Goal: Feedback & Contribution: Contribute content

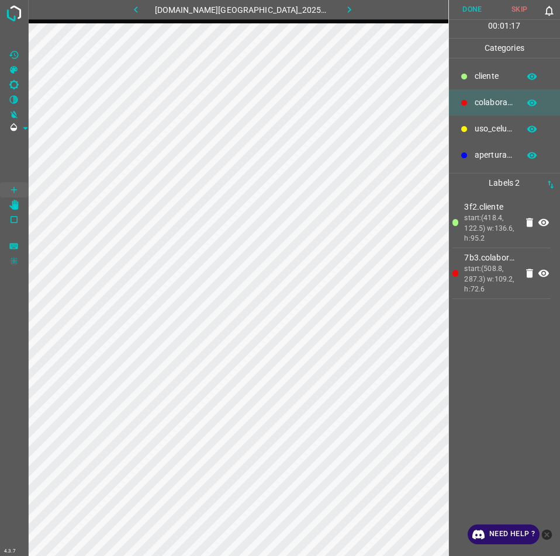
click at [474, 5] on button "Done" at bounding box center [472, 9] width 47 height 19
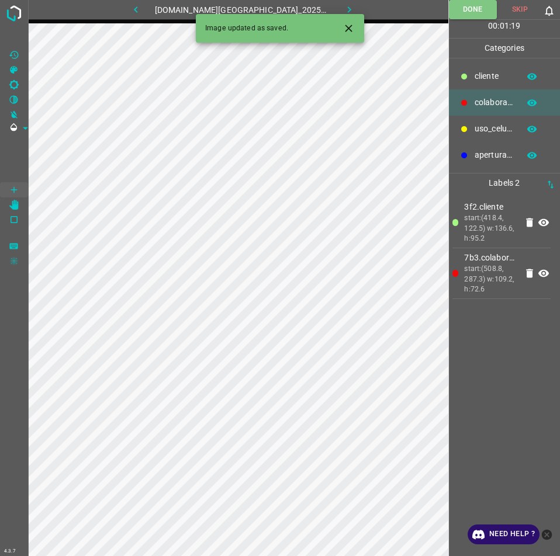
click at [343, 9] on icon "button" at bounding box center [349, 10] width 12 height 12
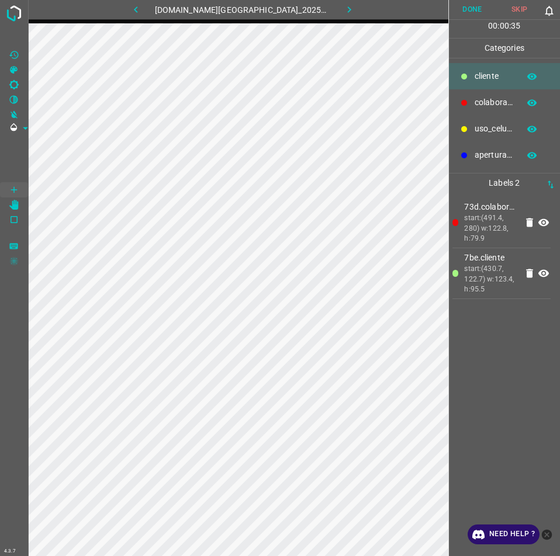
click at [474, 12] on button "Done" at bounding box center [472, 9] width 47 height 19
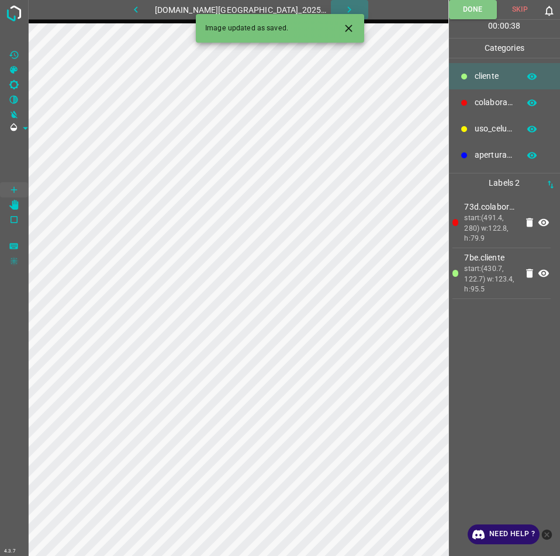
click at [343, 9] on icon "button" at bounding box center [349, 10] width 12 height 12
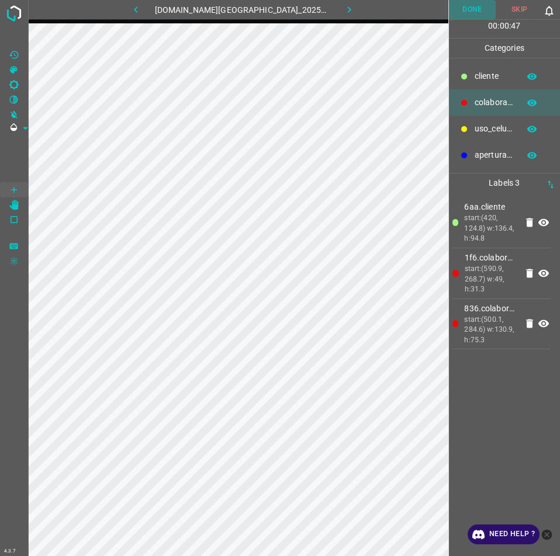
click at [464, 1] on button "Done" at bounding box center [472, 9] width 47 height 19
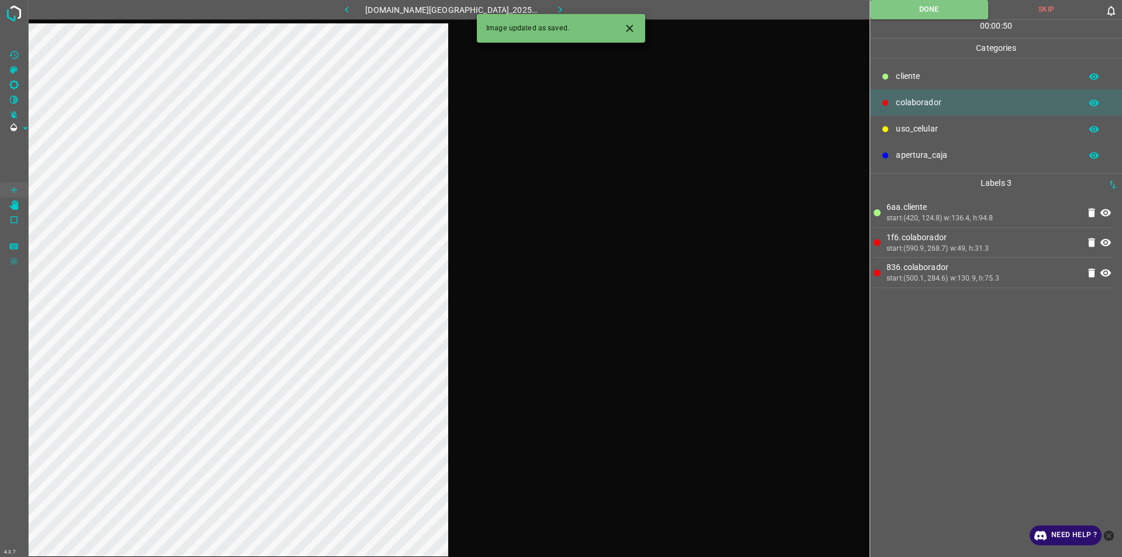
click at [554, 9] on icon "button" at bounding box center [560, 10] width 12 height 12
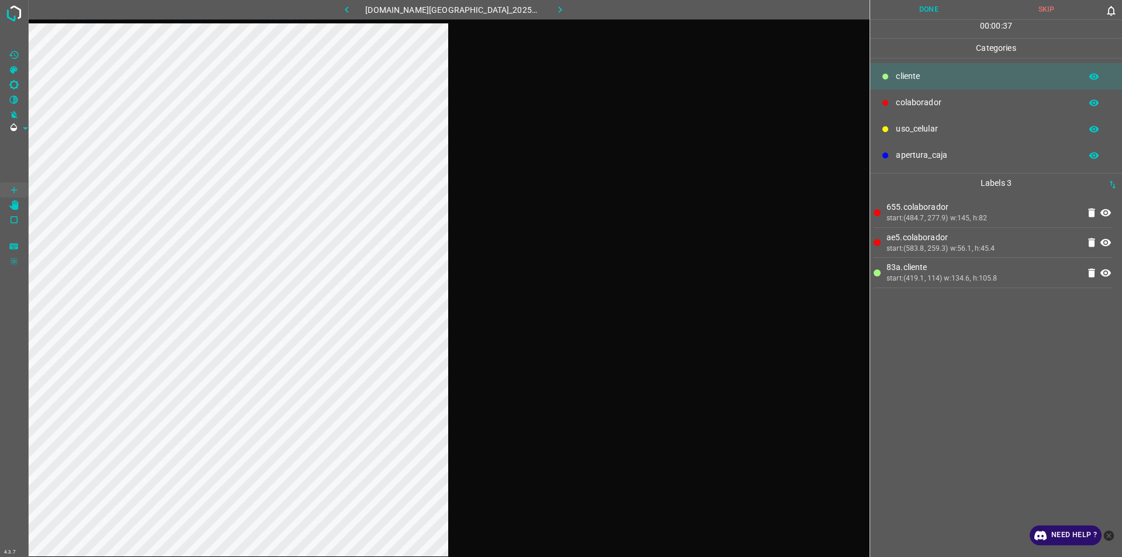
click at [559, 12] on button "Done" at bounding box center [928, 9] width 117 height 19
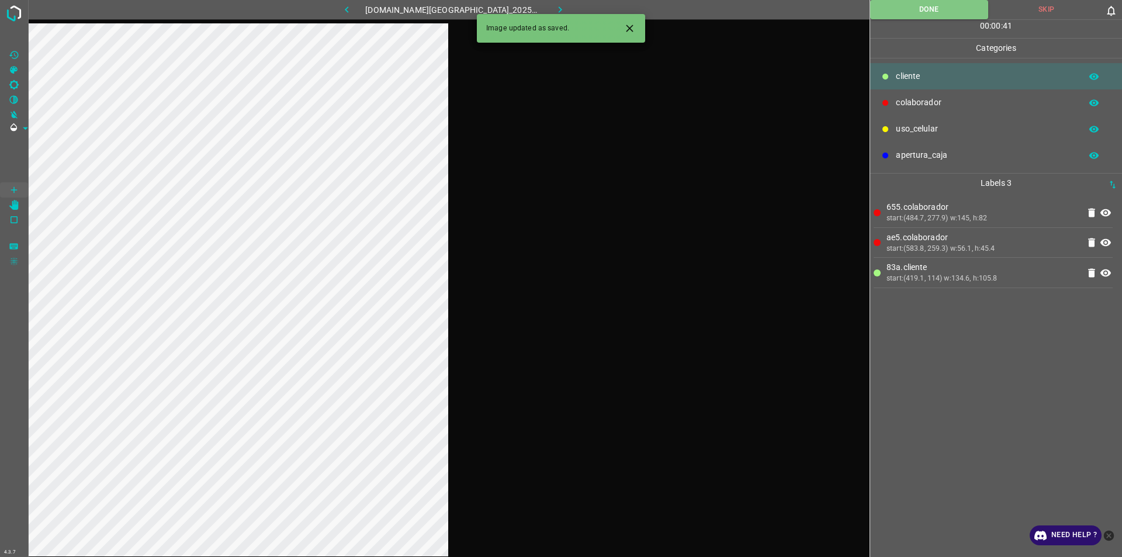
click at [555, 9] on button "button" at bounding box center [560, 9] width 37 height 19
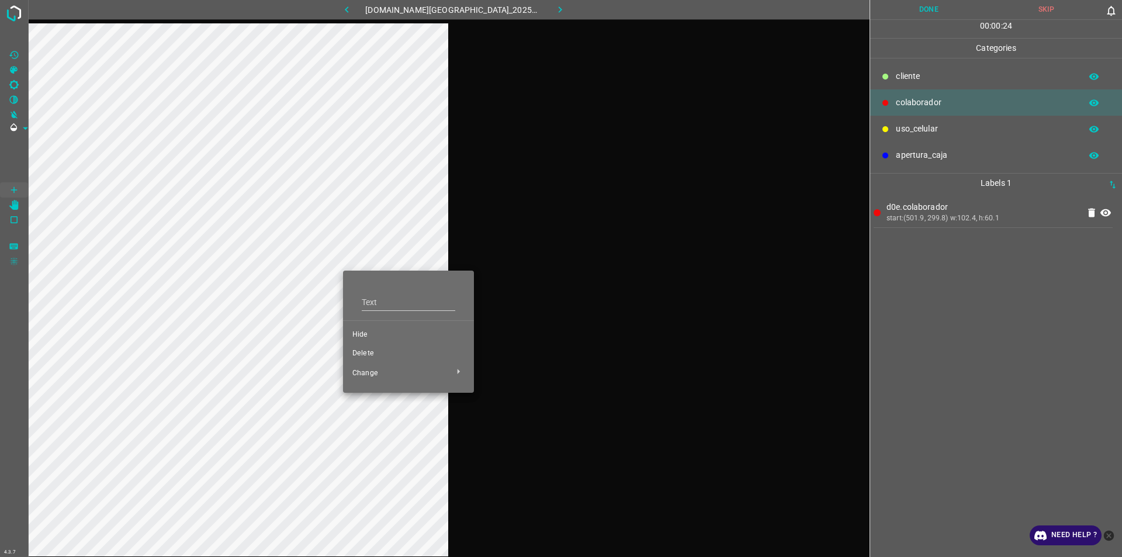
click at [363, 329] on li "Hide" at bounding box center [408, 335] width 131 height 19
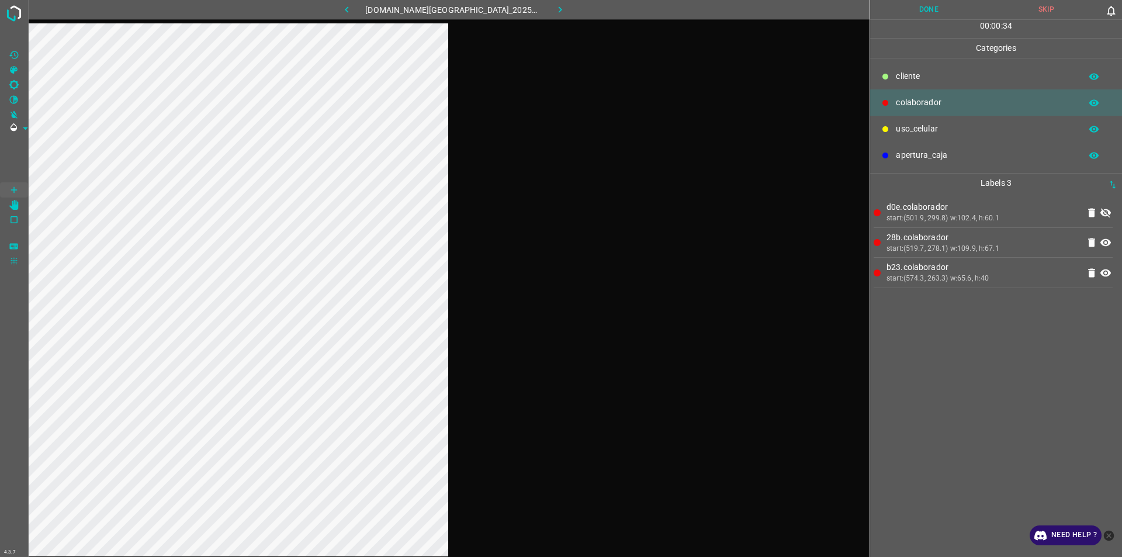
click at [559, 215] on icon at bounding box center [1106, 212] width 11 height 9
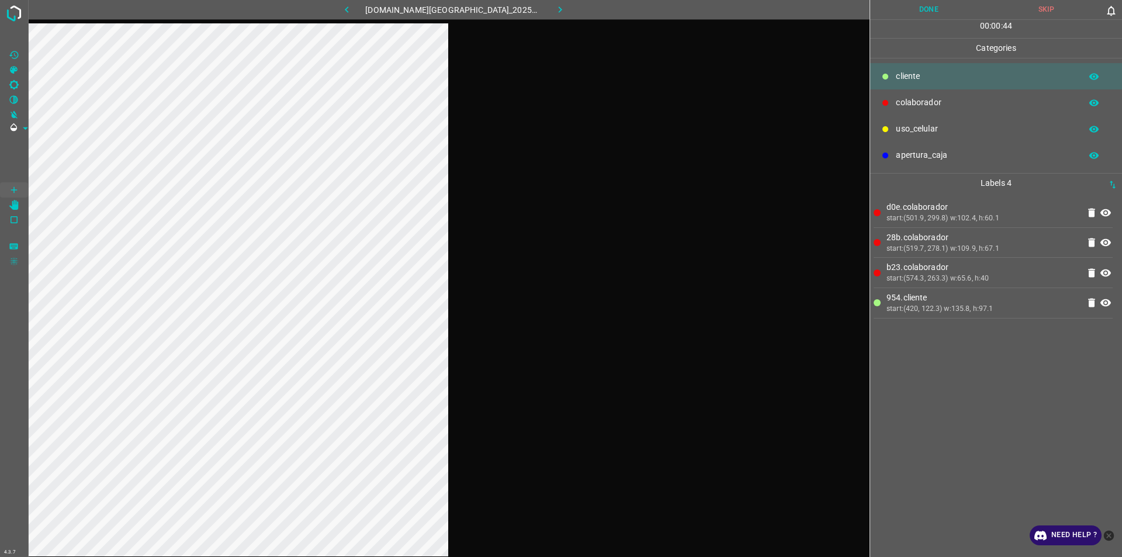
click at [559, 1] on button "Done" at bounding box center [928, 9] width 117 height 19
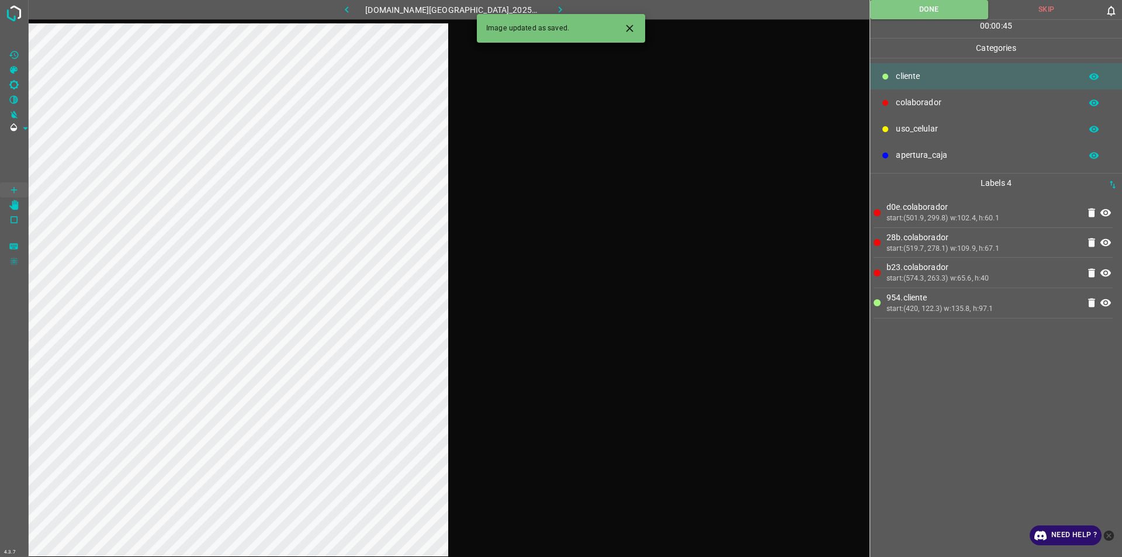
click at [554, 9] on icon "button" at bounding box center [560, 10] width 12 height 12
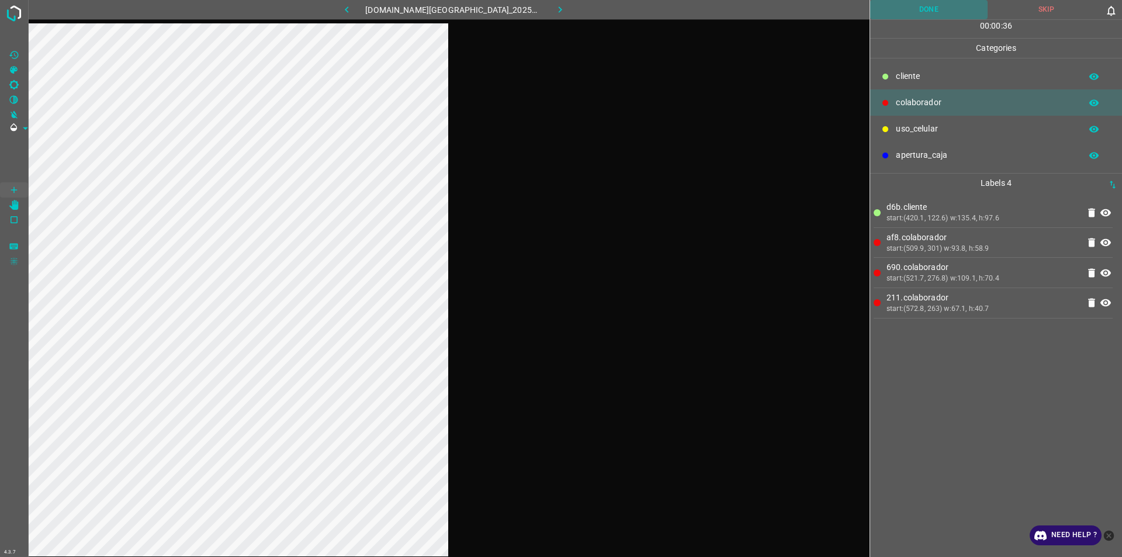
click at [559, 12] on button "Done" at bounding box center [928, 9] width 117 height 19
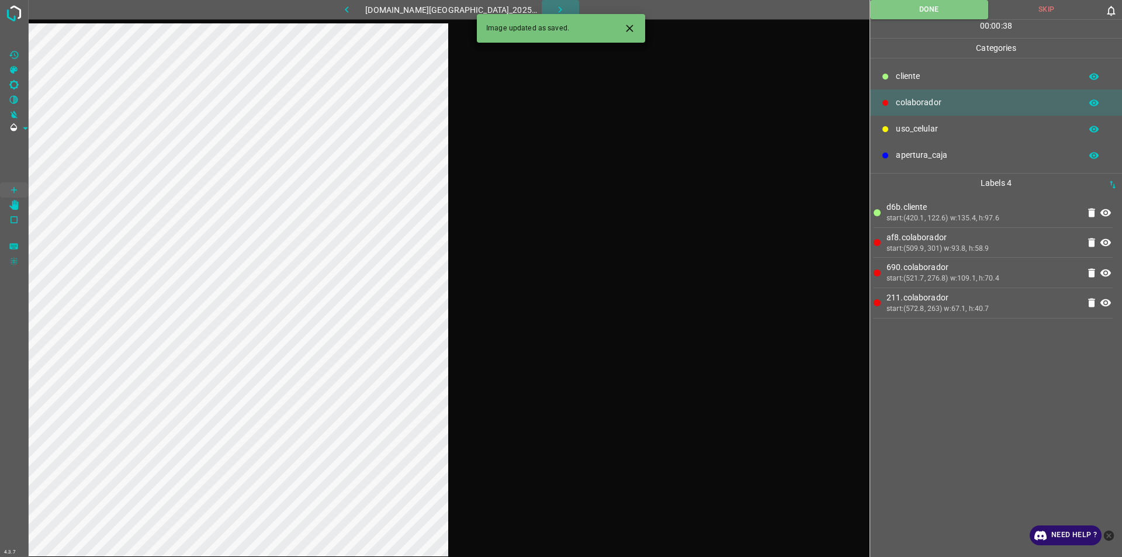
click at [555, 4] on button "button" at bounding box center [560, 9] width 37 height 19
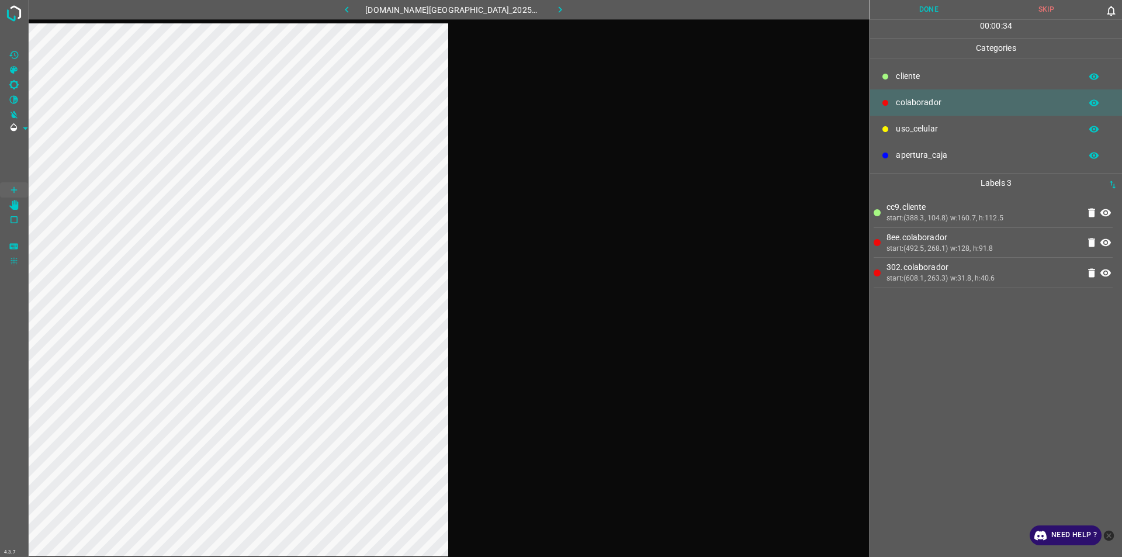
click at [510, 165] on div at bounding box center [449, 301] width 842 height 557
click at [559, 12] on button "Done" at bounding box center [928, 9] width 117 height 19
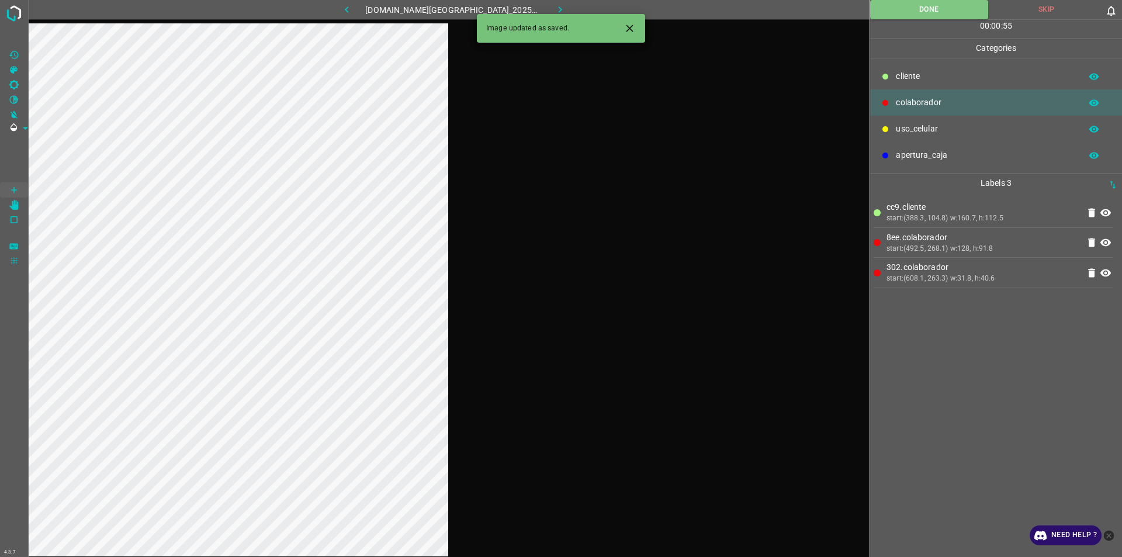
click at [559, 8] on icon "button" at bounding box center [561, 9] width 4 height 6
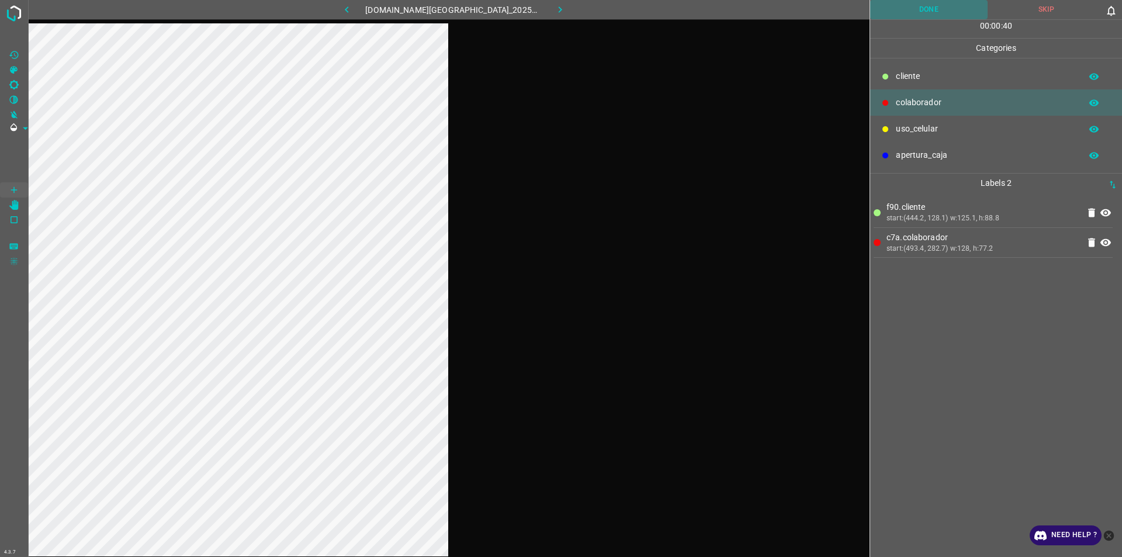
click at [559, 8] on button "Done" at bounding box center [928, 9] width 117 height 19
click at [497, 253] on div at bounding box center [449, 301] width 842 height 557
click at [559, 12] on button "Done" at bounding box center [929, 9] width 118 height 19
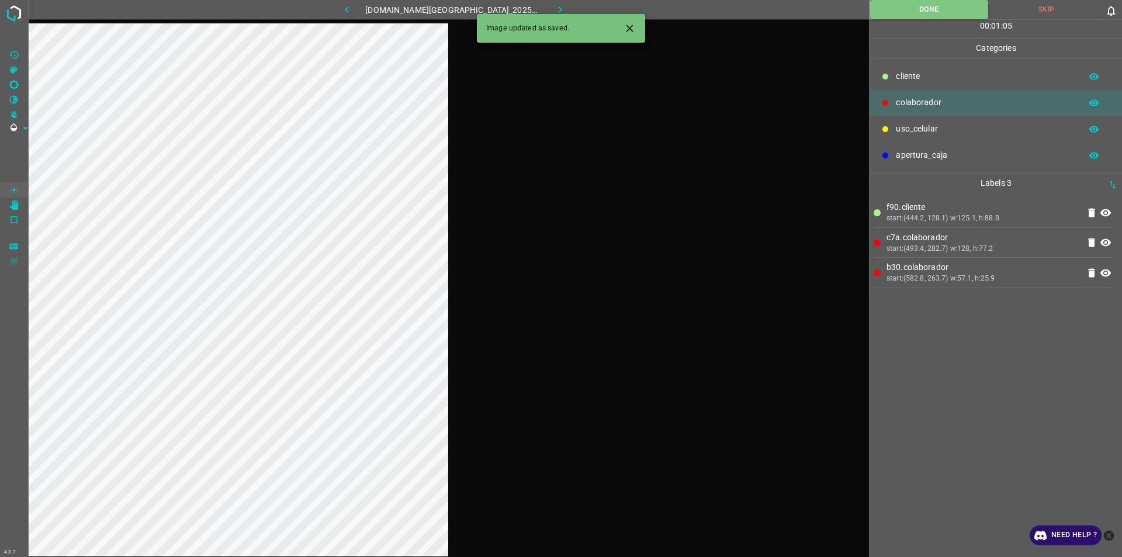
click at [554, 4] on icon "button" at bounding box center [560, 10] width 12 height 12
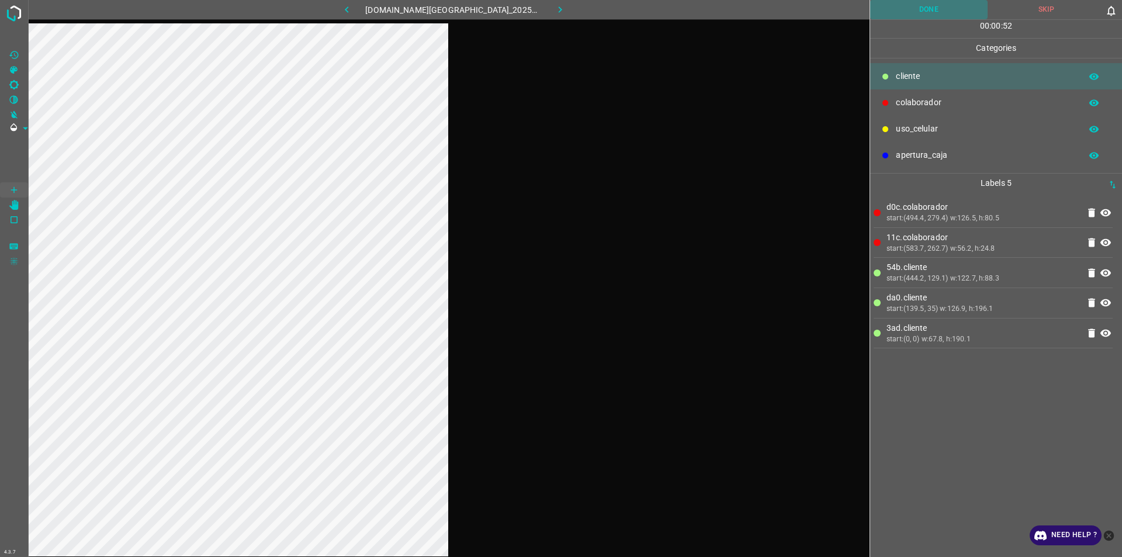
click at [559, 12] on button "Done" at bounding box center [928, 9] width 117 height 19
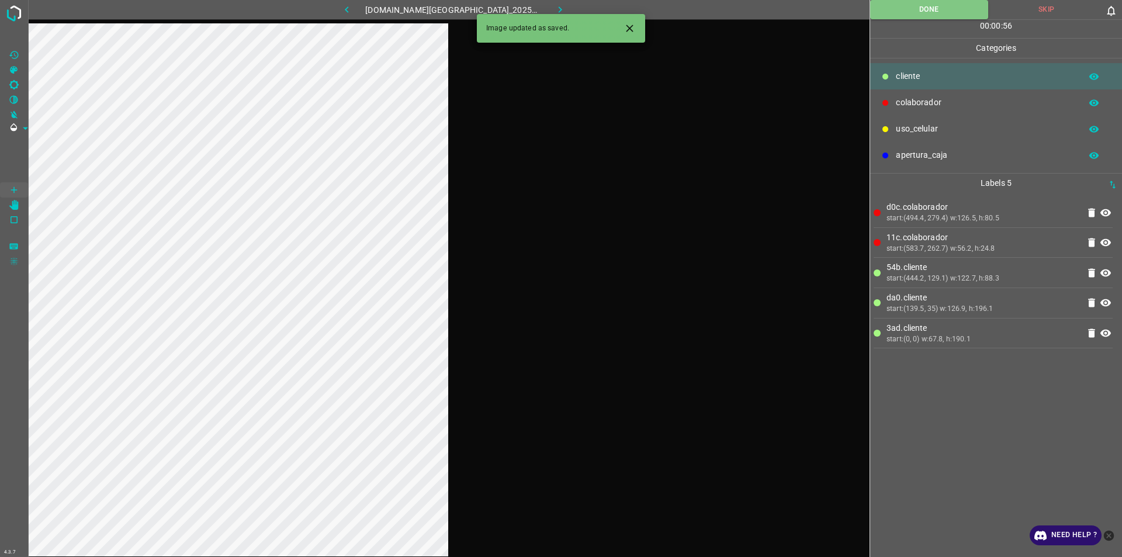
click at [555, 8] on button "button" at bounding box center [560, 9] width 37 height 19
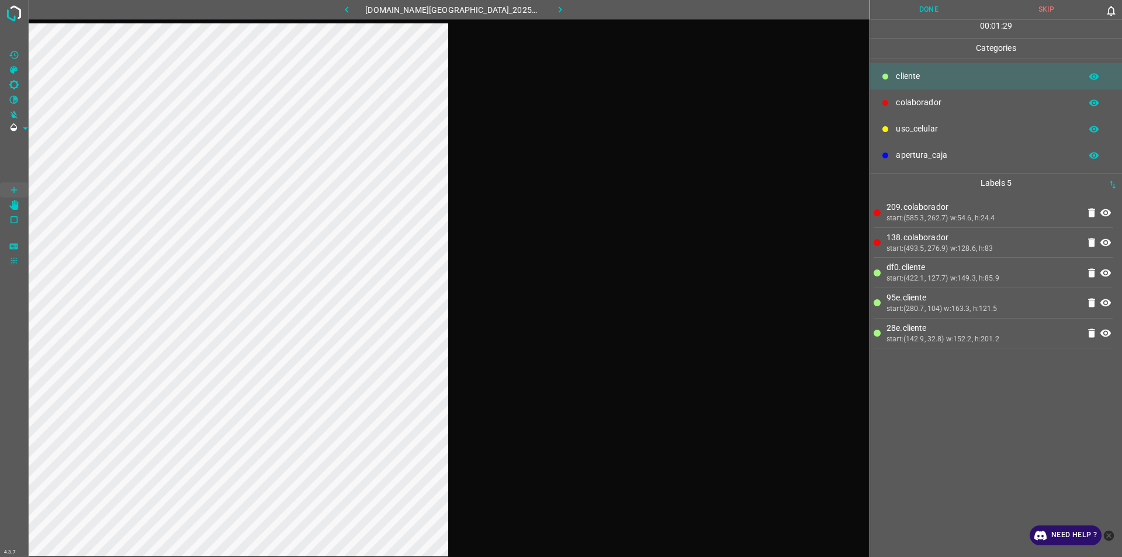
click at [559, 0] on button "Done" at bounding box center [928, 9] width 117 height 19
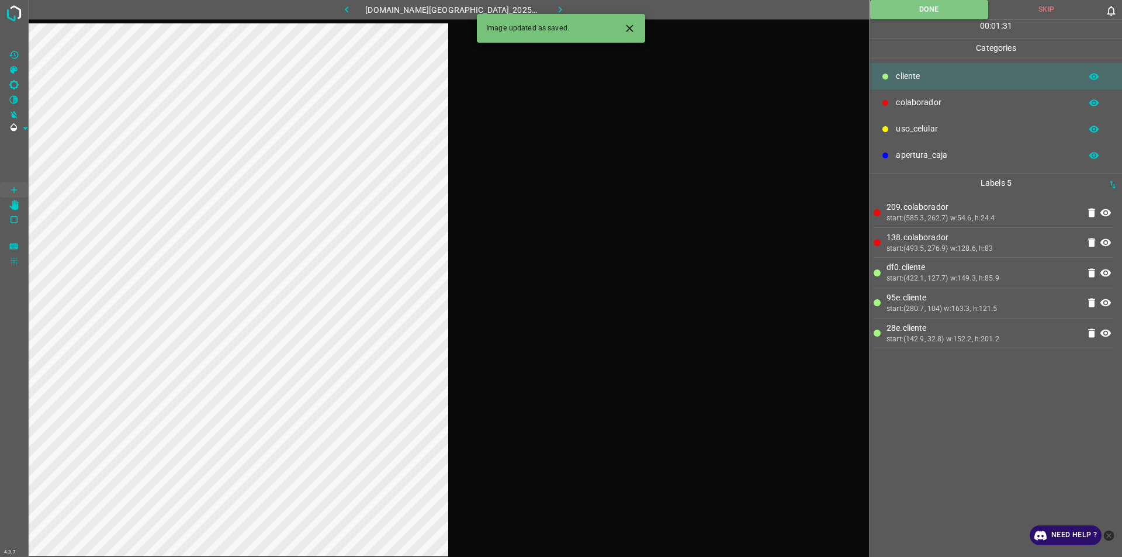
click at [558, 3] on button "button" at bounding box center [560, 9] width 37 height 19
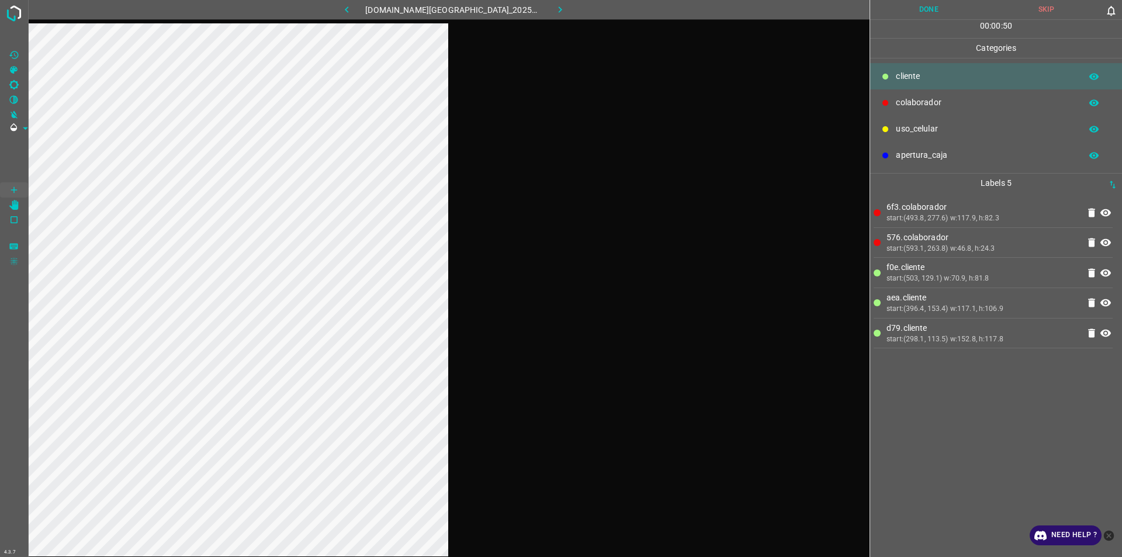
click at [559, 3] on button "Done" at bounding box center [928, 9] width 117 height 19
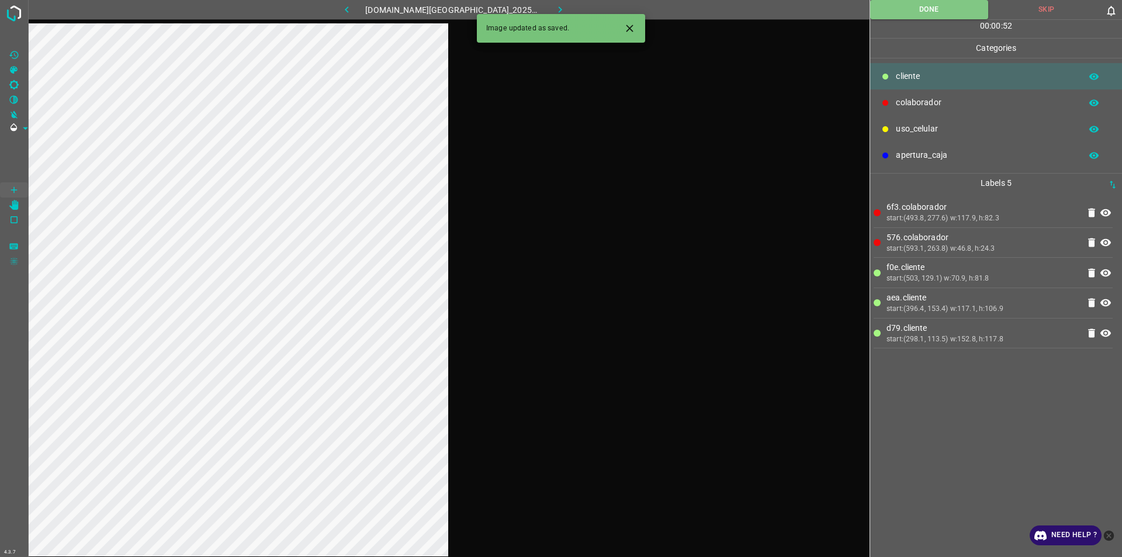
click at [559, 11] on button "button" at bounding box center [560, 9] width 37 height 19
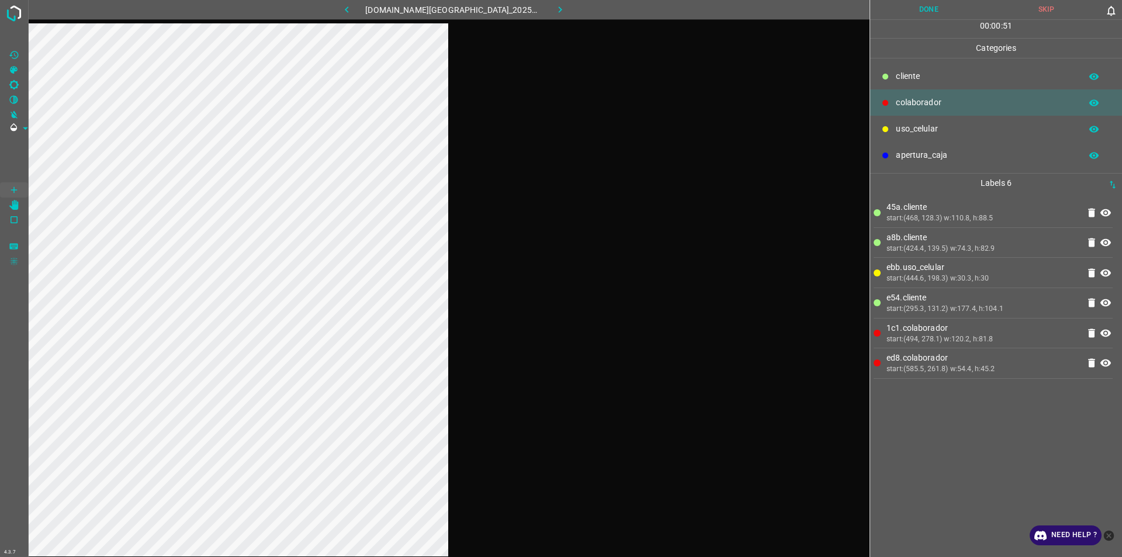
click at [559, 3] on button "Done" at bounding box center [928, 9] width 117 height 19
click at [551, 3] on button "button" at bounding box center [560, 9] width 37 height 19
click at [559, 10] on button "Done" at bounding box center [928, 9] width 117 height 19
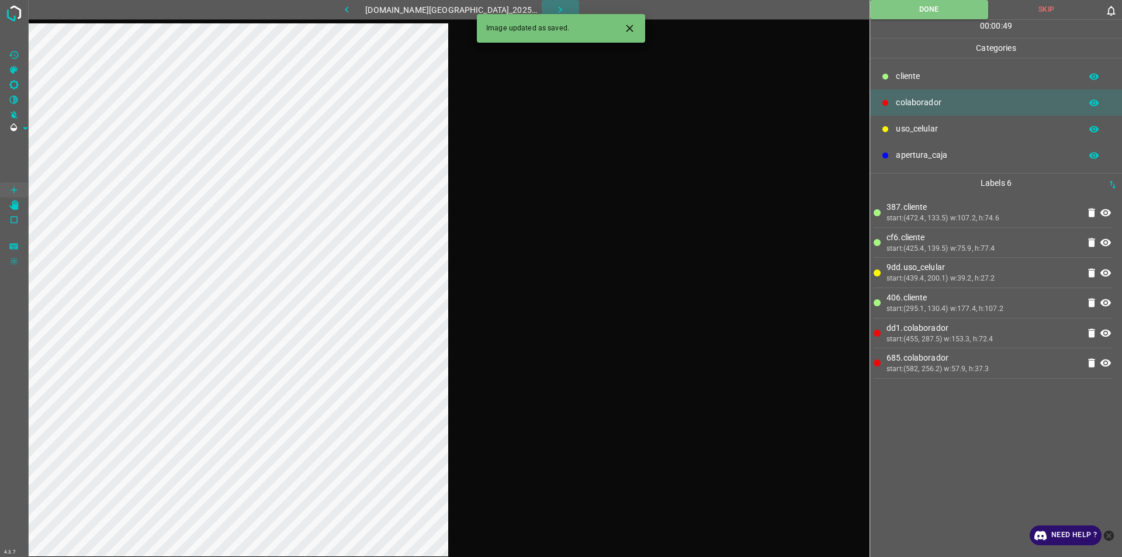
click at [554, 13] on icon "button" at bounding box center [560, 10] width 12 height 12
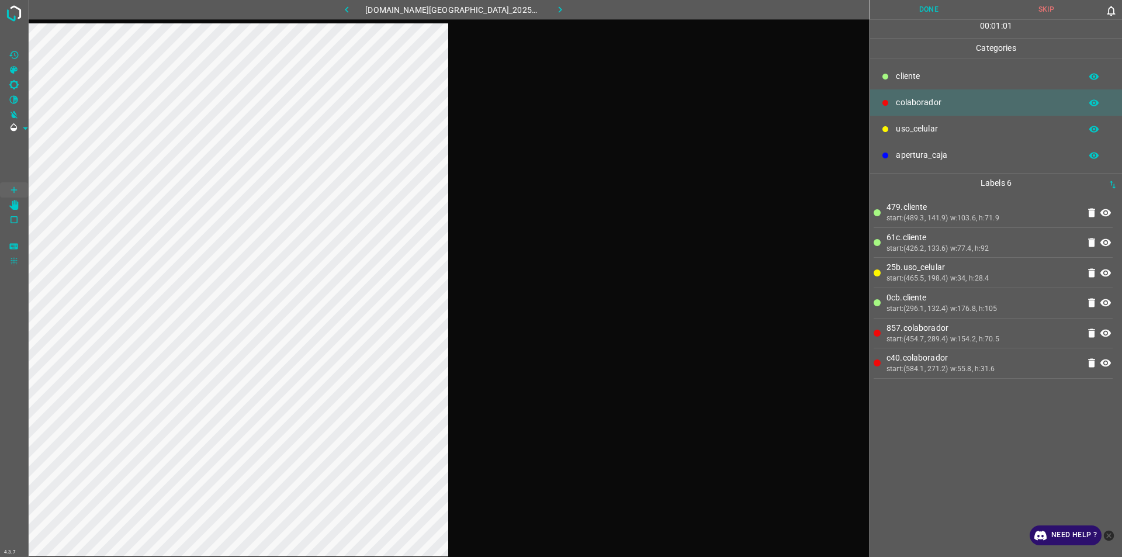
click at [559, 8] on button "Done" at bounding box center [928, 9] width 117 height 19
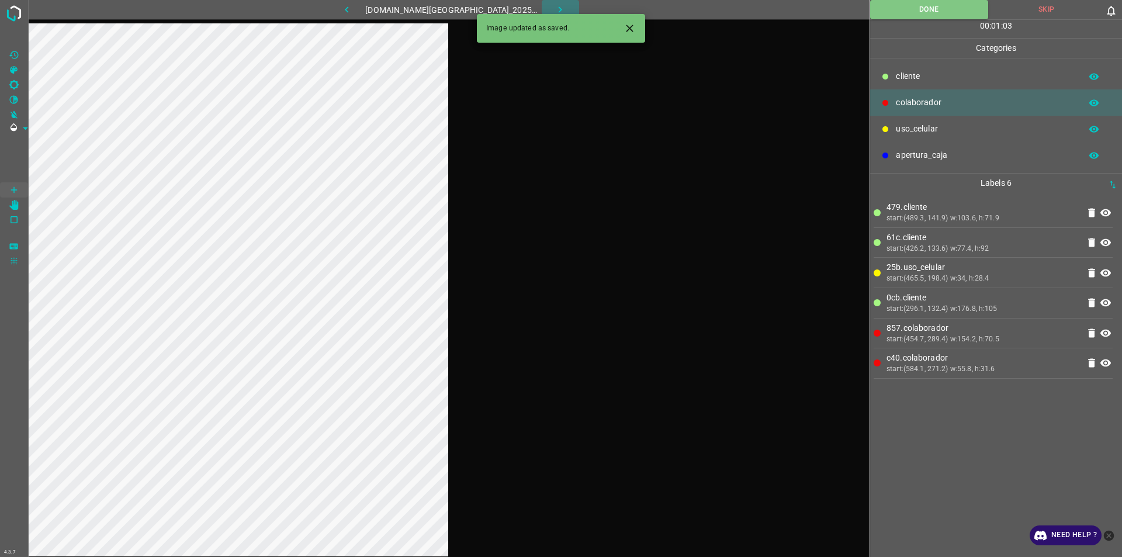
click at [555, 6] on button "button" at bounding box center [560, 9] width 37 height 19
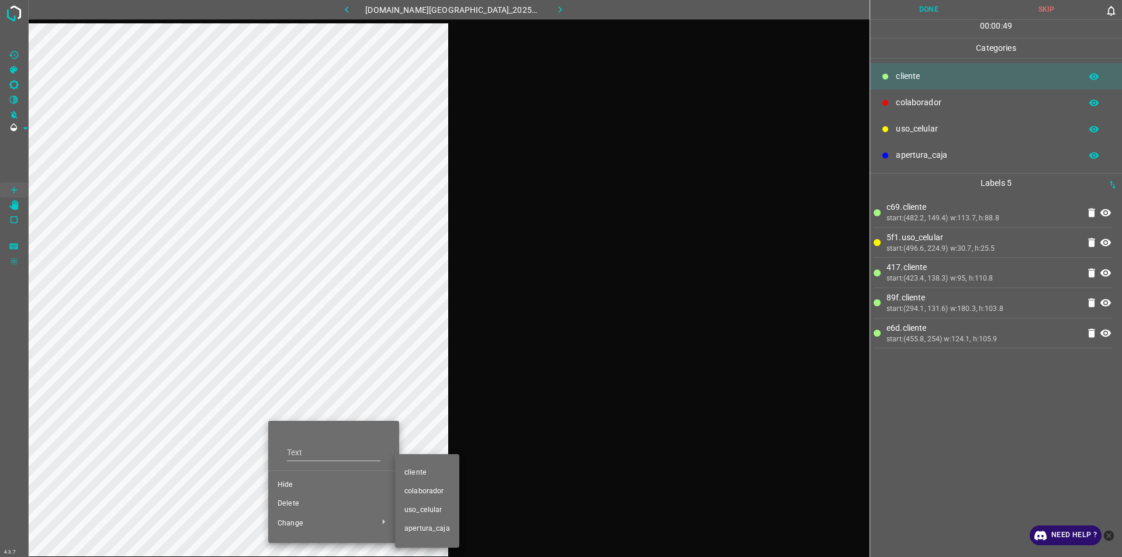
click at [432, 473] on span "​​cliente" at bounding box center [428, 473] width 46 height 11
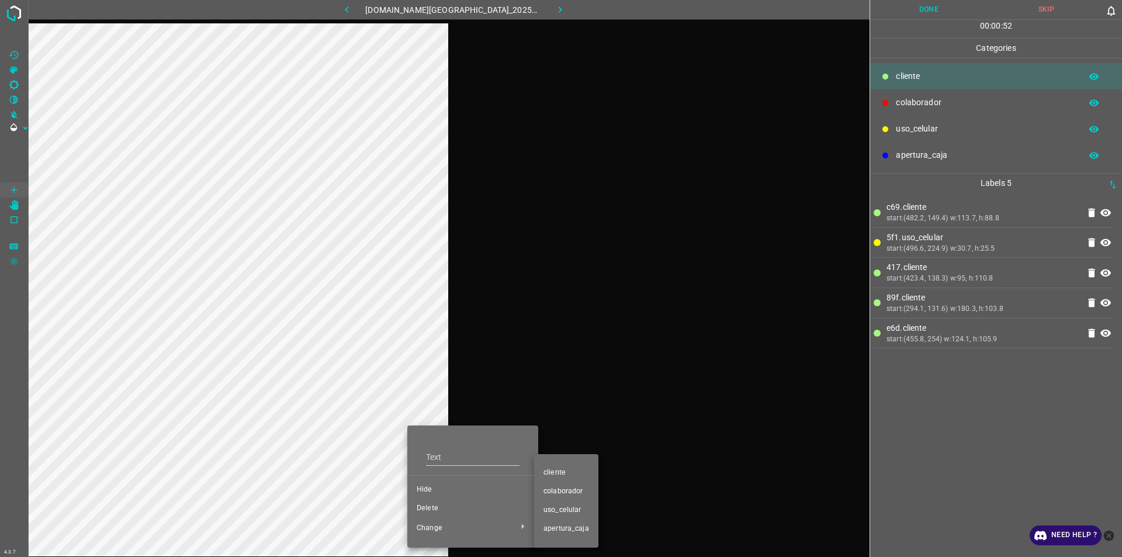
click at [559, 498] on li "colaborador" at bounding box center [566, 491] width 64 height 19
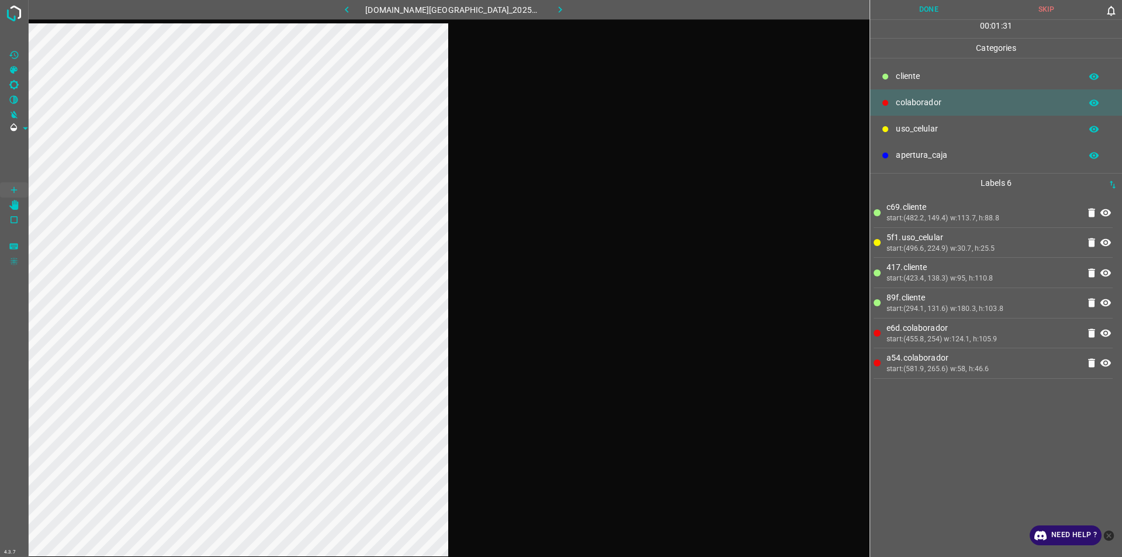
click at [559, 9] on button "Done" at bounding box center [928, 9] width 117 height 19
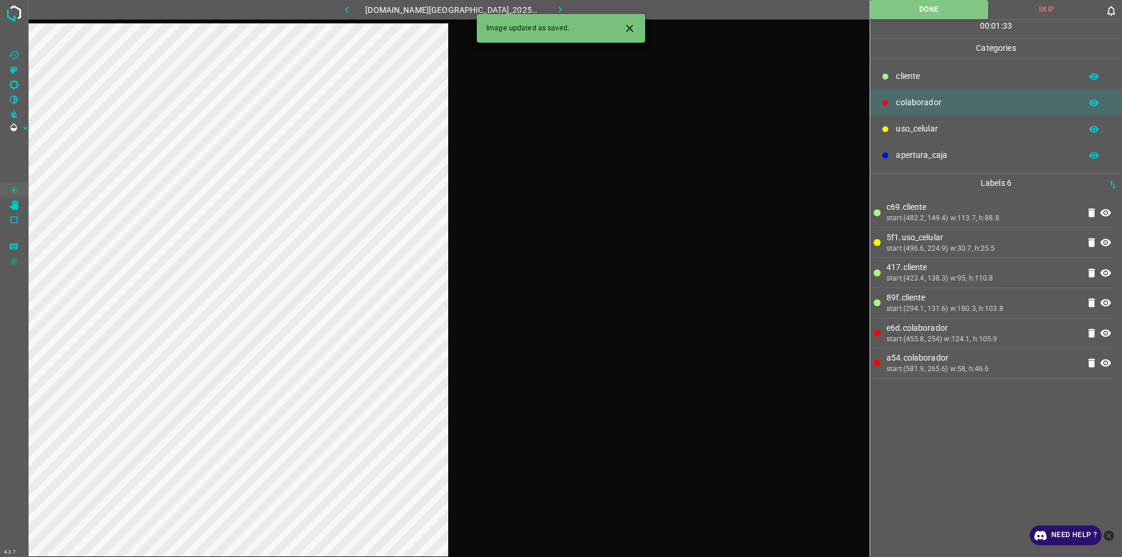
click at [556, 4] on button "button" at bounding box center [560, 9] width 37 height 19
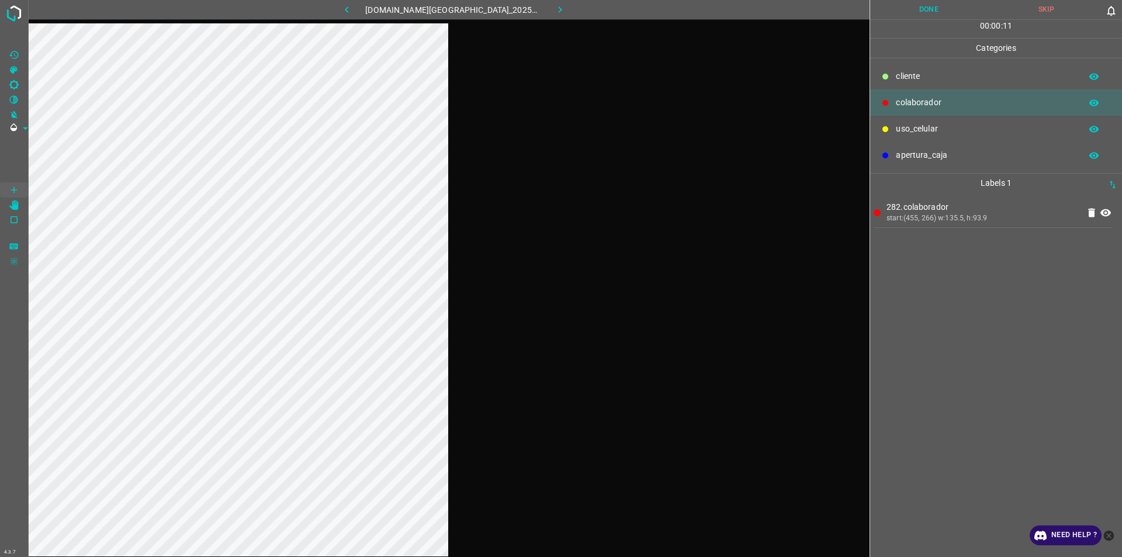
click at [496, 183] on div at bounding box center [449, 301] width 842 height 557
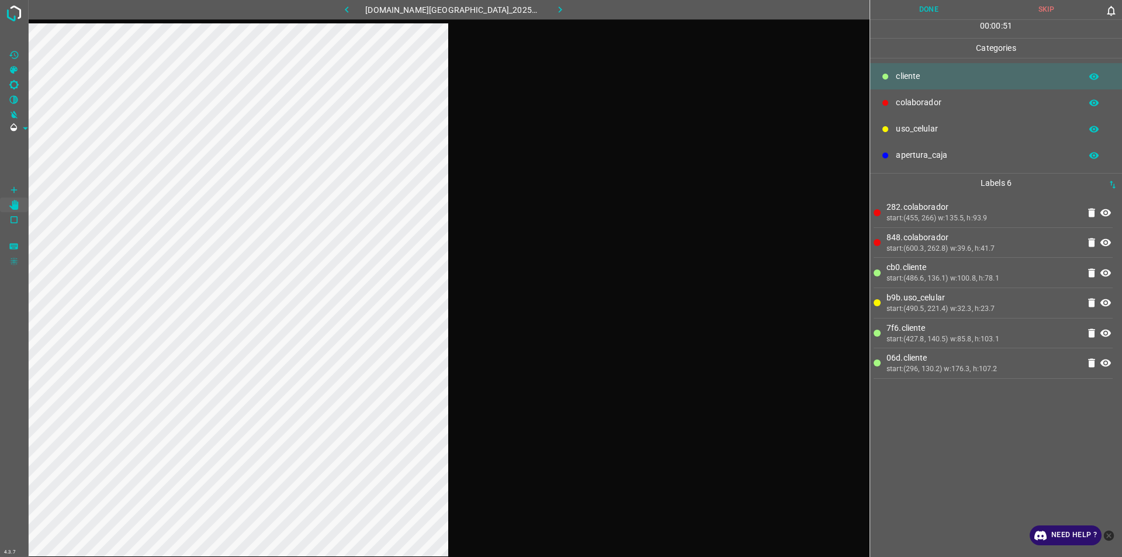
click at [559, 5] on button "Done" at bounding box center [928, 9] width 117 height 19
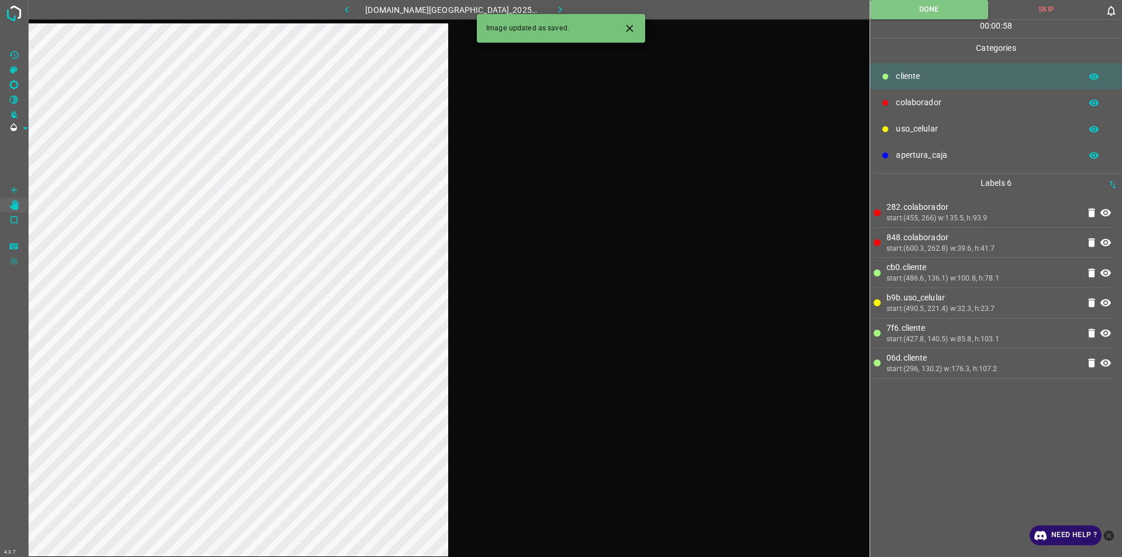
click at [559, 23] on button "Close" at bounding box center [630, 29] width 22 height 22
click at [559, 534] on icon "close-help" at bounding box center [1109, 535] width 11 height 11
click at [542, 16] on button "button" at bounding box center [560, 9] width 37 height 19
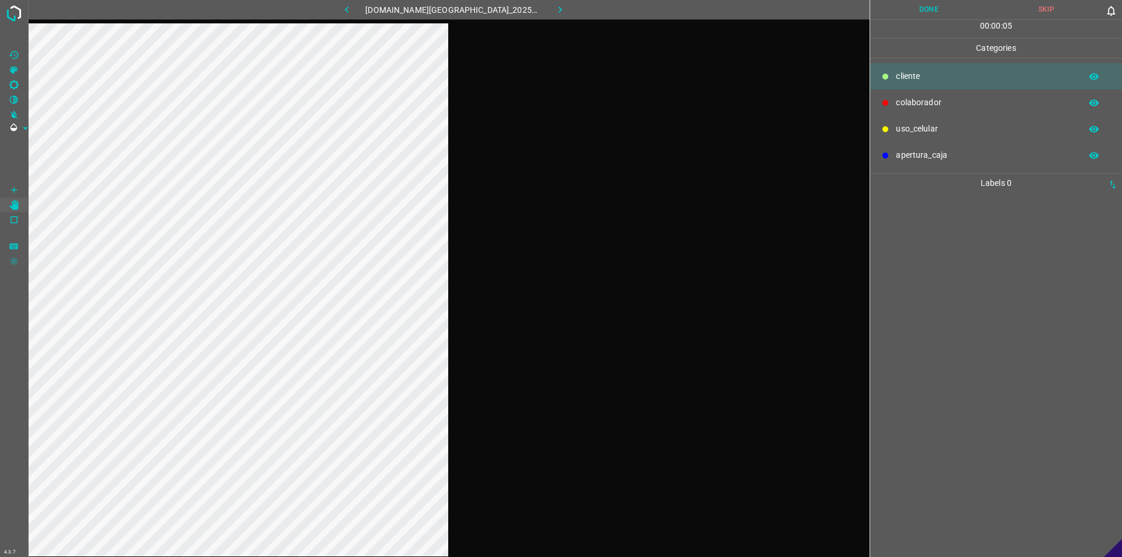
click at [499, 212] on div at bounding box center [449, 301] width 842 height 557
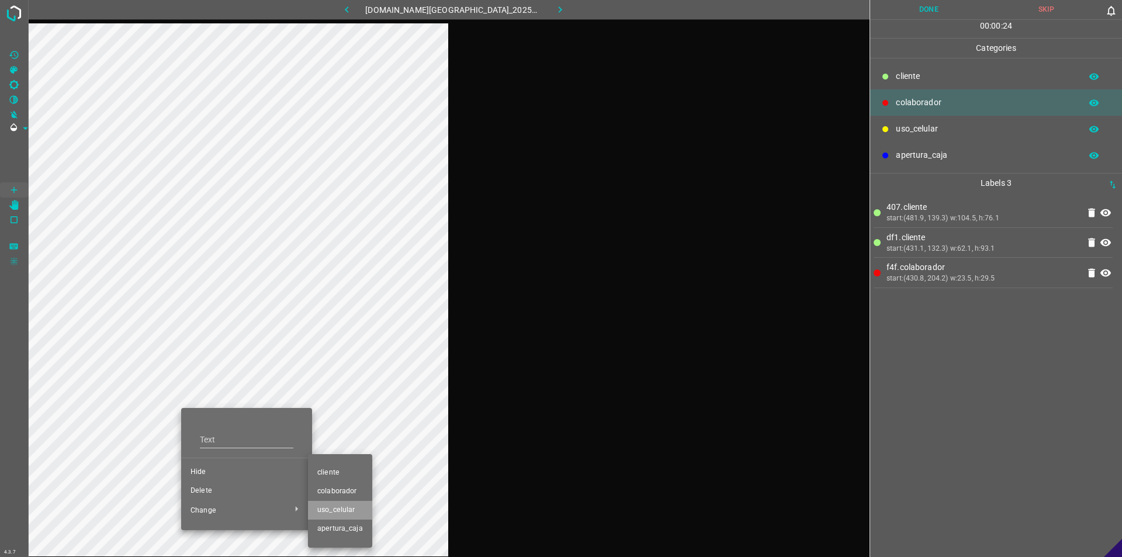
click at [357, 505] on span "uso_celular" at bounding box center [340, 510] width 46 height 11
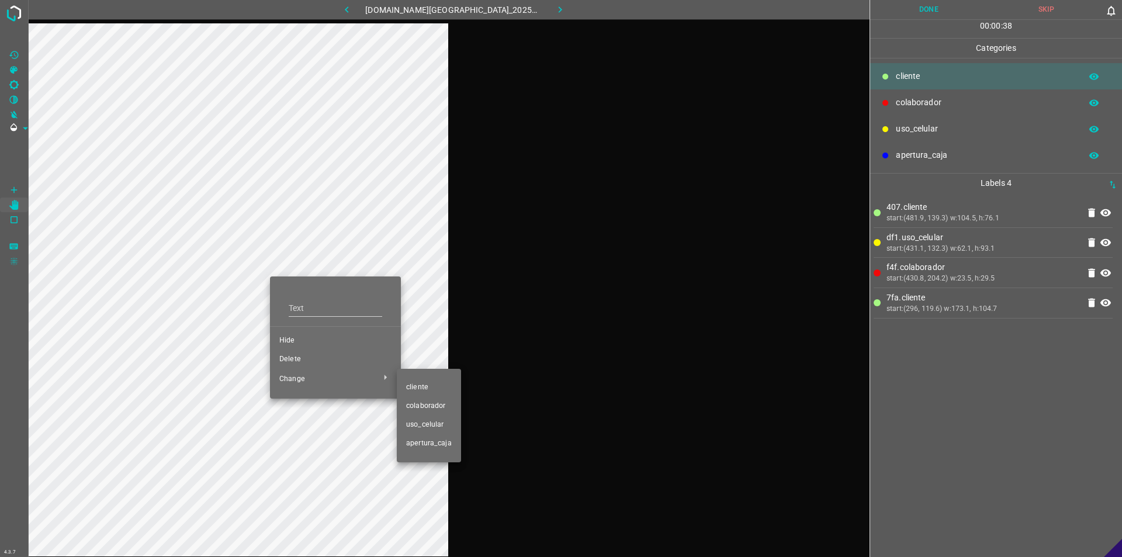
drag, startPoint x: 440, startPoint y: 380, endPoint x: 250, endPoint y: 428, distance: 195.4
click at [435, 379] on li "​​cliente" at bounding box center [429, 387] width 64 height 19
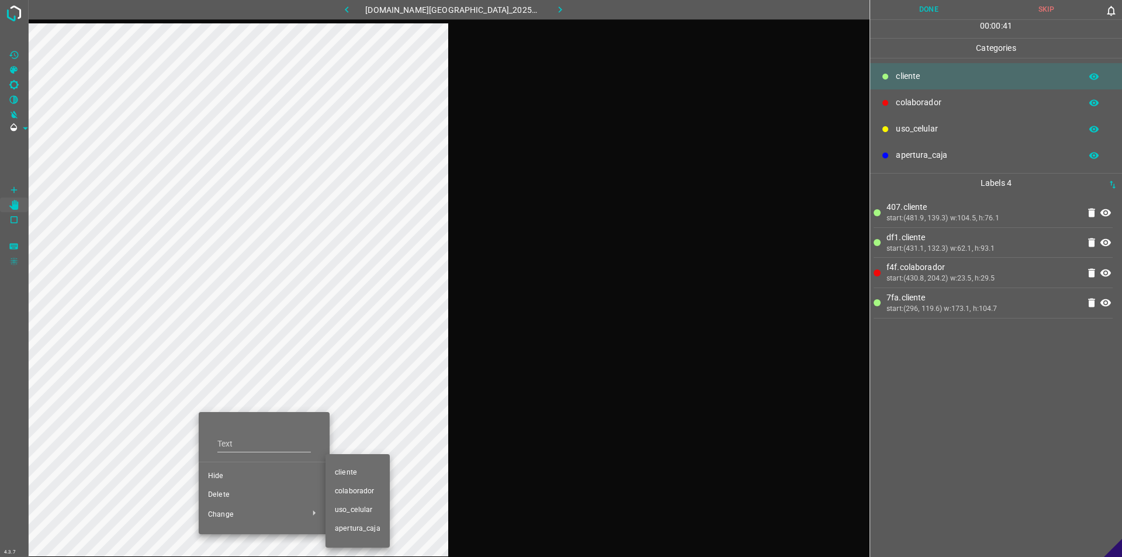
click at [359, 506] on span "uso_celular" at bounding box center [358, 510] width 46 height 11
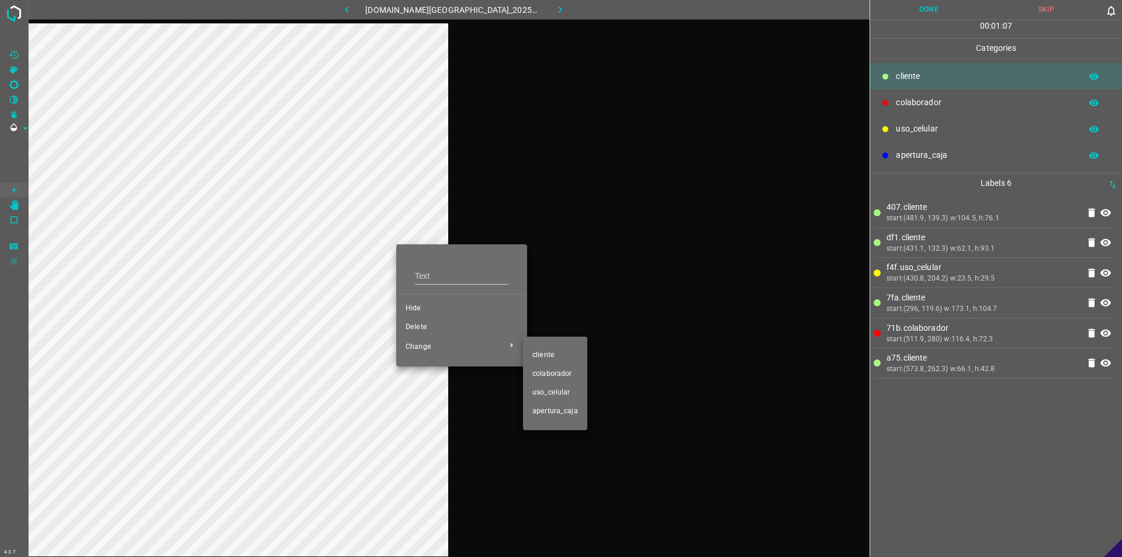
click at [559, 367] on li "colaborador" at bounding box center [555, 374] width 64 height 19
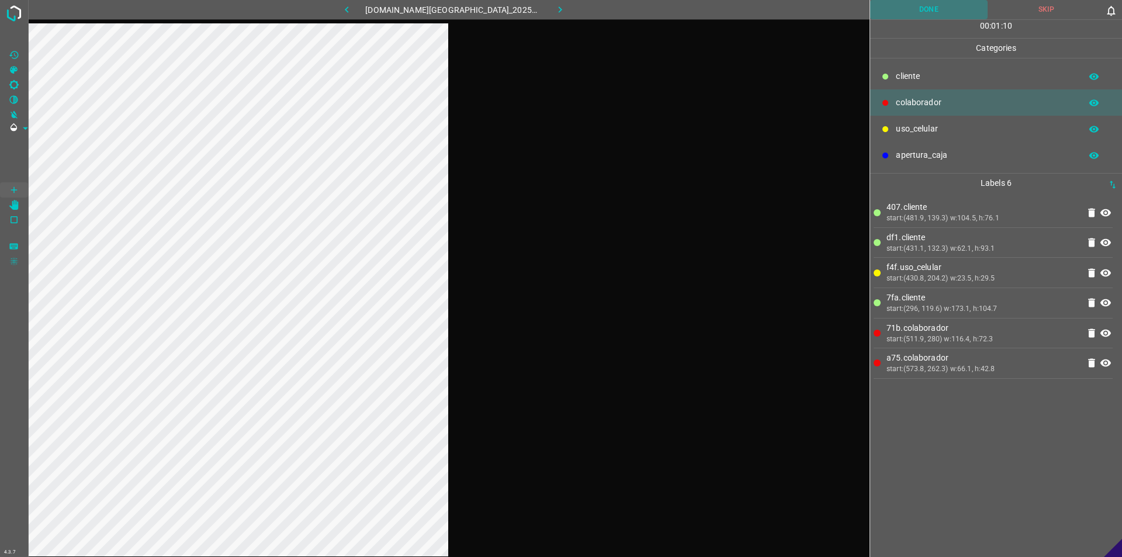
click at [559, 13] on button "Done" at bounding box center [928, 9] width 117 height 19
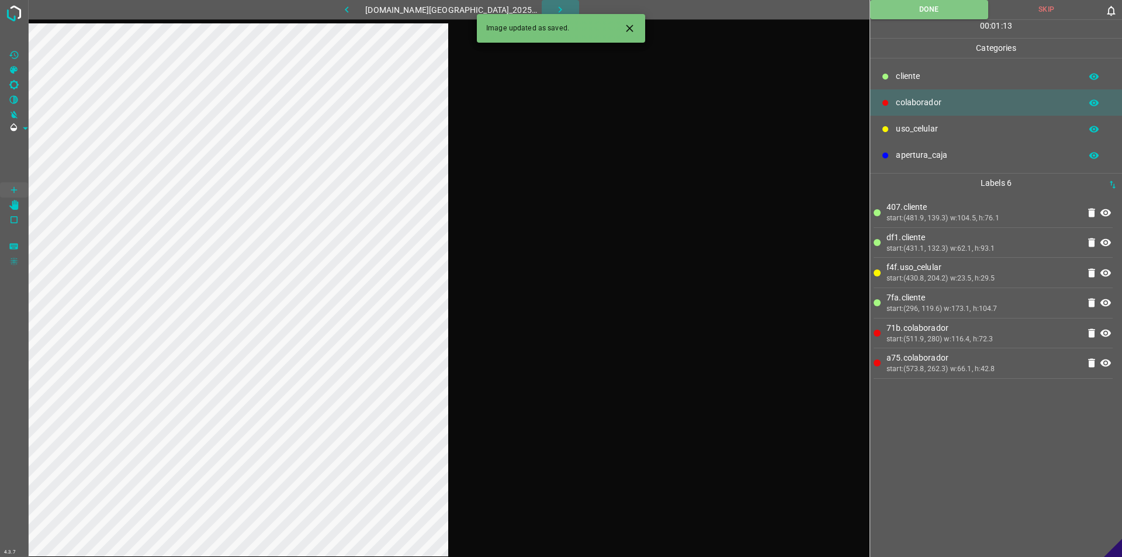
click at [554, 6] on icon "button" at bounding box center [560, 10] width 12 height 12
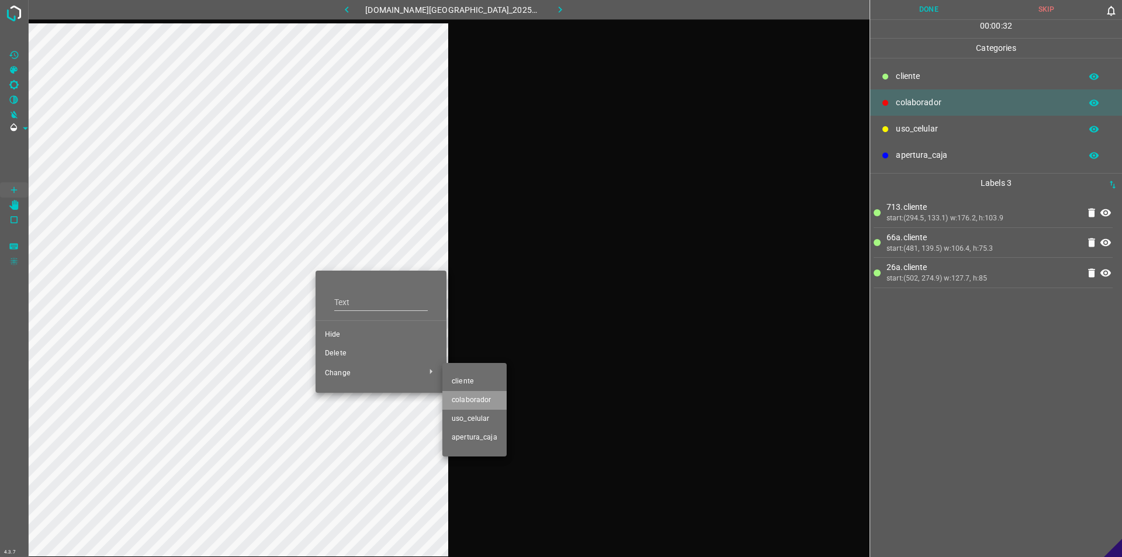
click at [485, 395] on li "colaborador" at bounding box center [475, 400] width 64 height 19
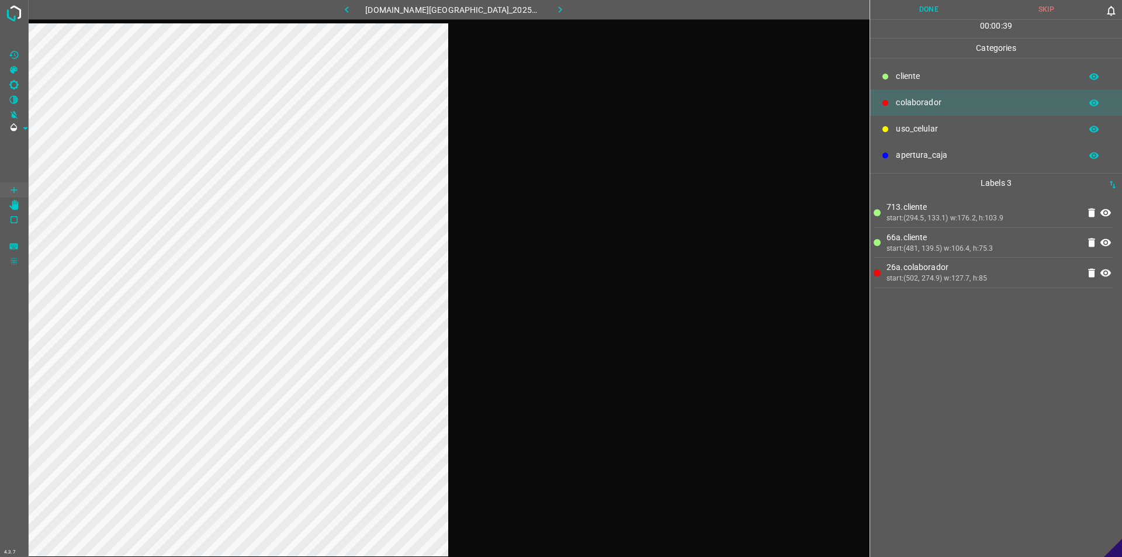
click at [460, 342] on div at bounding box center [449, 301] width 842 height 557
click at [559, 12] on button "Done" at bounding box center [928, 9] width 117 height 19
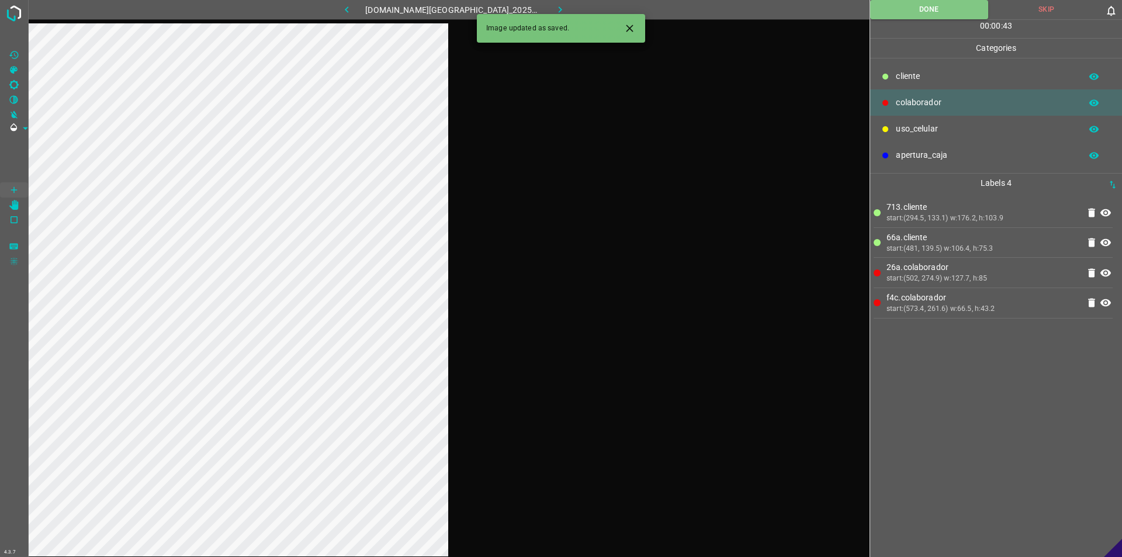
click at [554, 15] on div "Image updated as saved." at bounding box center [561, 28] width 168 height 29
click at [554, 6] on icon "button" at bounding box center [560, 10] width 12 height 12
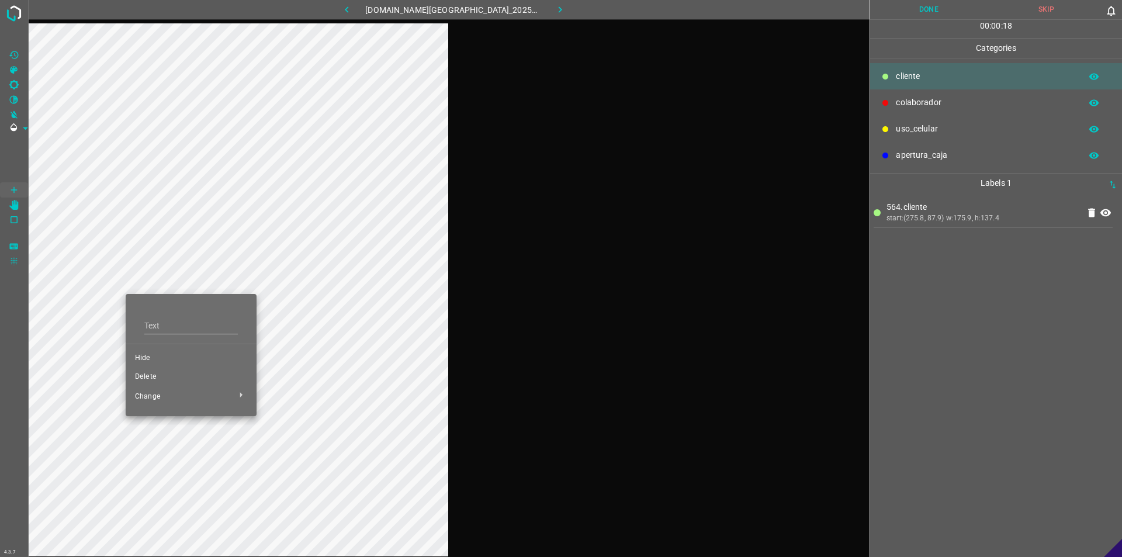
click at [164, 358] on span "Hide" at bounding box center [191, 358] width 112 height 11
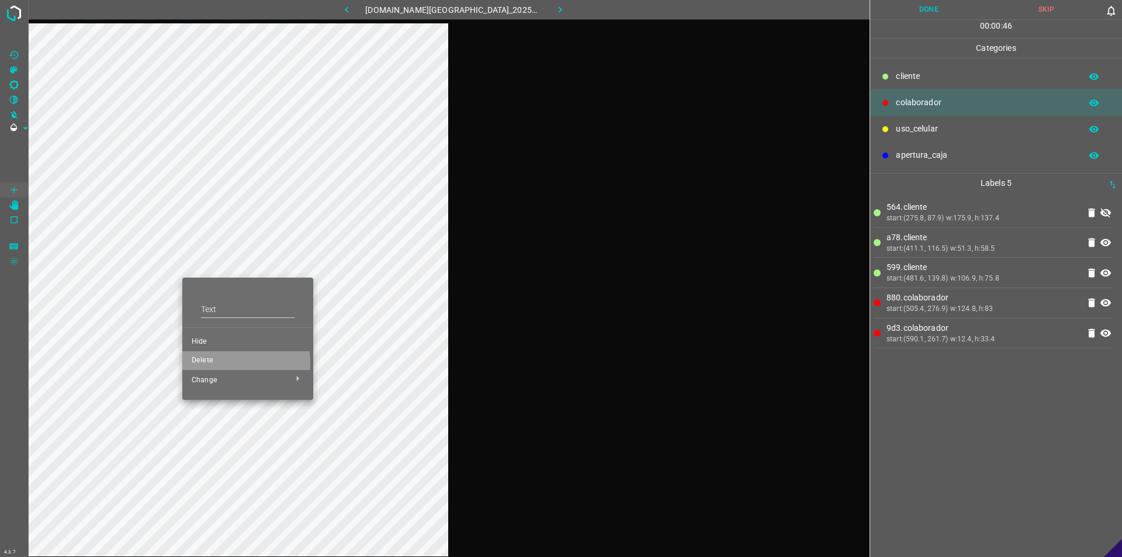
click at [219, 362] on span "Delete" at bounding box center [248, 360] width 112 height 11
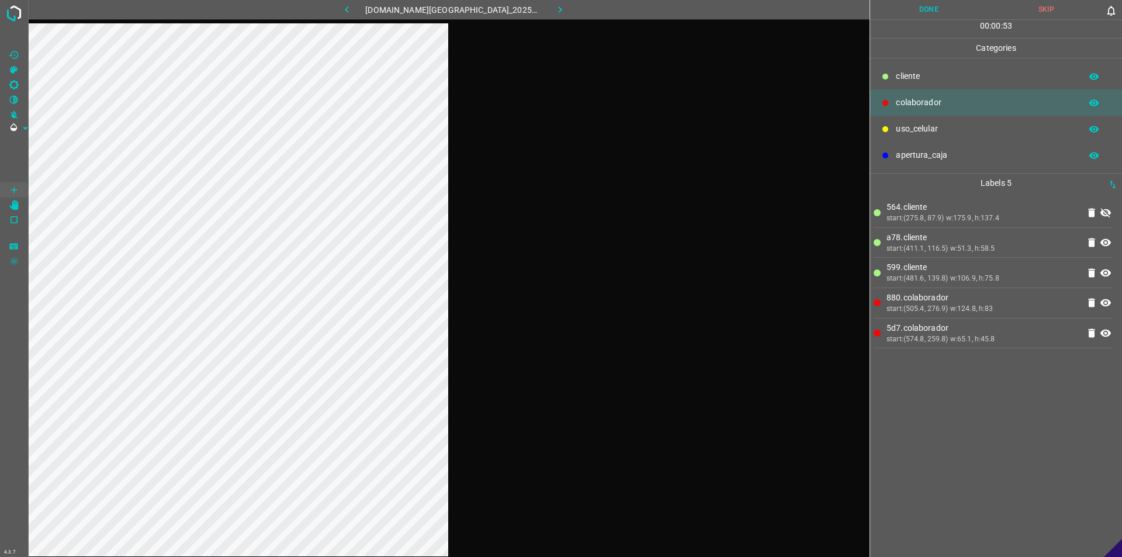
click at [559, 212] on icon at bounding box center [1106, 212] width 11 height 9
click at [559, 9] on button "Done" at bounding box center [928, 9] width 117 height 19
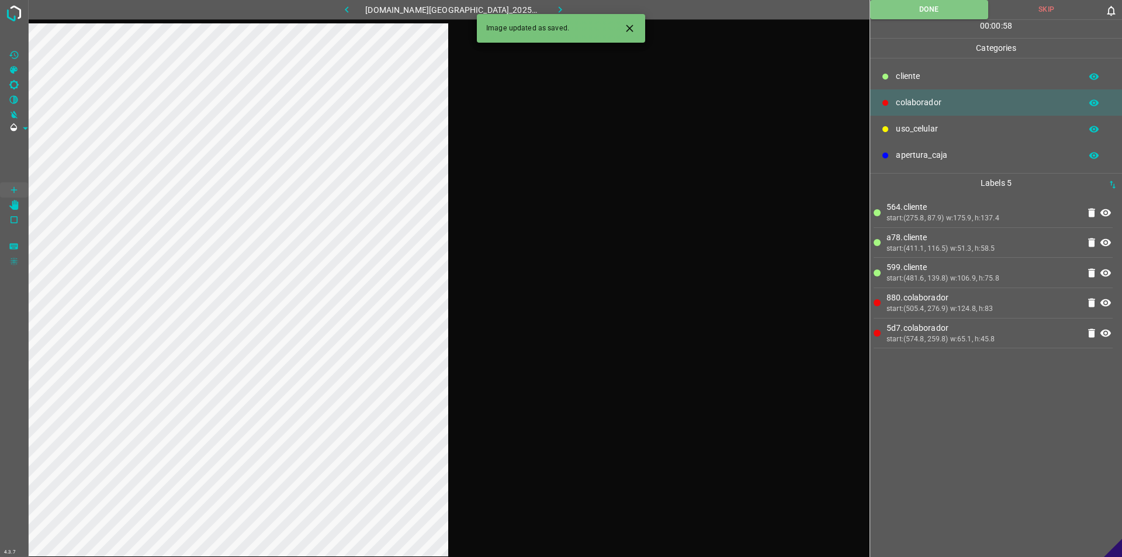
click at [554, 12] on icon "button" at bounding box center [560, 10] width 12 height 12
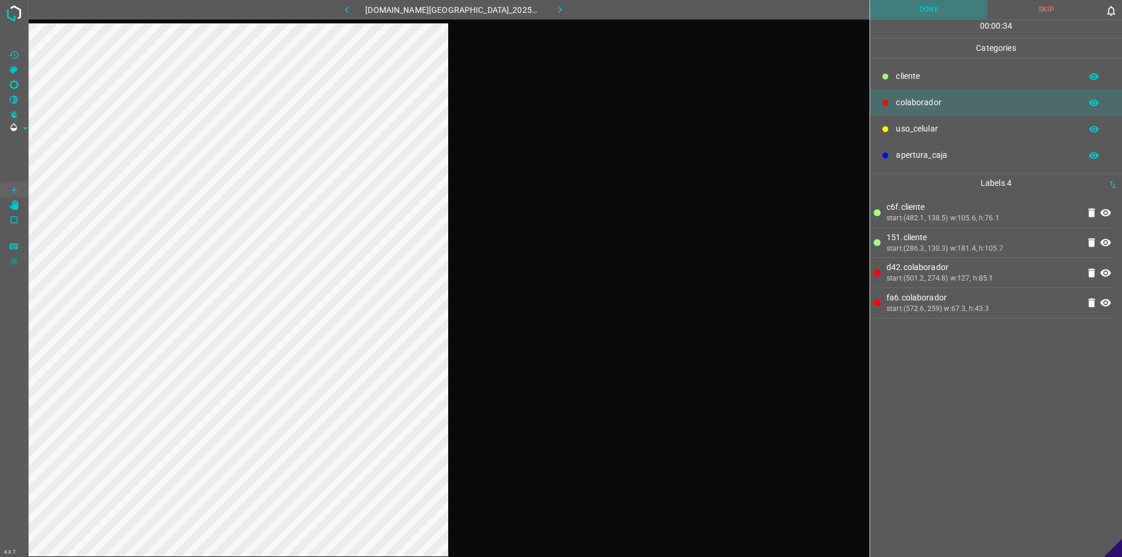
click at [559, 15] on button "Done" at bounding box center [928, 9] width 117 height 19
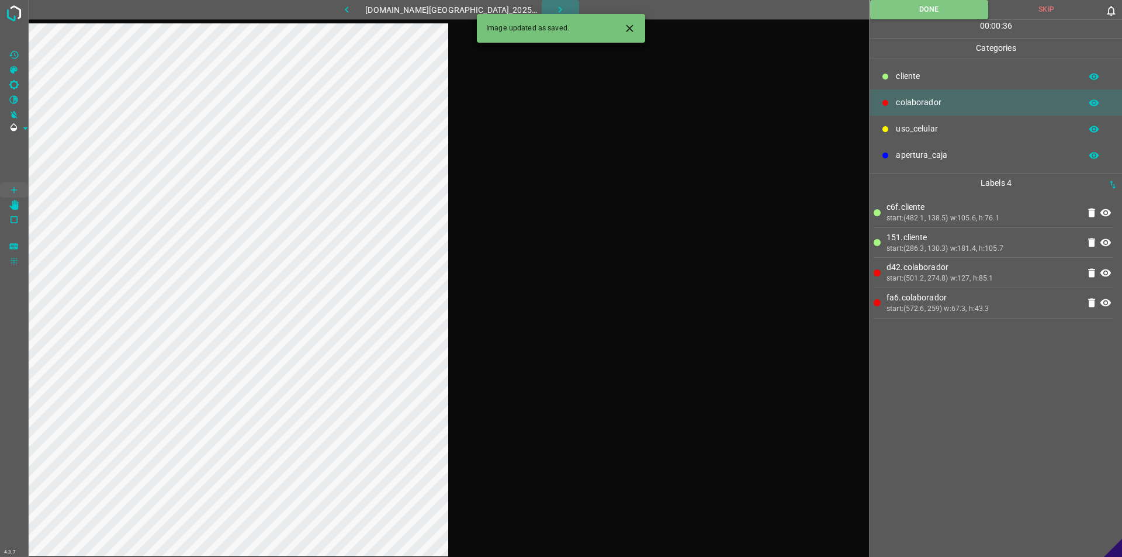
click at [554, 9] on icon "button" at bounding box center [560, 10] width 12 height 12
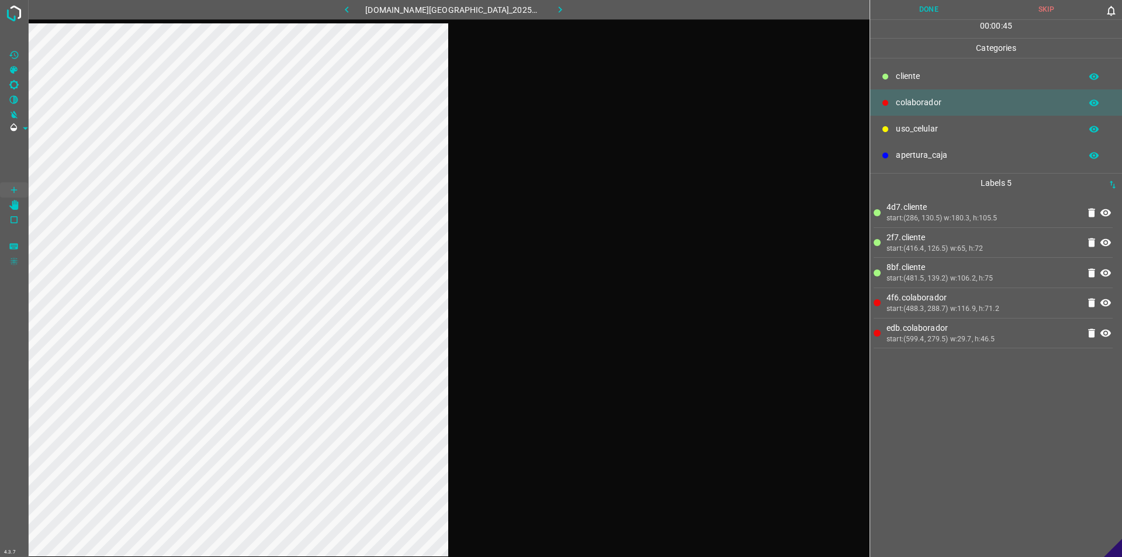
click at [488, 234] on div at bounding box center [449, 301] width 842 height 557
click at [559, 2] on button "Done" at bounding box center [928, 9] width 117 height 19
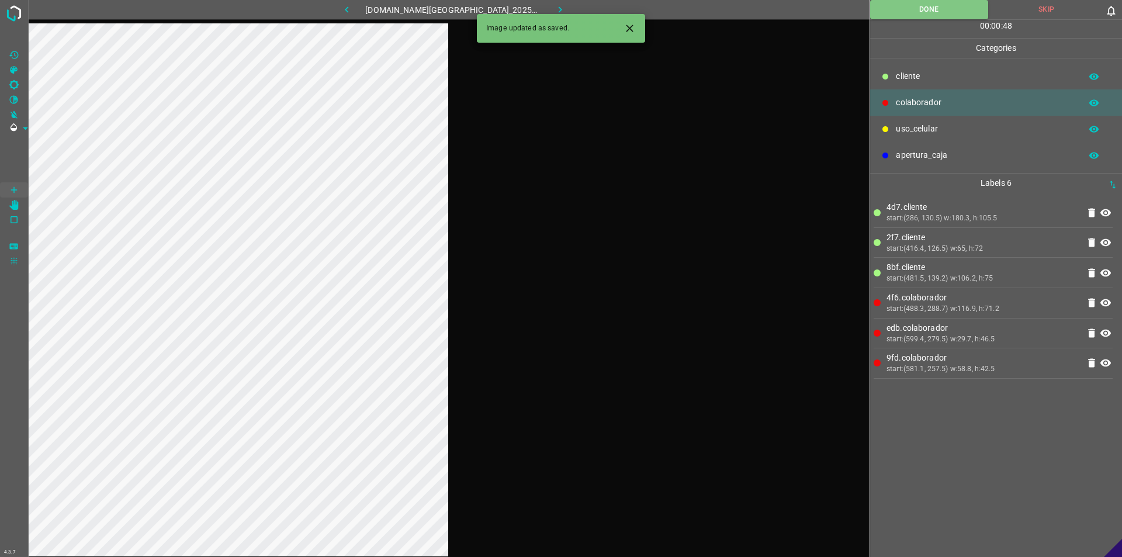
click at [559, 11] on button "button" at bounding box center [560, 9] width 37 height 19
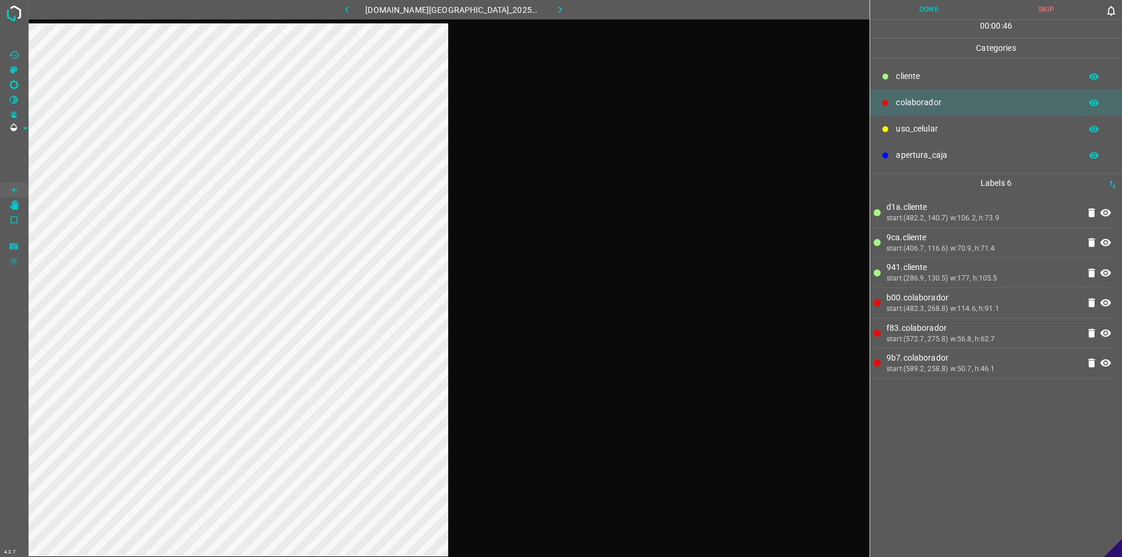
click at [559, 12] on button "Done" at bounding box center [928, 9] width 117 height 19
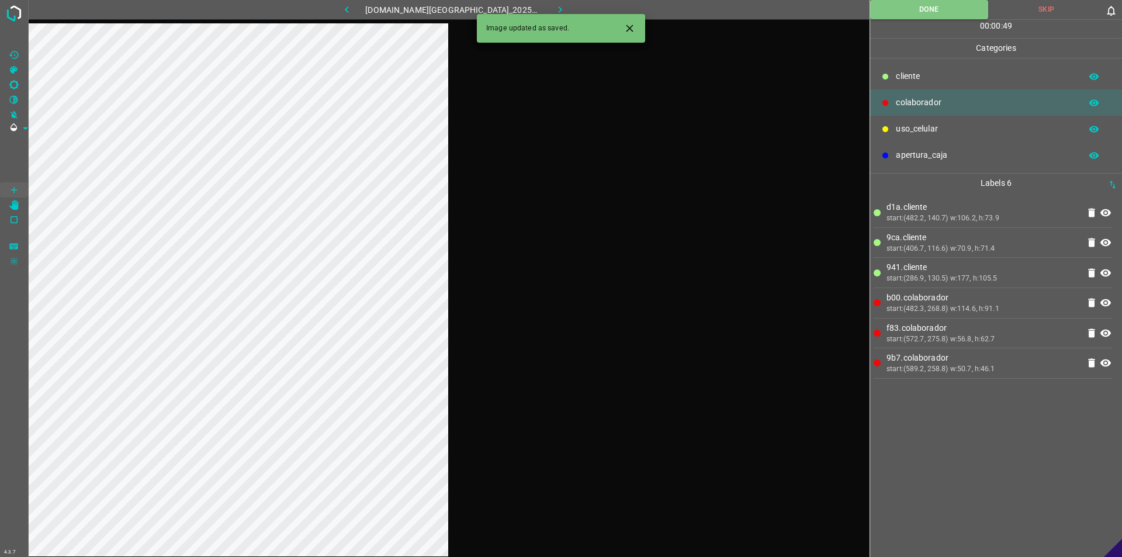
click at [554, 9] on icon "button" at bounding box center [560, 10] width 12 height 12
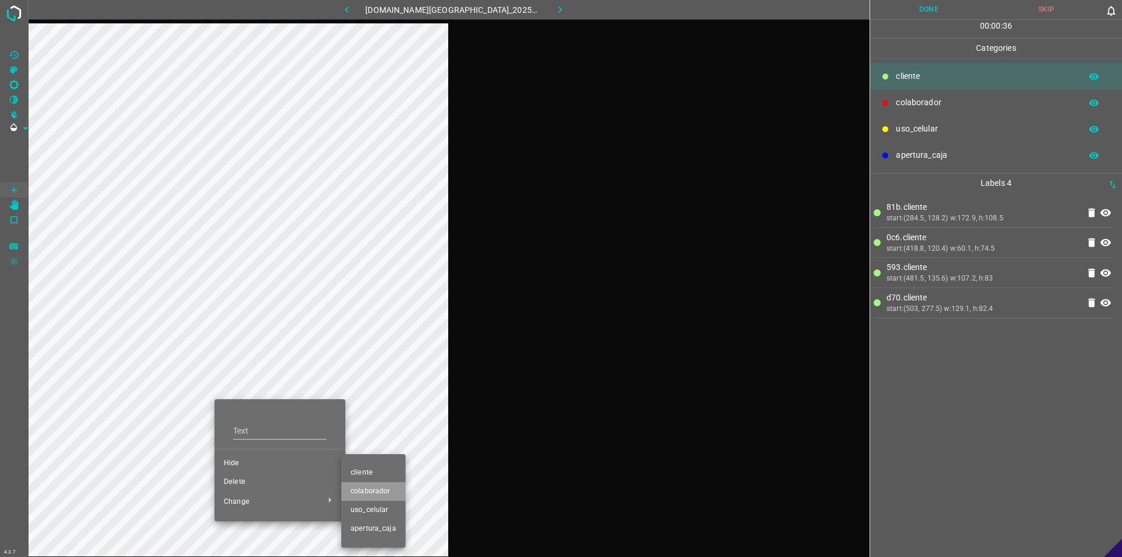
click at [375, 488] on span "colaborador" at bounding box center [374, 491] width 46 height 11
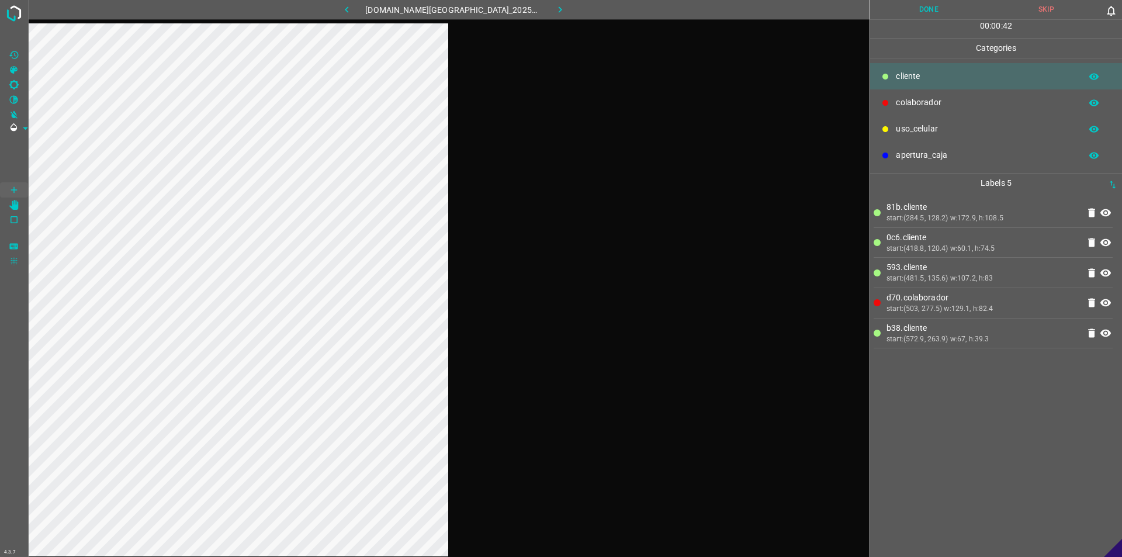
click at [507, 250] on div at bounding box center [449, 301] width 842 height 557
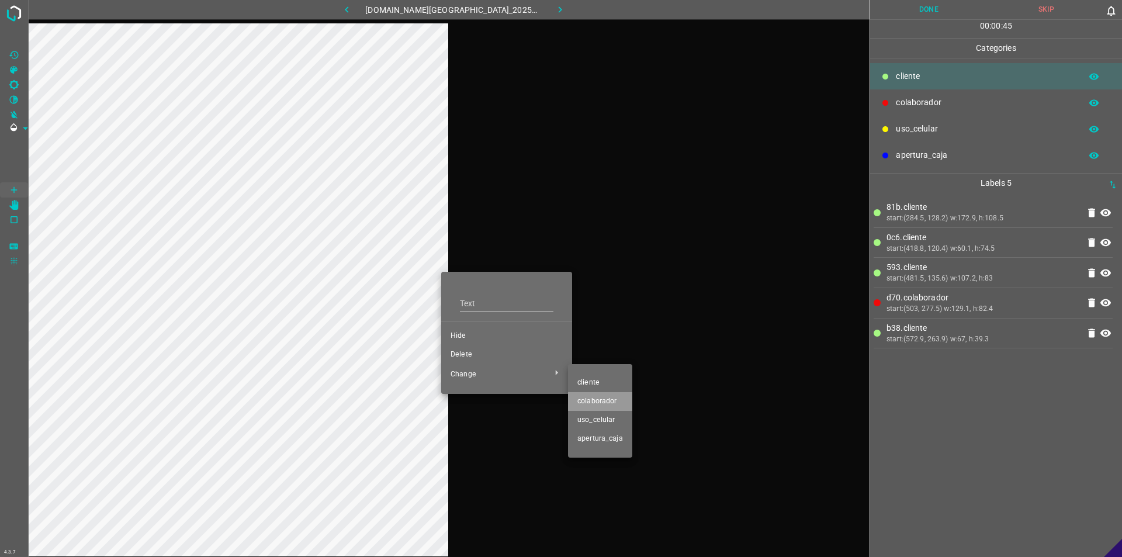
click at [559, 408] on li "colaborador" at bounding box center [600, 401] width 64 height 19
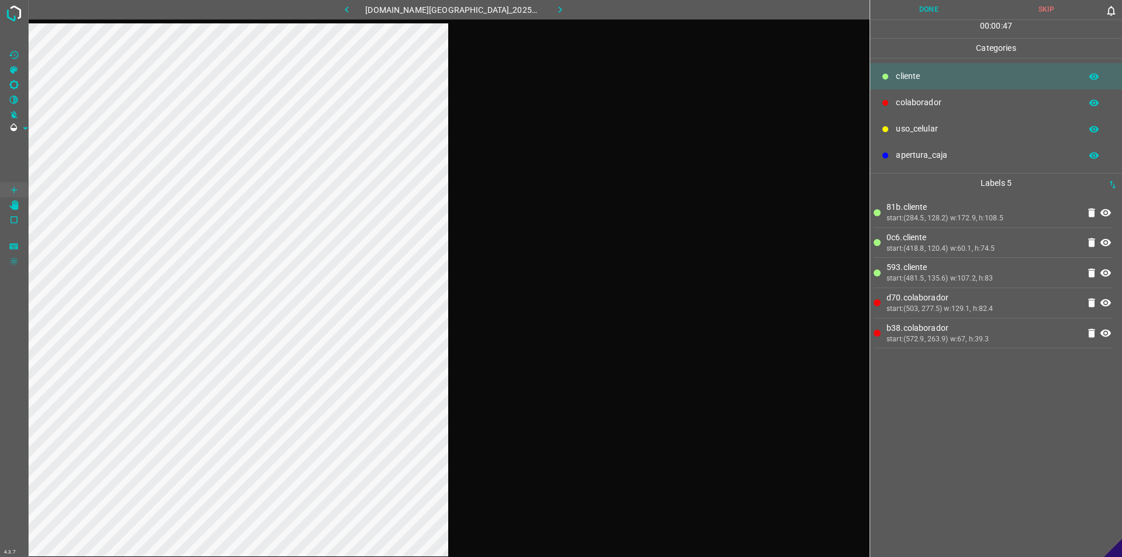
click at [559, 12] on button "Done" at bounding box center [928, 9] width 117 height 19
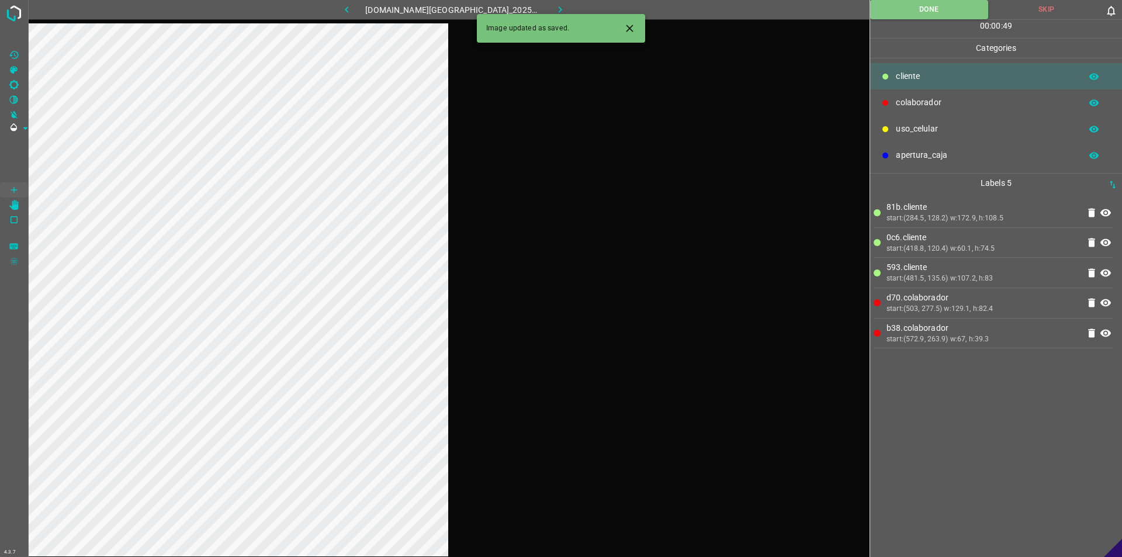
click at [554, 9] on icon "button" at bounding box center [560, 10] width 12 height 12
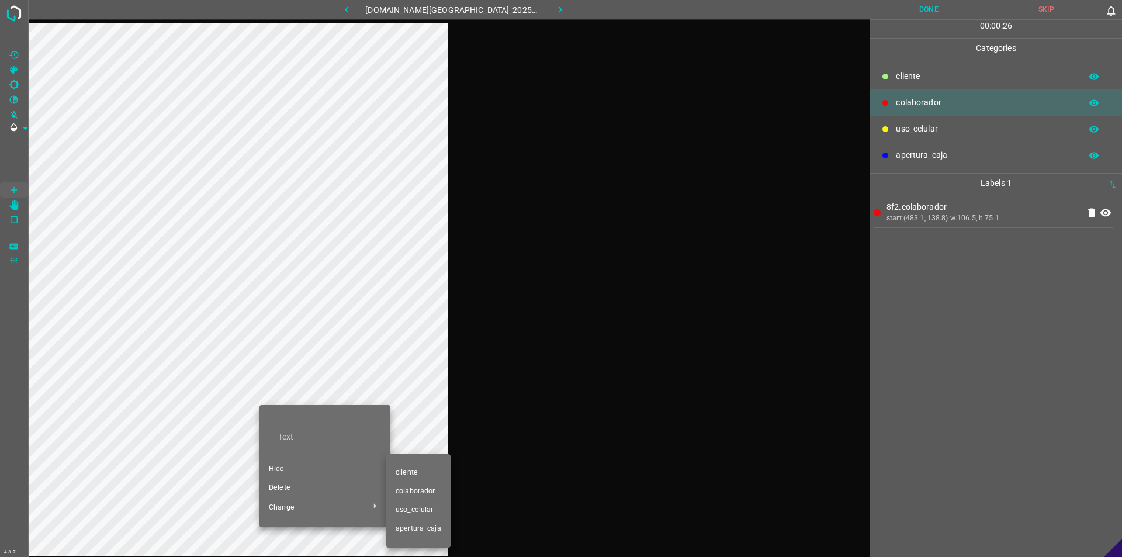
click at [445, 478] on li "​​cliente" at bounding box center [418, 473] width 64 height 19
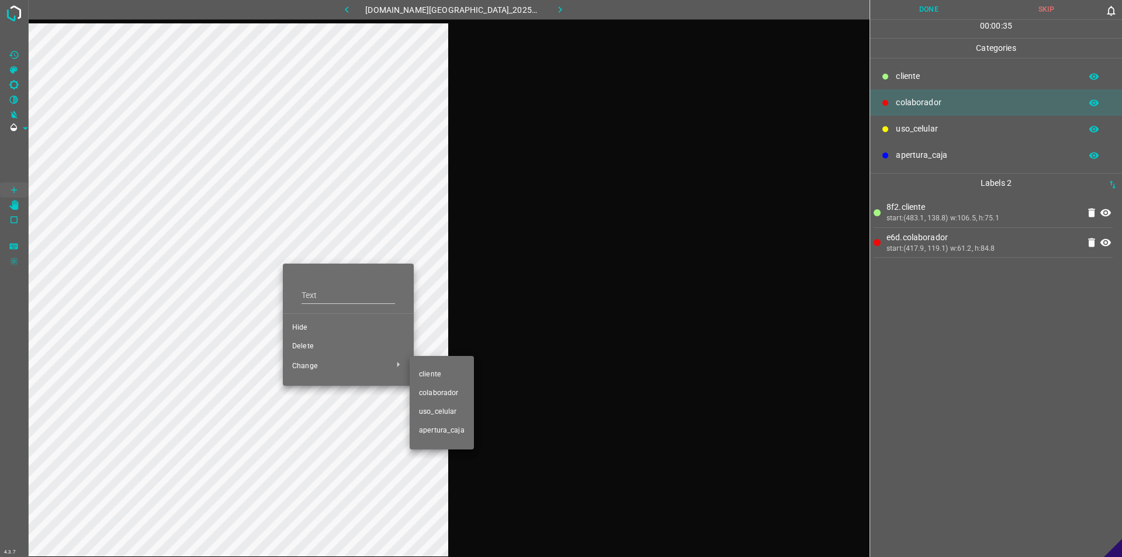
click at [431, 369] on span "​​cliente" at bounding box center [442, 374] width 46 height 11
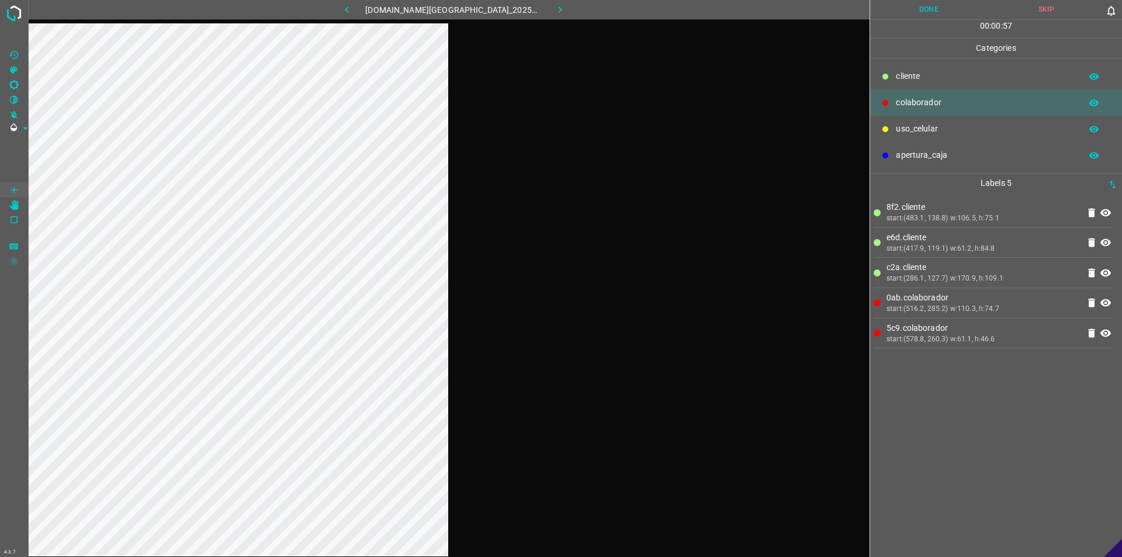
click at [559, 13] on button "Done" at bounding box center [928, 9] width 117 height 19
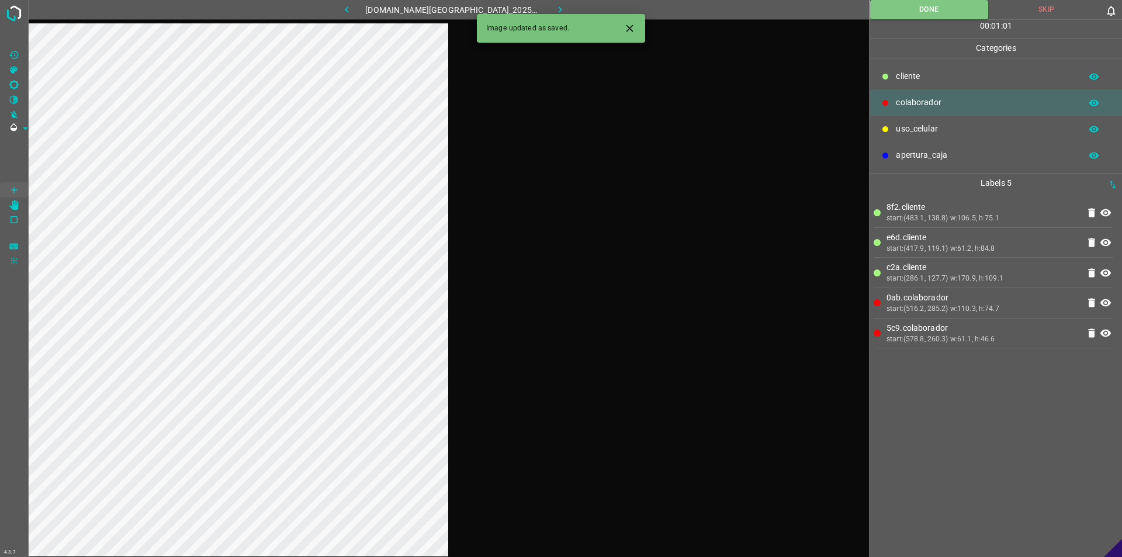
click at [555, 12] on button "button" at bounding box center [560, 9] width 37 height 19
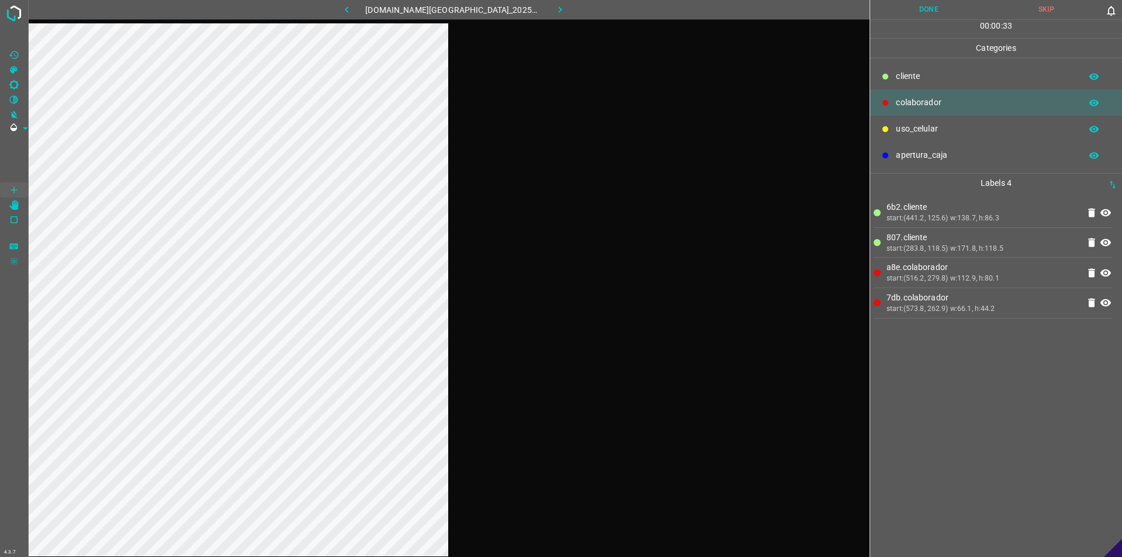
drag, startPoint x: 479, startPoint y: 206, endPoint x: 473, endPoint y: 213, distance: 9.2
click at [479, 209] on div at bounding box center [449, 301] width 842 height 557
click at [559, 3] on button "Done" at bounding box center [928, 9] width 117 height 19
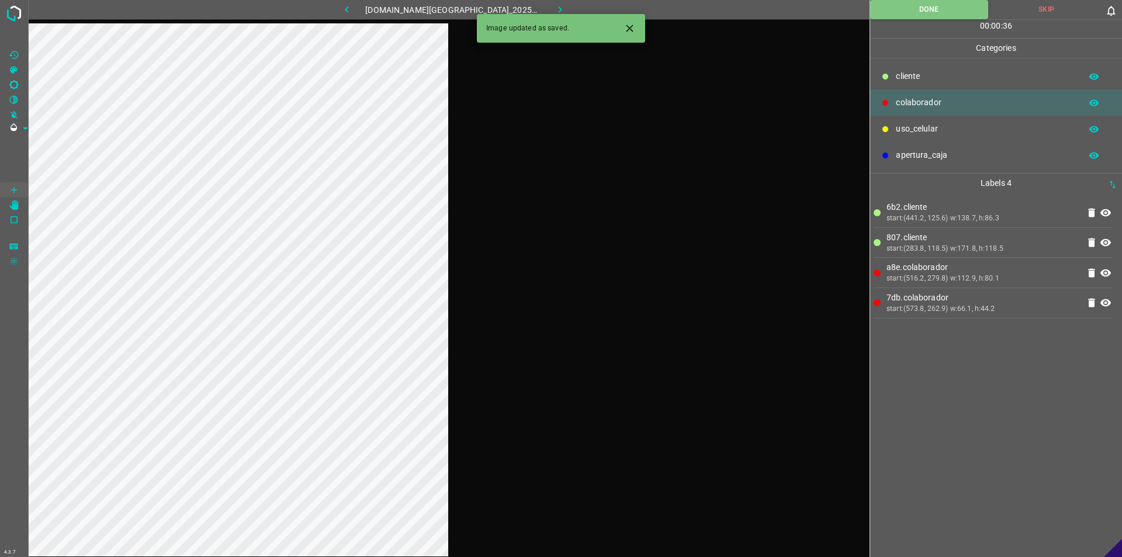
click at [555, 12] on button "button" at bounding box center [560, 9] width 37 height 19
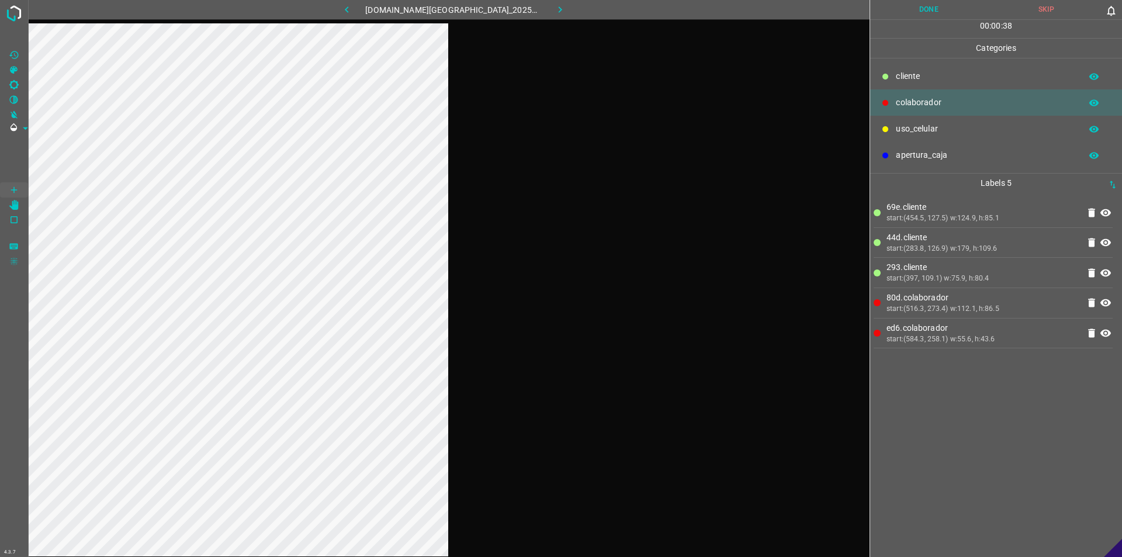
click at [559, 16] on button "Done" at bounding box center [928, 9] width 117 height 19
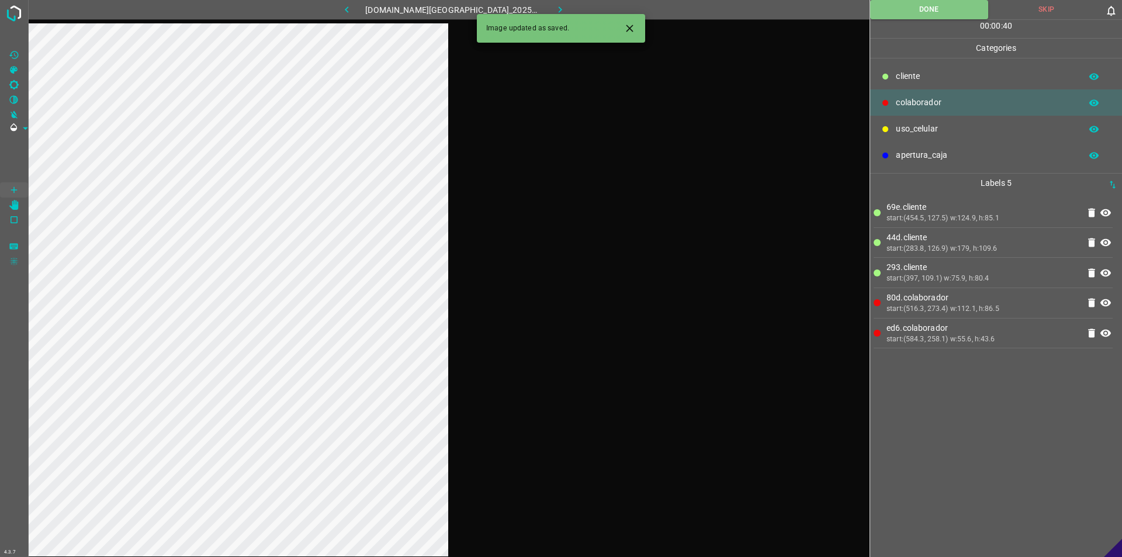
click at [559, 9] on icon "button" at bounding box center [561, 9] width 4 height 6
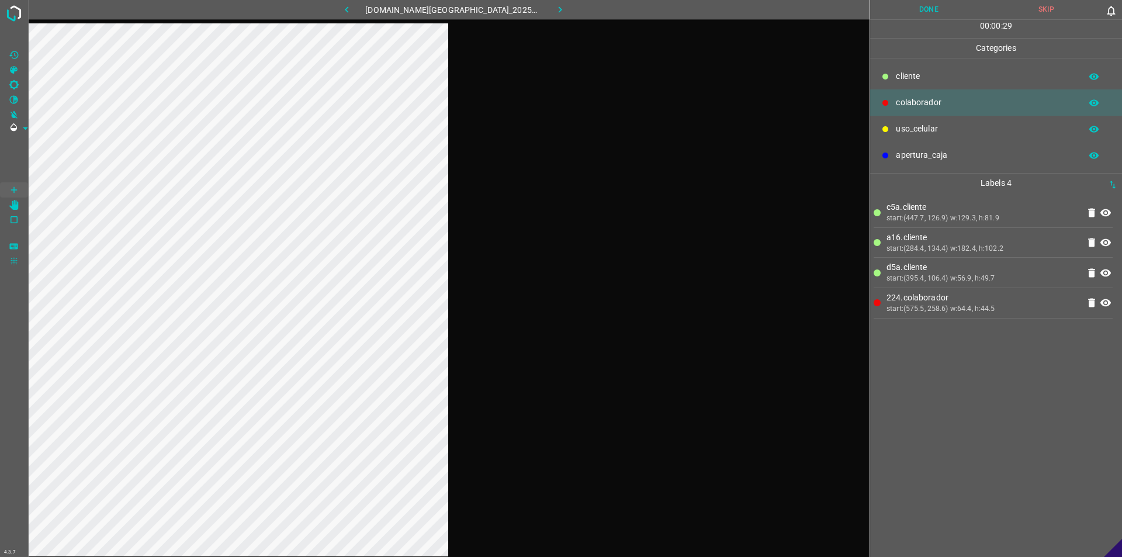
click at [540, 137] on div at bounding box center [449, 301] width 842 height 557
click at [559, 3] on button "Done" at bounding box center [928, 9] width 117 height 19
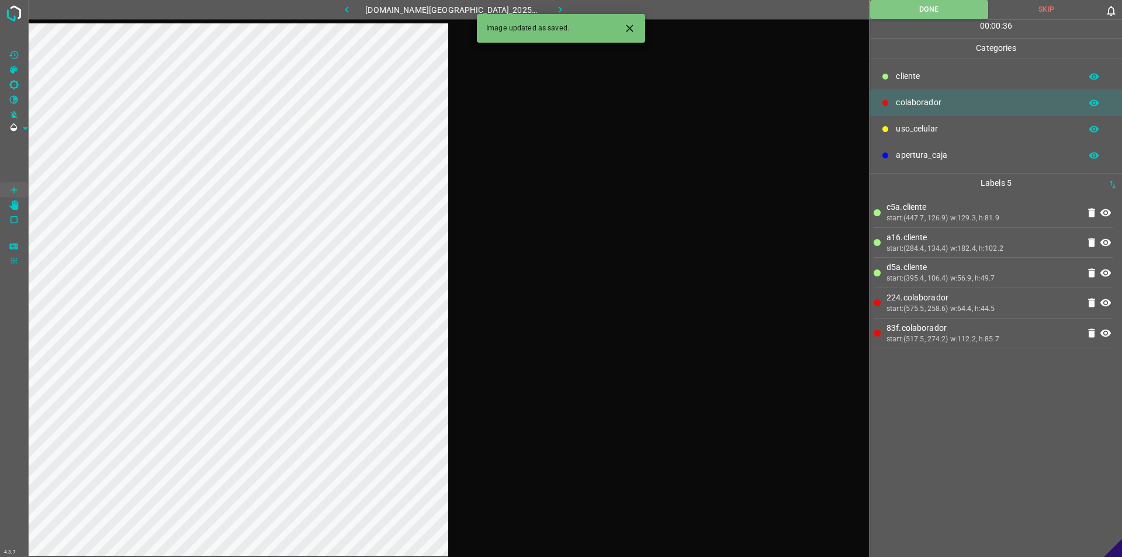
click at [554, 11] on icon "button" at bounding box center [560, 10] width 12 height 12
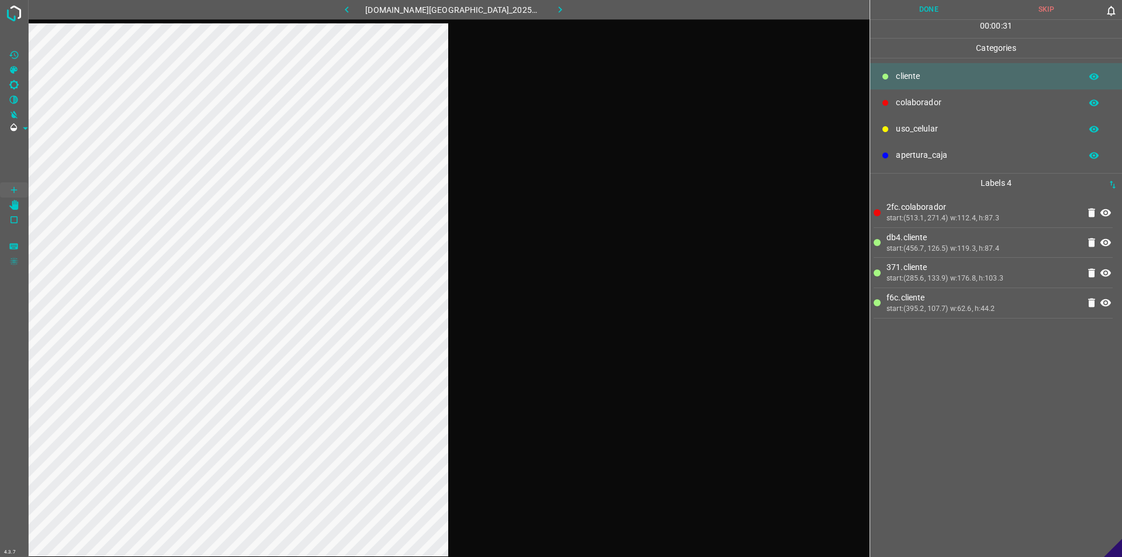
click at [559, 10] on button "Done" at bounding box center [928, 9] width 117 height 19
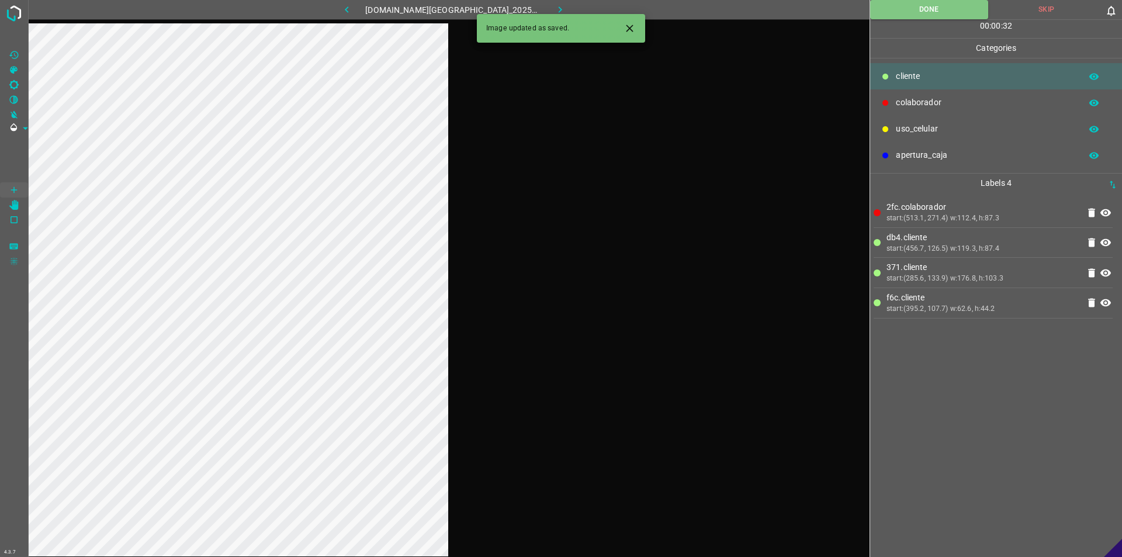
click at [554, 6] on icon "button" at bounding box center [560, 10] width 12 height 12
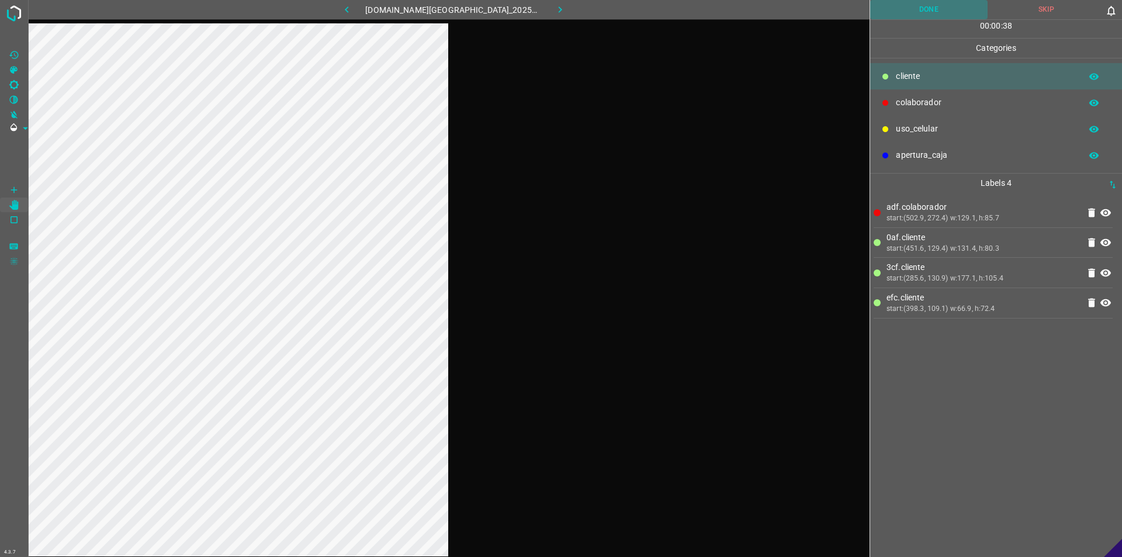
click at [559, 13] on button "Done" at bounding box center [928, 9] width 117 height 19
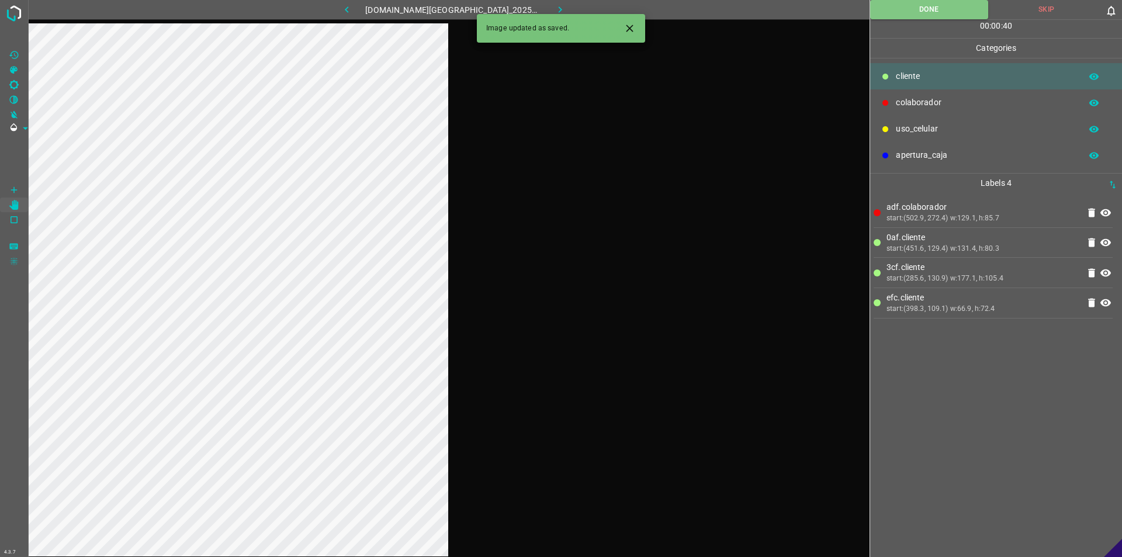
click at [554, 9] on icon "button" at bounding box center [560, 10] width 12 height 12
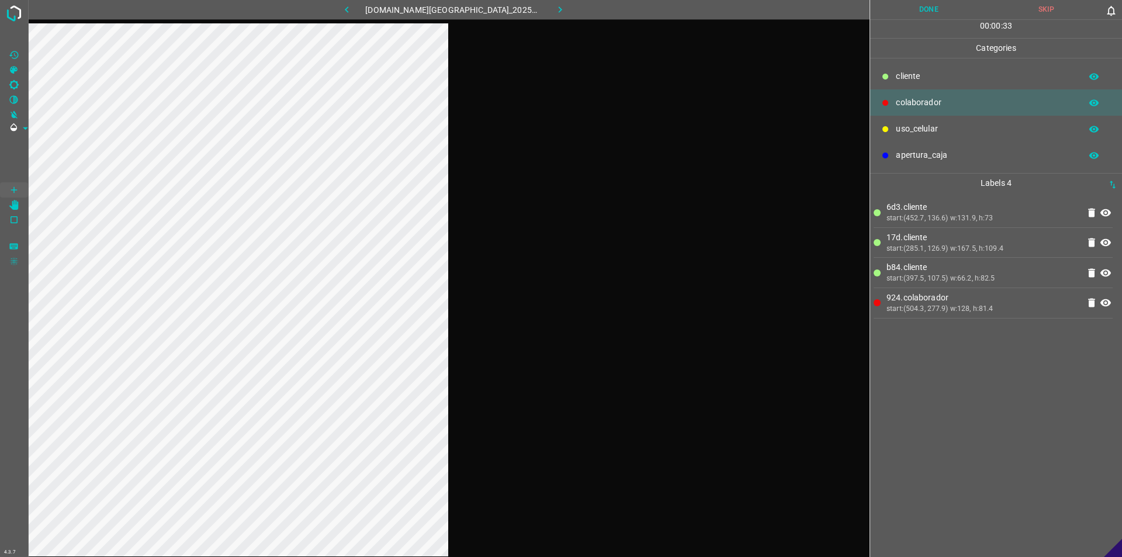
click at [559, 3] on button "Done" at bounding box center [928, 9] width 117 height 19
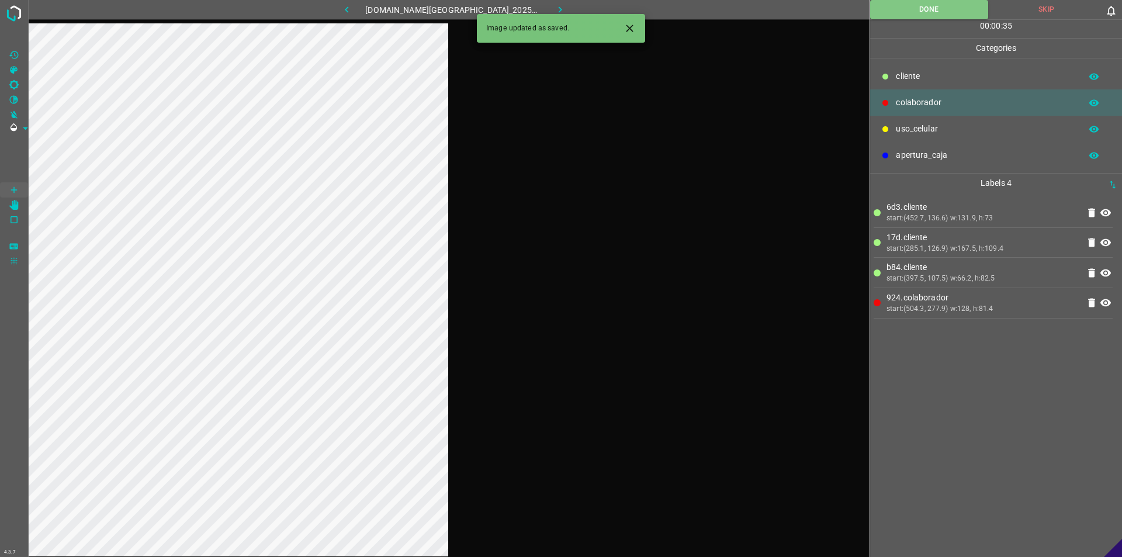
click at [559, 6] on button "button" at bounding box center [560, 9] width 37 height 19
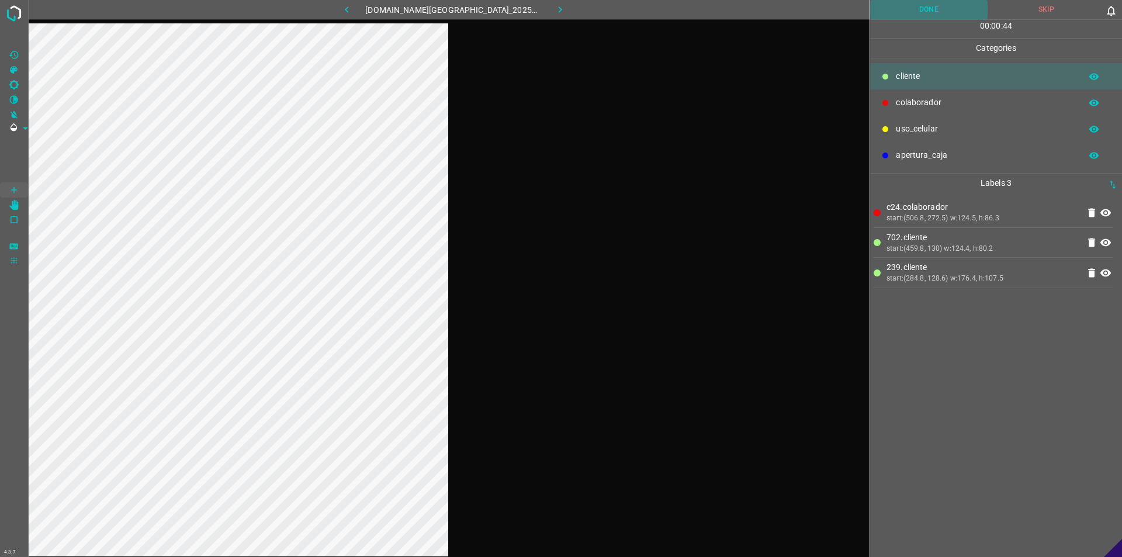
click at [559, 16] on button "Done" at bounding box center [928, 9] width 117 height 19
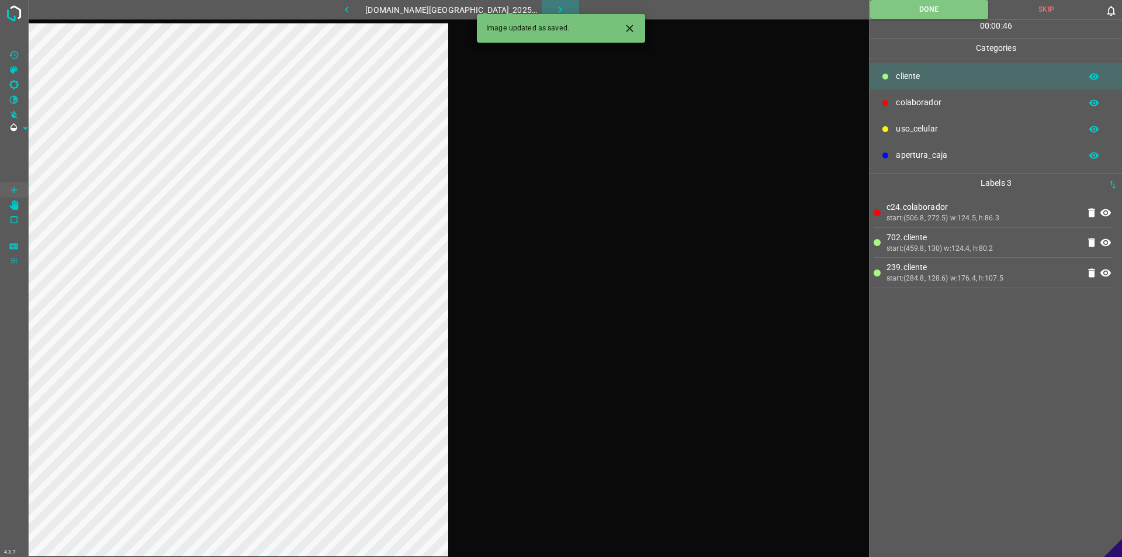
click at [558, 13] on button "button" at bounding box center [560, 9] width 37 height 19
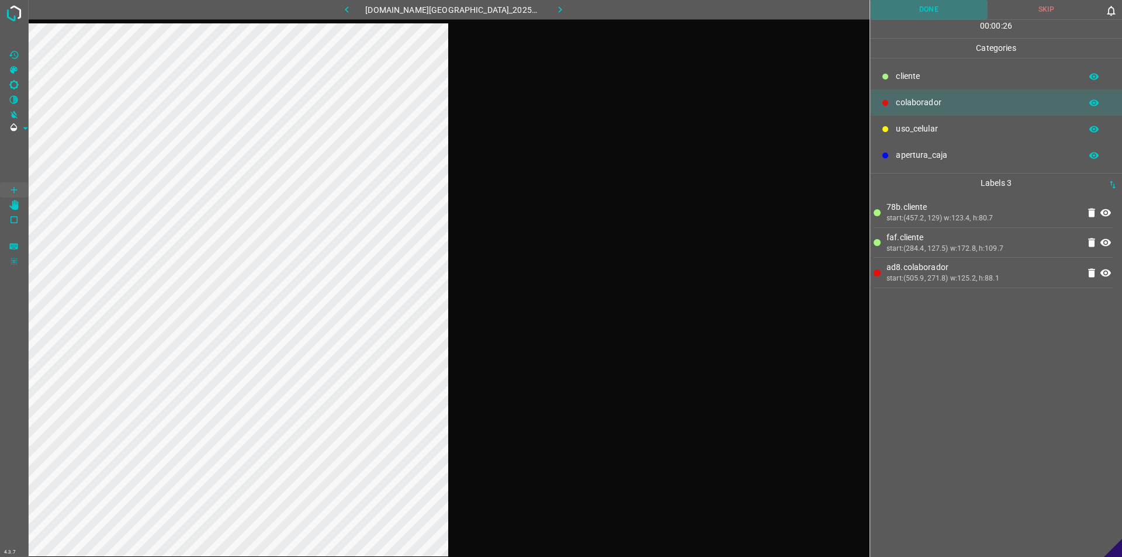
click at [559, 4] on button "Done" at bounding box center [928, 9] width 117 height 19
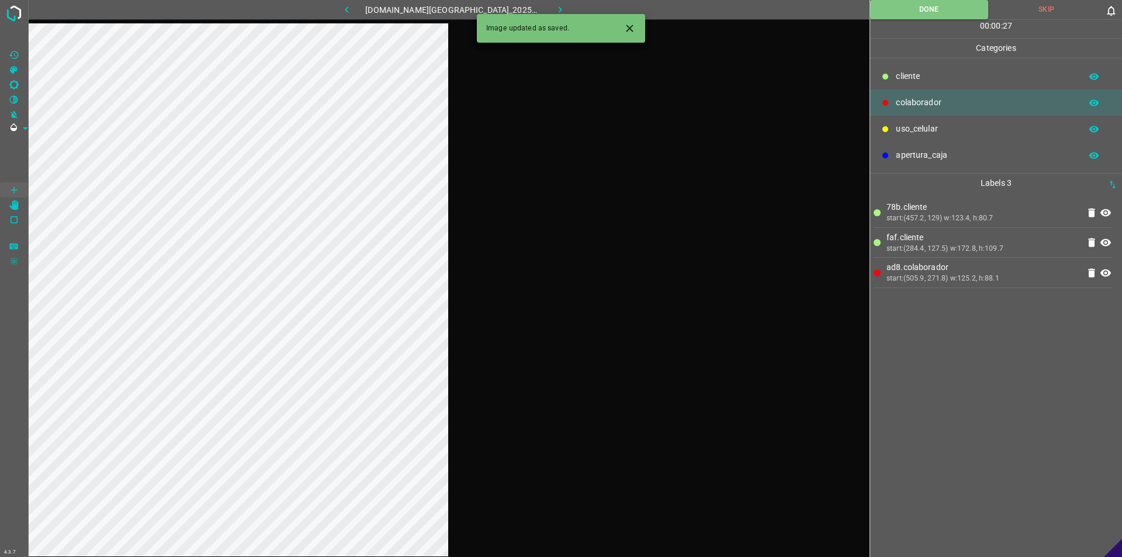
click at [559, 8] on button "button" at bounding box center [560, 9] width 37 height 19
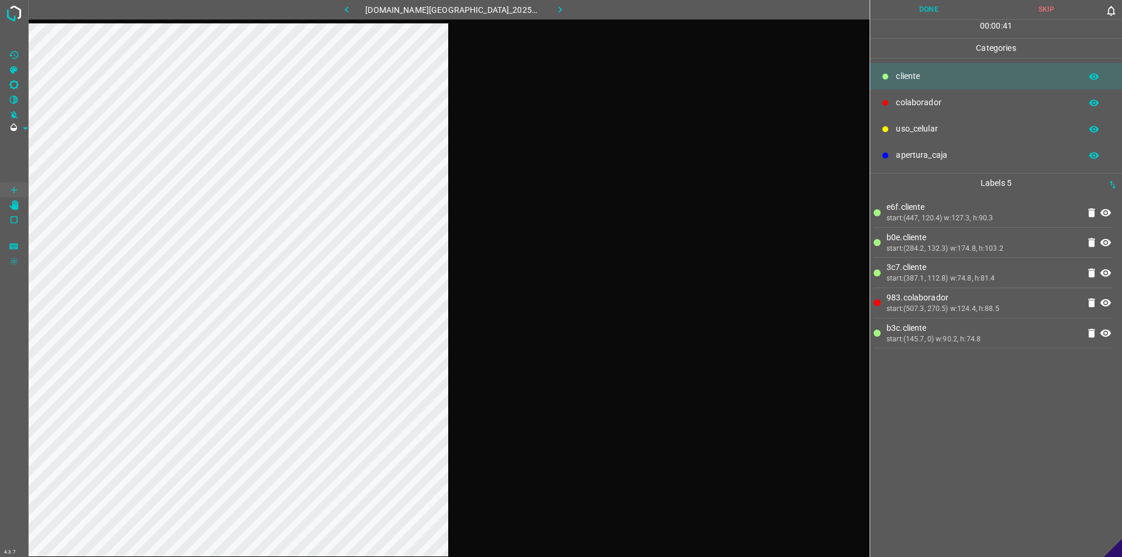
click at [559, 5] on button "Done" at bounding box center [928, 9] width 117 height 19
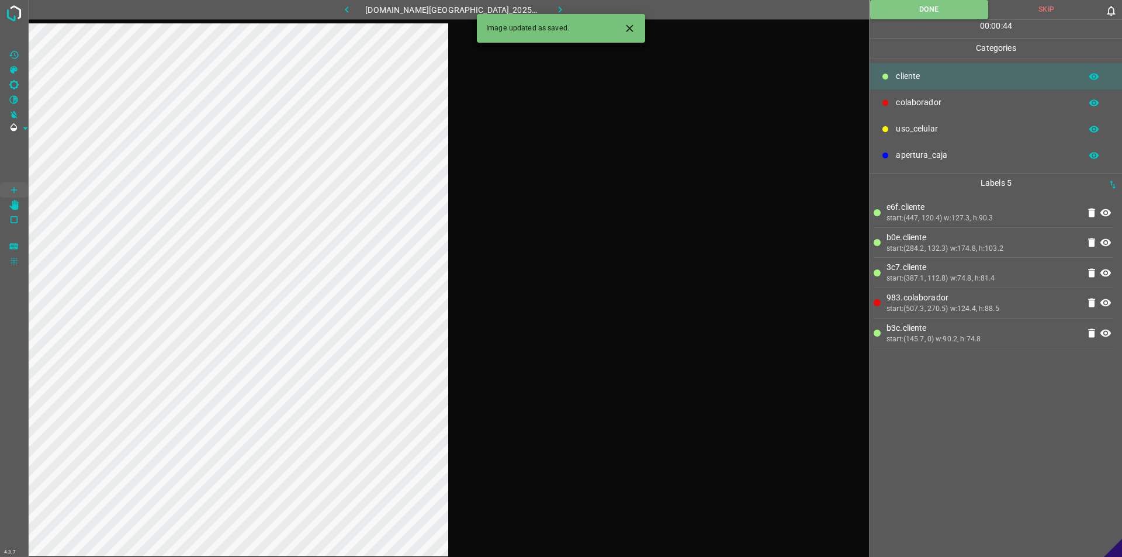
click at [554, 11] on icon "button" at bounding box center [560, 10] width 12 height 12
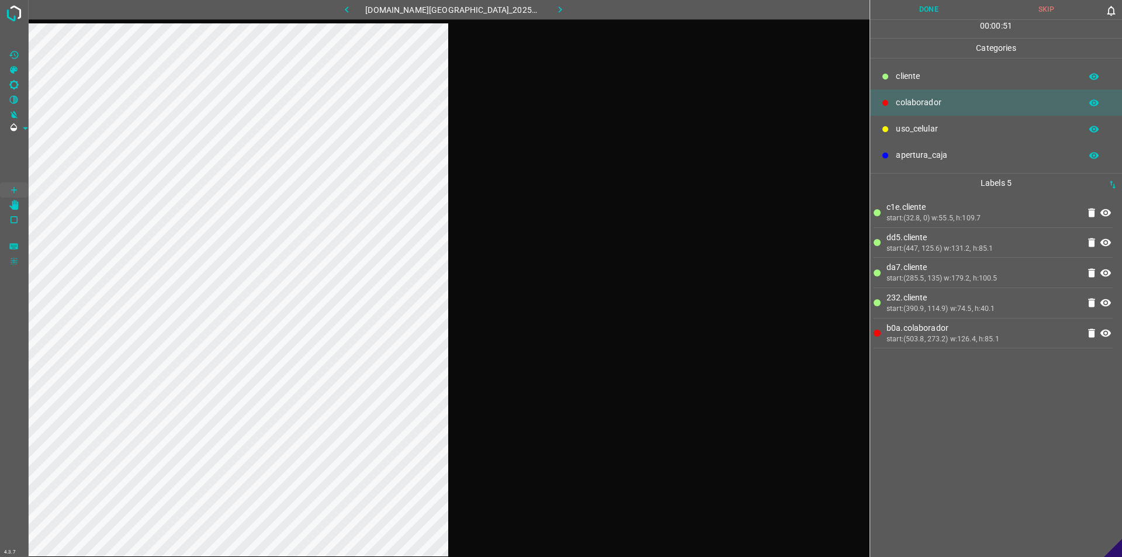
click at [559, 15] on button "Done" at bounding box center [928, 9] width 117 height 19
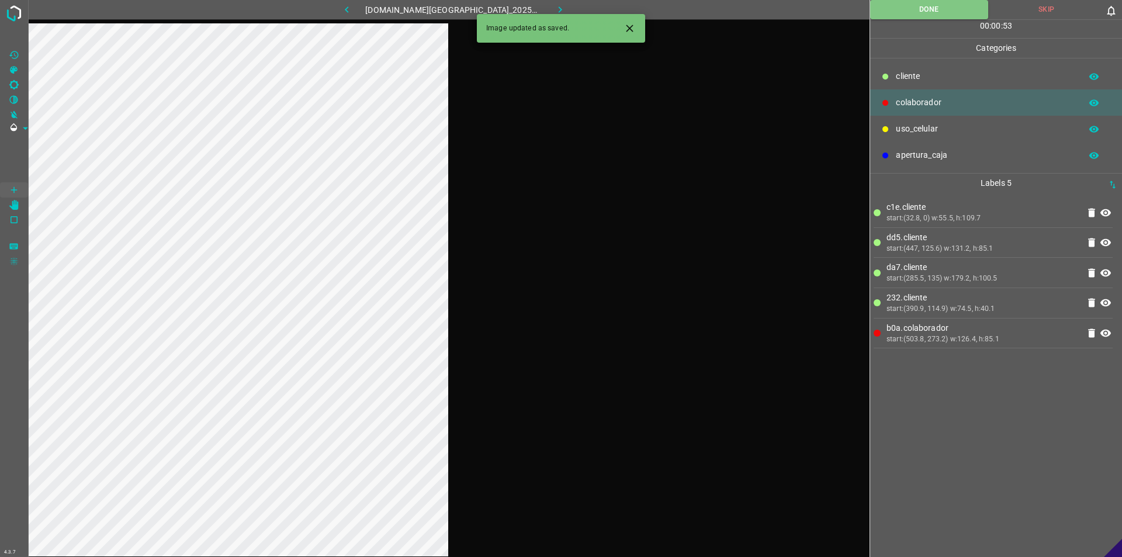
click at [545, 1] on button "button" at bounding box center [560, 9] width 37 height 19
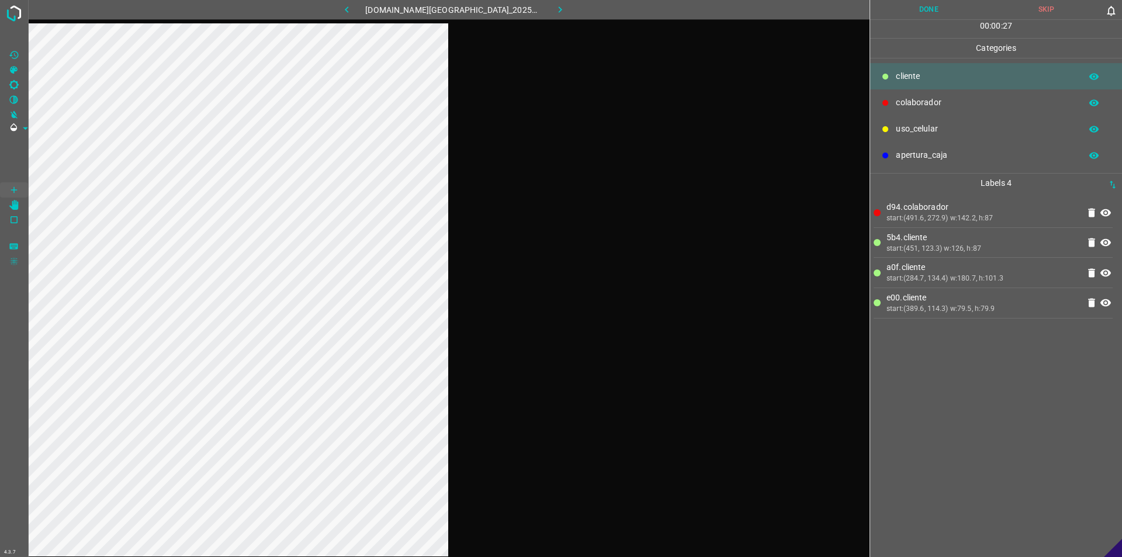
click at [559, 16] on button "Done" at bounding box center [928, 9] width 117 height 19
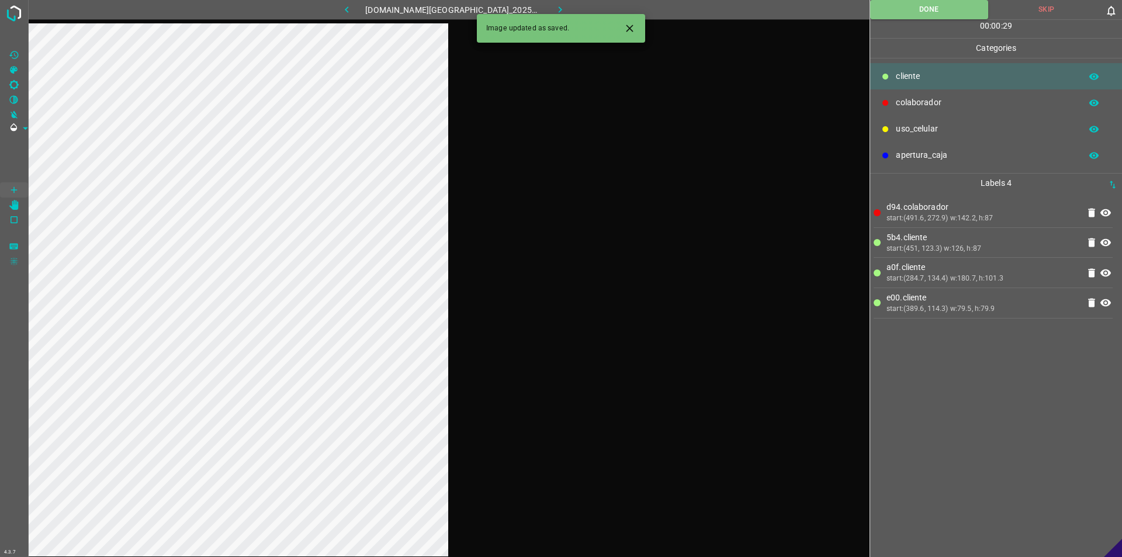
click at [558, 9] on button "button" at bounding box center [560, 9] width 37 height 19
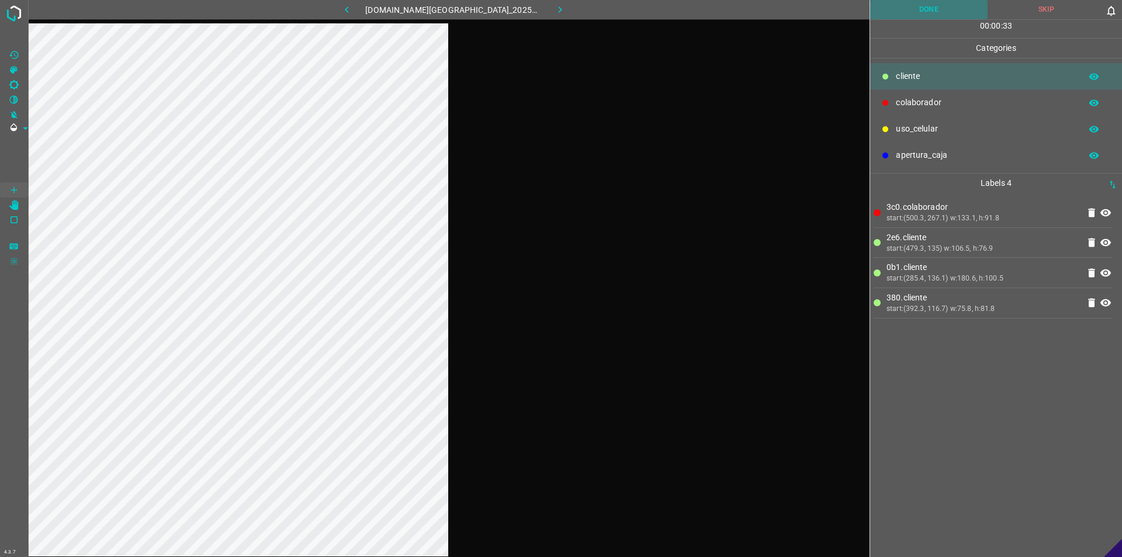
click at [559, 5] on button "Done" at bounding box center [928, 9] width 117 height 19
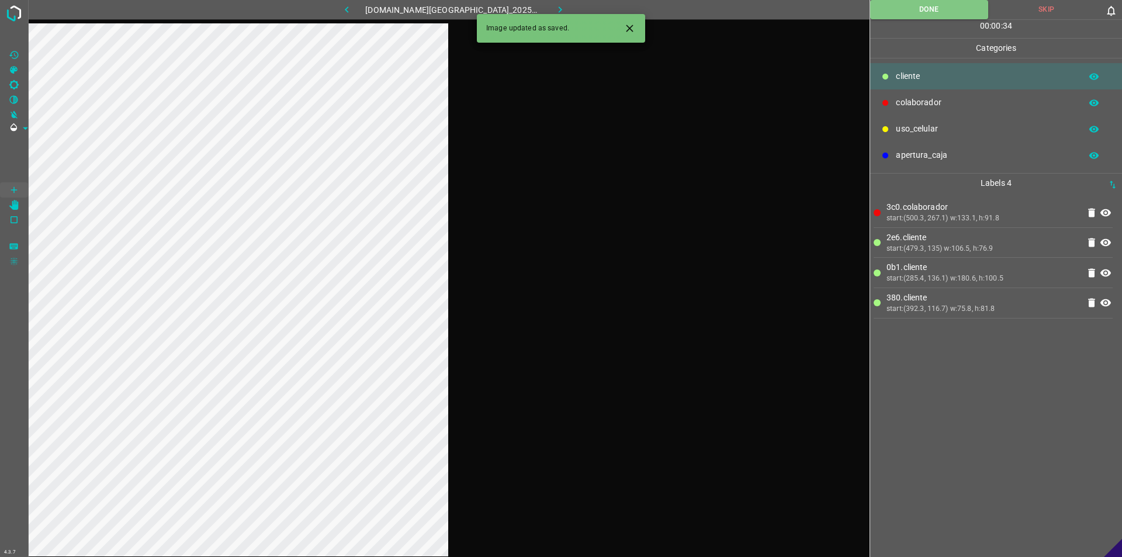
click at [552, 15] on div "Image updated as saved." at bounding box center [561, 28] width 168 height 29
click at [554, 9] on icon "button" at bounding box center [560, 10] width 12 height 12
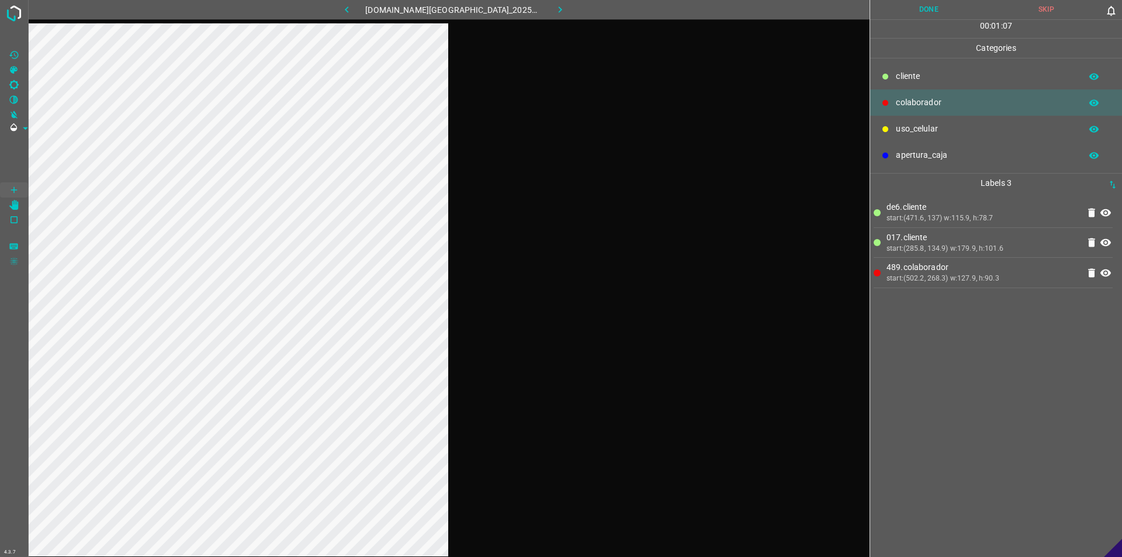
click at [559, 11] on button "Done" at bounding box center [928, 9] width 117 height 19
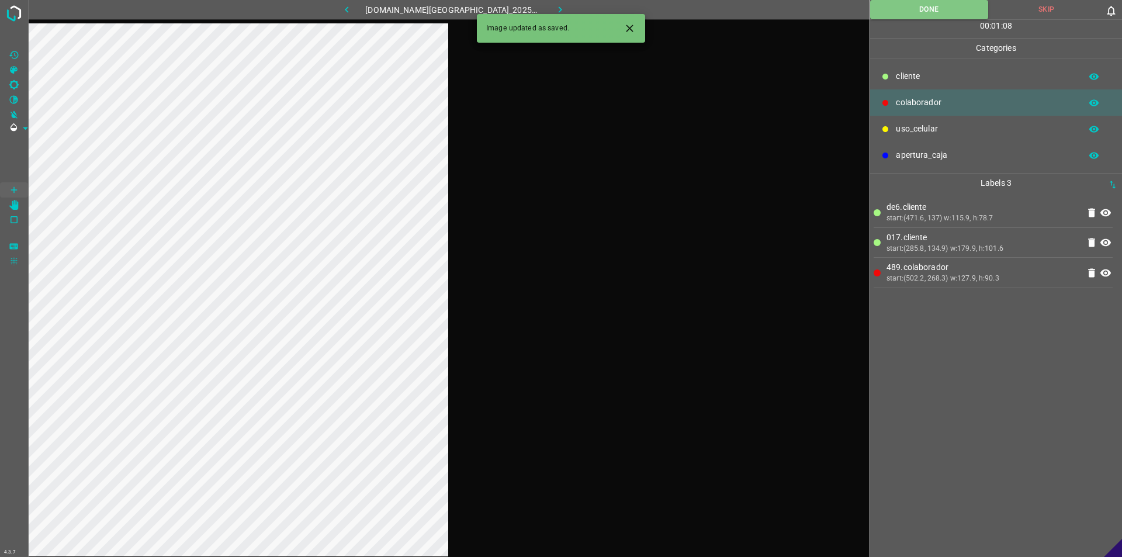
click at [555, 13] on button "button" at bounding box center [560, 9] width 37 height 19
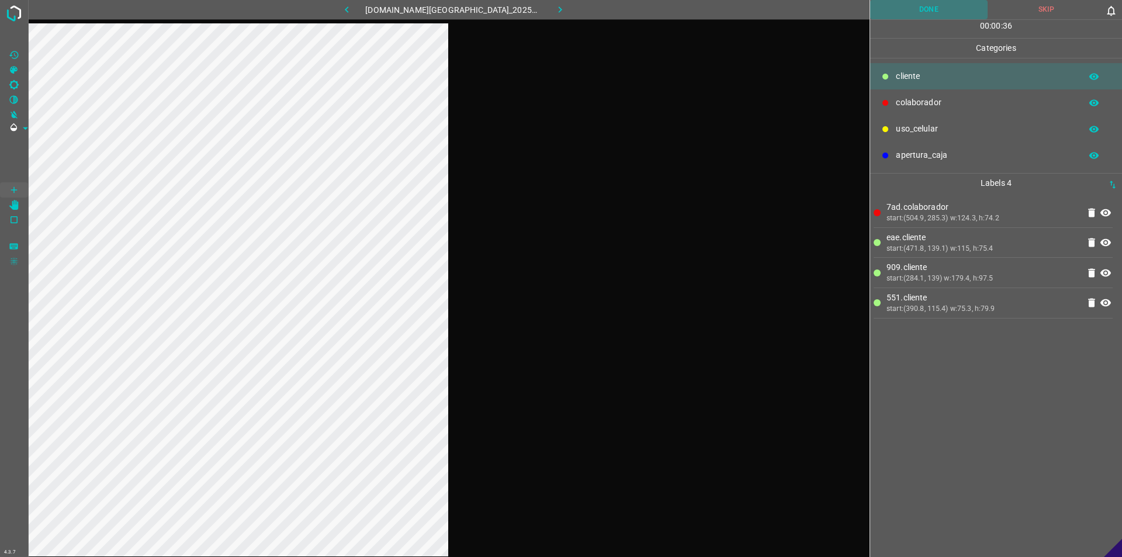
click at [559, 6] on button "Done" at bounding box center [928, 9] width 117 height 19
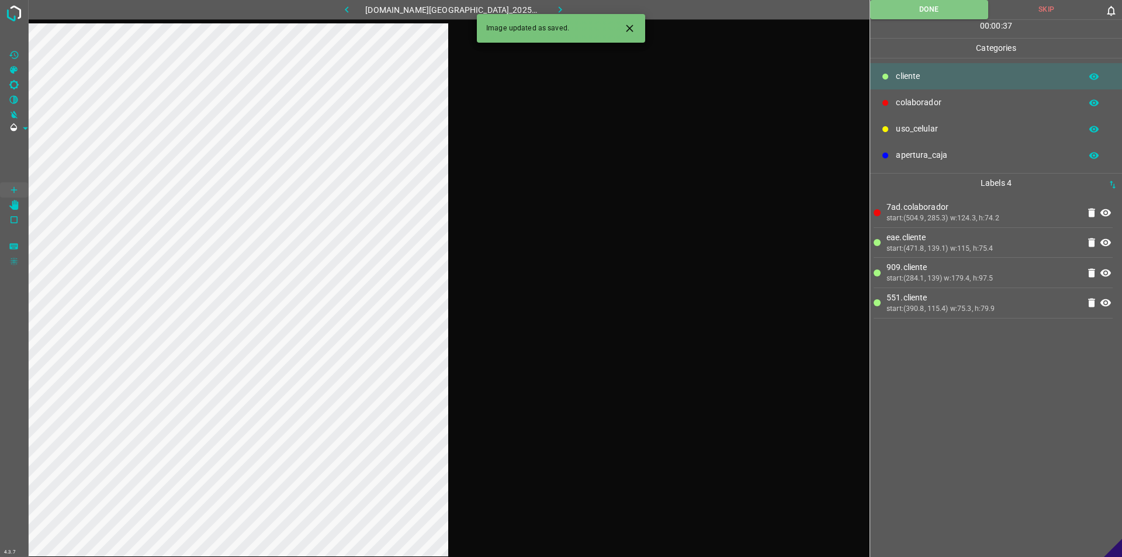
click at [558, 10] on button "button" at bounding box center [560, 9] width 37 height 19
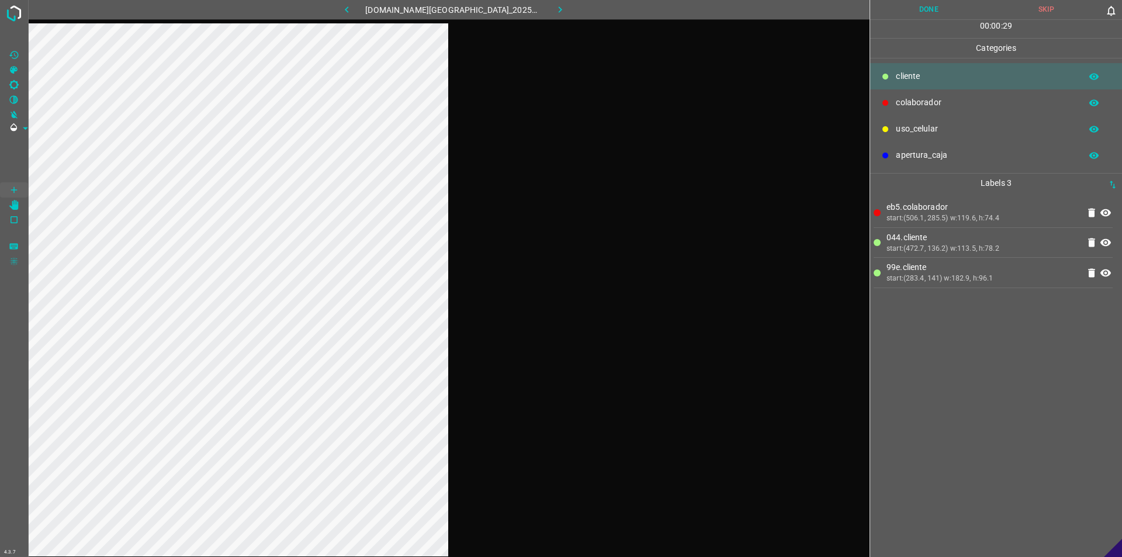
click at [559, 6] on button "Done" at bounding box center [928, 9] width 117 height 19
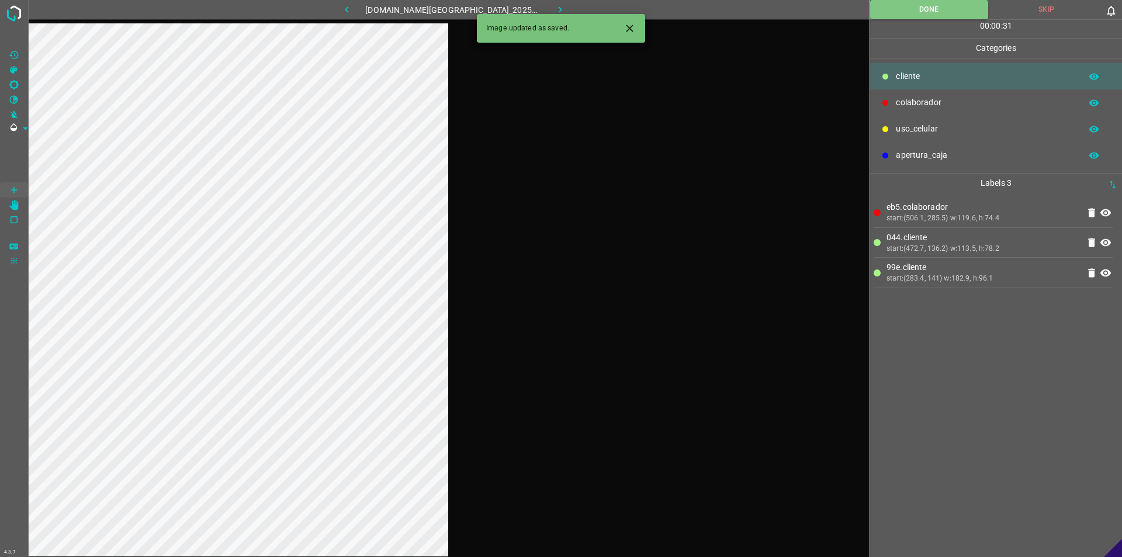
click at [554, 7] on icon "button" at bounding box center [560, 10] width 12 height 12
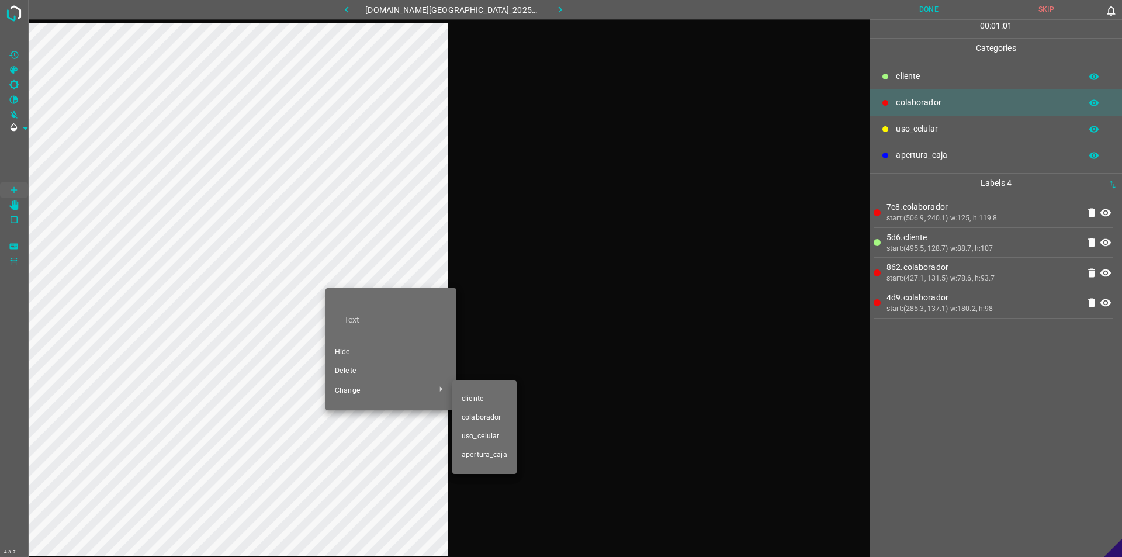
drag, startPoint x: 510, startPoint y: 402, endPoint x: 435, endPoint y: 386, distance: 76.0
click at [509, 400] on li "​​cliente" at bounding box center [484, 399] width 64 height 19
click at [488, 399] on span "​​cliente" at bounding box center [485, 399] width 46 height 11
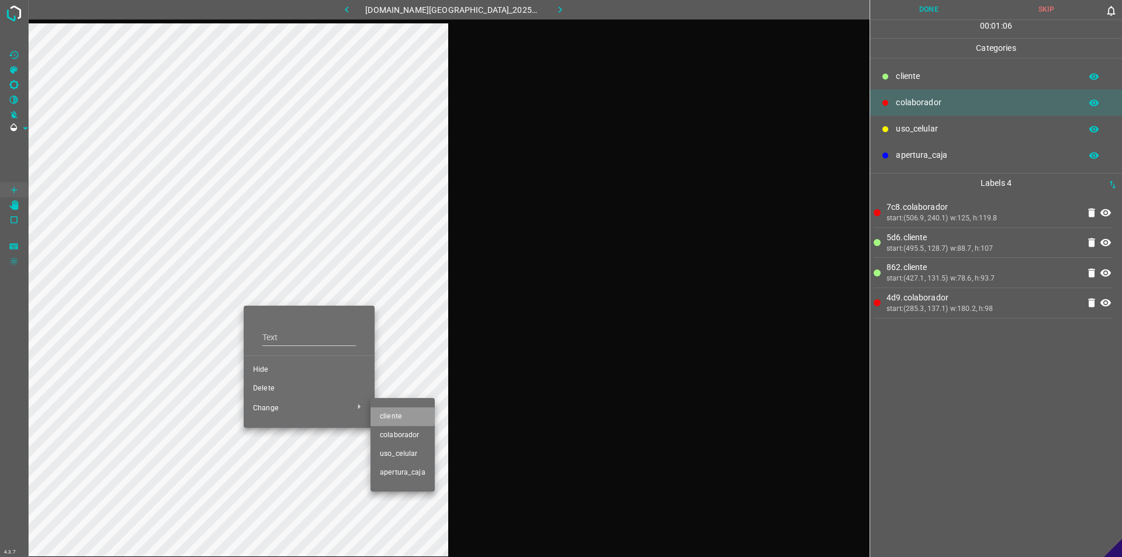
click at [397, 416] on span "​​cliente" at bounding box center [403, 417] width 46 height 11
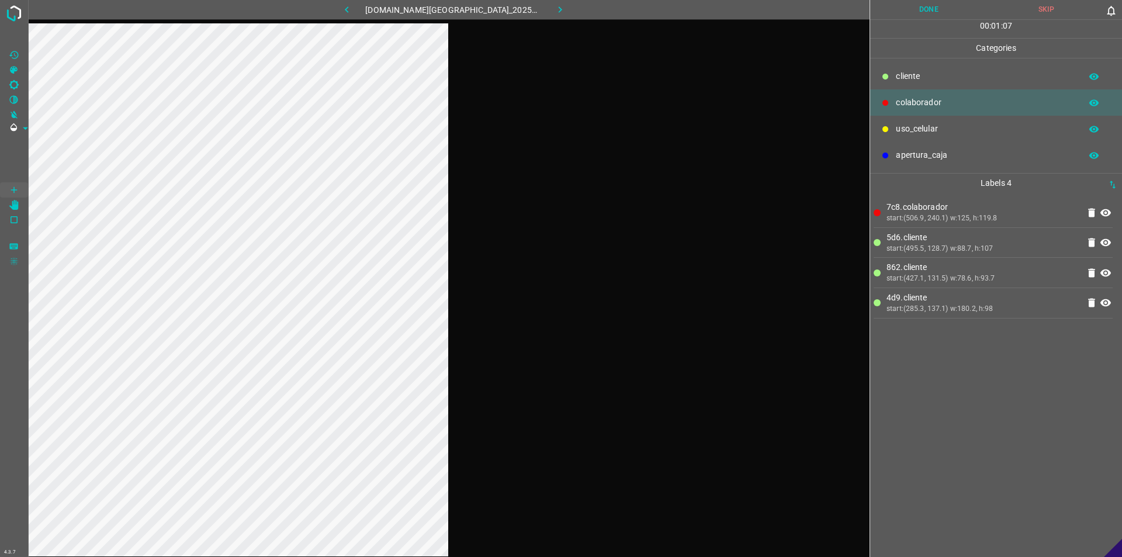
click at [559, 11] on button "Done" at bounding box center [928, 9] width 117 height 19
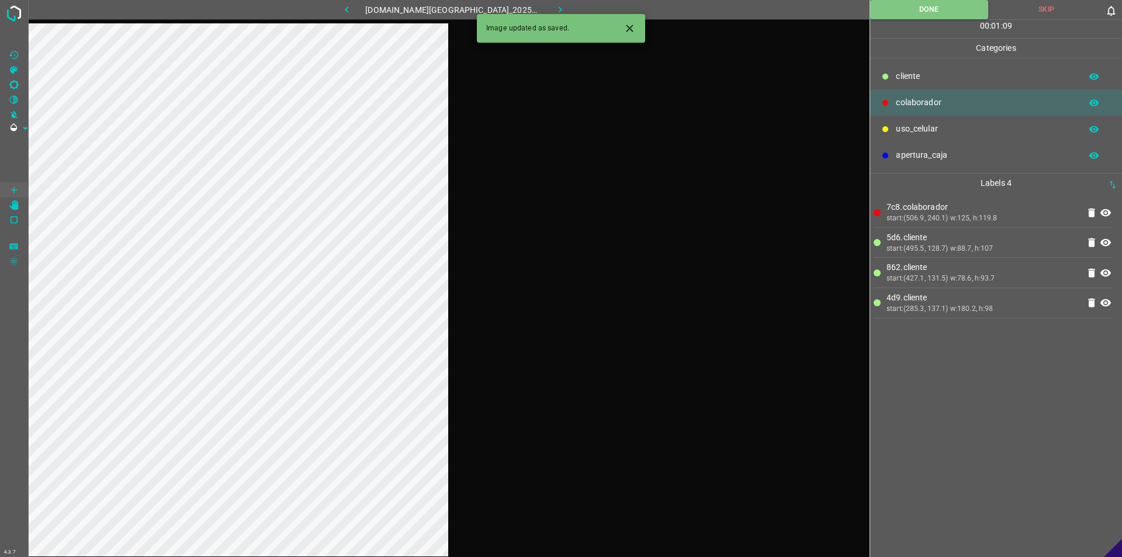
click at [559, 3] on button "button" at bounding box center [560, 9] width 37 height 19
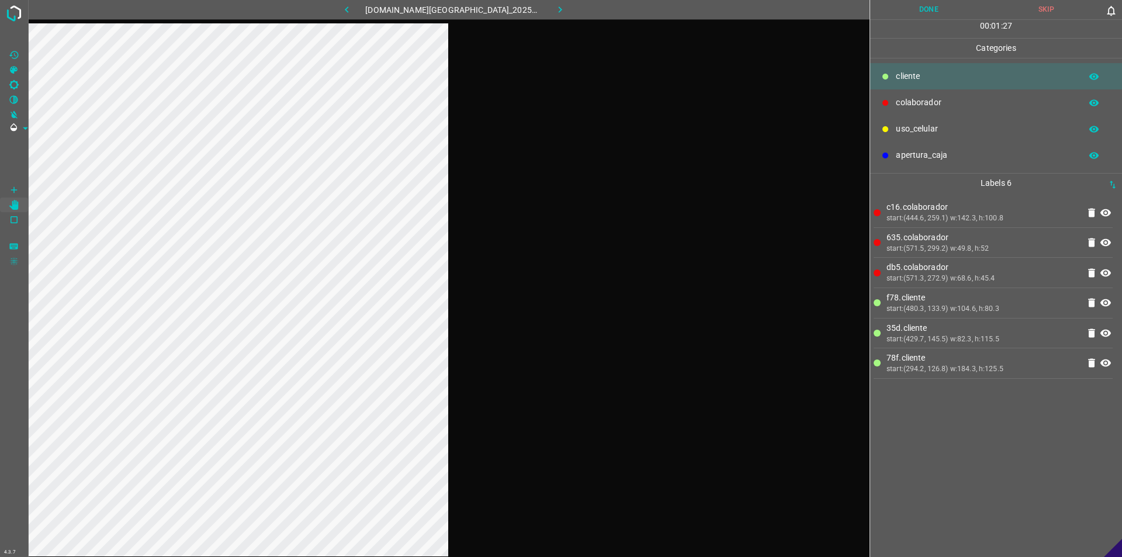
click at [559, 1] on button "Done" at bounding box center [928, 9] width 117 height 19
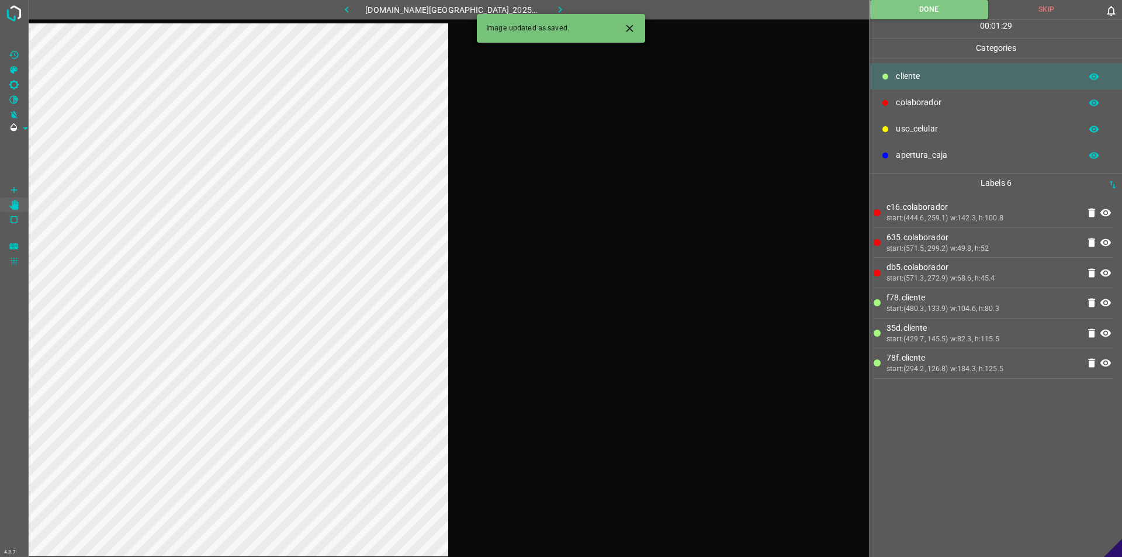
click at [554, 10] on icon "button" at bounding box center [560, 10] width 12 height 12
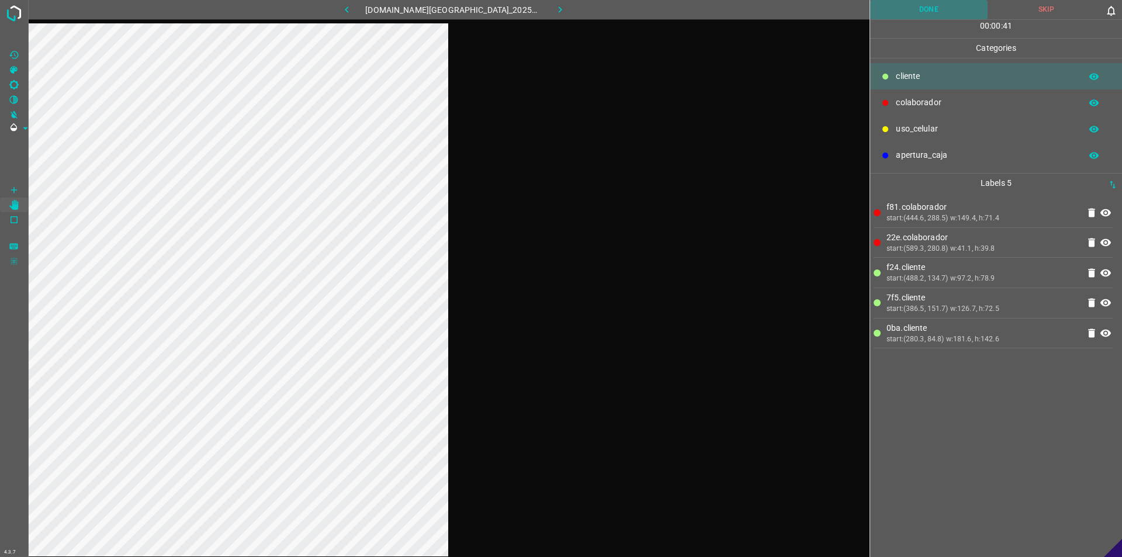
click at [559, 2] on button "Done" at bounding box center [928, 9] width 117 height 19
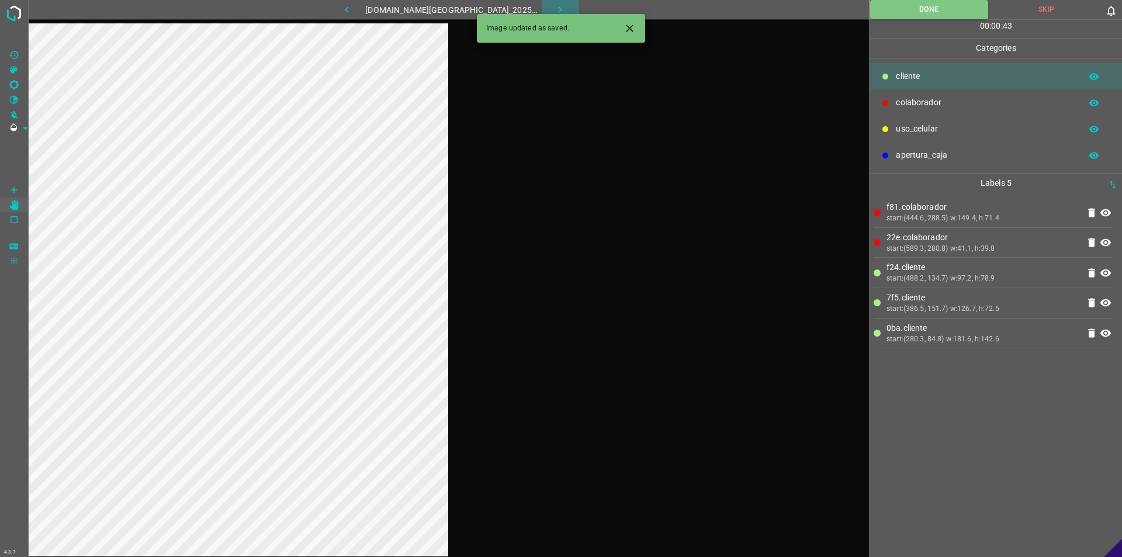
click at [554, 4] on icon "button" at bounding box center [560, 10] width 12 height 12
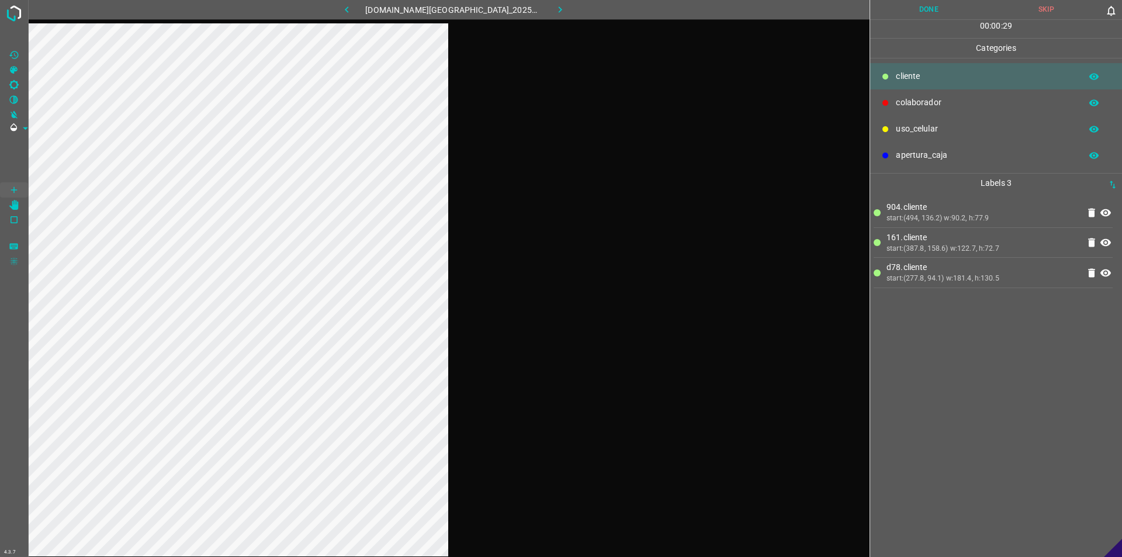
click at [559, 9] on button "Done" at bounding box center [928, 9] width 117 height 19
click at [554, 9] on icon "button" at bounding box center [560, 10] width 12 height 12
click at [559, 5] on button "Done" at bounding box center [928, 9] width 117 height 19
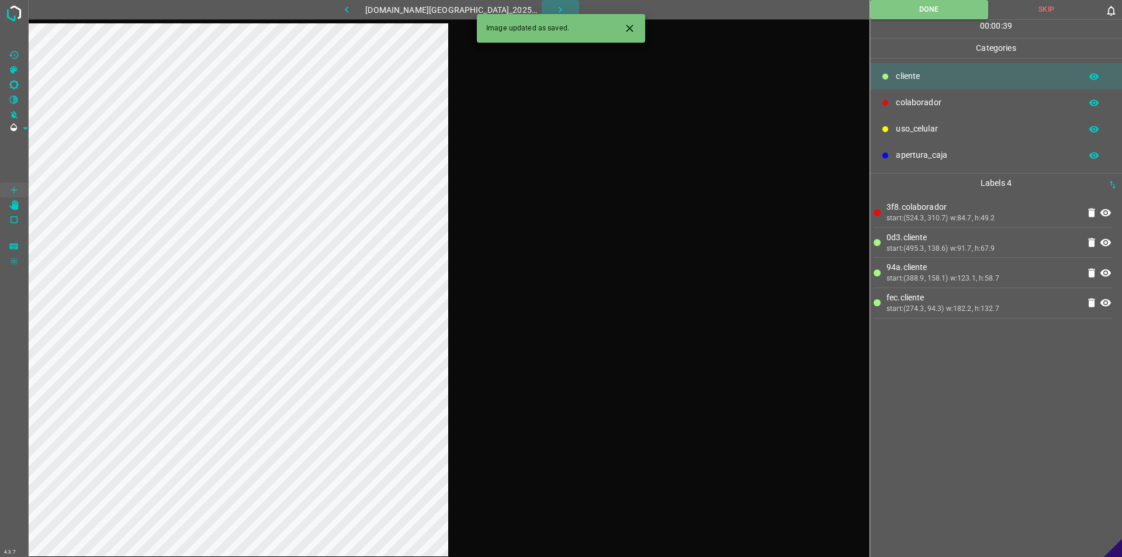
click at [554, 10] on icon "button" at bounding box center [560, 10] width 12 height 12
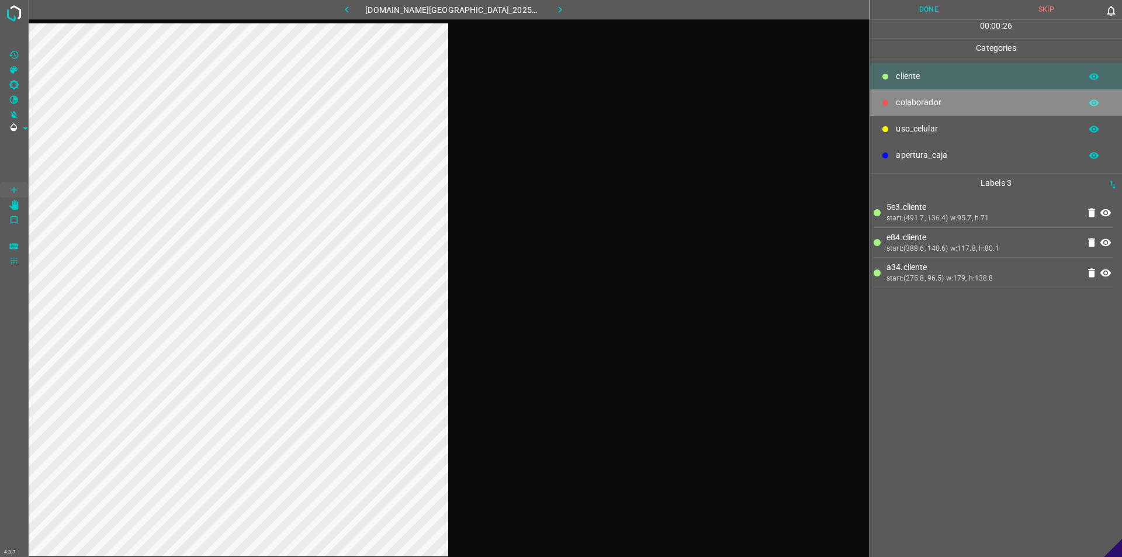
click at [559, 110] on div "colaborador" at bounding box center [996, 102] width 252 height 26
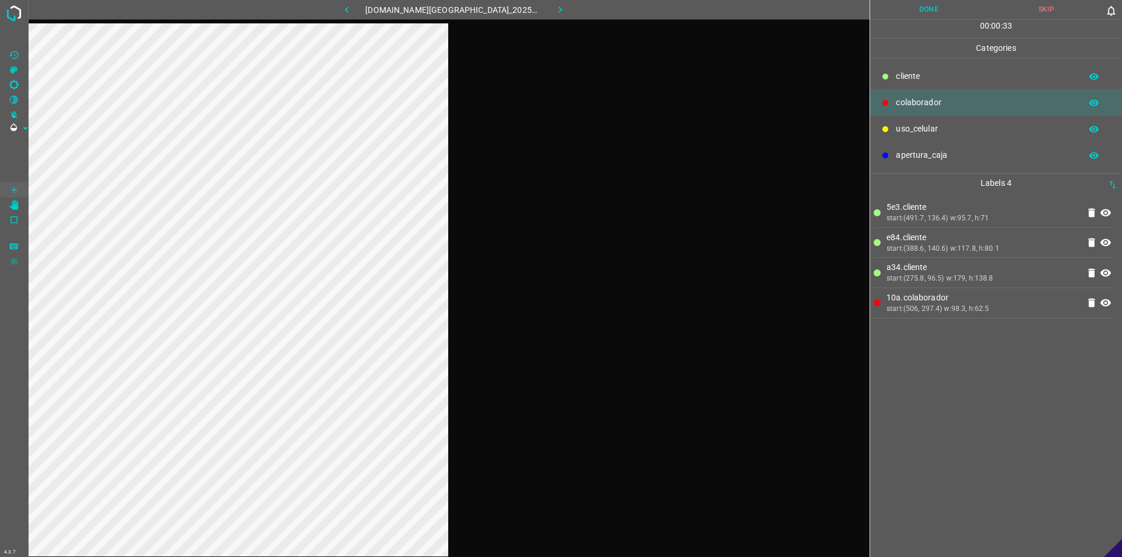
drag, startPoint x: 910, startPoint y: 123, endPoint x: 757, endPoint y: 175, distance: 161.7
click at [559, 136] on div "uso_celular" at bounding box center [996, 129] width 252 height 26
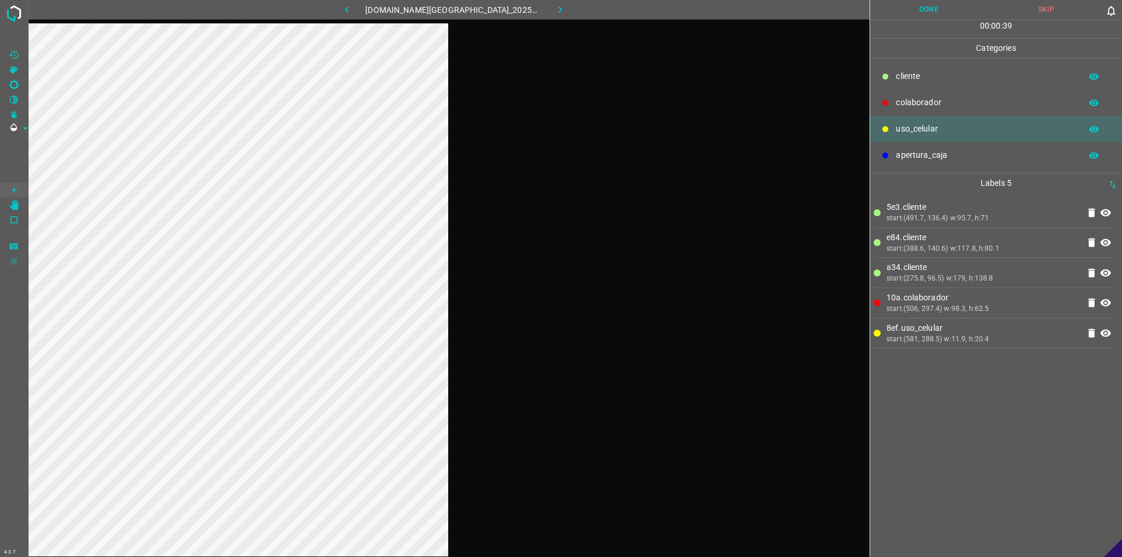
click at [559, 9] on button "Done" at bounding box center [928, 9] width 117 height 19
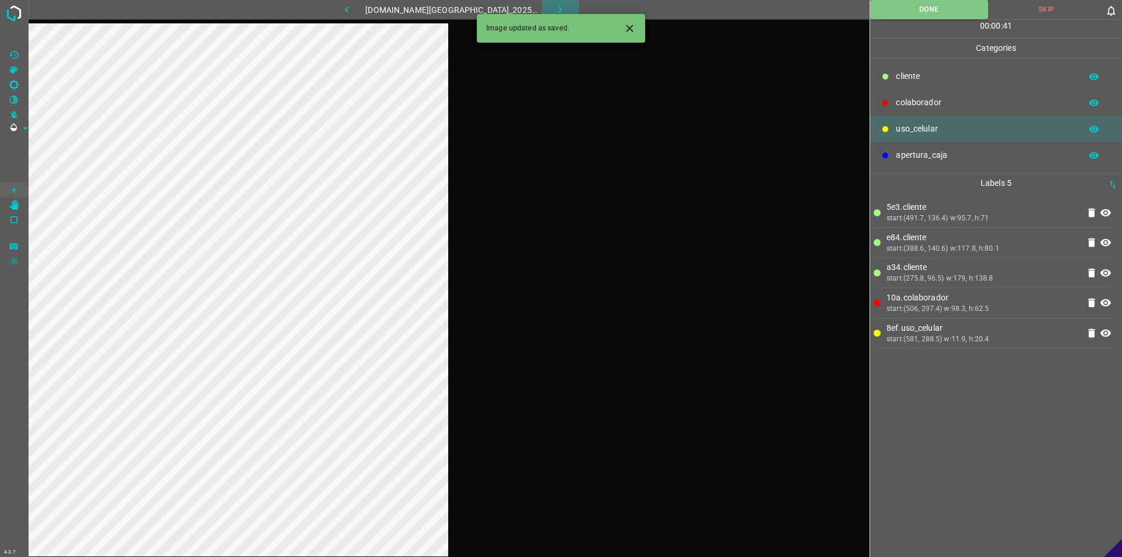
drag, startPoint x: 554, startPoint y: 10, endPoint x: 346, endPoint y: 1, distance: 207.7
click at [554, 9] on icon "button" at bounding box center [560, 10] width 12 height 12
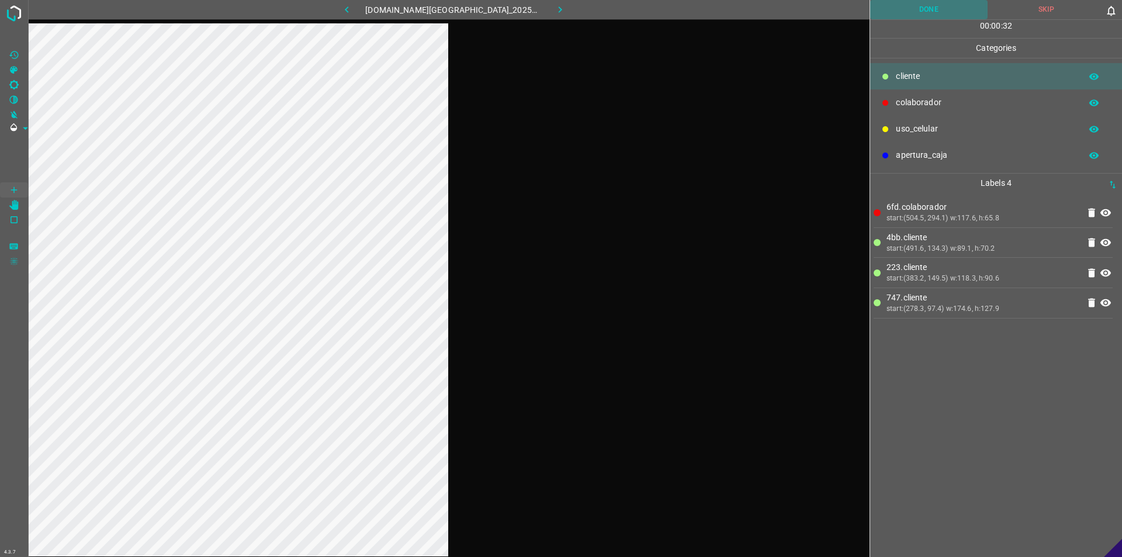
click at [559, 8] on button "Done" at bounding box center [928, 9] width 117 height 19
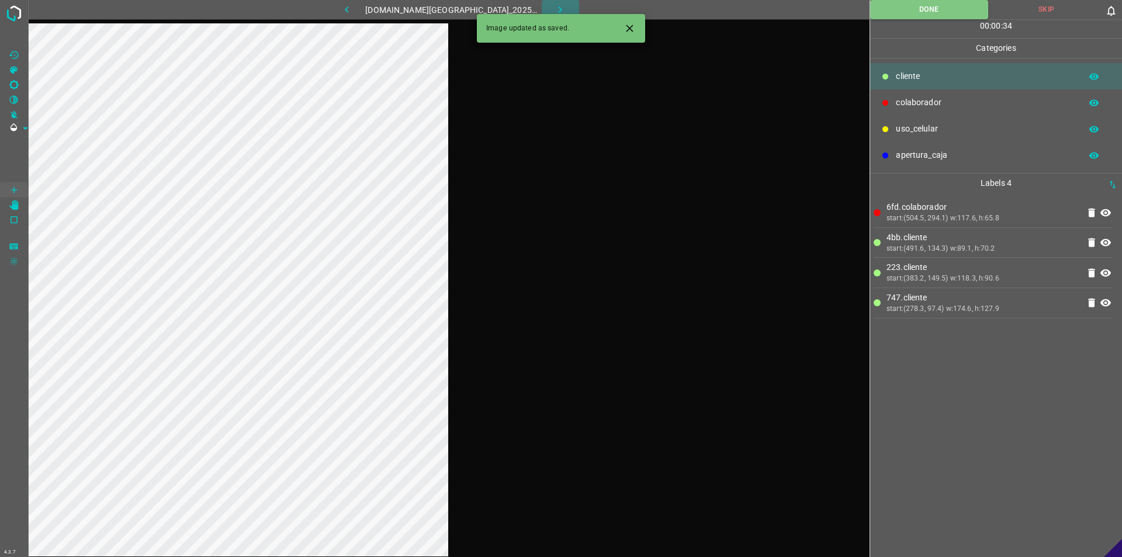
click at [559, 3] on button "button" at bounding box center [560, 9] width 37 height 19
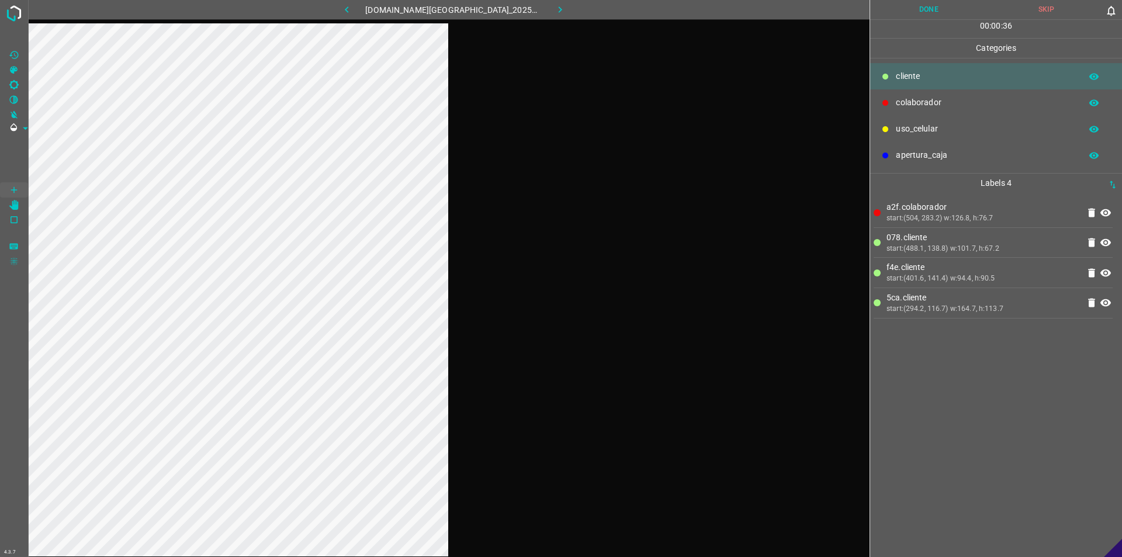
click at [559, 0] on button "Done" at bounding box center [928, 9] width 117 height 19
click at [555, 11] on button "button" at bounding box center [560, 9] width 37 height 19
click at [559, 16] on button "Done" at bounding box center [928, 9] width 117 height 19
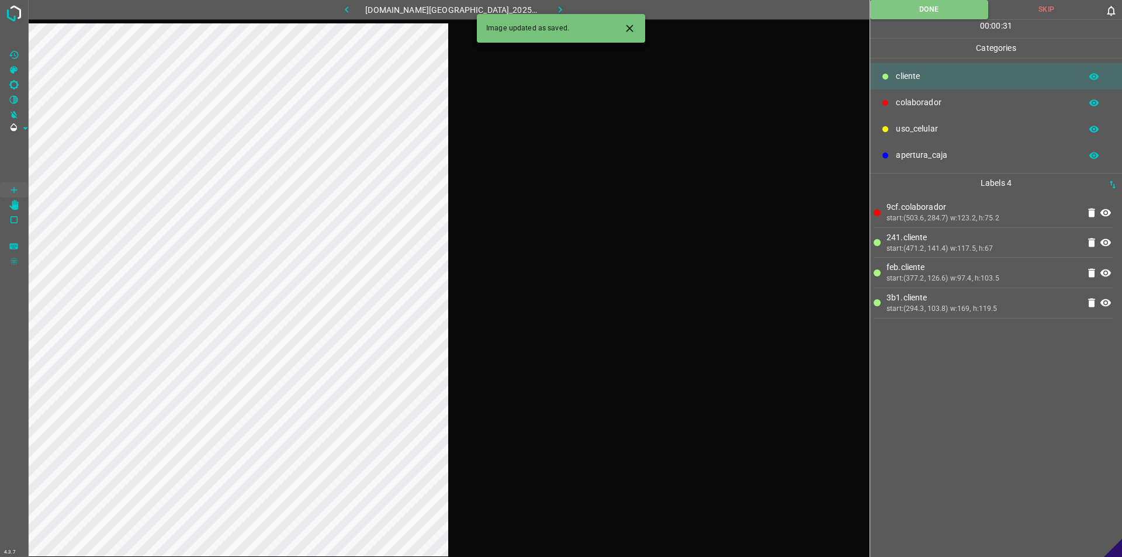
click at [542, 6] on button "button" at bounding box center [560, 9] width 37 height 19
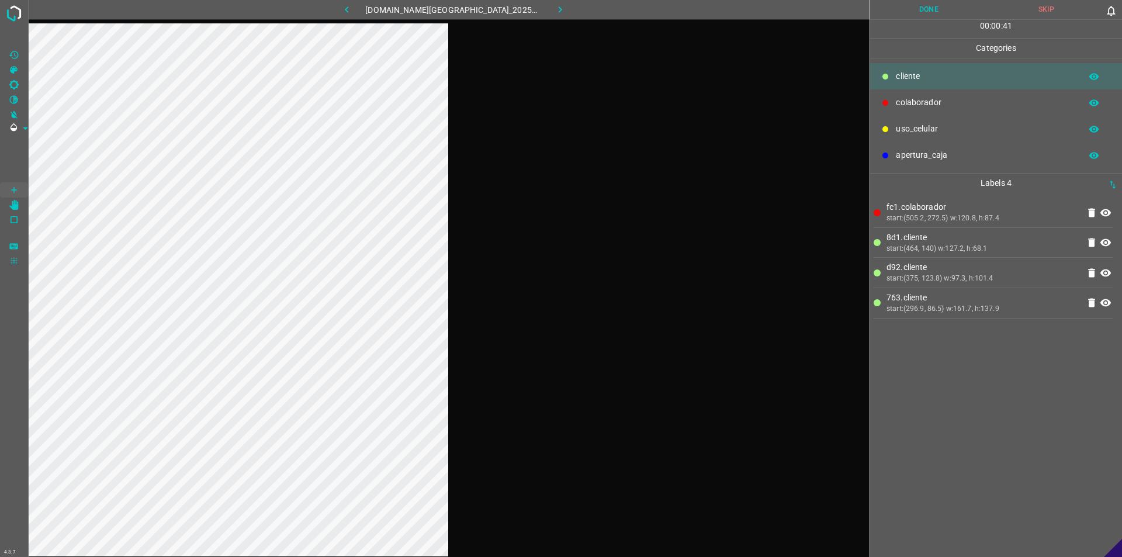
click at [559, 9] on button "Done" at bounding box center [928, 9] width 117 height 19
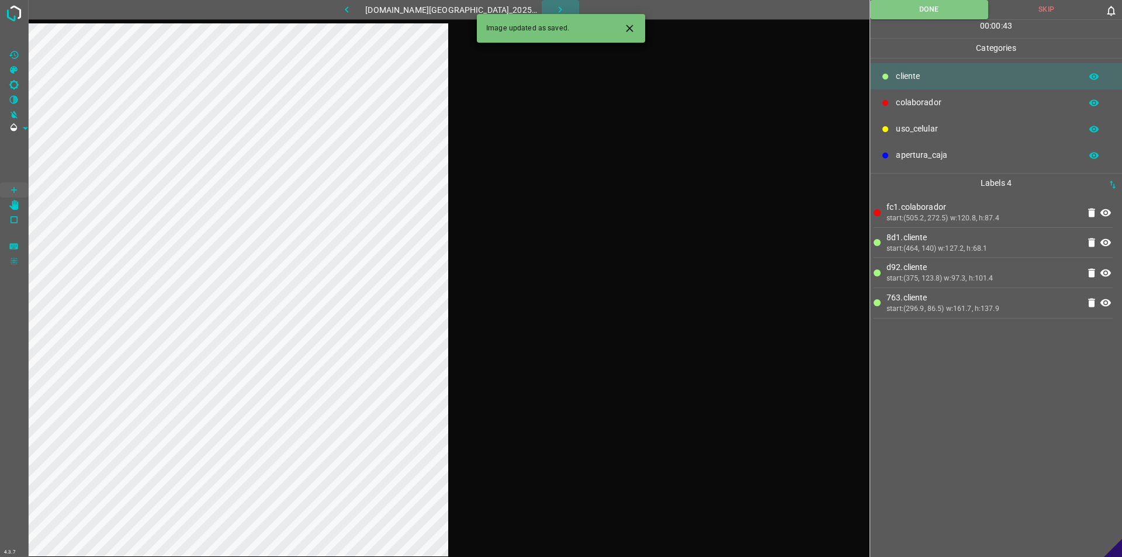
click at [554, 3] on button "button" at bounding box center [560, 9] width 37 height 19
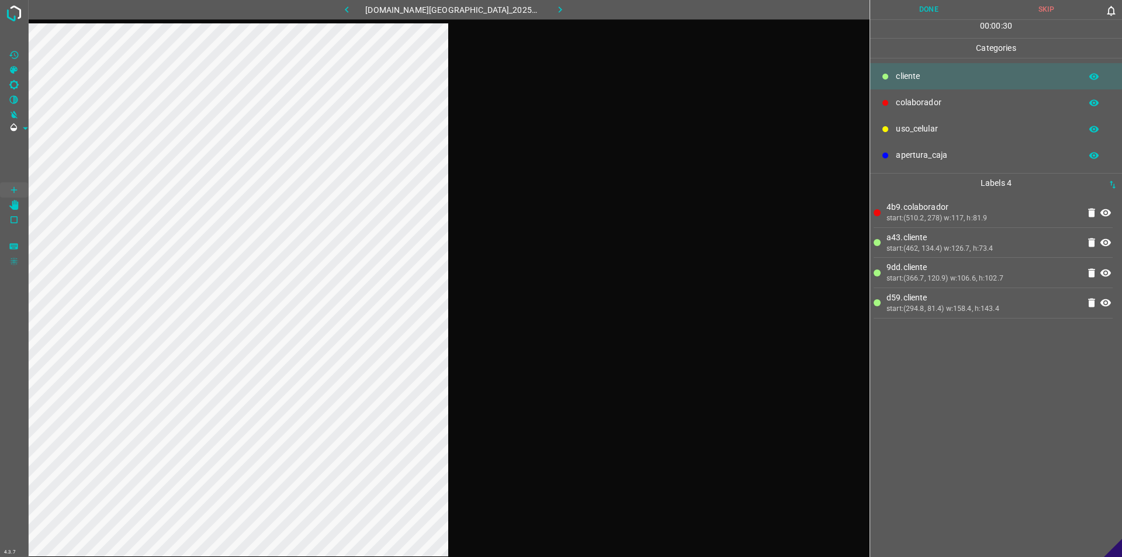
click at [559, 0] on button "Done" at bounding box center [928, 9] width 117 height 19
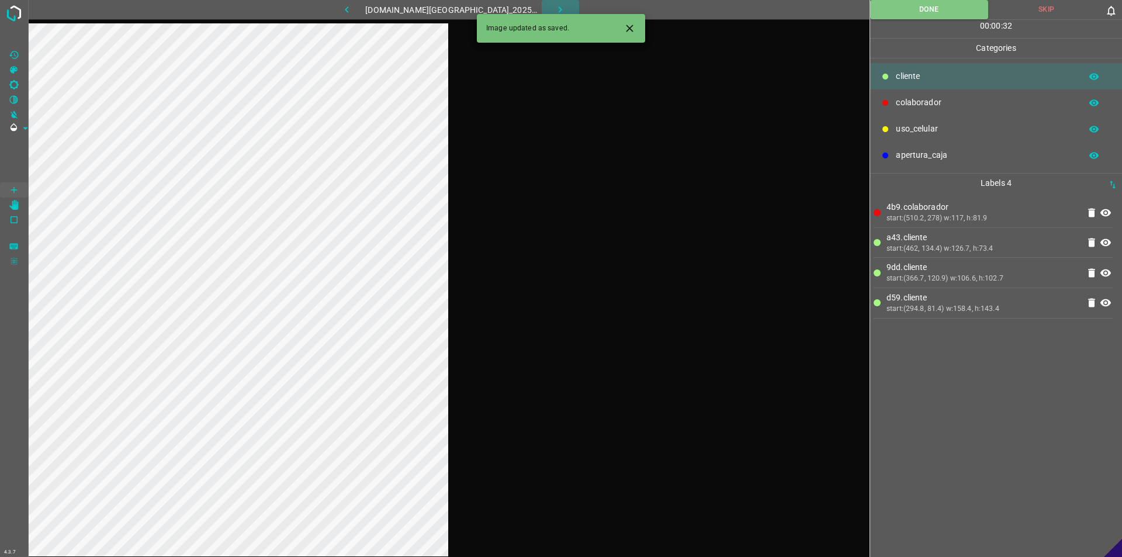
click at [555, 3] on button "button" at bounding box center [560, 9] width 37 height 19
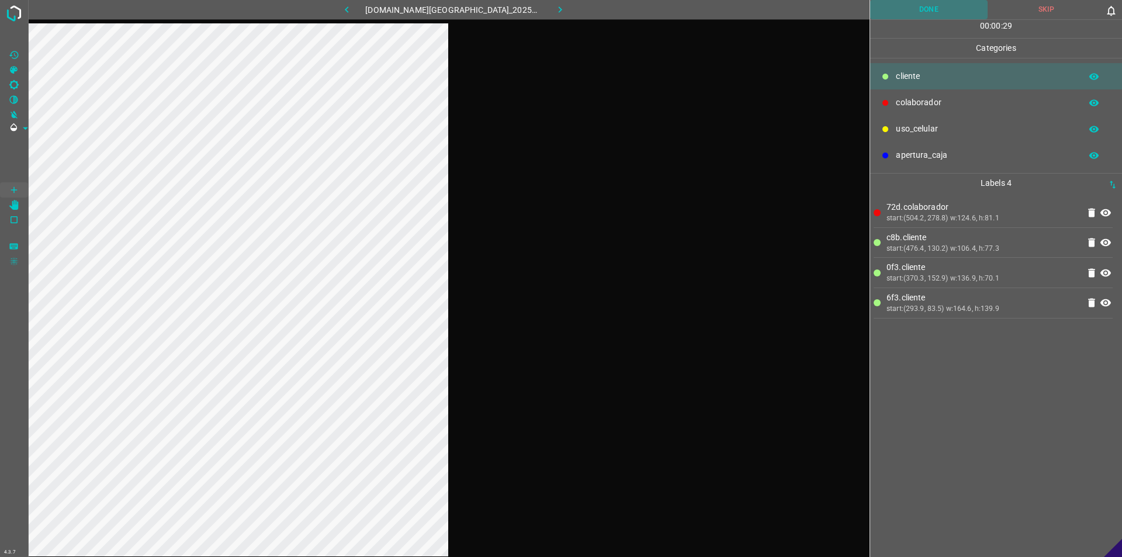
click at [559, 12] on button "Done" at bounding box center [928, 9] width 117 height 19
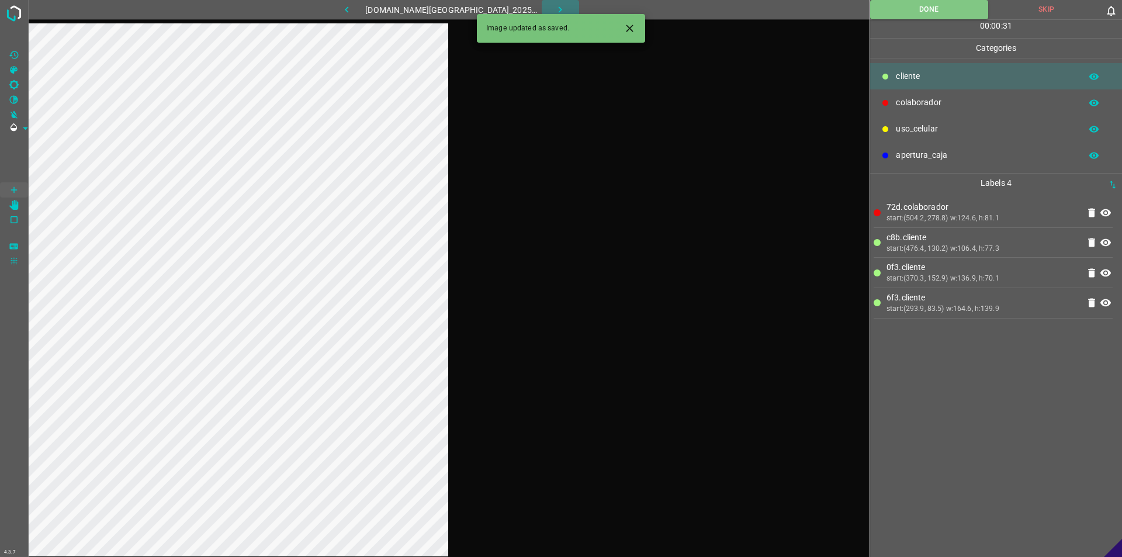
click at [554, 4] on icon "button" at bounding box center [560, 10] width 12 height 12
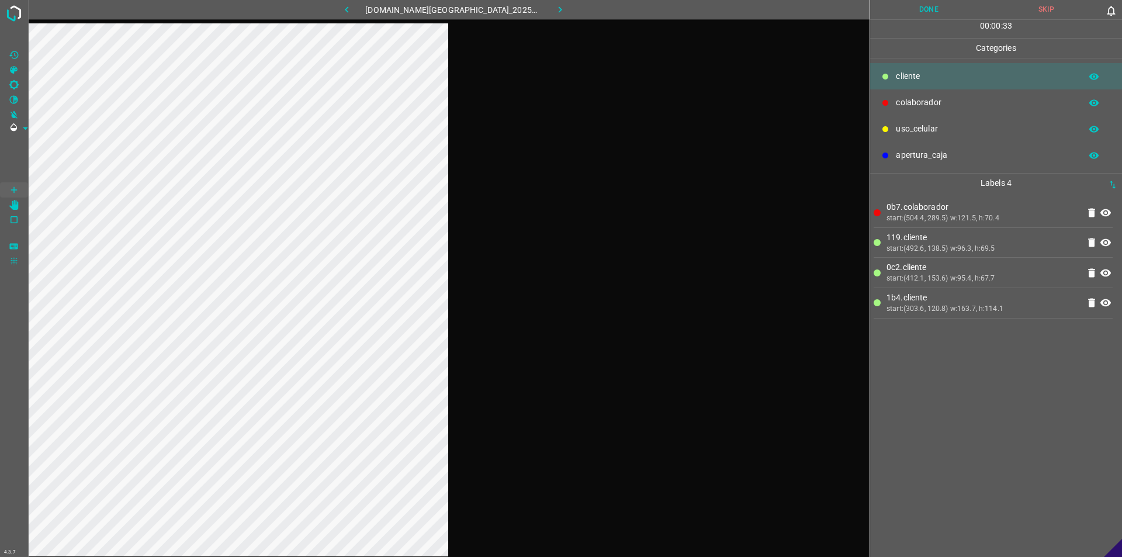
click at [559, 8] on button "Done" at bounding box center [928, 9] width 117 height 19
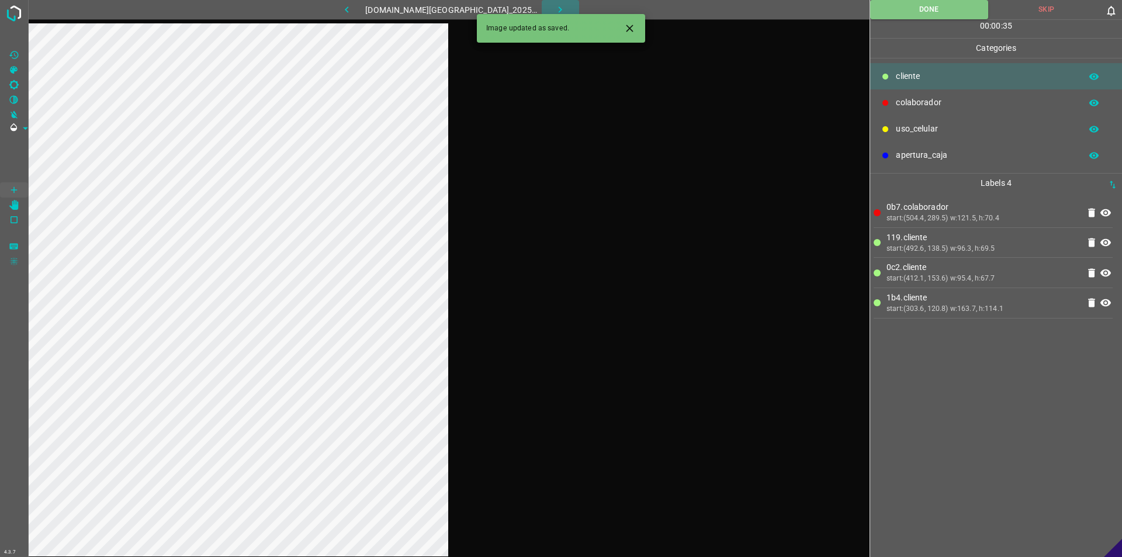
click at [554, 8] on icon "button" at bounding box center [560, 10] width 12 height 12
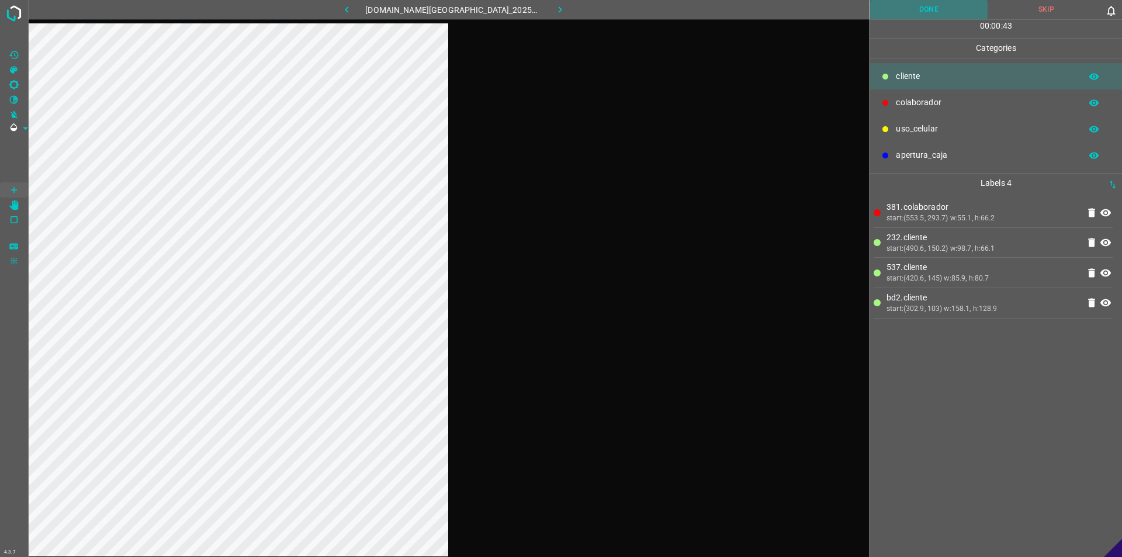
click at [559, 5] on button "Done" at bounding box center [928, 9] width 117 height 19
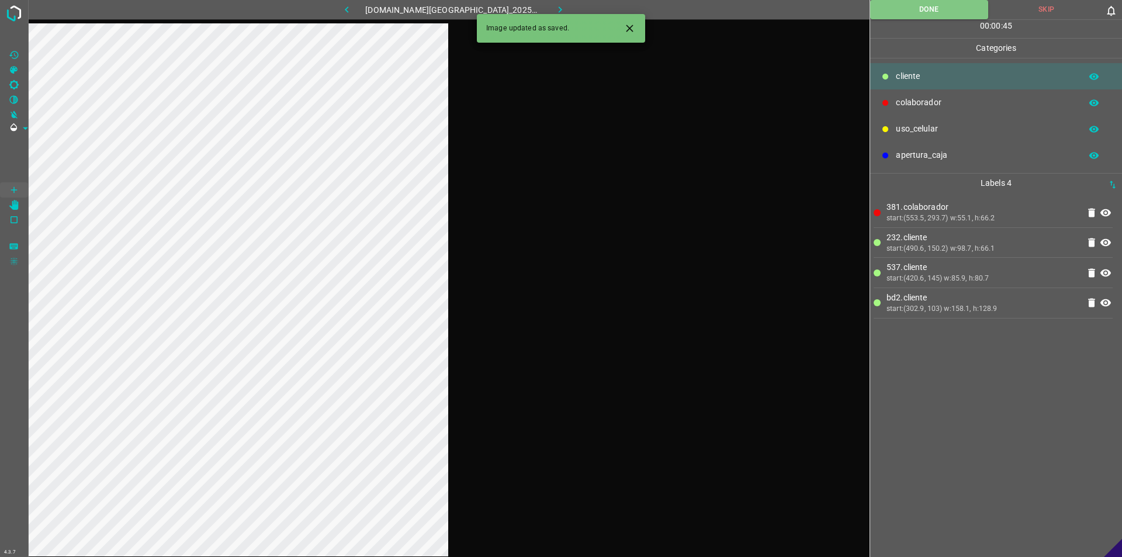
click at [559, 9] on icon "button" at bounding box center [561, 9] width 4 height 6
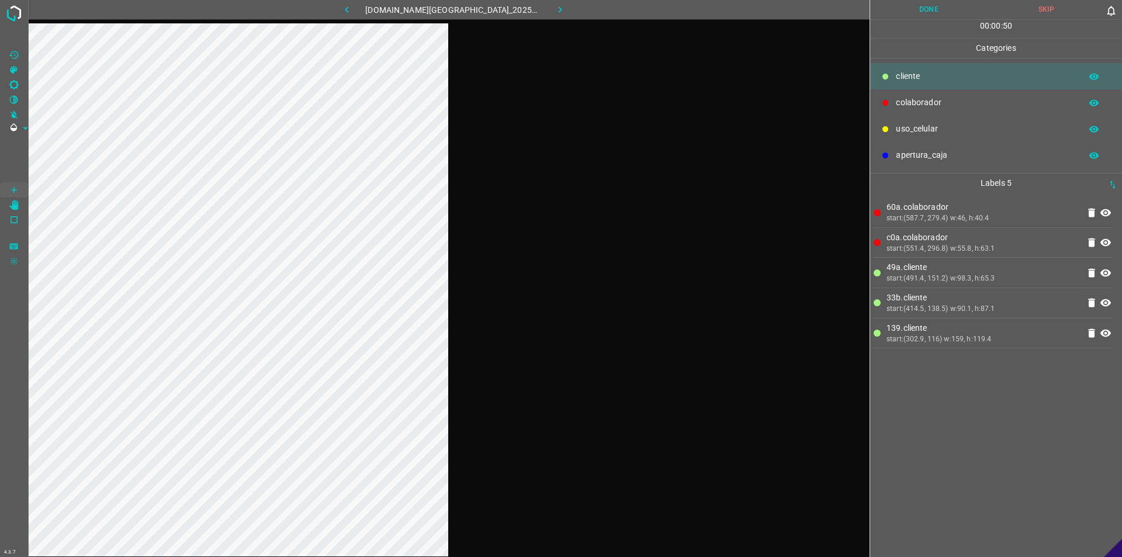
click at [559, 18] on button "Done" at bounding box center [928, 9] width 117 height 19
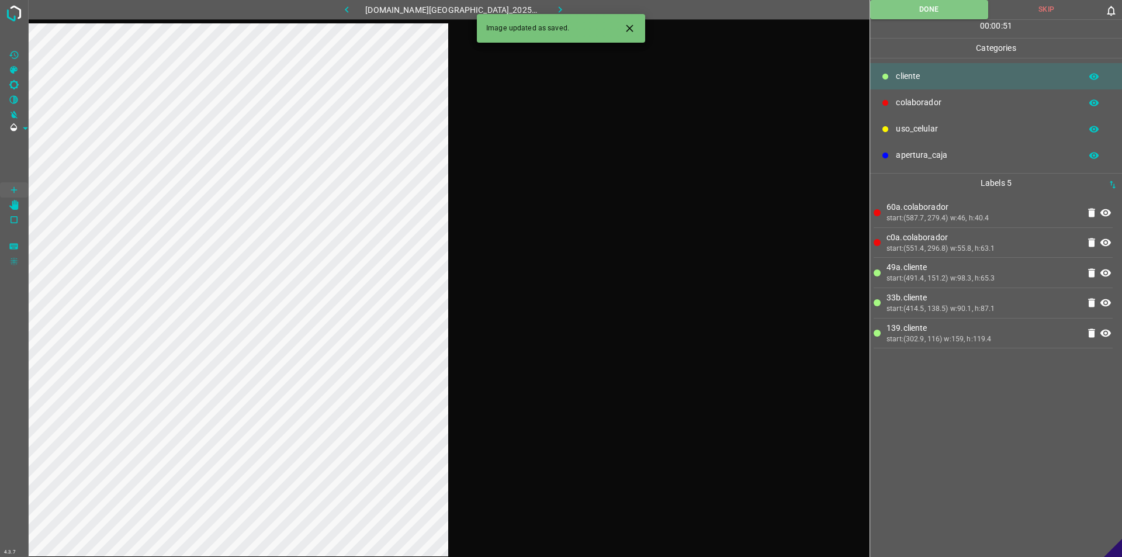
click at [559, 11] on button "button" at bounding box center [560, 9] width 37 height 19
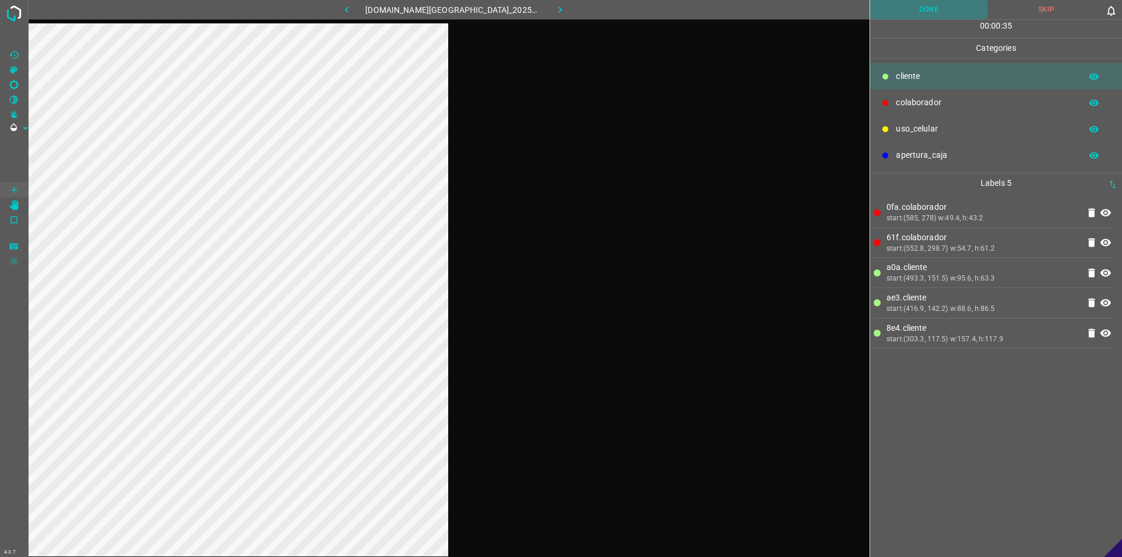
click at [559, 9] on button "Done" at bounding box center [928, 9] width 117 height 19
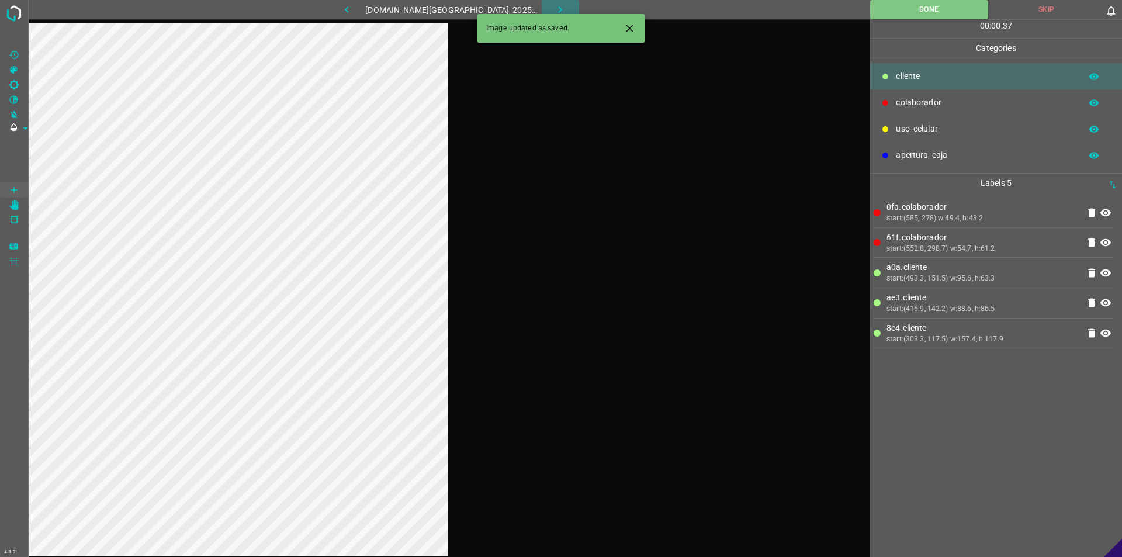
click at [554, 10] on icon "button" at bounding box center [560, 10] width 12 height 12
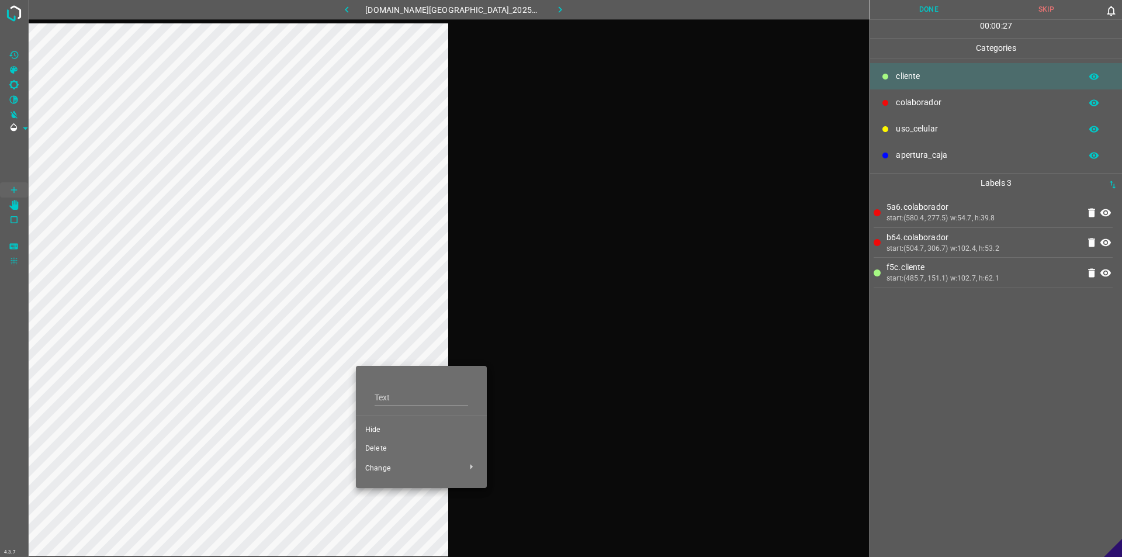
click at [387, 433] on span "Hide" at bounding box center [421, 430] width 112 height 11
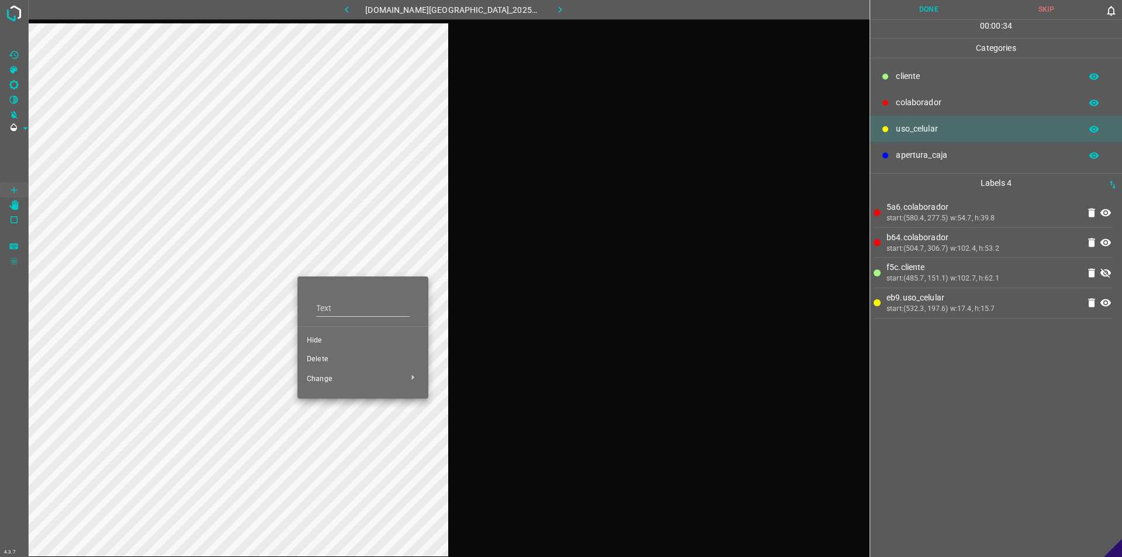
click at [321, 355] on span "Delete" at bounding box center [363, 359] width 112 height 11
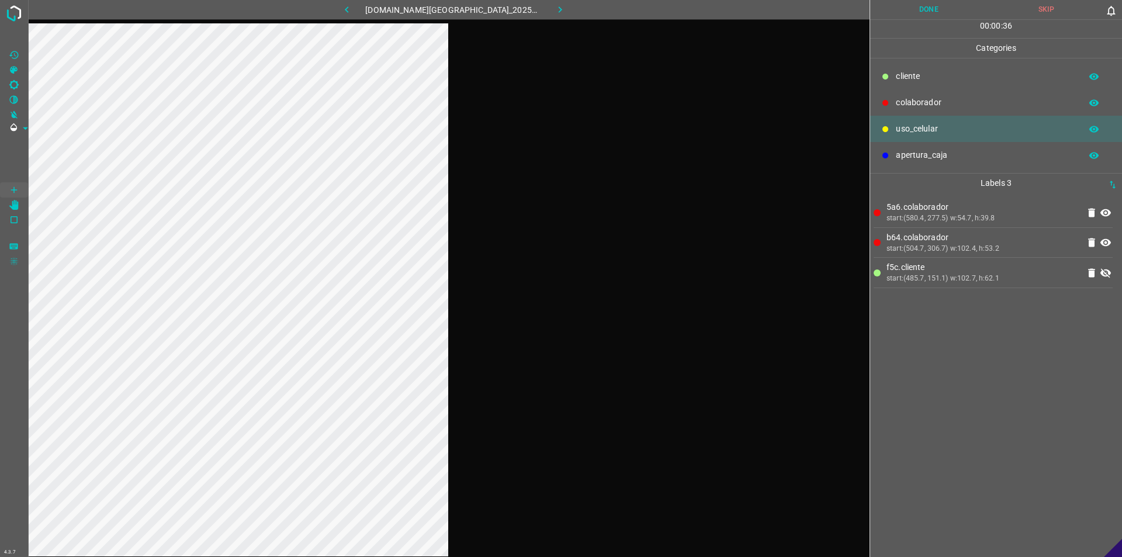
click at [559, 274] on icon at bounding box center [1106, 272] width 11 height 9
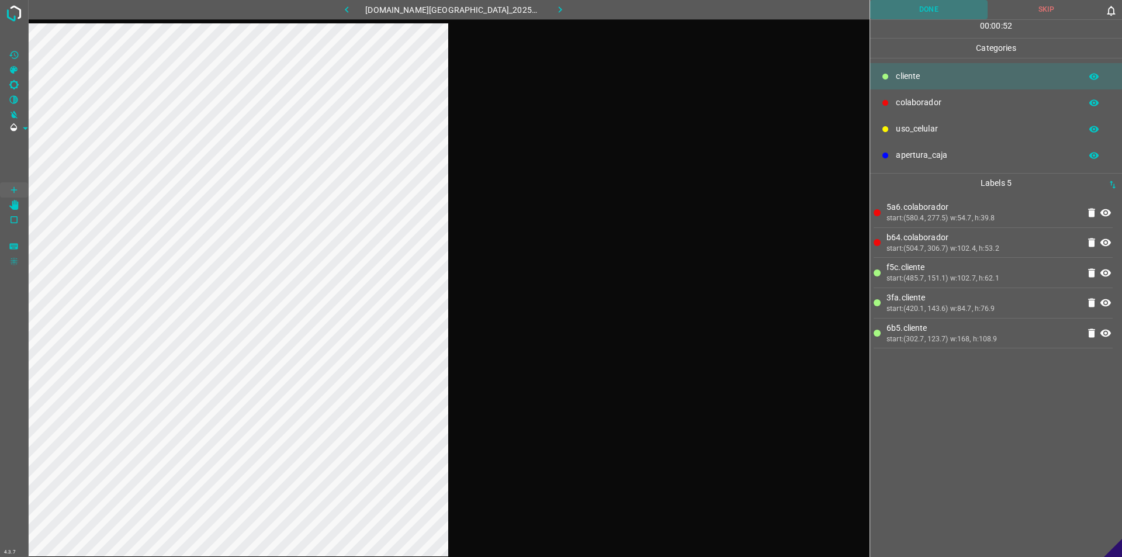
click at [559, 12] on button "Done" at bounding box center [928, 9] width 117 height 19
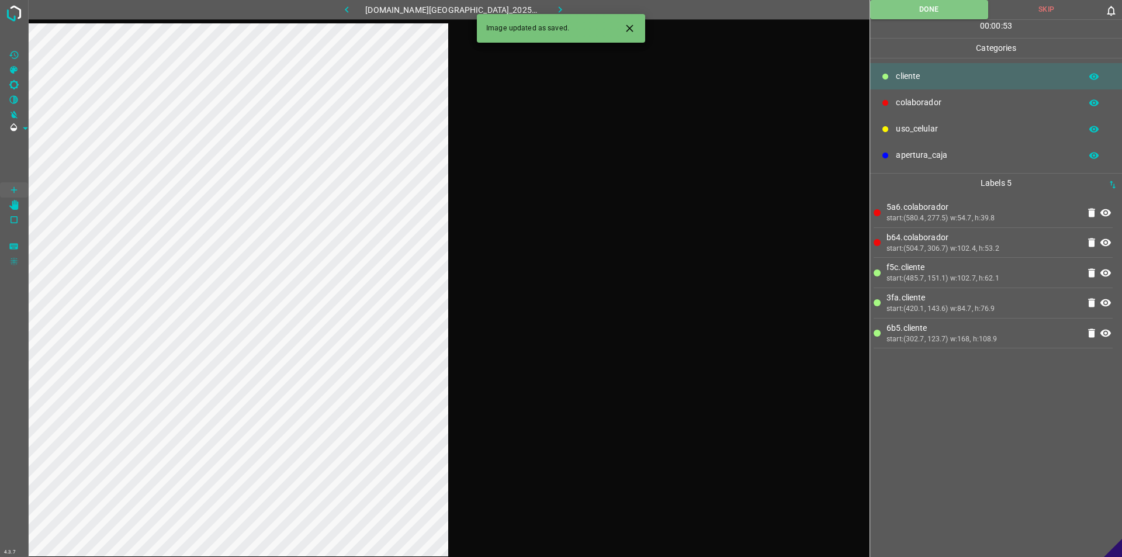
click at [559, 9] on button "button" at bounding box center [560, 9] width 37 height 19
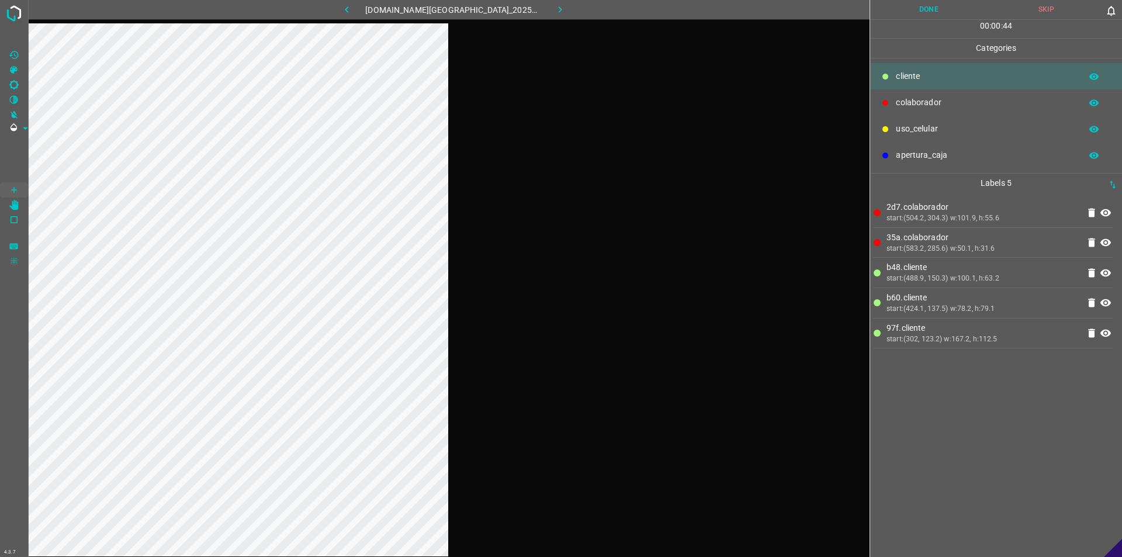
click at [559, 6] on button "Done" at bounding box center [928, 9] width 117 height 19
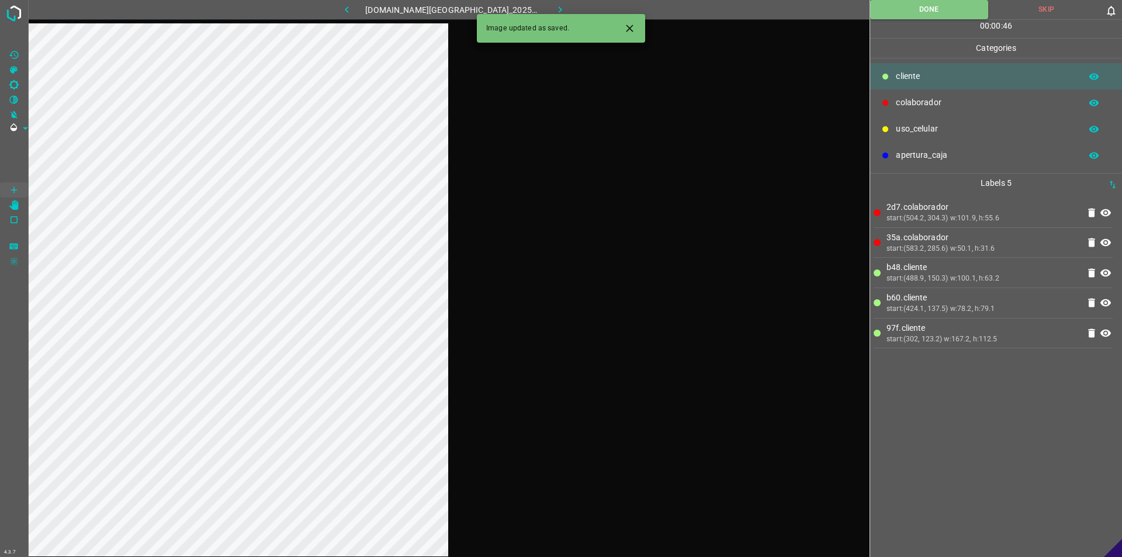
click at [559, 5] on button "button" at bounding box center [560, 9] width 37 height 19
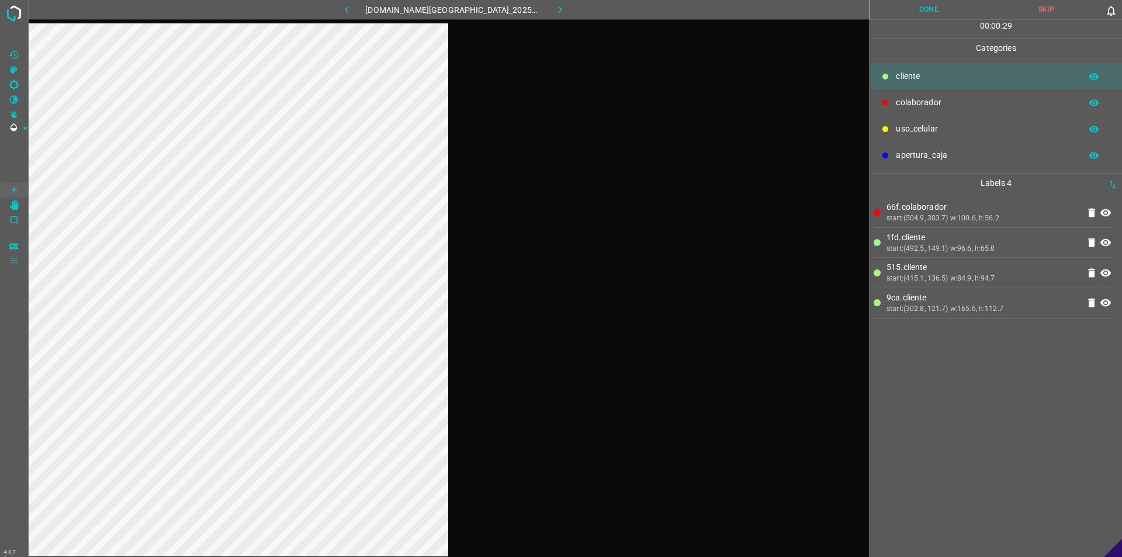
click at [559, 3] on button "Done" at bounding box center [928, 9] width 117 height 19
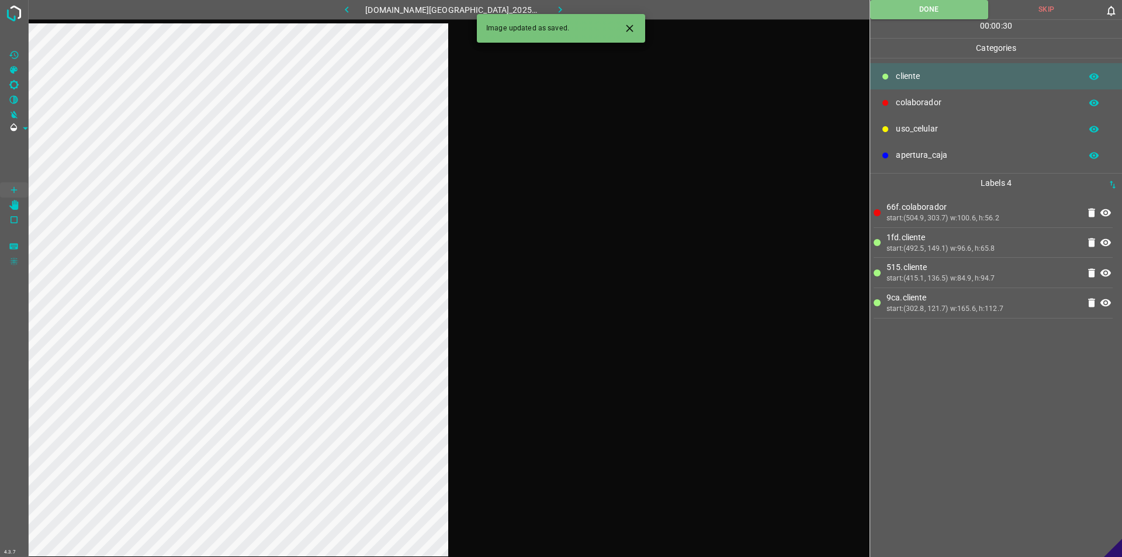
click at [558, 3] on button "button" at bounding box center [560, 9] width 37 height 19
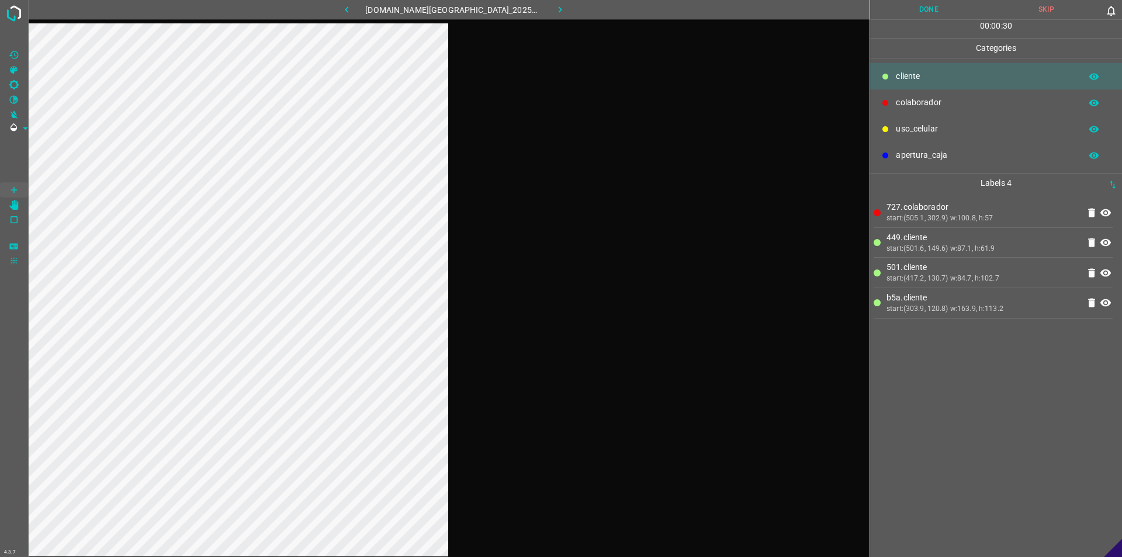
click at [559, 4] on button "Done" at bounding box center [928, 9] width 117 height 19
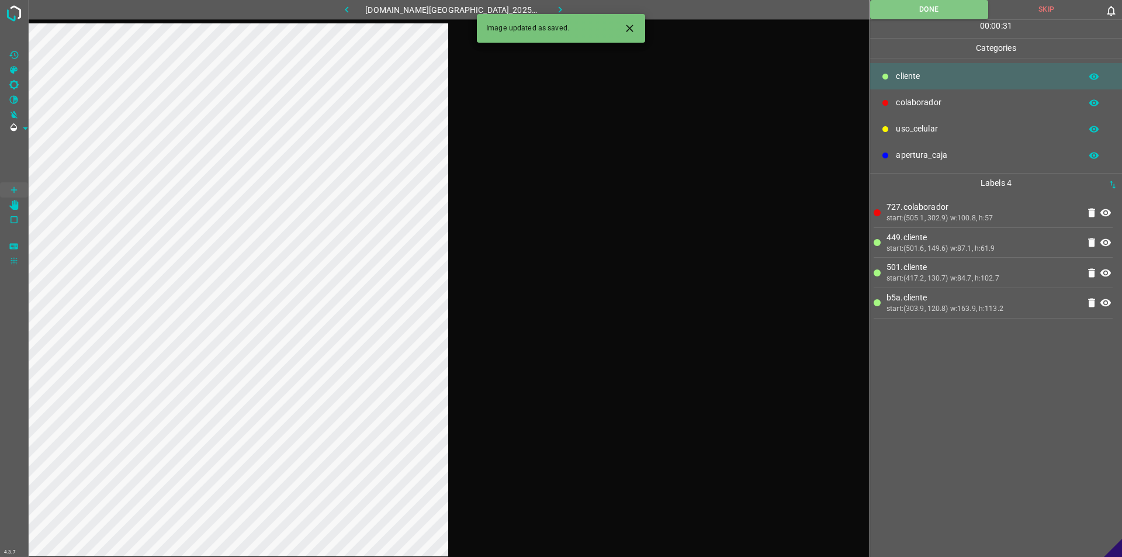
click at [554, 6] on icon "button" at bounding box center [560, 10] width 12 height 12
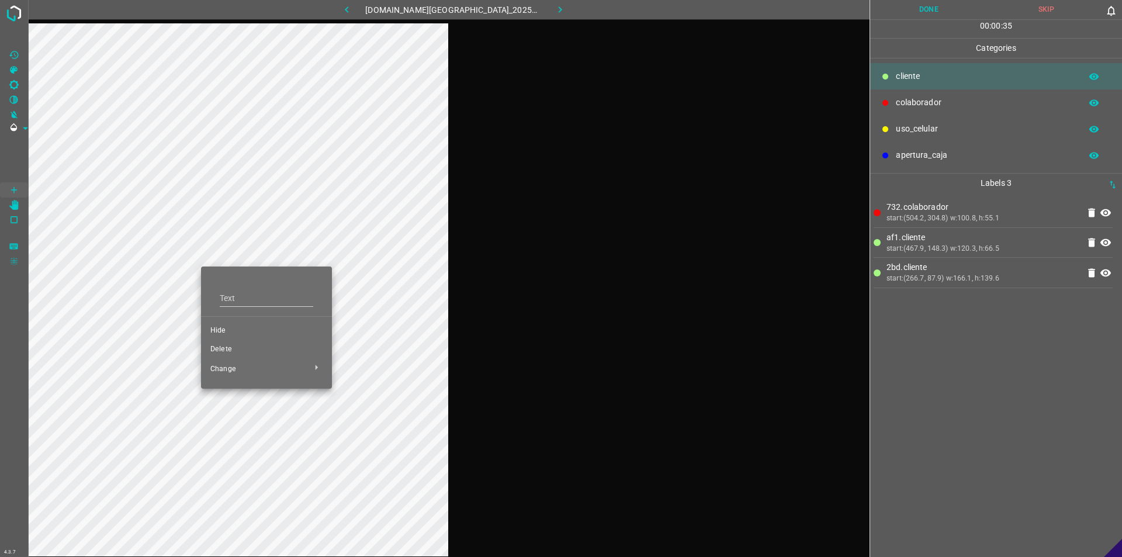
click at [222, 333] on span "Hide" at bounding box center [266, 331] width 112 height 11
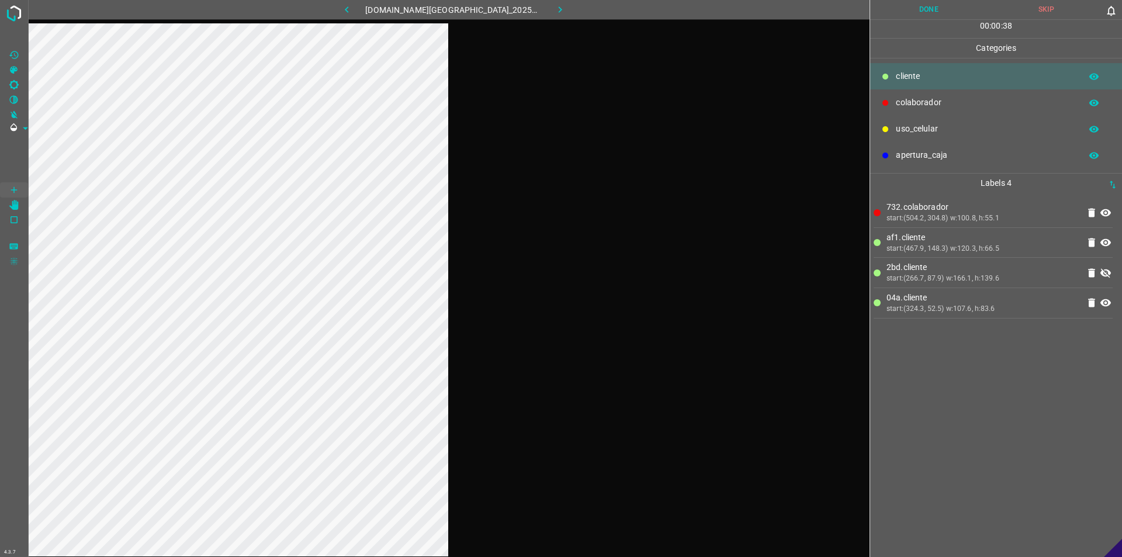
click at [559, 8] on button "Done" at bounding box center [928, 9] width 117 height 19
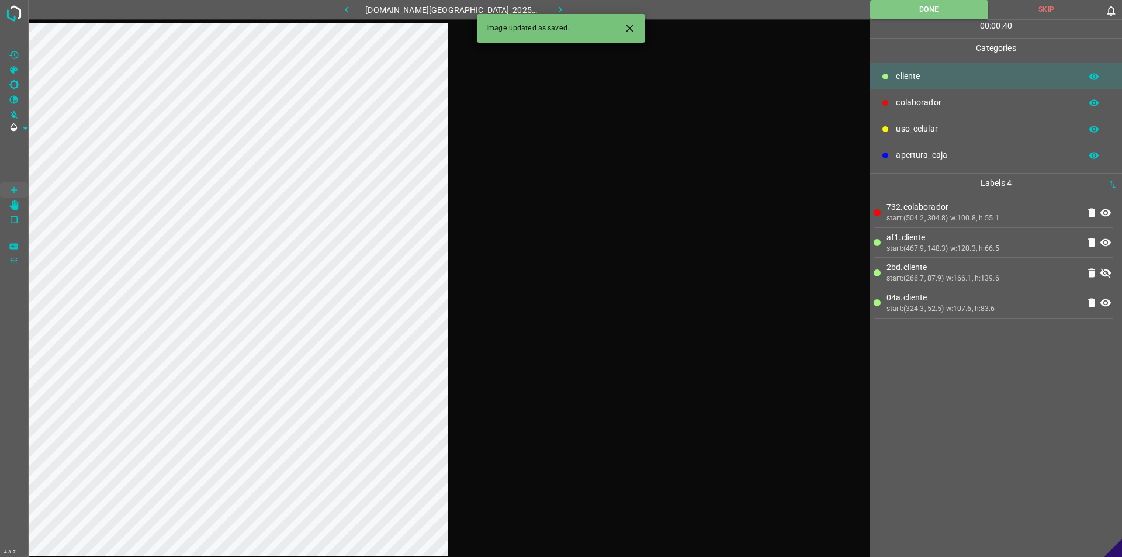
click at [559, 274] on icon at bounding box center [1106, 272] width 11 height 9
click at [554, 7] on icon "button" at bounding box center [560, 10] width 12 height 12
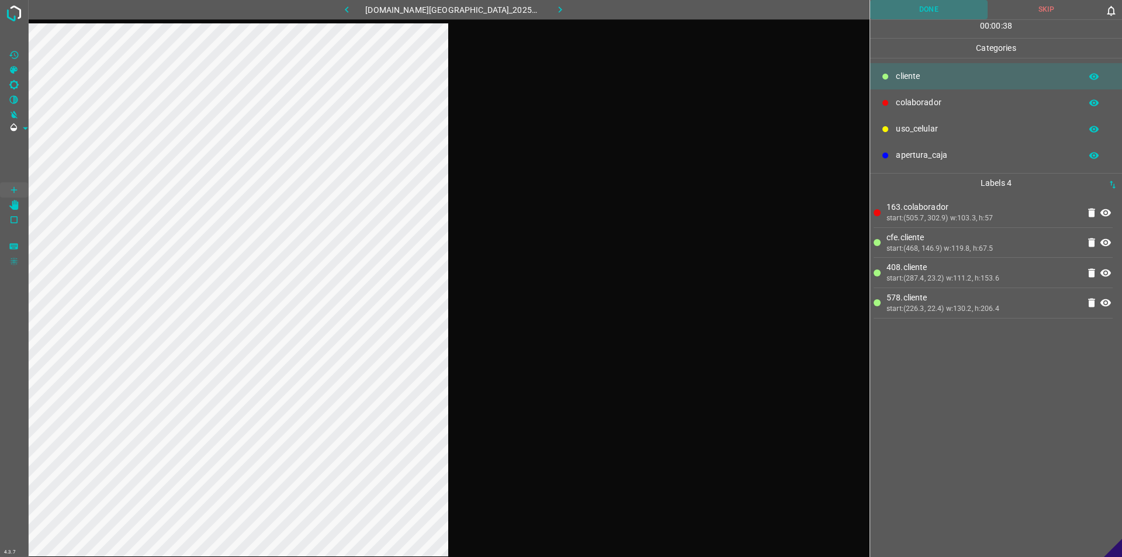
click at [559, 6] on button "Done" at bounding box center [928, 9] width 117 height 19
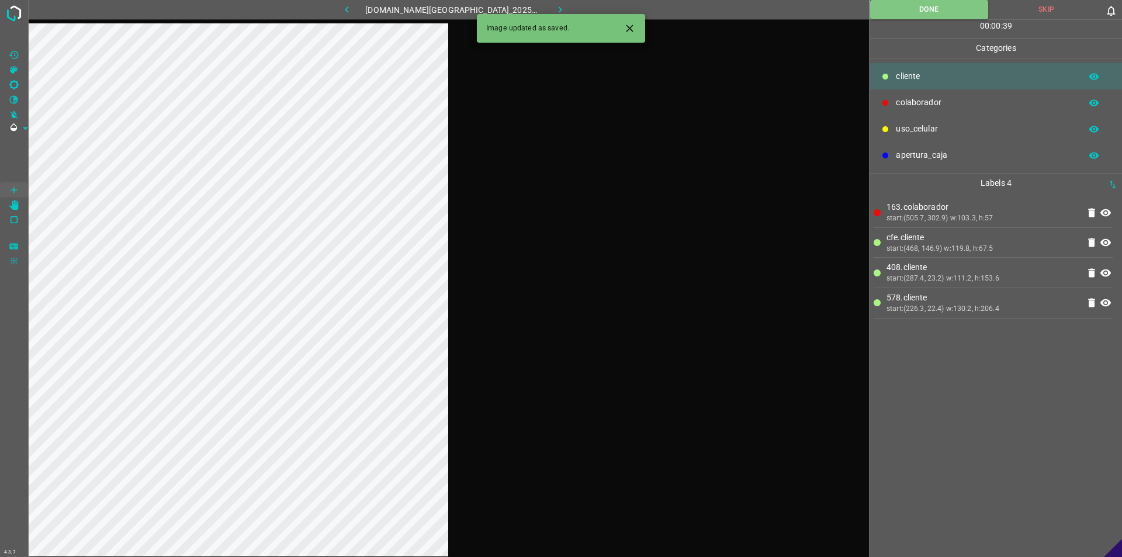
click at [554, 8] on icon "button" at bounding box center [560, 10] width 12 height 12
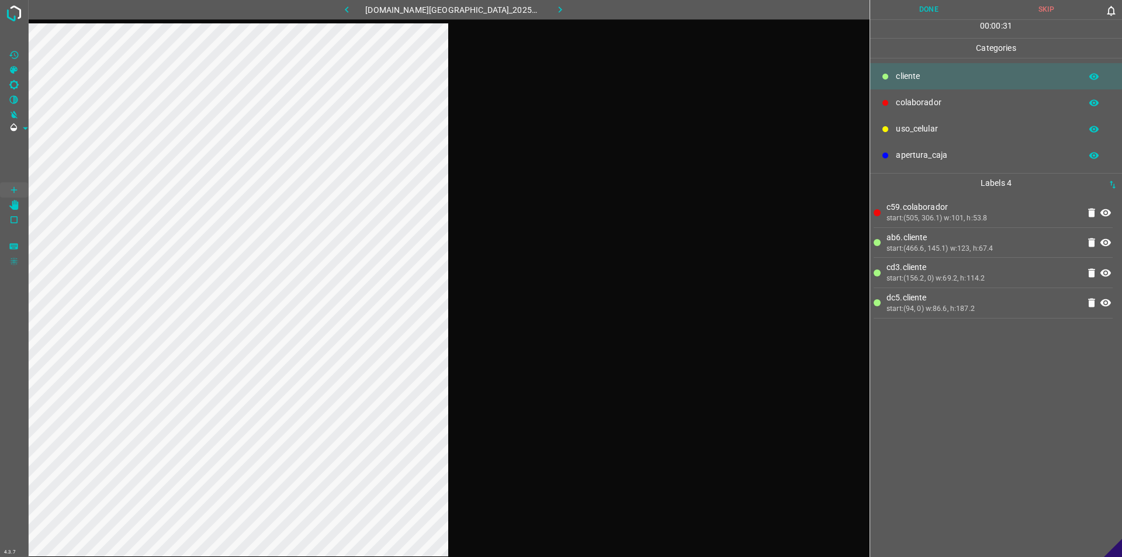
click at [559, 9] on button "Done" at bounding box center [928, 9] width 117 height 19
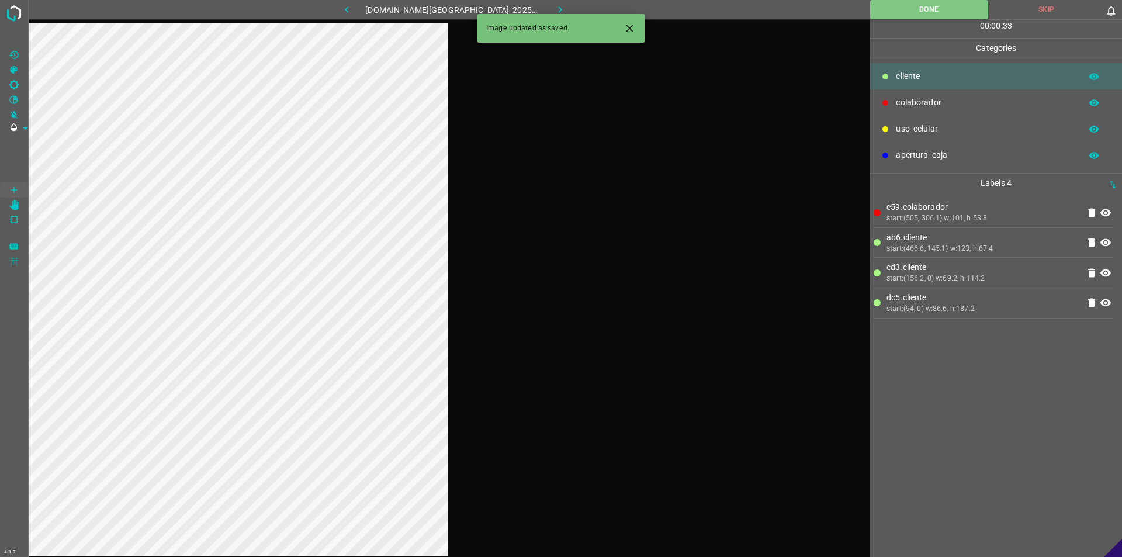
click at [548, 1] on button "button" at bounding box center [560, 9] width 37 height 19
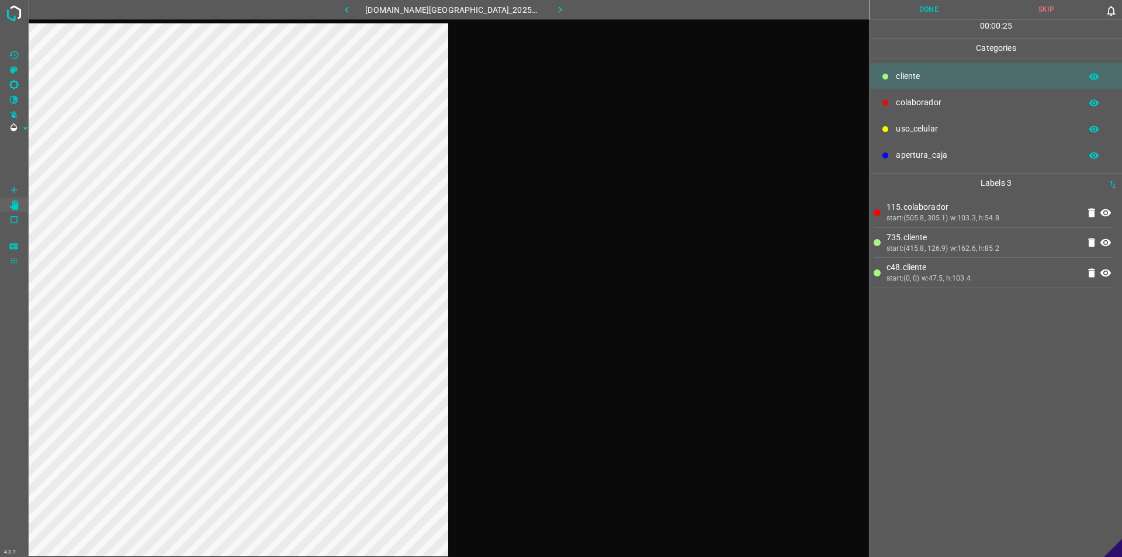
click at [559, 8] on button "Done" at bounding box center [928, 9] width 117 height 19
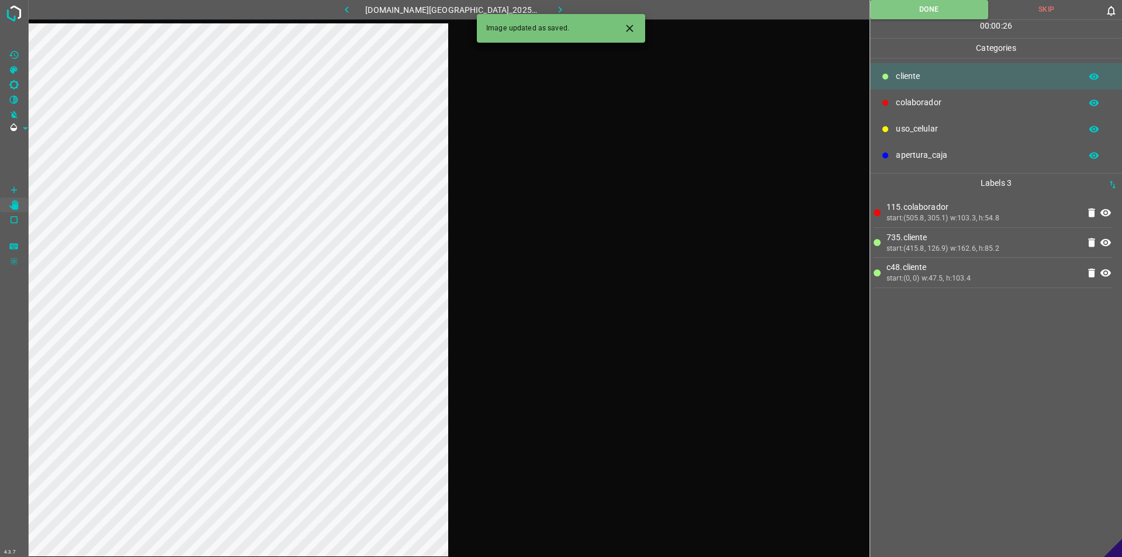
click at [543, 3] on button "button" at bounding box center [560, 9] width 37 height 19
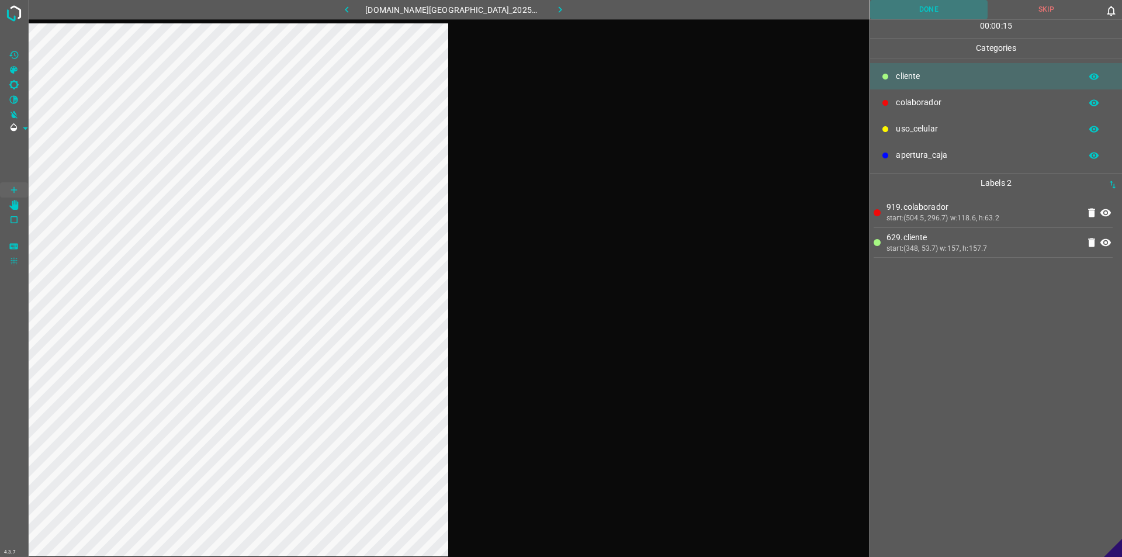
click at [559, 3] on button "Done" at bounding box center [928, 9] width 117 height 19
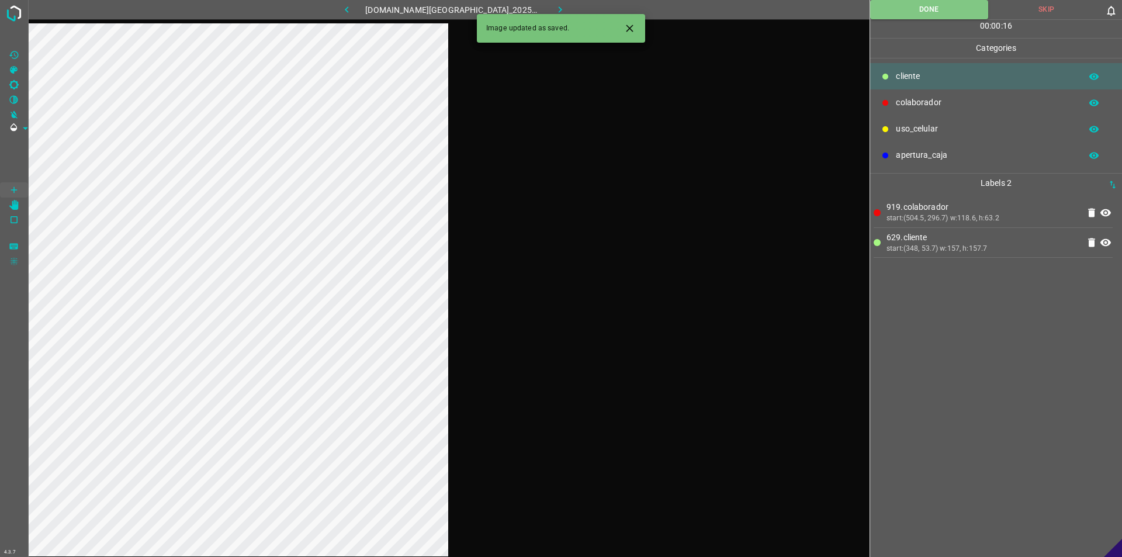
click at [558, 11] on button "button" at bounding box center [560, 9] width 37 height 19
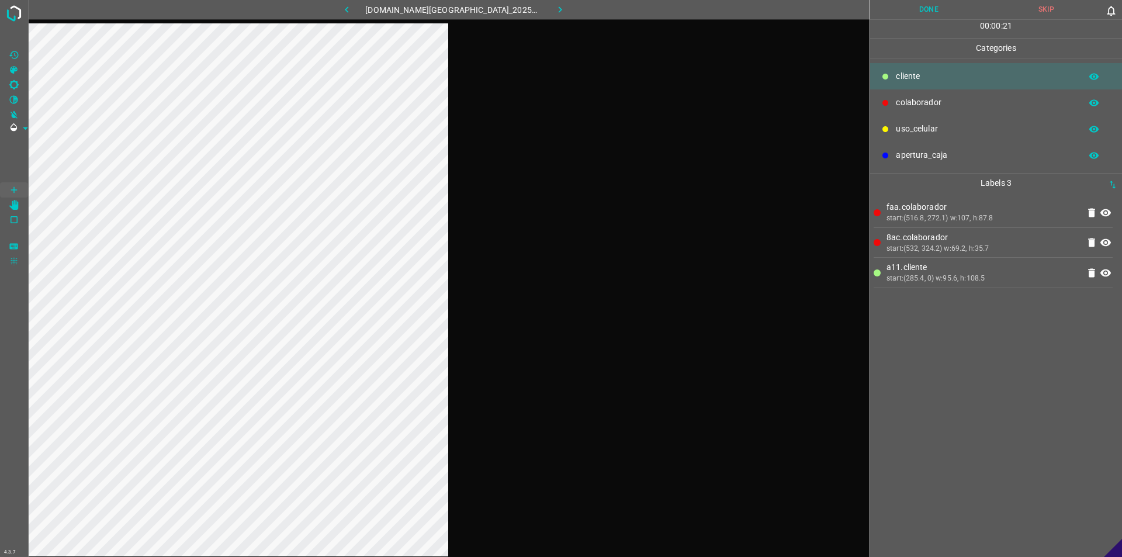
click at [559, 12] on button "Done" at bounding box center [928, 9] width 117 height 19
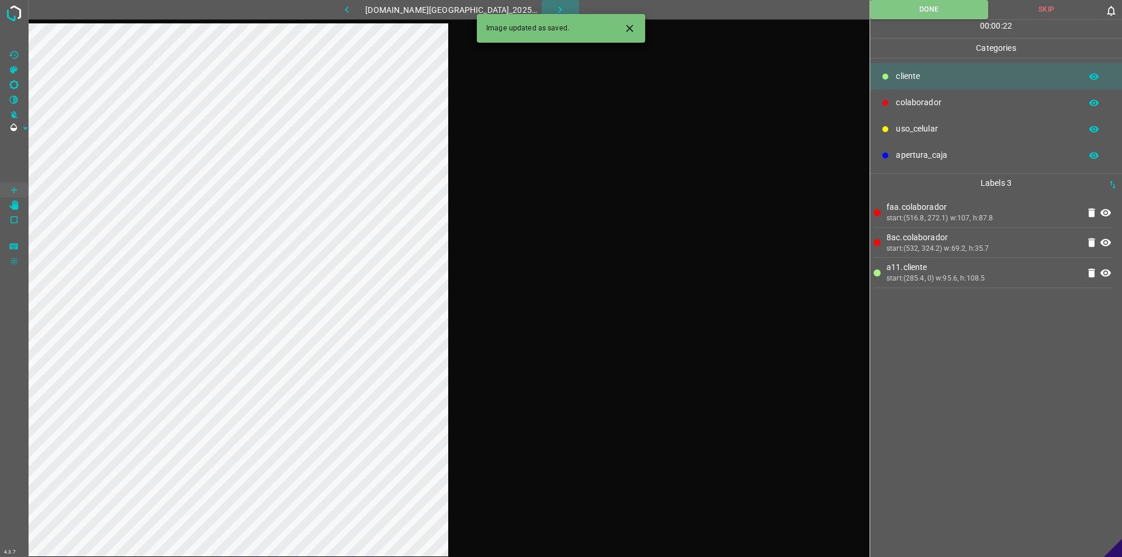
click at [558, 9] on button "button" at bounding box center [560, 9] width 37 height 19
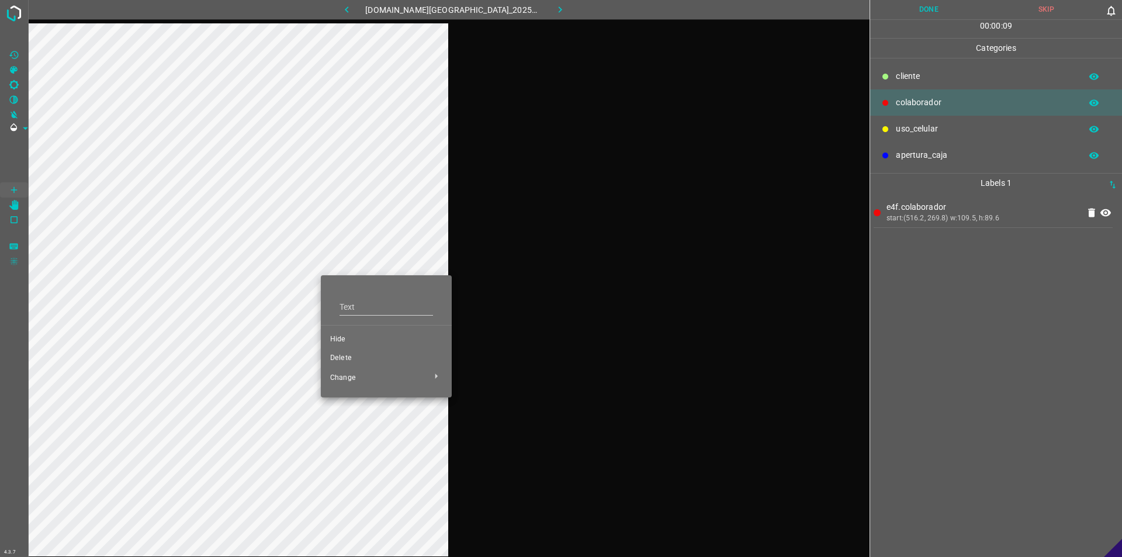
click at [333, 333] on li "Hide" at bounding box center [386, 339] width 131 height 19
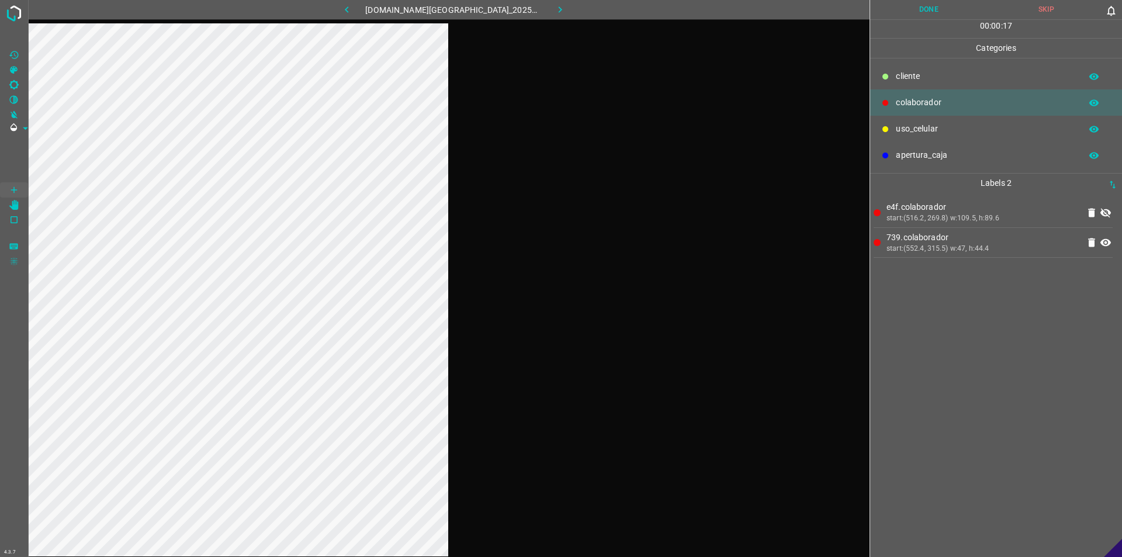
click at [559, 216] on icon at bounding box center [1106, 213] width 14 height 14
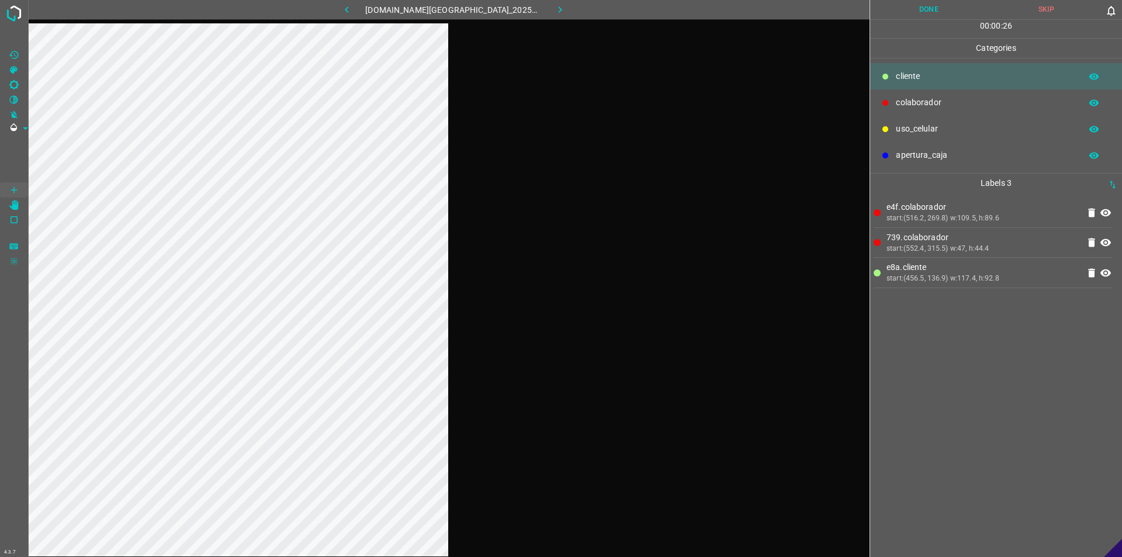
click at [559, 15] on button "Done" at bounding box center [928, 9] width 117 height 19
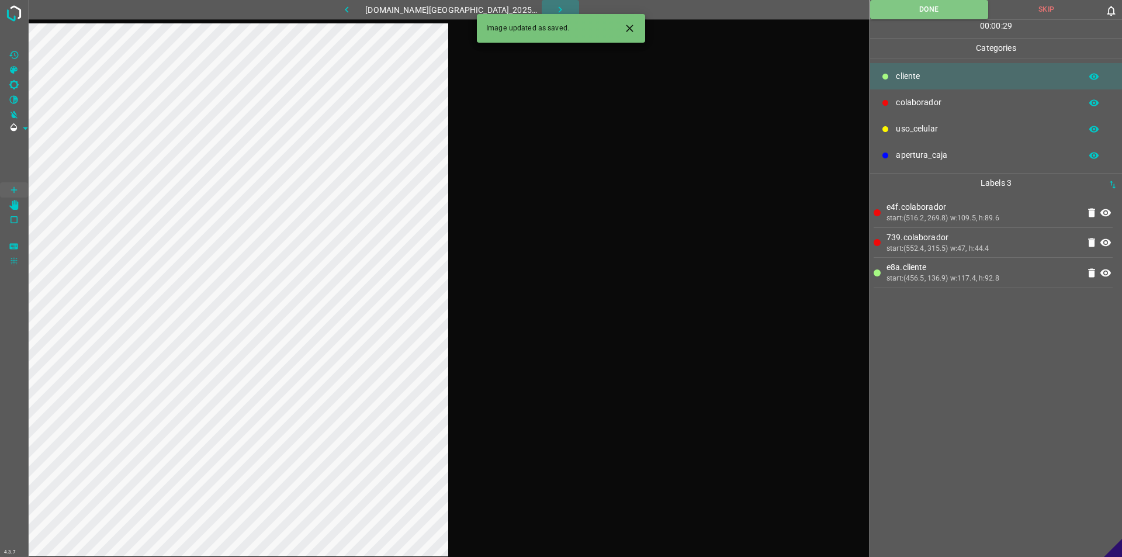
click at [558, 0] on button "button" at bounding box center [560, 9] width 37 height 19
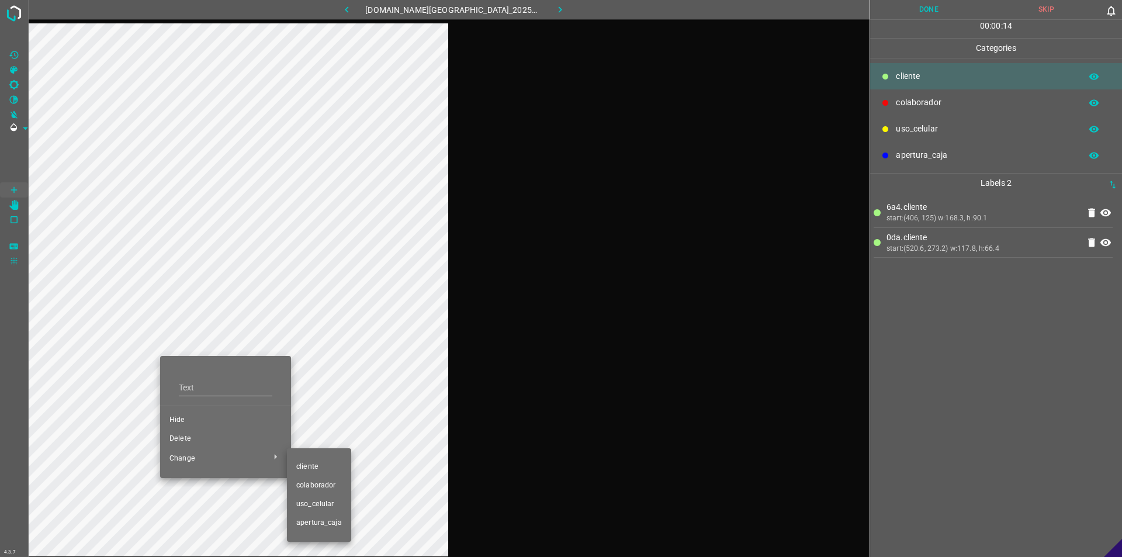
drag, startPoint x: 326, startPoint y: 482, endPoint x: 397, endPoint y: 430, distance: 88.3
click at [331, 478] on li "colaborador" at bounding box center [319, 485] width 64 height 19
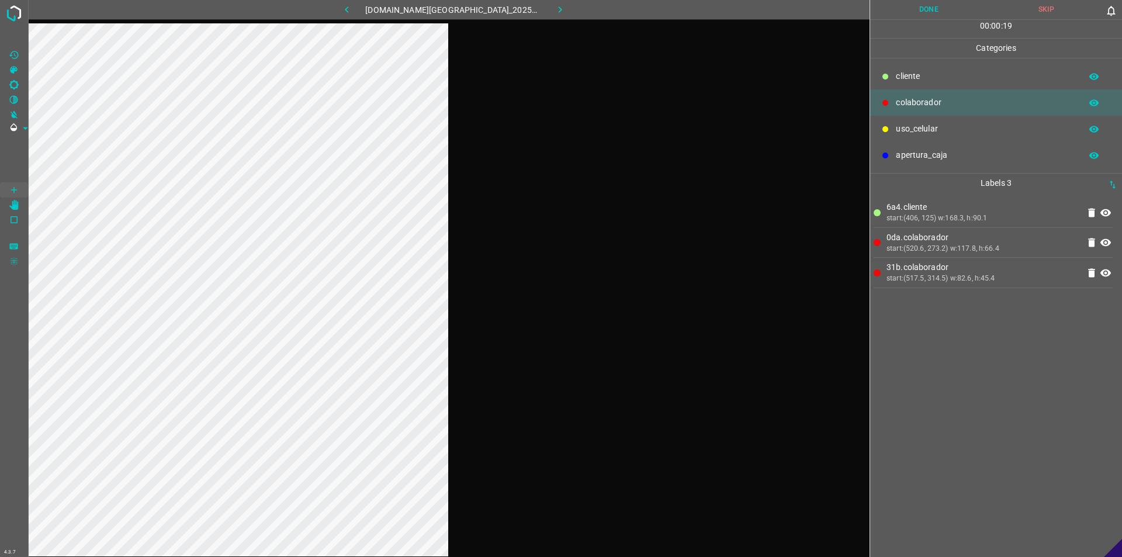
click at [559, 16] on button "Done" at bounding box center [928, 9] width 117 height 19
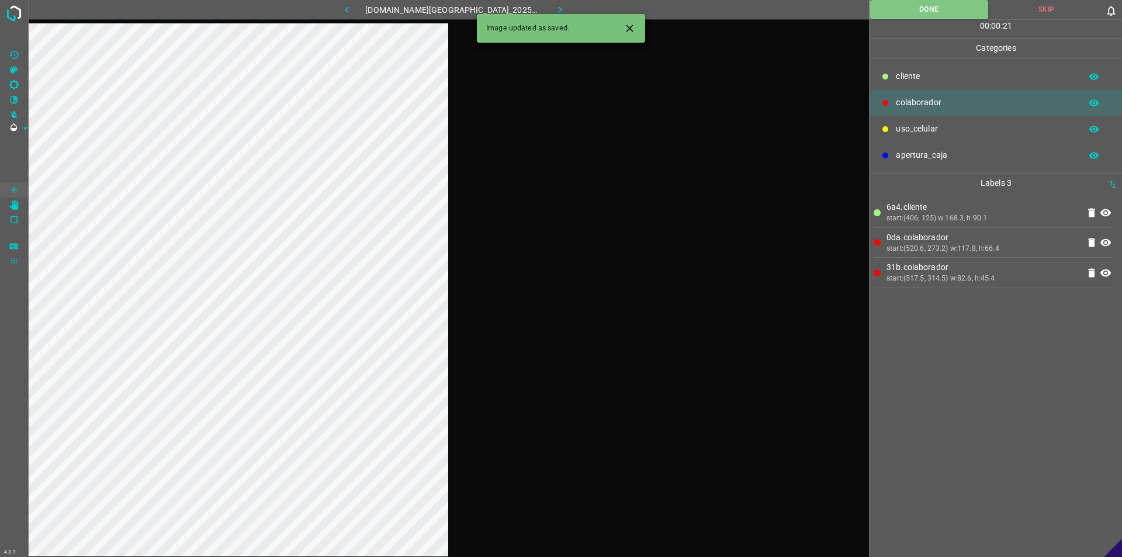
click at [554, 11] on icon "button" at bounding box center [560, 10] width 12 height 12
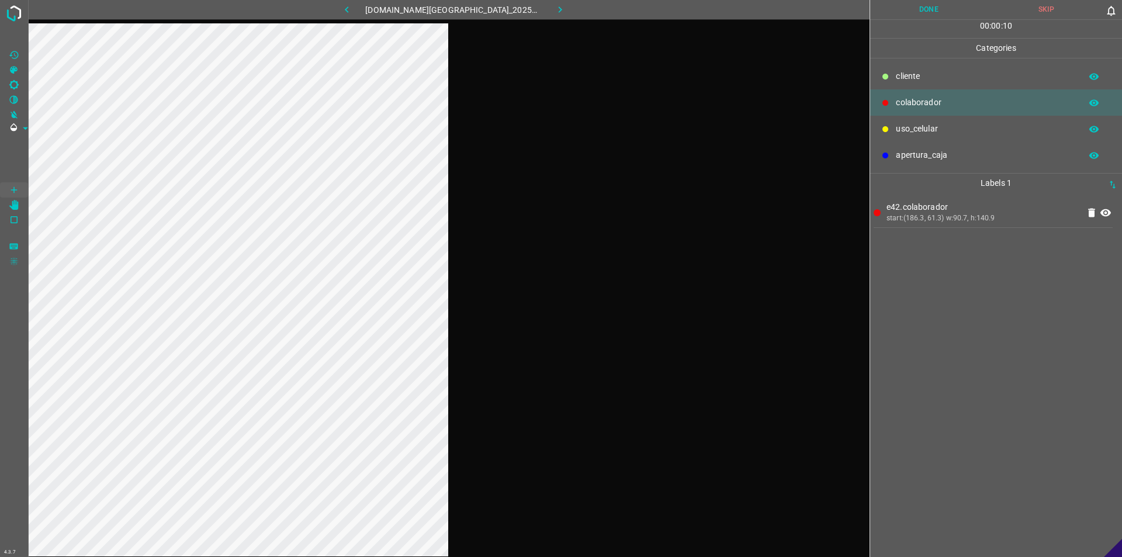
click at [559, 13] on button "Done" at bounding box center [928, 9] width 117 height 19
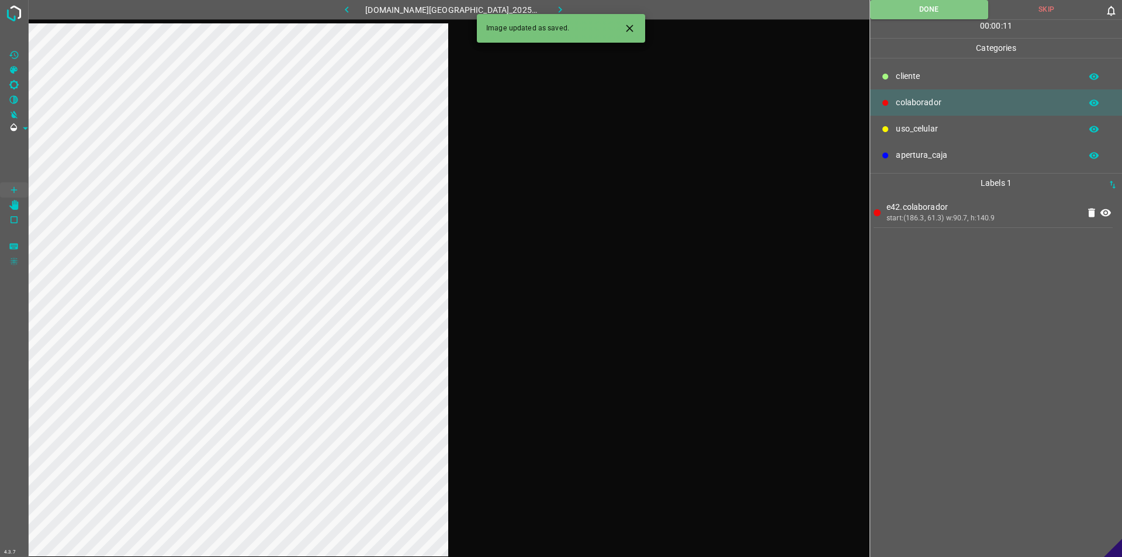
click at [554, 11] on icon "button" at bounding box center [560, 10] width 12 height 12
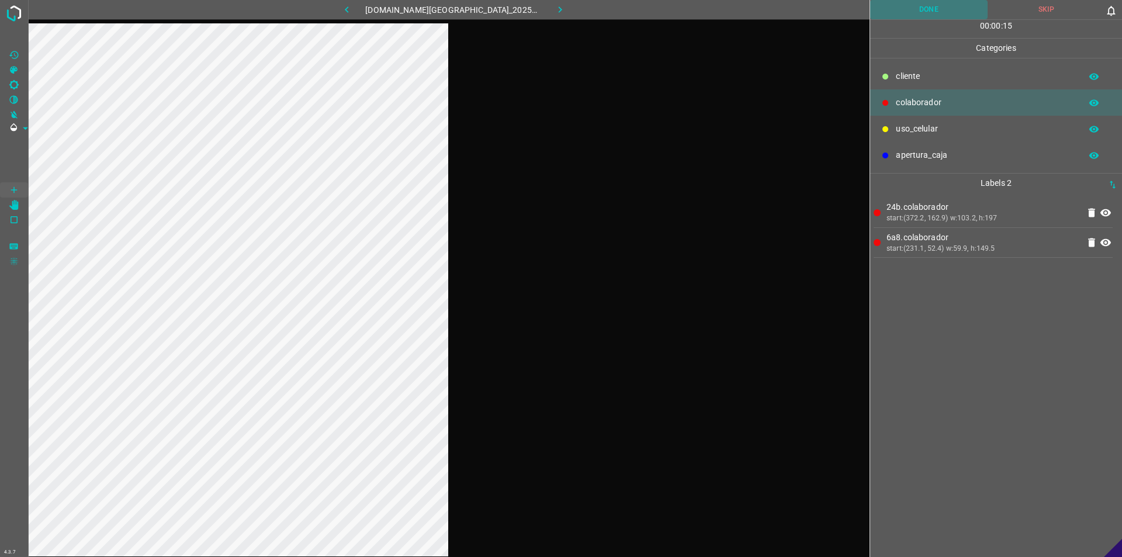
click at [559, 9] on button "Done" at bounding box center [928, 9] width 117 height 19
click at [559, 5] on button "button" at bounding box center [560, 9] width 37 height 19
click at [559, 9] on button "Done" at bounding box center [928, 9] width 117 height 19
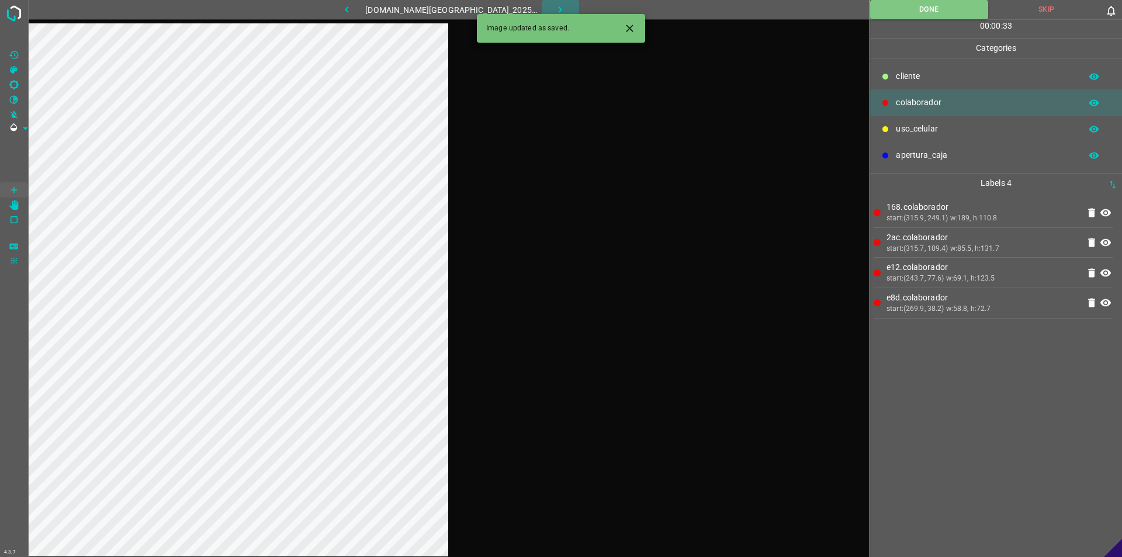
click at [554, 8] on icon "button" at bounding box center [560, 10] width 12 height 12
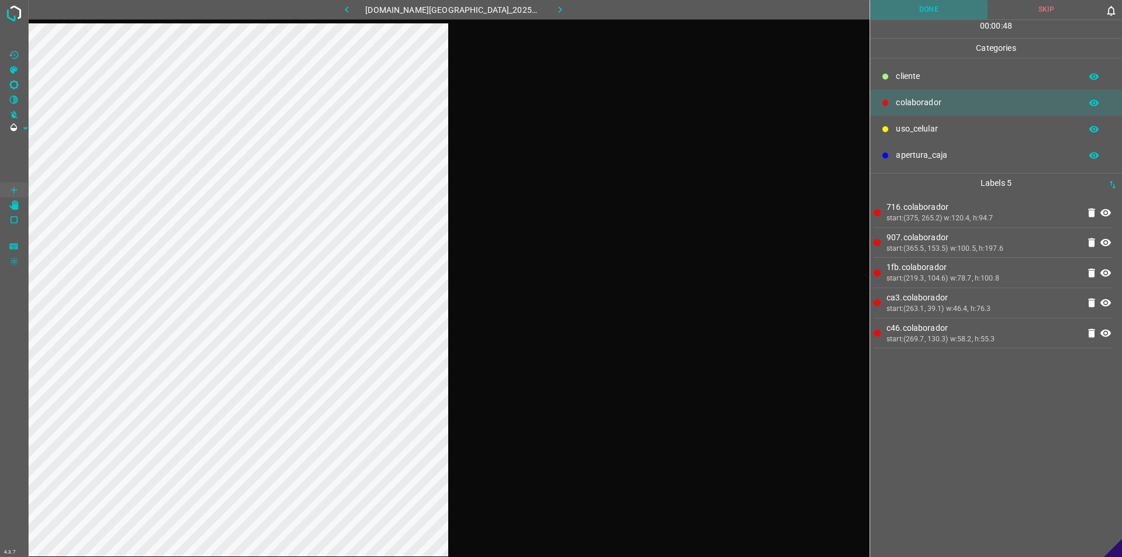
click at [559, 4] on button "Done" at bounding box center [928, 9] width 117 height 19
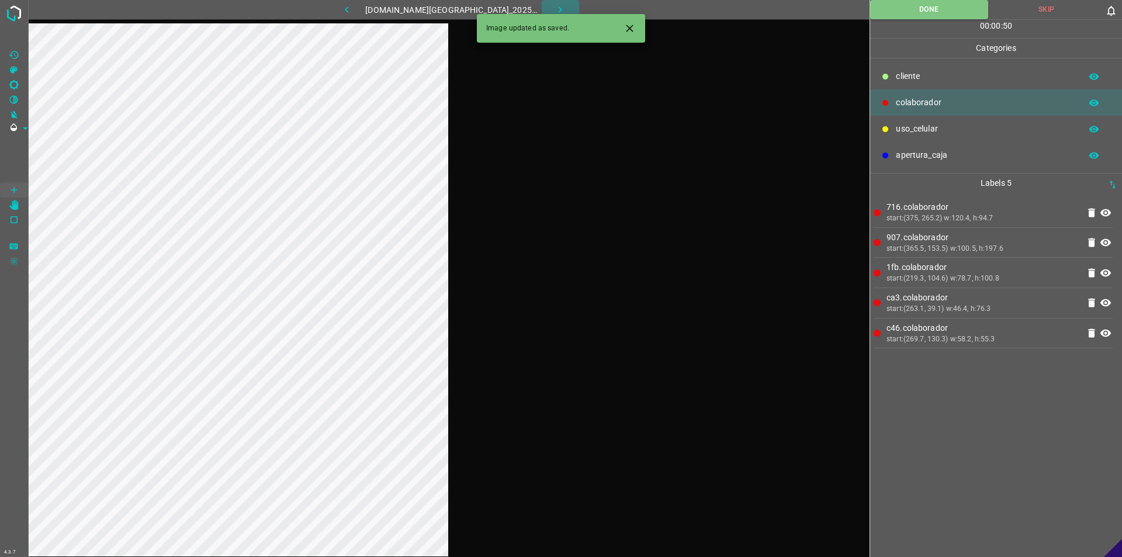
click at [554, 7] on icon "button" at bounding box center [560, 10] width 12 height 12
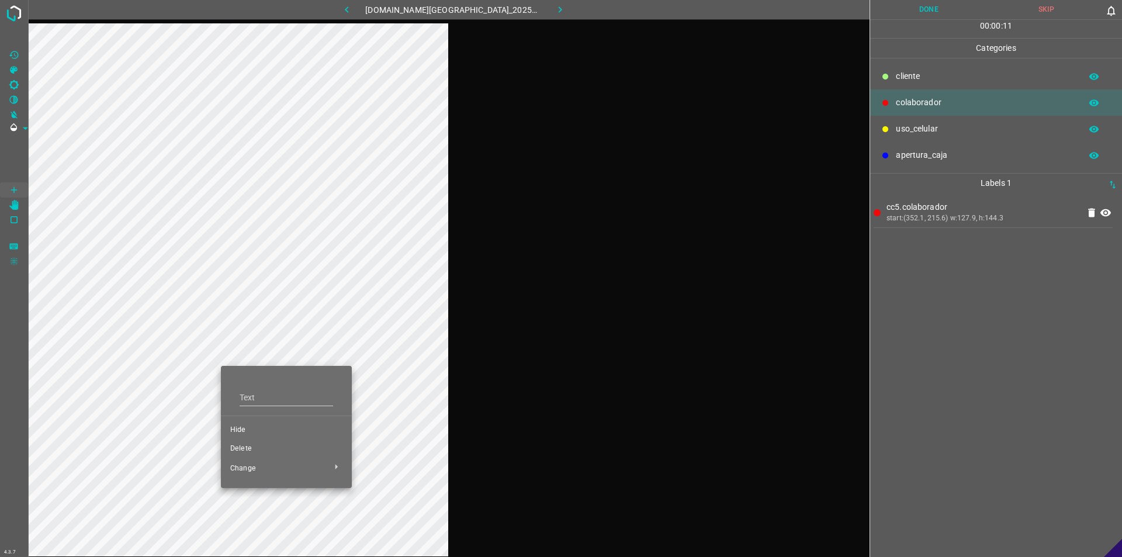
drag, startPoint x: 269, startPoint y: 428, endPoint x: 268, endPoint y: 417, distance: 11.2
click at [268, 427] on span "Hide" at bounding box center [286, 430] width 112 height 11
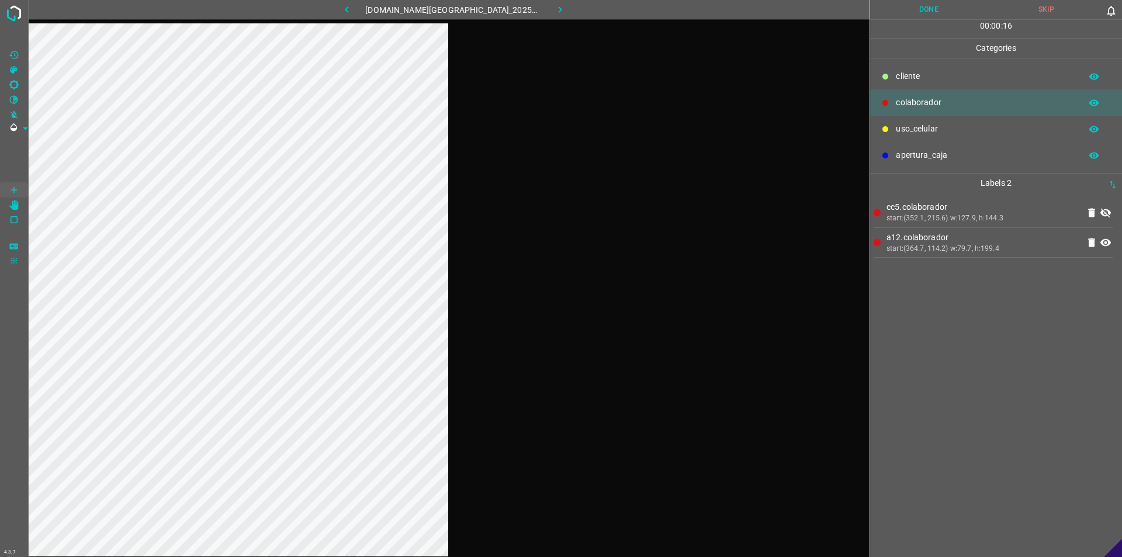
click at [559, 212] on icon at bounding box center [1106, 212] width 11 height 9
click at [559, 13] on button "Done" at bounding box center [928, 9] width 117 height 19
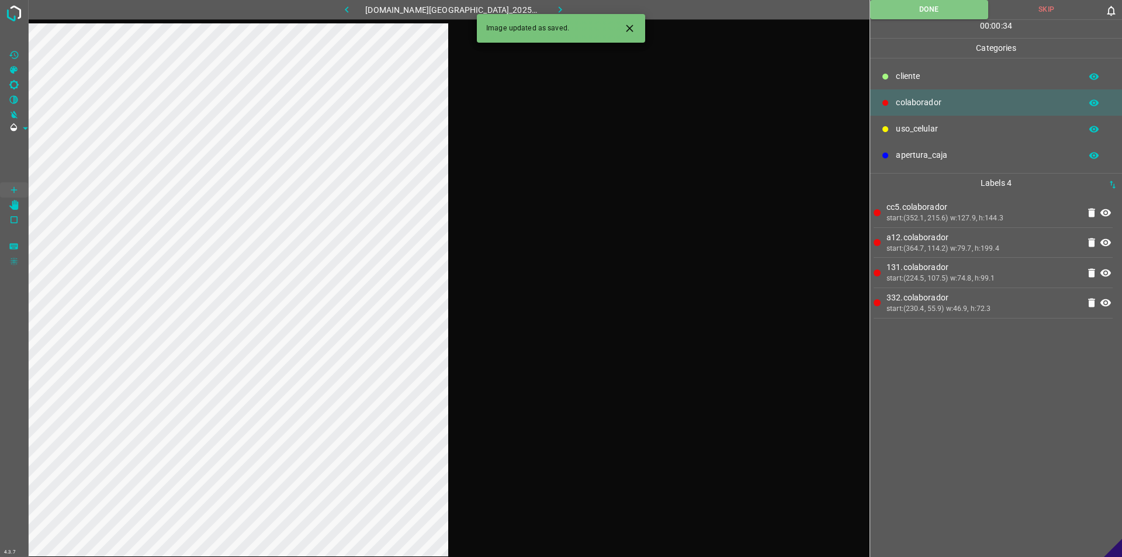
click at [549, 3] on button "button" at bounding box center [560, 9] width 37 height 19
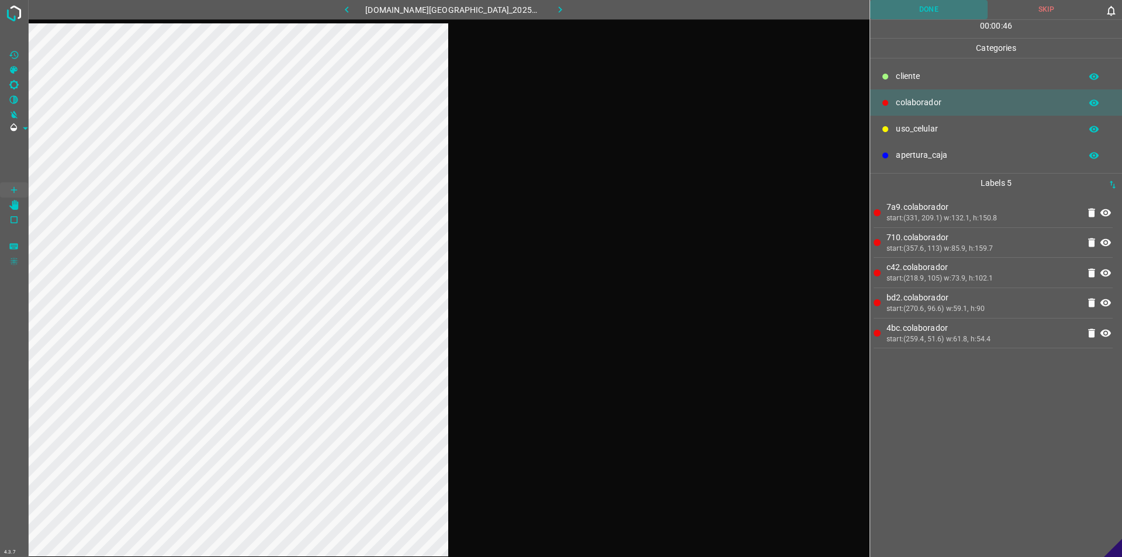
click at [559, 1] on button "Done" at bounding box center [928, 9] width 117 height 19
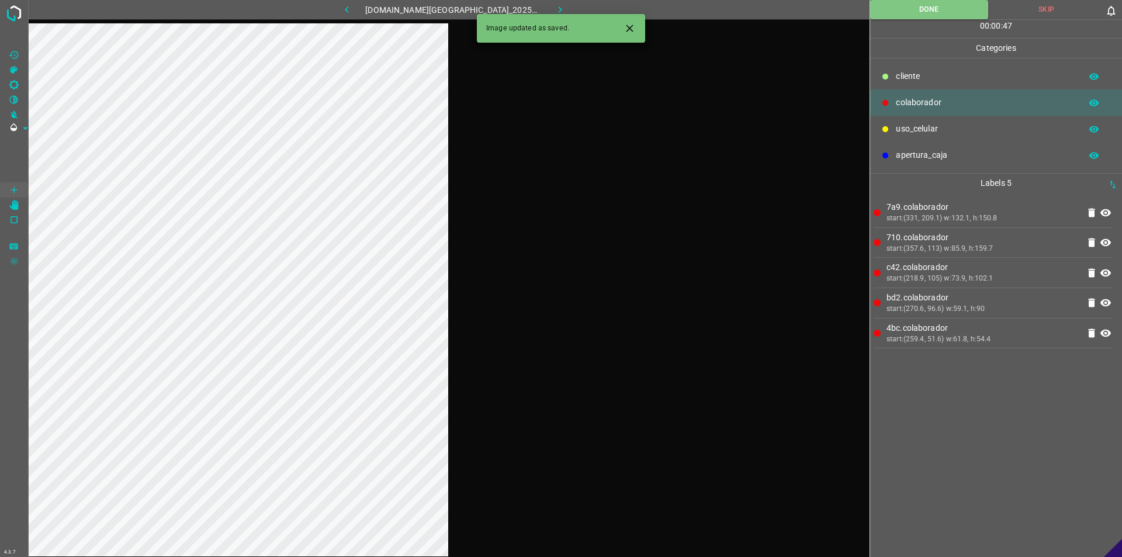
click at [555, 6] on button "button" at bounding box center [560, 9] width 37 height 19
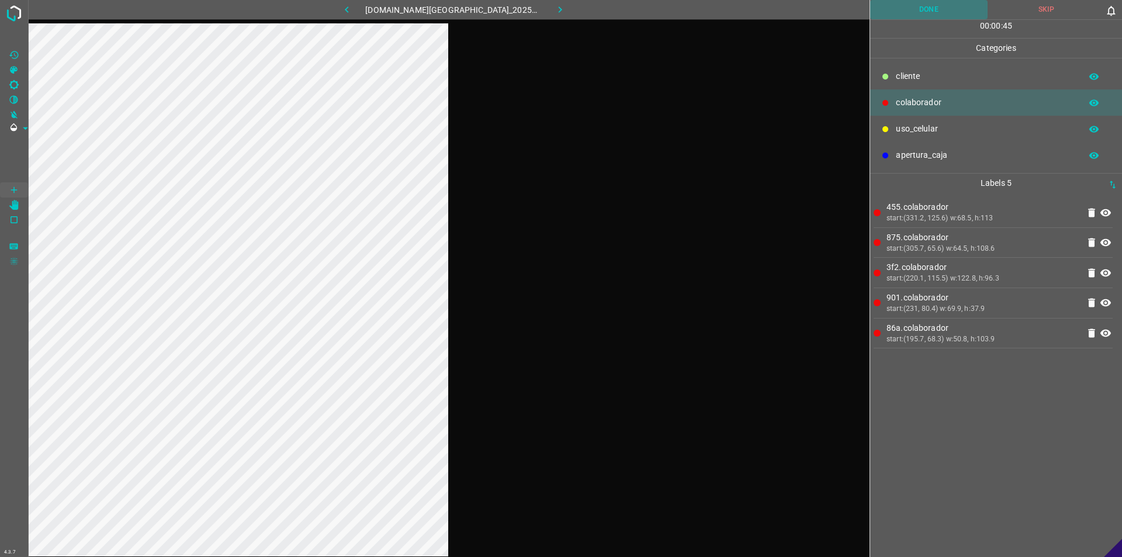
click at [559, 11] on button "Done" at bounding box center [928, 9] width 117 height 19
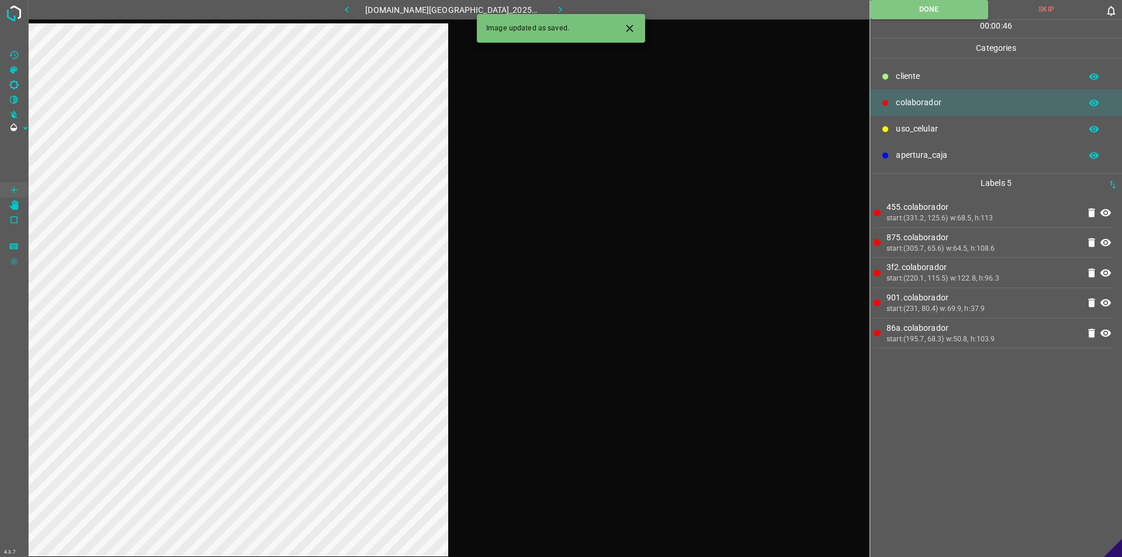
click at [559, 11] on icon "button" at bounding box center [561, 9] width 4 height 6
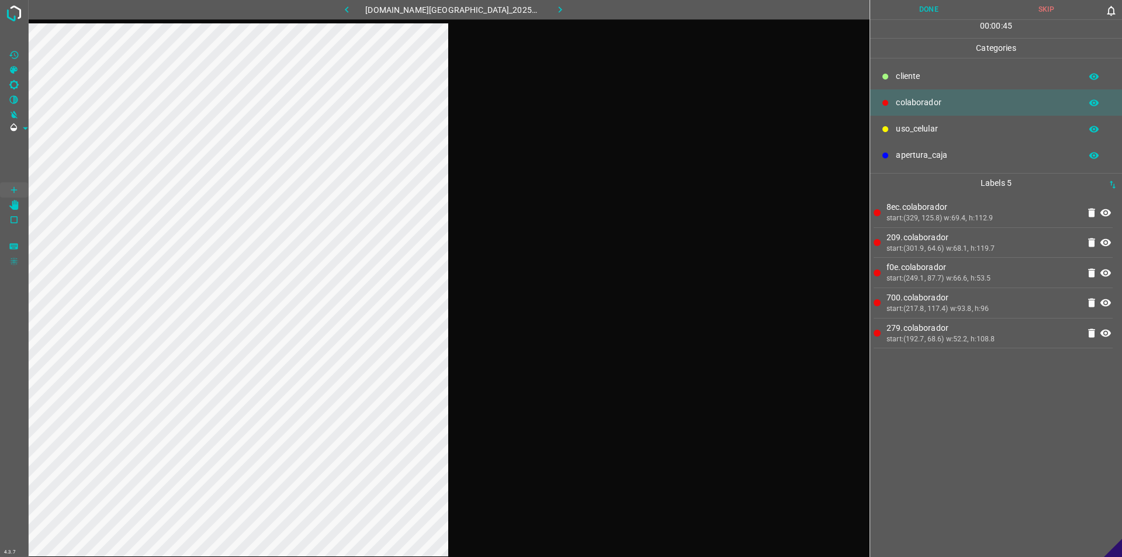
click at [559, 22] on div "00 : 00 : 45" at bounding box center [996, 29] width 252 height 18
click at [559, 18] on button "Done" at bounding box center [928, 9] width 117 height 19
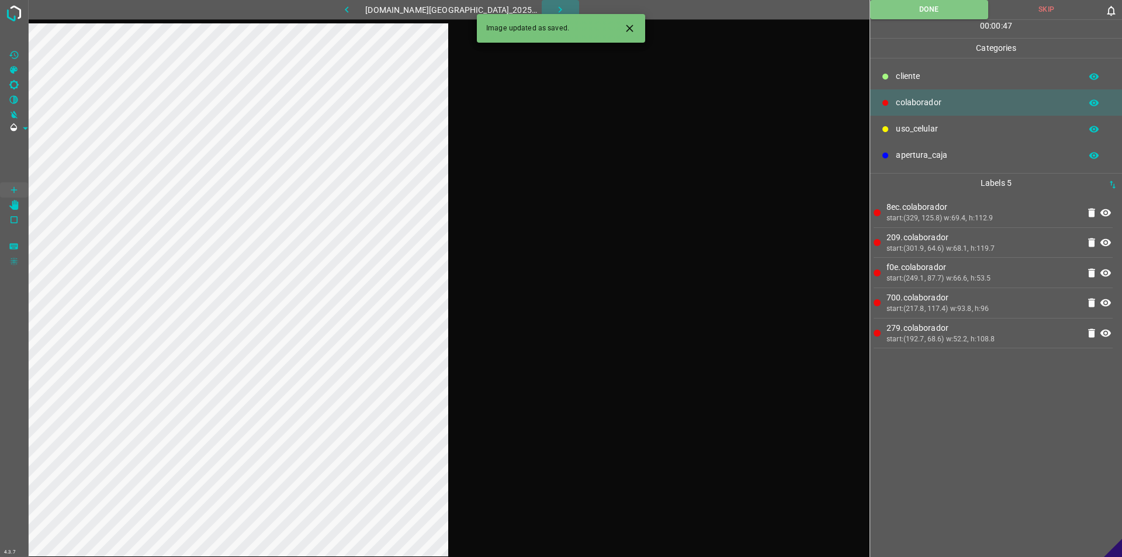
click at [555, 13] on button "button" at bounding box center [560, 9] width 37 height 19
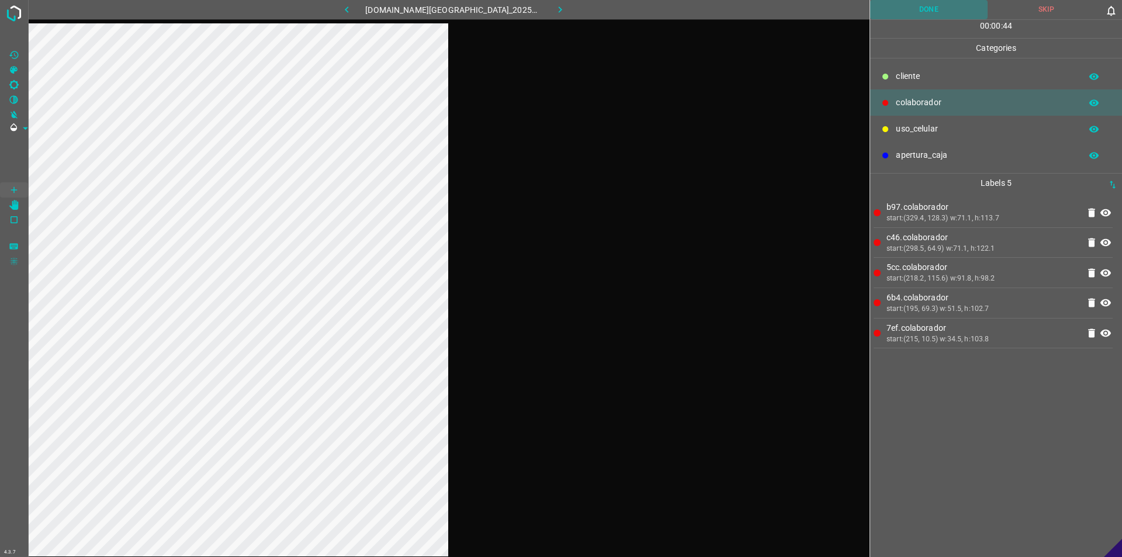
click at [559, 9] on button "Done" at bounding box center [928, 9] width 117 height 19
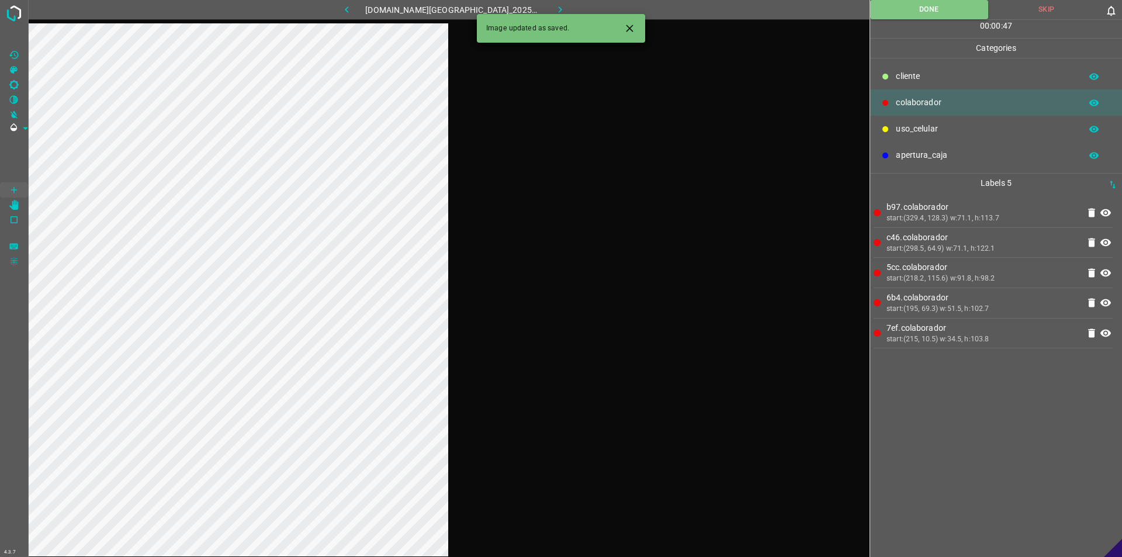
click at [554, 5] on icon "button" at bounding box center [560, 10] width 12 height 12
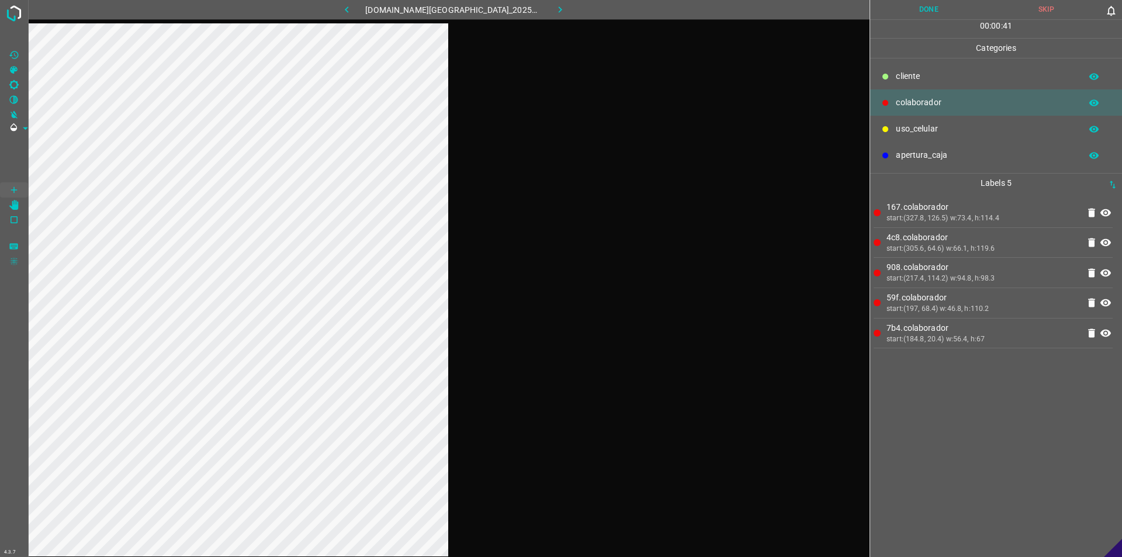
click at [559, 6] on button "Done" at bounding box center [928, 9] width 117 height 19
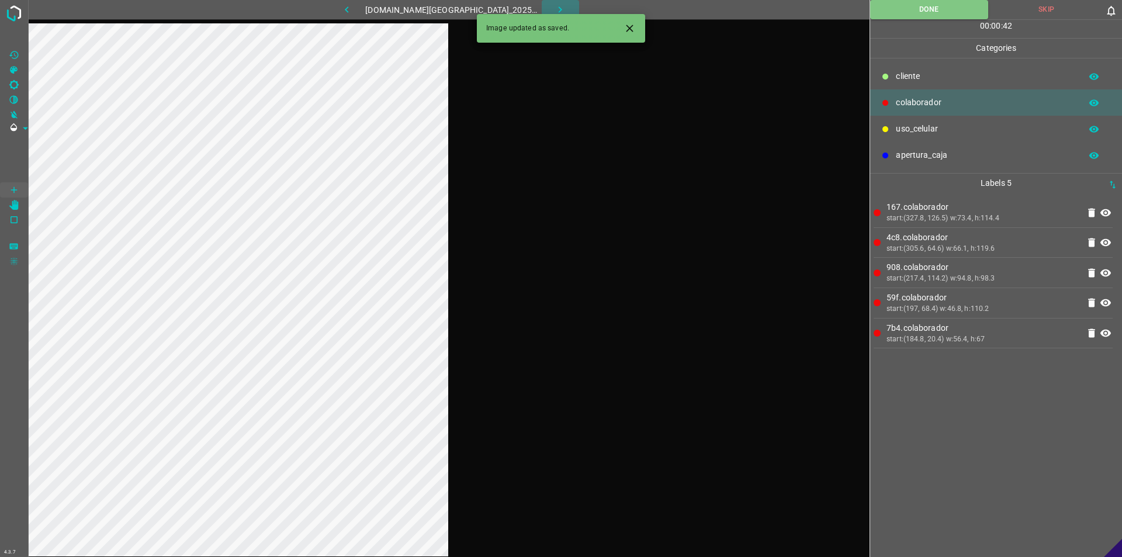
click at [542, 6] on button "button" at bounding box center [560, 9] width 37 height 19
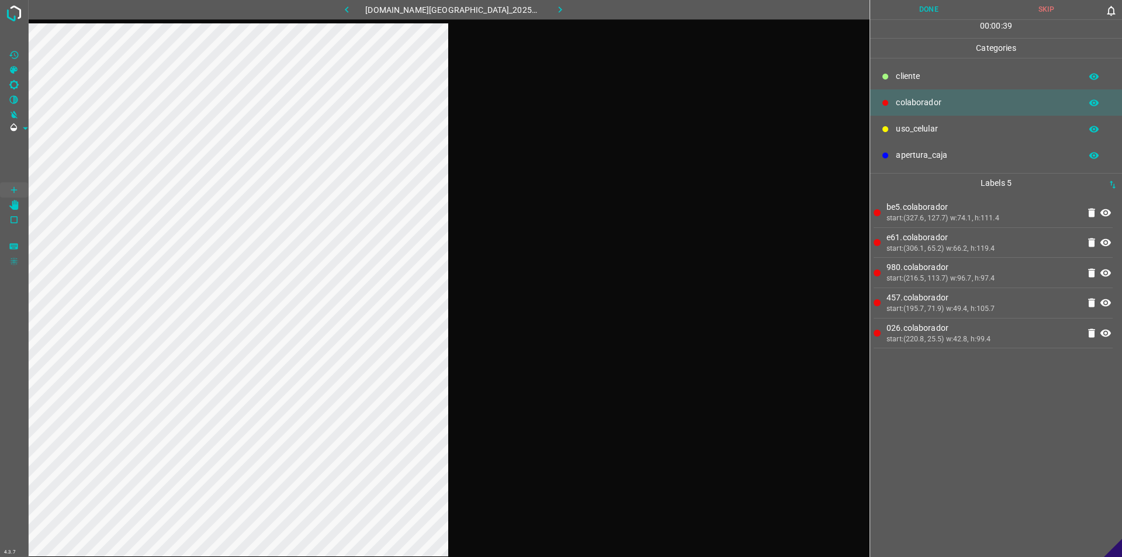
drag, startPoint x: 471, startPoint y: 206, endPoint x: 539, endPoint y: 155, distance: 85.2
drag, startPoint x: 928, startPoint y: 5, endPoint x: 678, endPoint y: 16, distance: 249.9
click at [559, 6] on button "Done" at bounding box center [928, 9] width 117 height 19
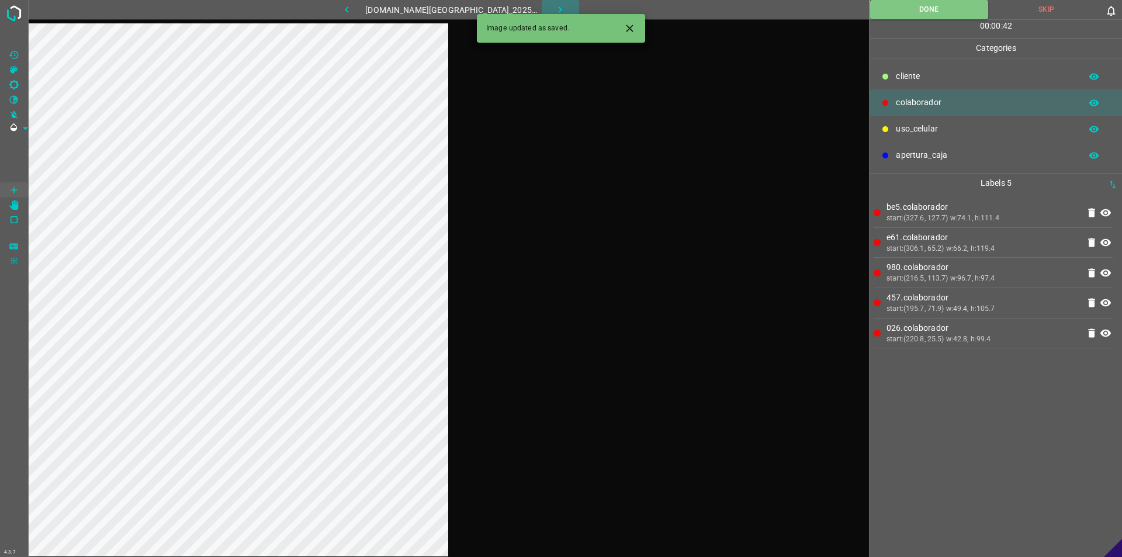
click at [559, 8] on button "button" at bounding box center [560, 9] width 37 height 19
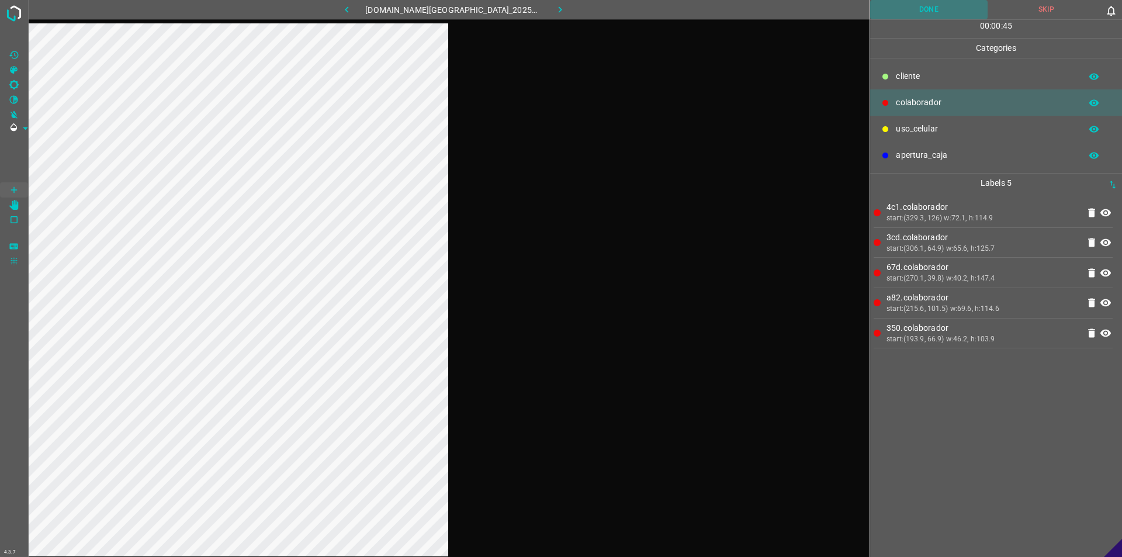
click at [559, 8] on button "Done" at bounding box center [928, 9] width 117 height 19
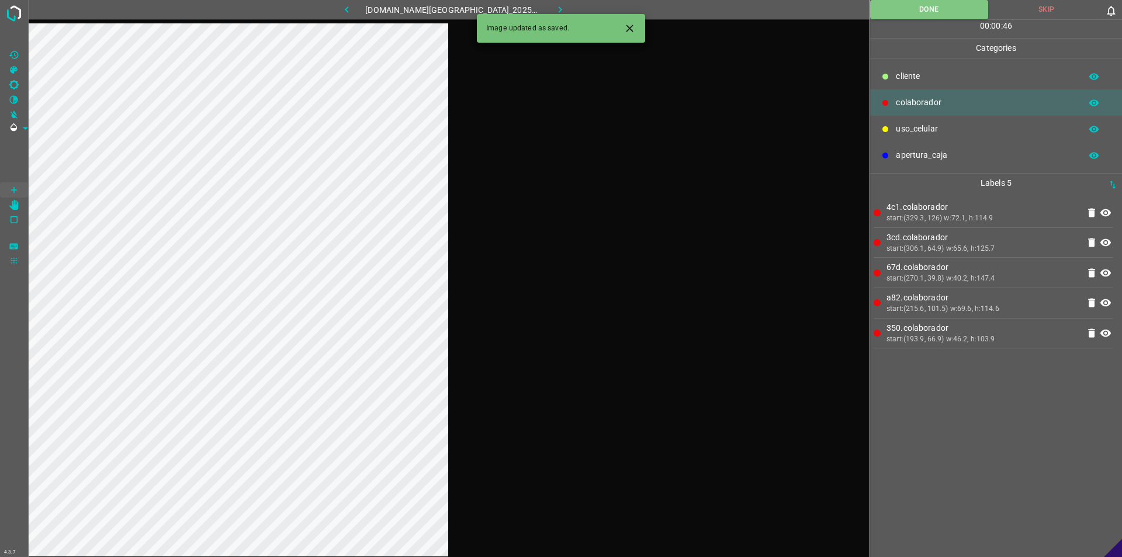
click at [554, 6] on icon "button" at bounding box center [560, 10] width 12 height 12
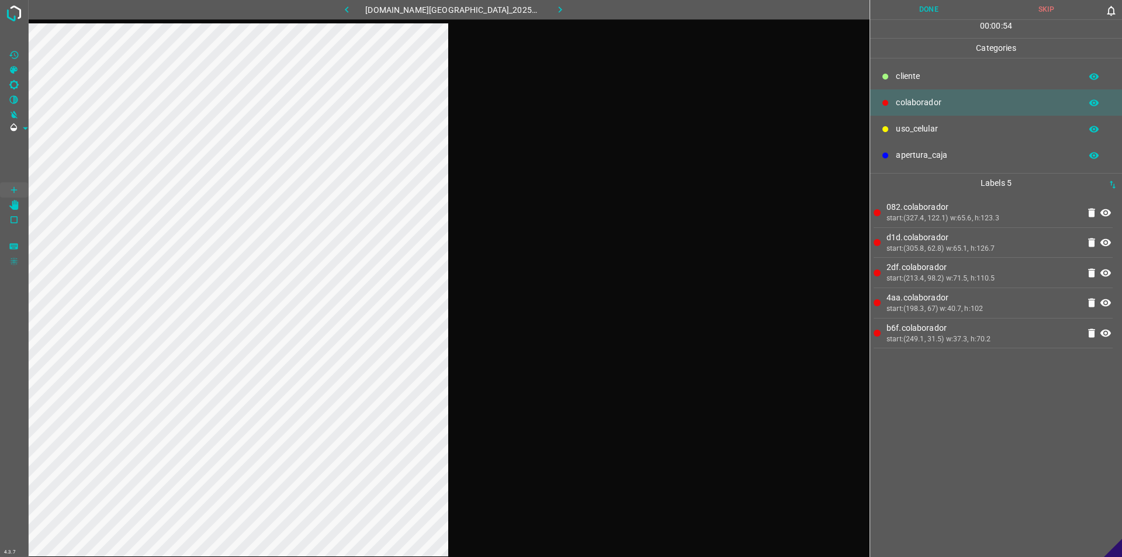
click at [559, 13] on button "Done" at bounding box center [928, 9] width 117 height 19
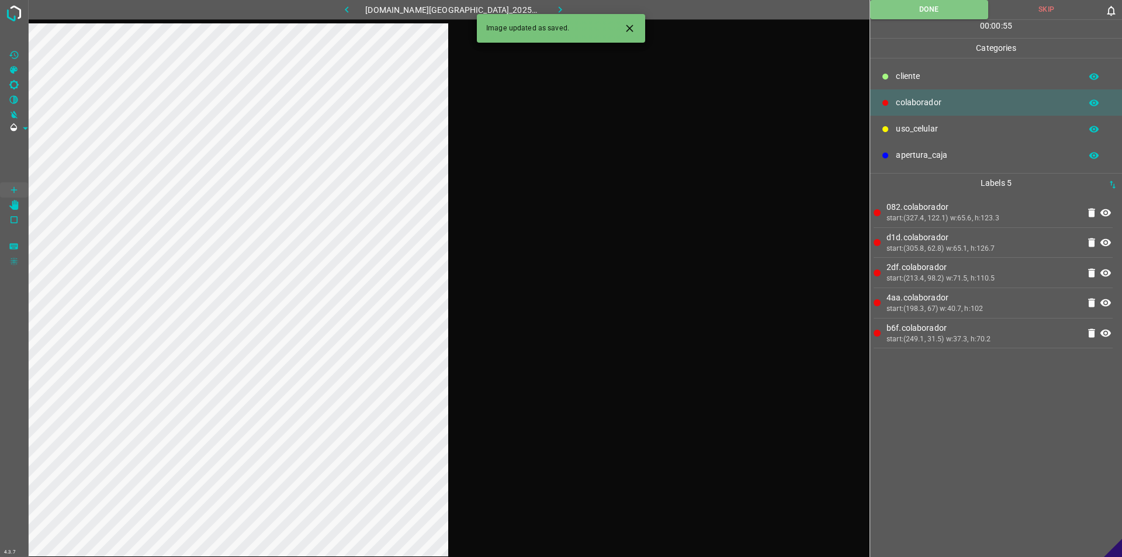
click at [559, 8] on button "button" at bounding box center [560, 9] width 37 height 19
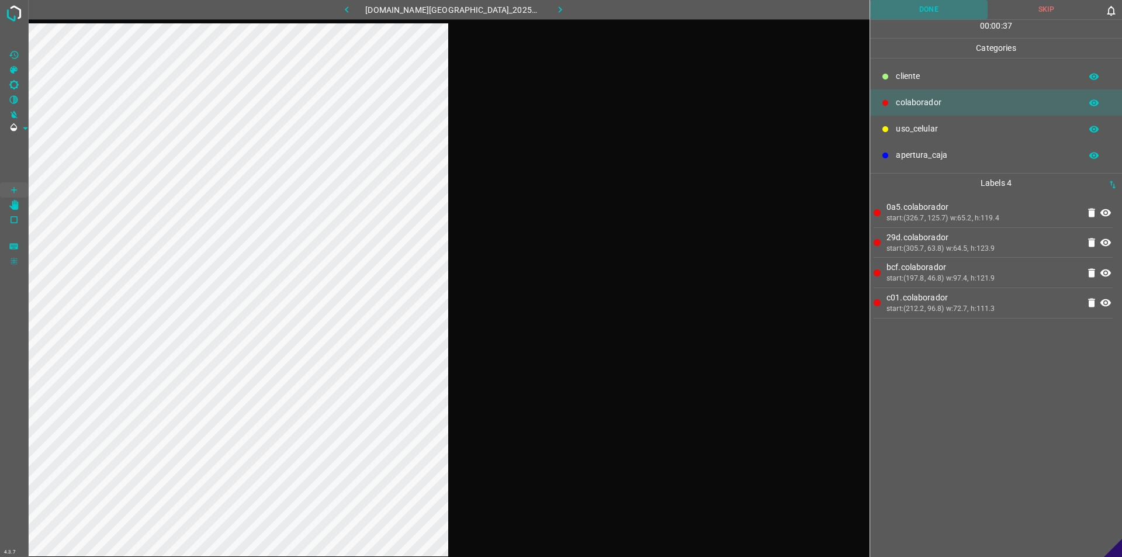
click at [559, 6] on button "Done" at bounding box center [928, 9] width 117 height 19
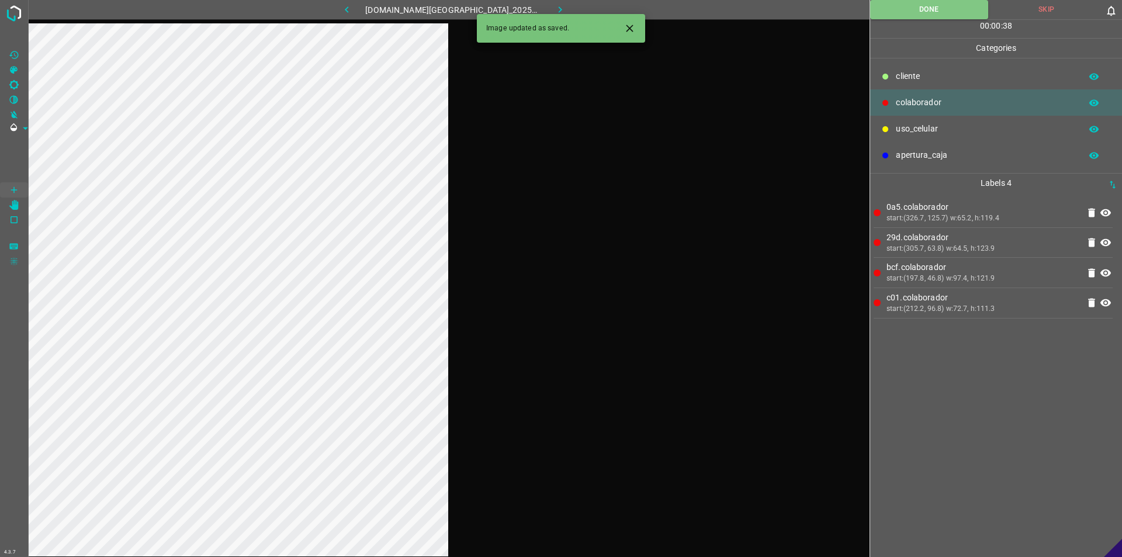
click at [542, 5] on button "button" at bounding box center [560, 9] width 37 height 19
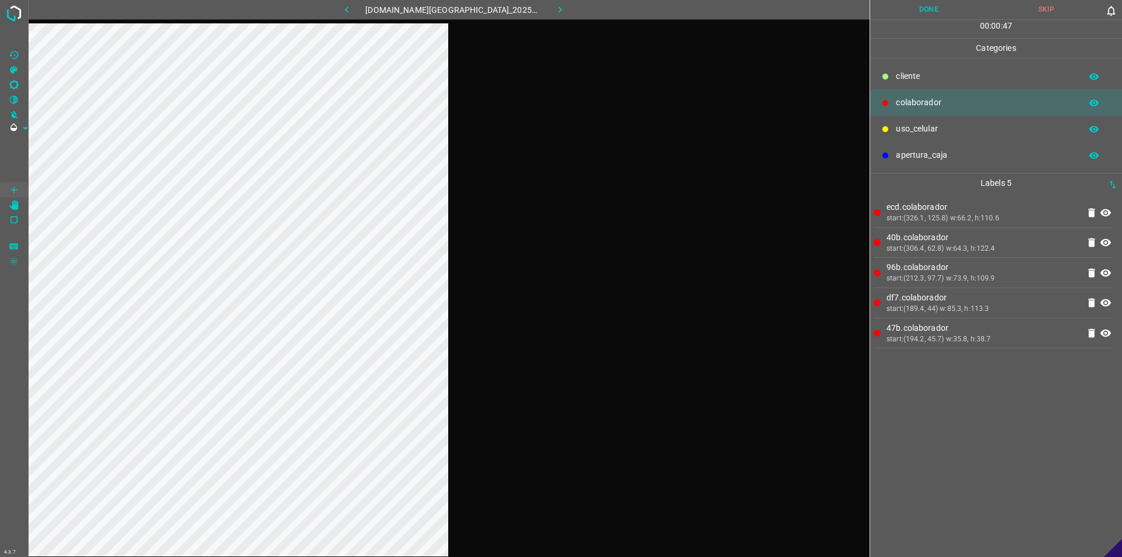
click at [559, 12] on button "Done" at bounding box center [928, 9] width 117 height 19
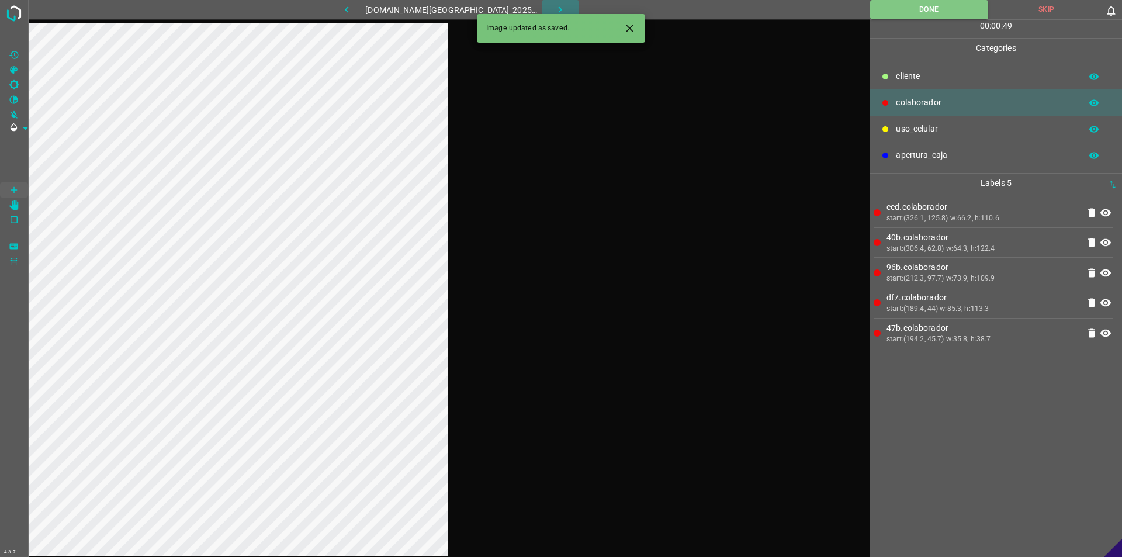
click at [554, 6] on icon "button" at bounding box center [560, 10] width 12 height 12
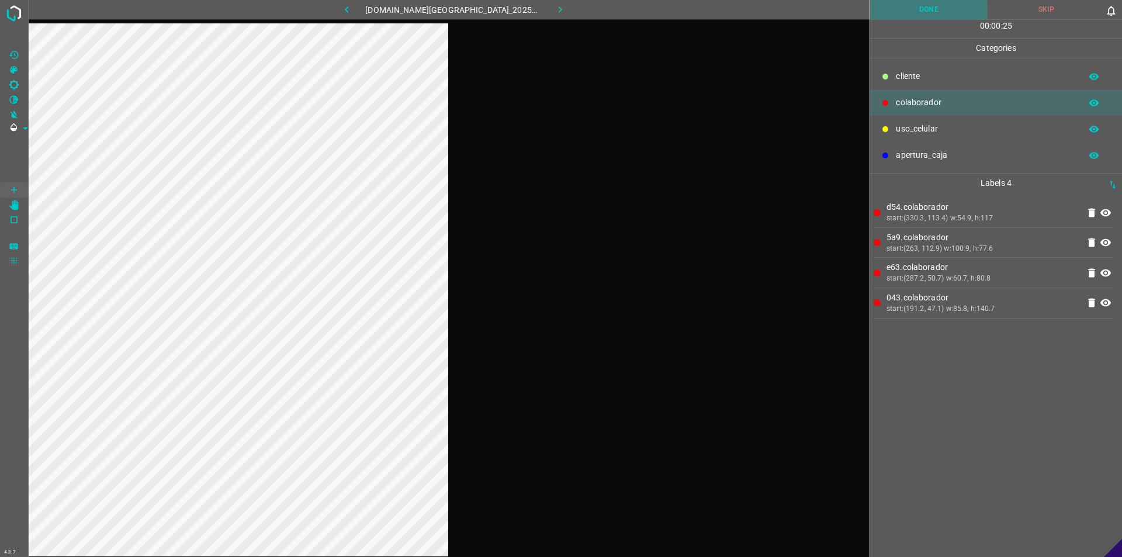
click at [559, 15] on button "Done" at bounding box center [928, 9] width 117 height 19
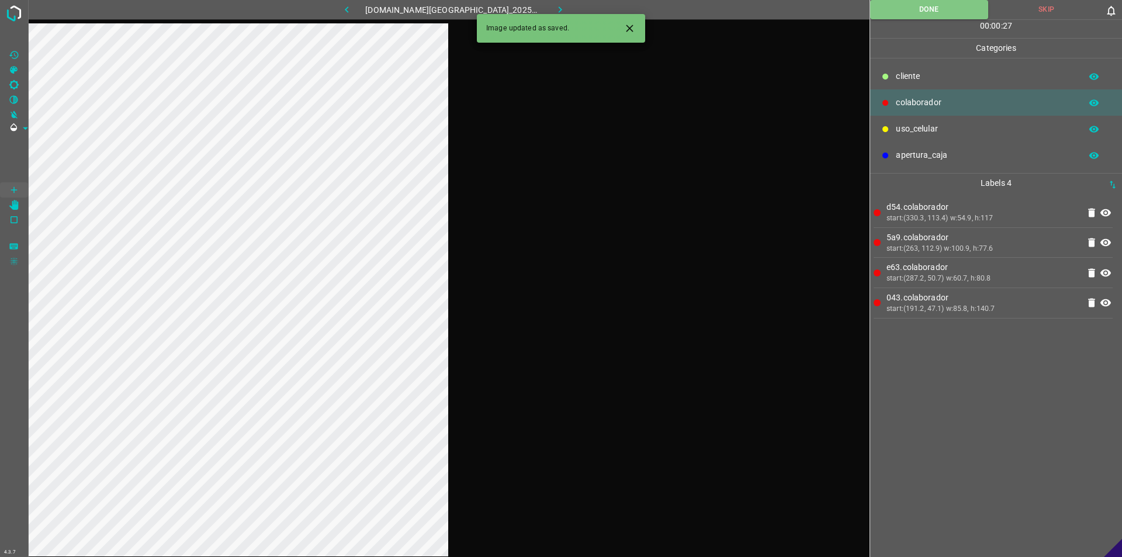
click at [554, 6] on icon "button" at bounding box center [560, 10] width 12 height 12
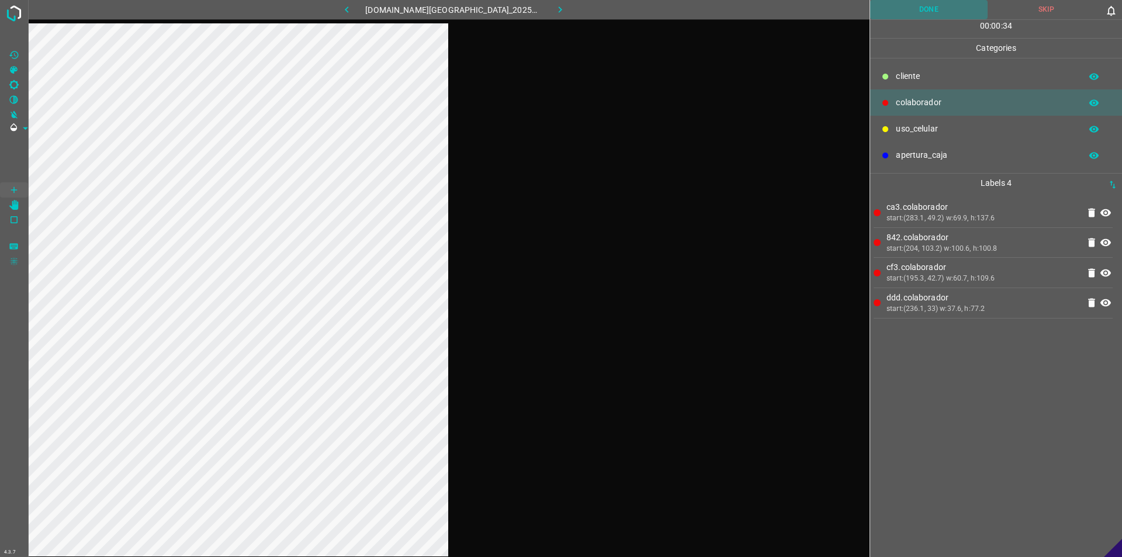
click at [559, 4] on button "Done" at bounding box center [928, 9] width 117 height 19
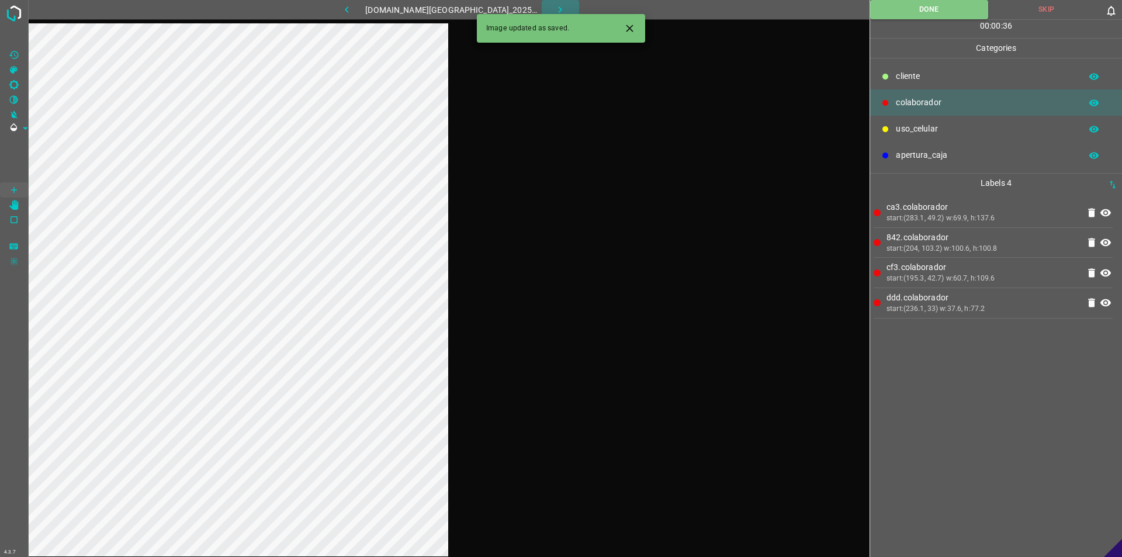
click at [554, 4] on icon "button" at bounding box center [560, 10] width 12 height 12
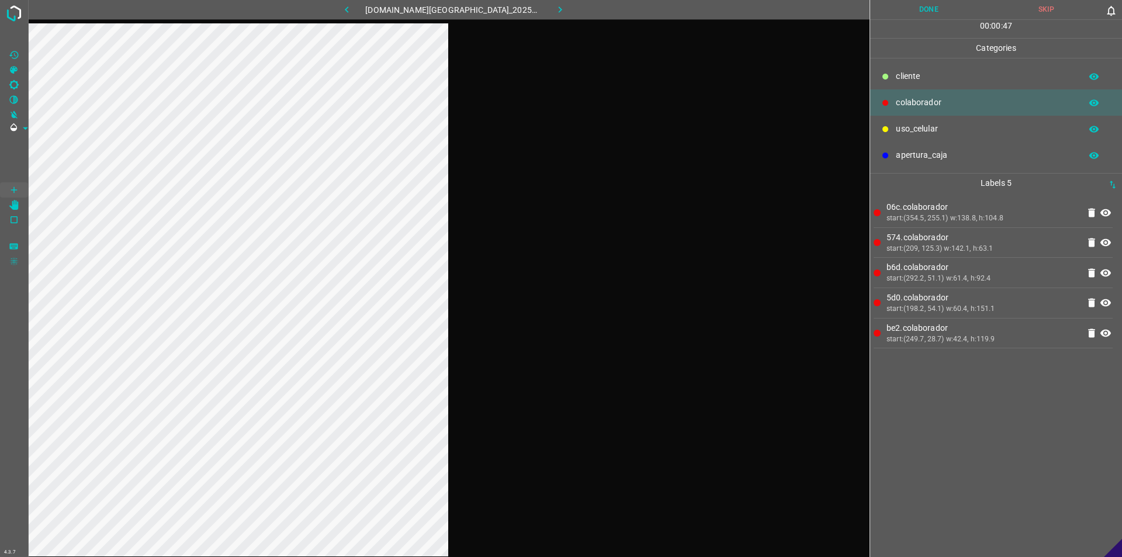
click at [559, 4] on button "Done" at bounding box center [928, 9] width 117 height 19
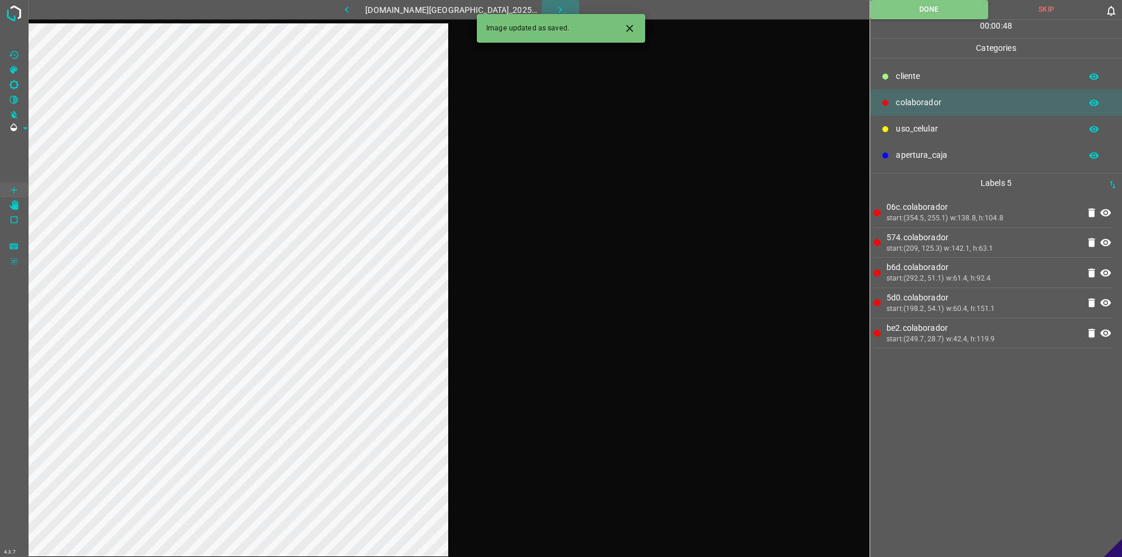
click at [545, 3] on button "button" at bounding box center [560, 9] width 37 height 19
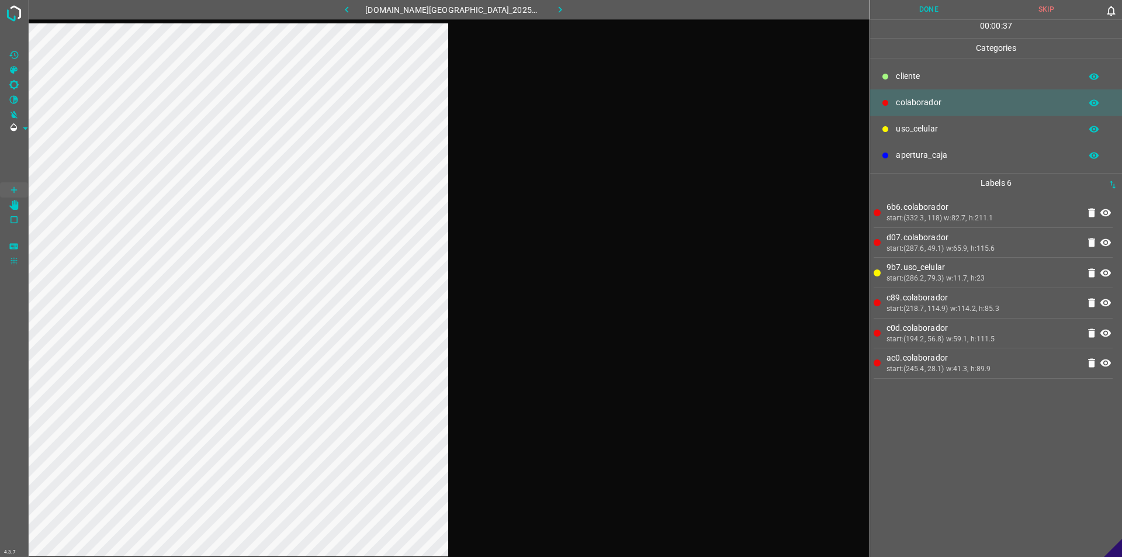
click at [559, 16] on button "Done" at bounding box center [928, 9] width 117 height 19
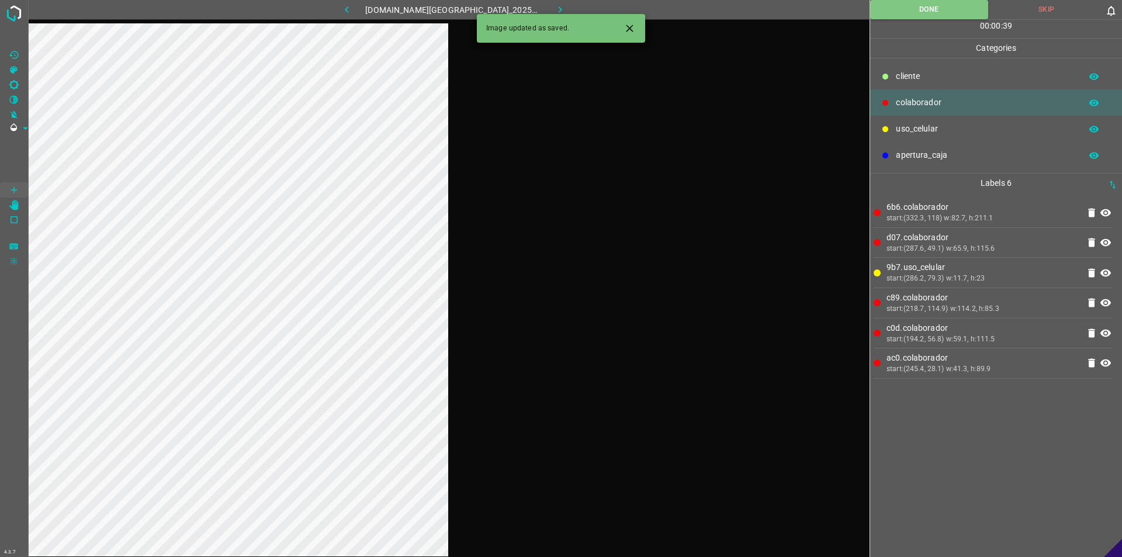
click at [554, 8] on icon "button" at bounding box center [560, 10] width 12 height 12
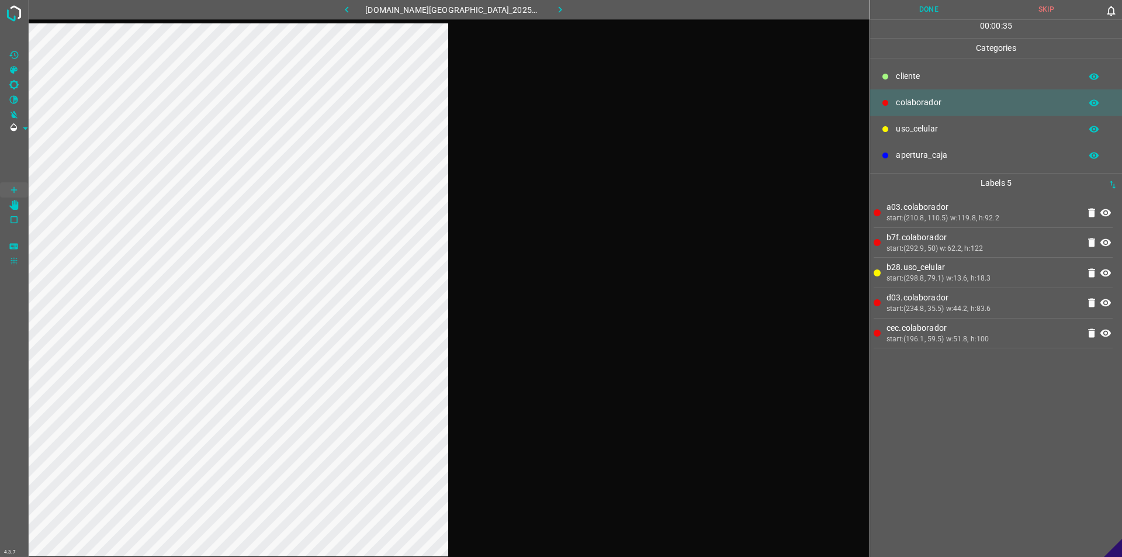
drag, startPoint x: 954, startPoint y: 6, endPoint x: 934, endPoint y: 12, distance: 21.1
click at [559, 6] on button "Done" at bounding box center [928, 9] width 117 height 19
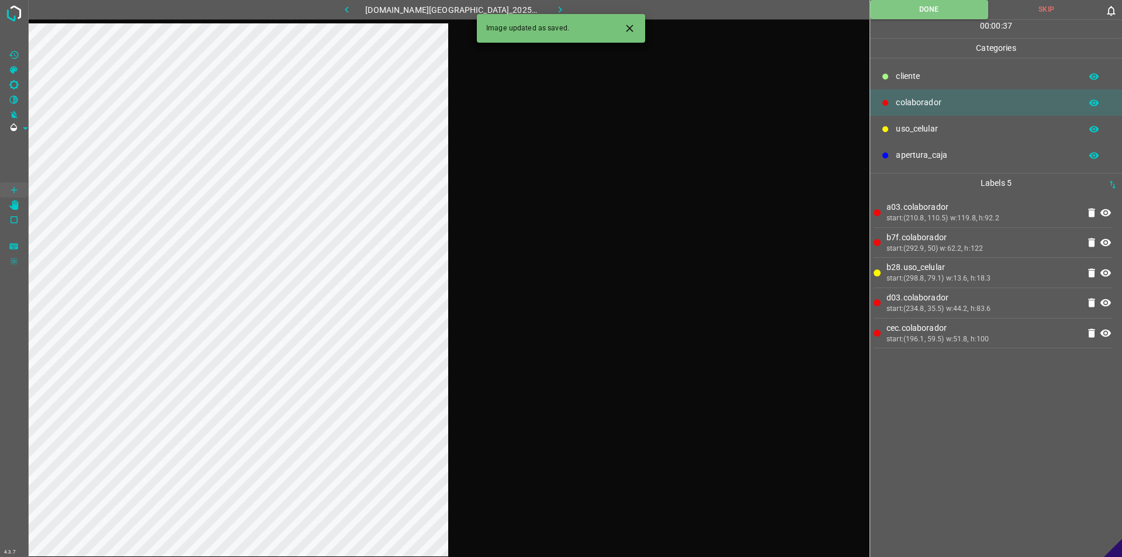
click at [556, 13] on button "button" at bounding box center [560, 9] width 37 height 19
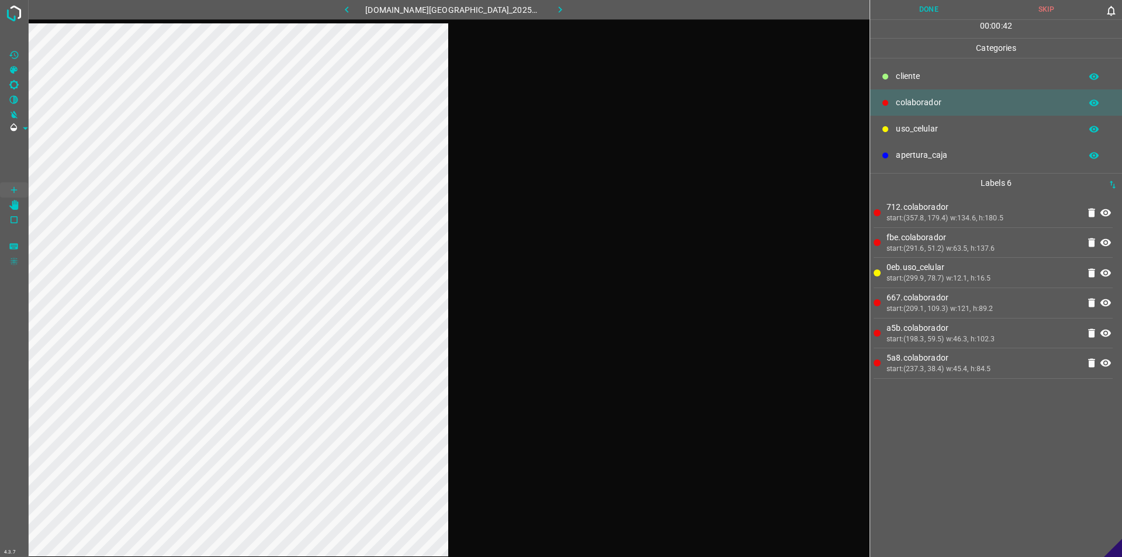
click at [559, 7] on button "Done" at bounding box center [928, 9] width 117 height 19
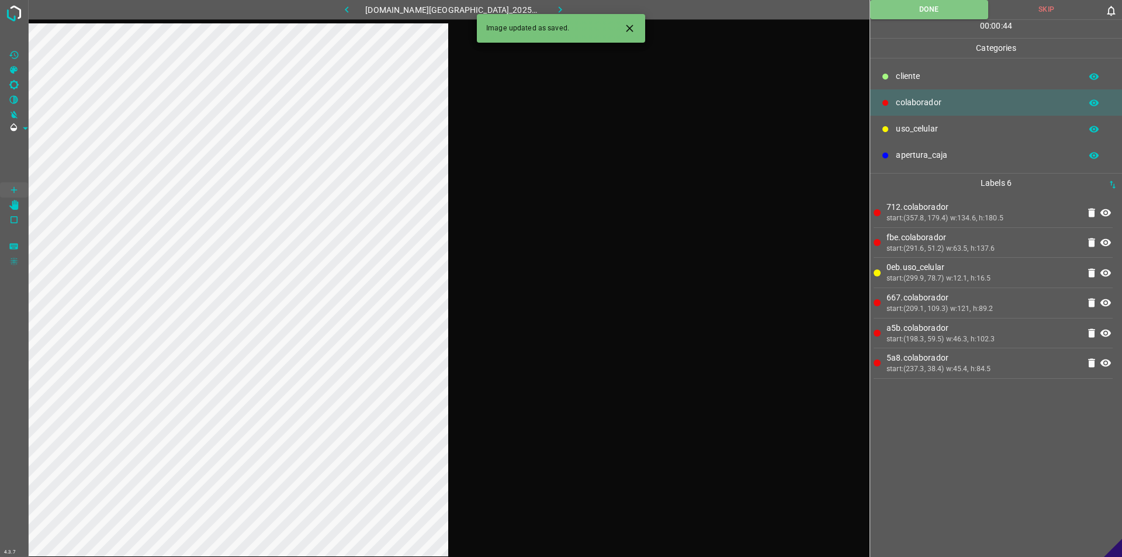
click at [555, 0] on button "button" at bounding box center [560, 9] width 37 height 19
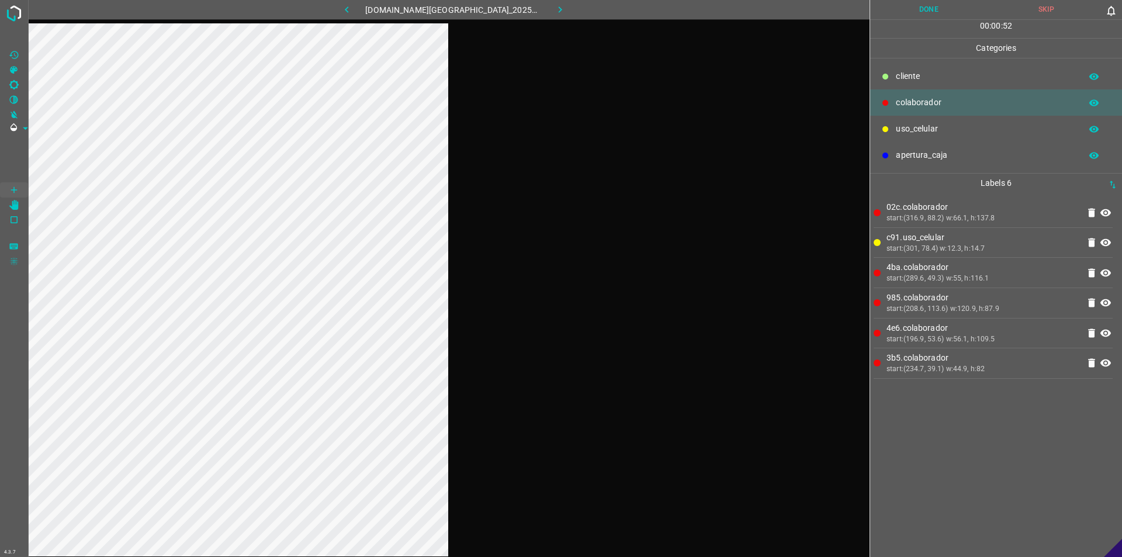
click at [559, 12] on button "Done" at bounding box center [928, 9] width 117 height 19
click at [556, 13] on button "button" at bounding box center [560, 9] width 37 height 19
click at [559, 8] on button "Done" at bounding box center [928, 9] width 117 height 19
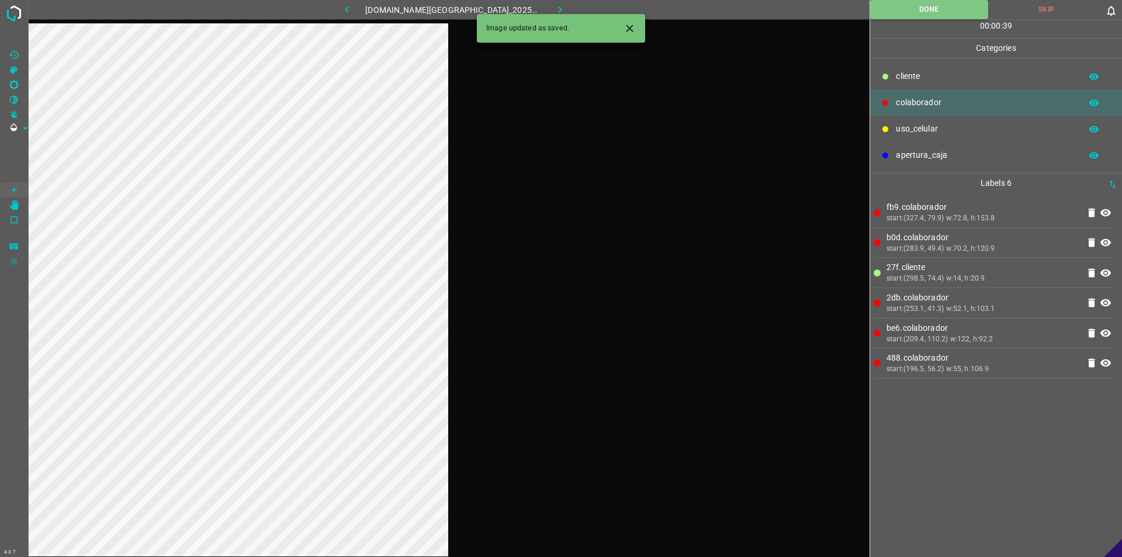
click at [559, 12] on button "button" at bounding box center [560, 9] width 37 height 19
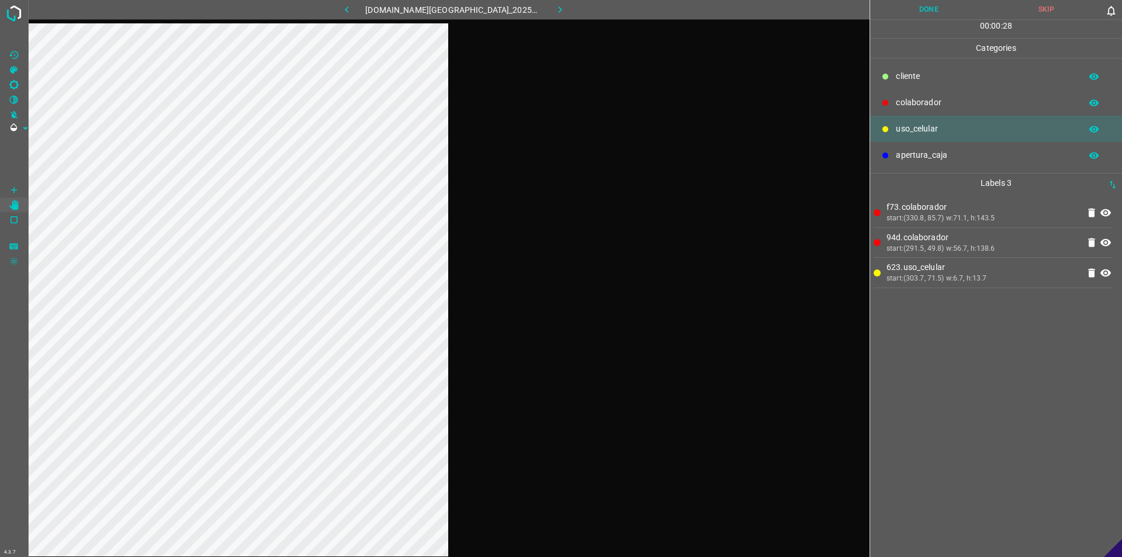
click at [559, 262] on div "623.uso_celular start:(303.7, 71.5) w:6.7, h:13.7" at bounding box center [983, 272] width 204 height 23
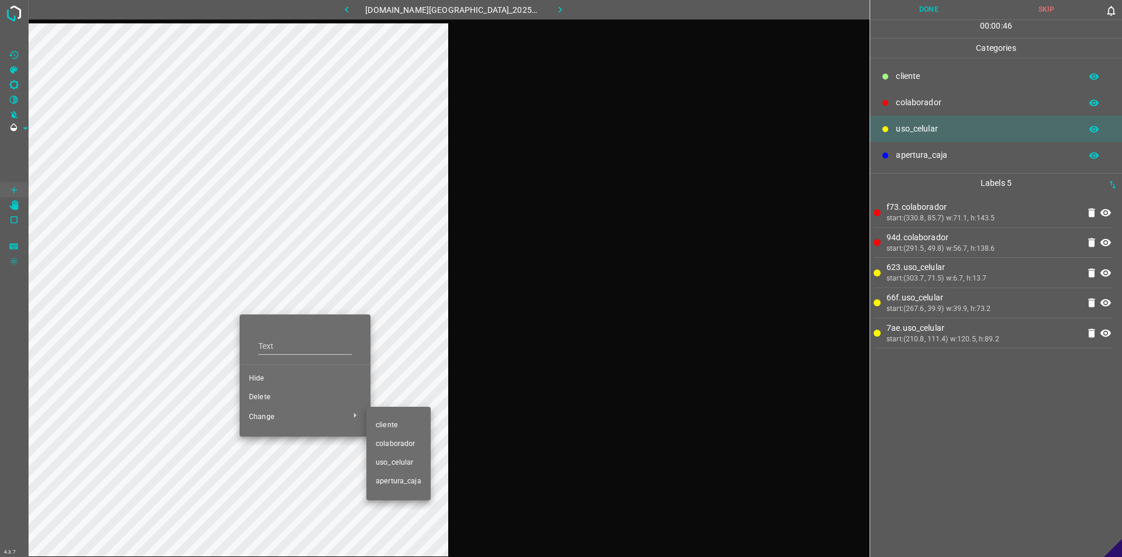
drag, startPoint x: 390, startPoint y: 438, endPoint x: 390, endPoint y: 420, distance: 18.7
click at [392, 437] on li "colaborador" at bounding box center [399, 444] width 64 height 19
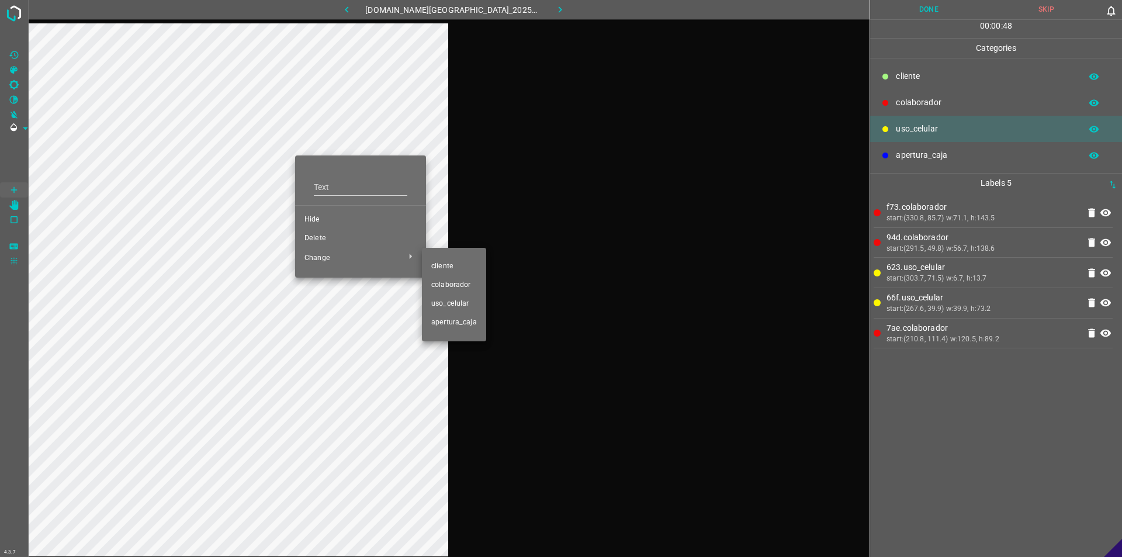
click at [459, 292] on li "colaborador" at bounding box center [454, 285] width 64 height 19
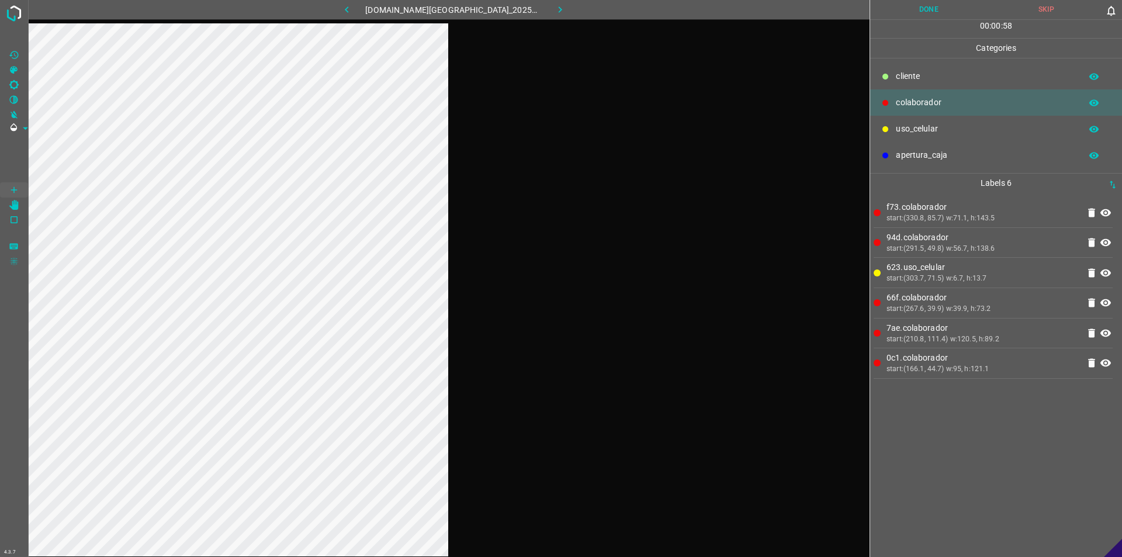
click at [559, 3] on button "Done" at bounding box center [928, 9] width 117 height 19
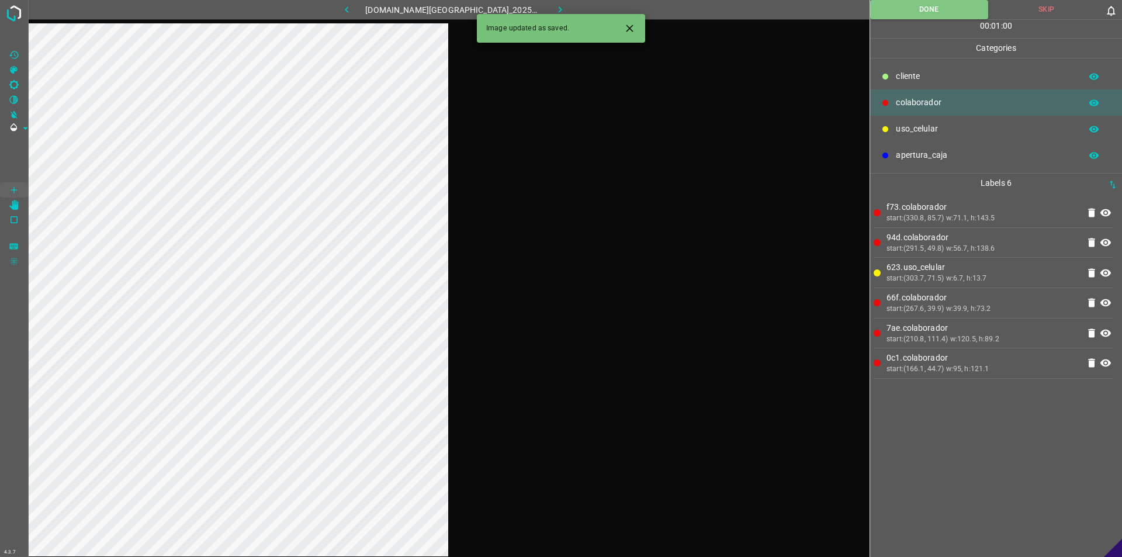
click at [554, 13] on icon "button" at bounding box center [560, 10] width 12 height 12
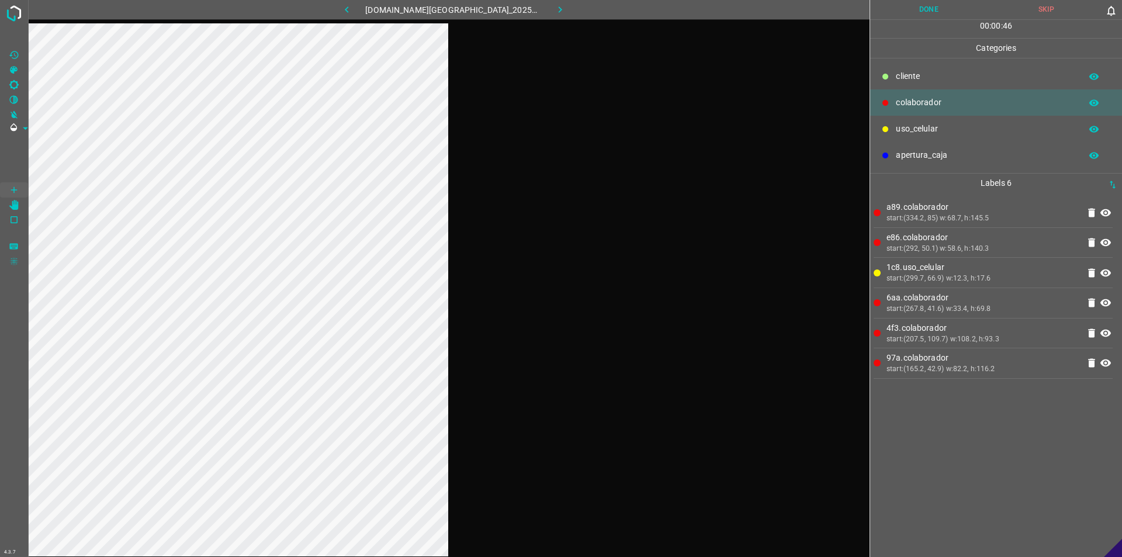
click at [559, 20] on div "00 : 00 : 46" at bounding box center [996, 29] width 252 height 18
click at [559, 5] on button "Done" at bounding box center [928, 9] width 117 height 19
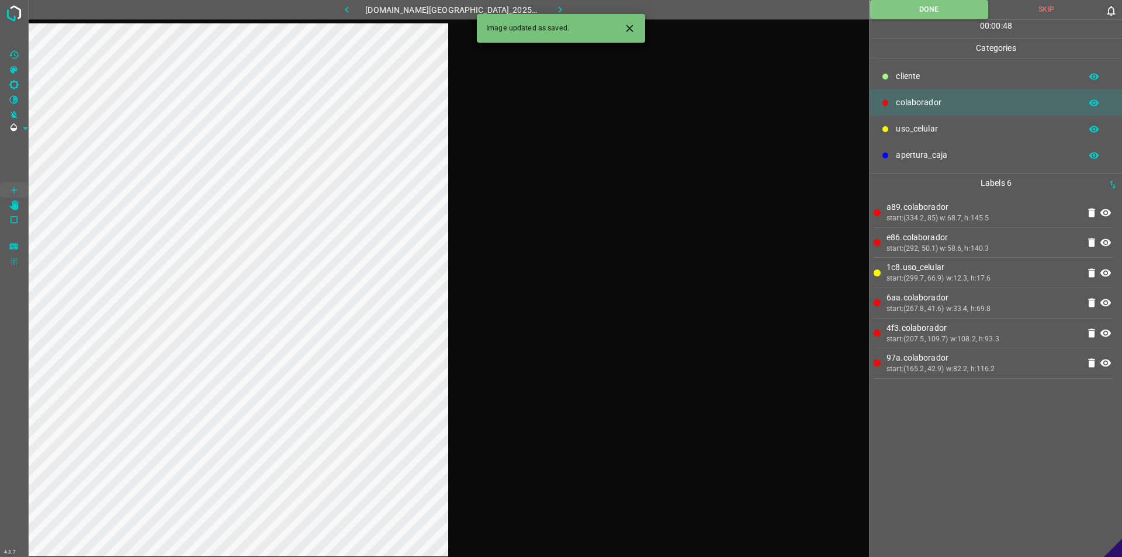
click at [554, 6] on icon "button" at bounding box center [560, 10] width 12 height 12
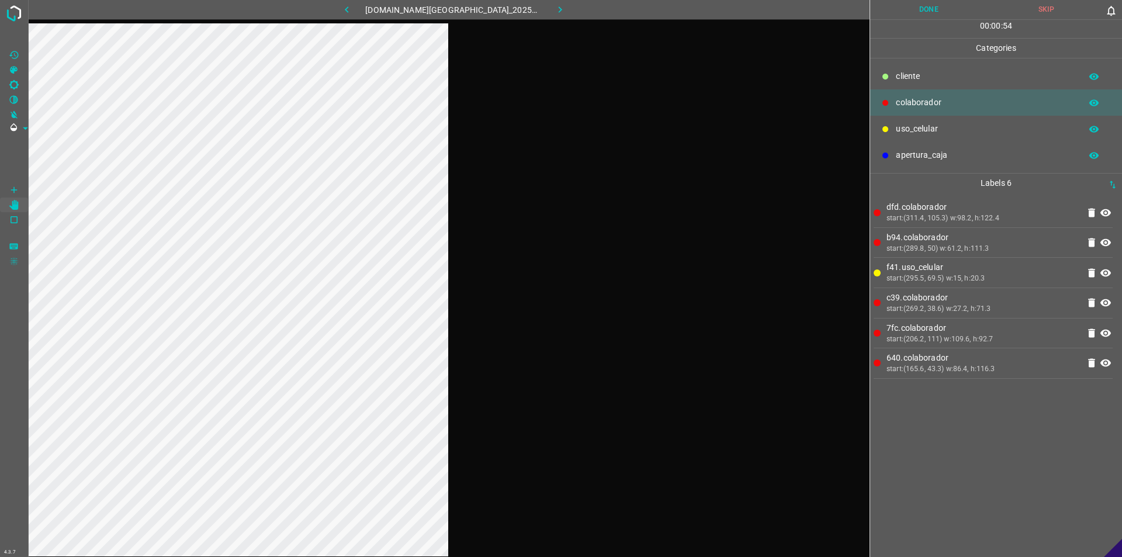
click at [559, 9] on button "Done" at bounding box center [928, 9] width 117 height 19
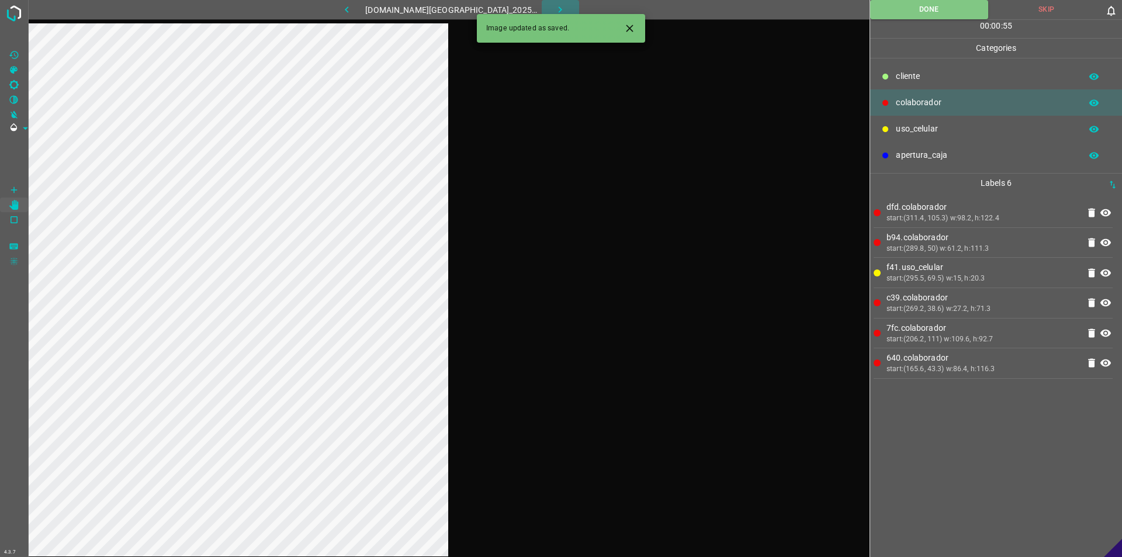
click at [554, 8] on icon "button" at bounding box center [560, 10] width 12 height 12
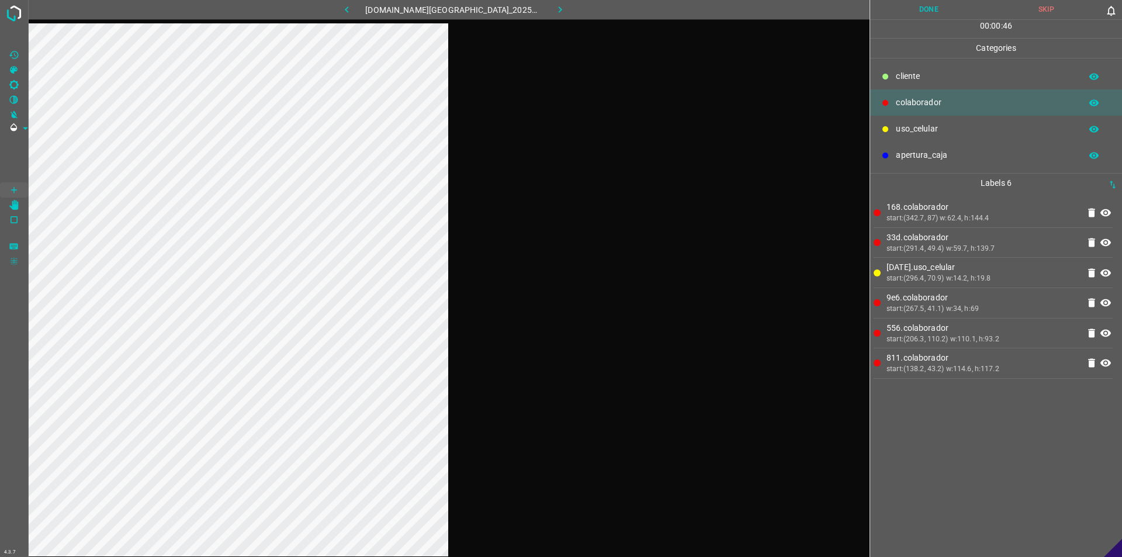
click at [559, 18] on button "Done" at bounding box center [928, 9] width 117 height 19
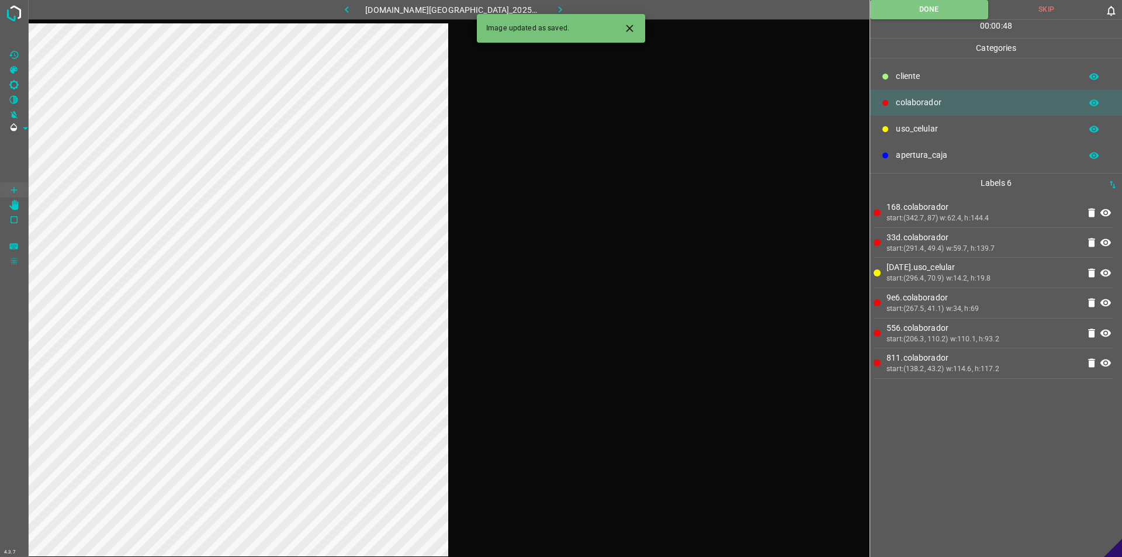
drag, startPoint x: 555, startPoint y: 7, endPoint x: 327, endPoint y: 0, distance: 228.1
click at [549, 10] on button "button" at bounding box center [560, 9] width 37 height 19
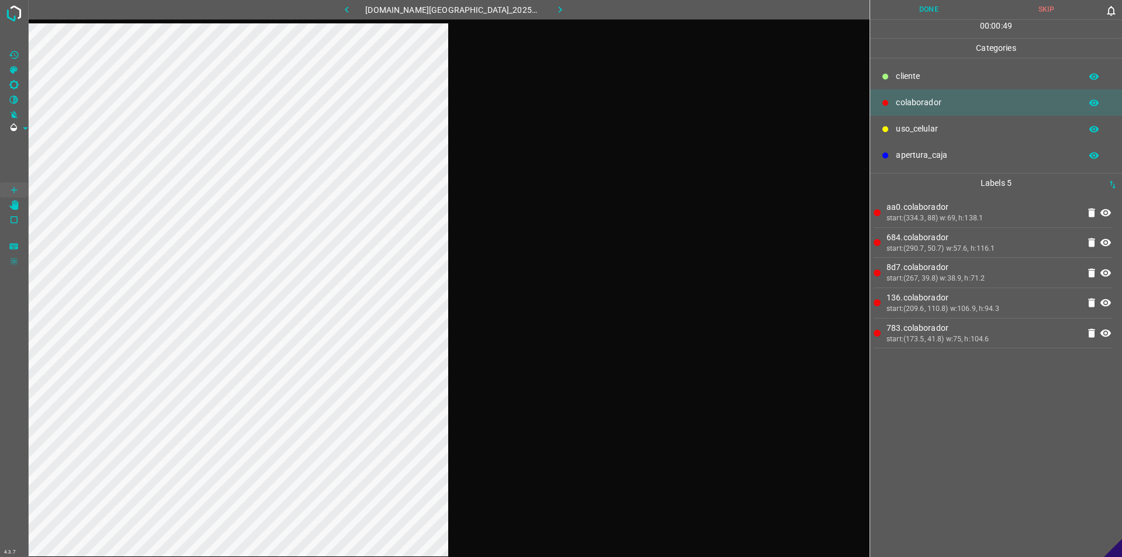
click at [559, 16] on button "Done" at bounding box center [928, 9] width 117 height 19
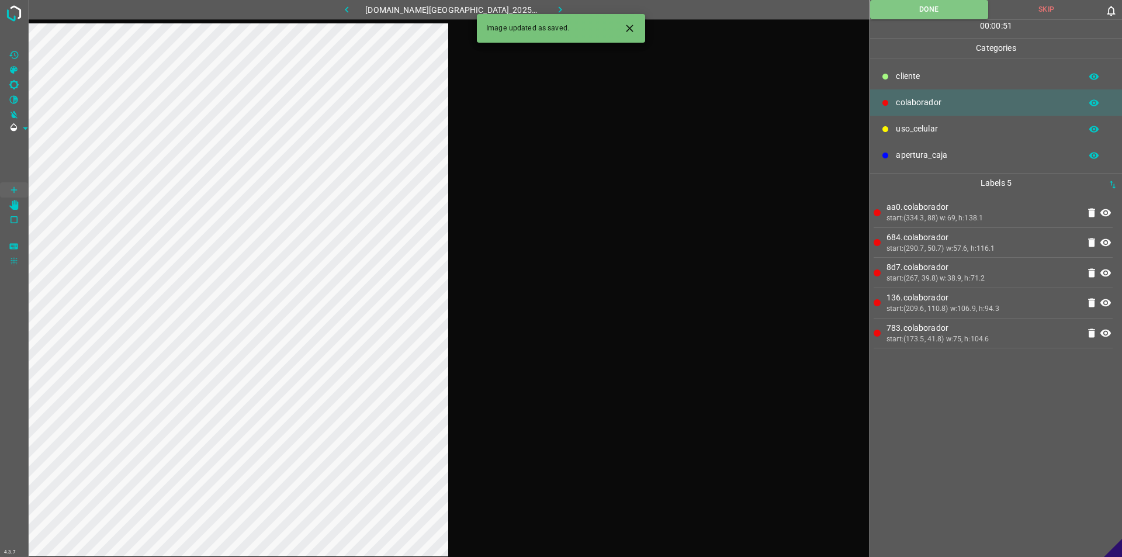
click at [554, 9] on icon "button" at bounding box center [560, 10] width 12 height 12
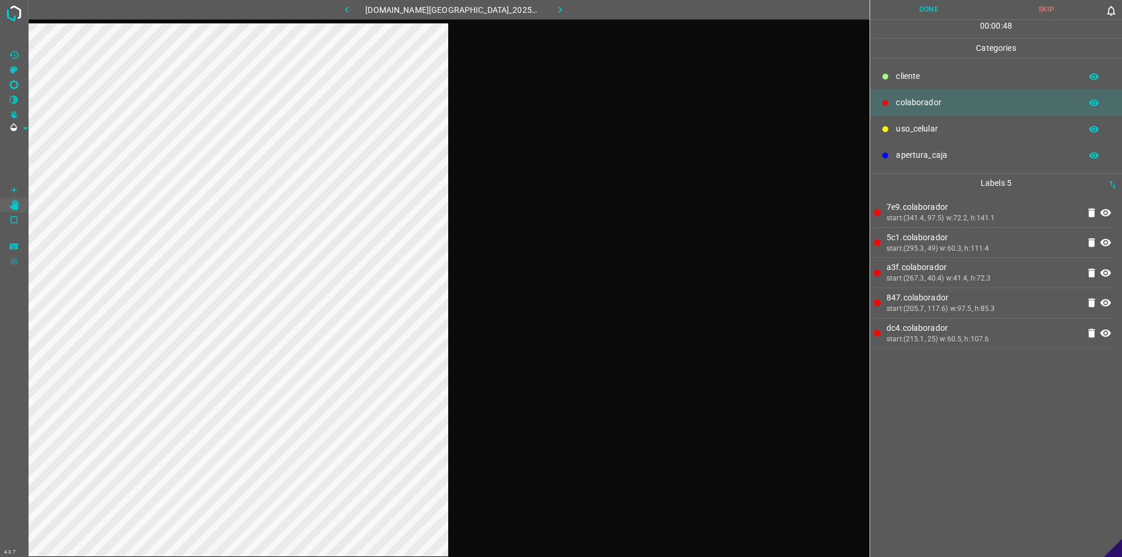
click at [559, 1] on button "Done" at bounding box center [928, 9] width 117 height 19
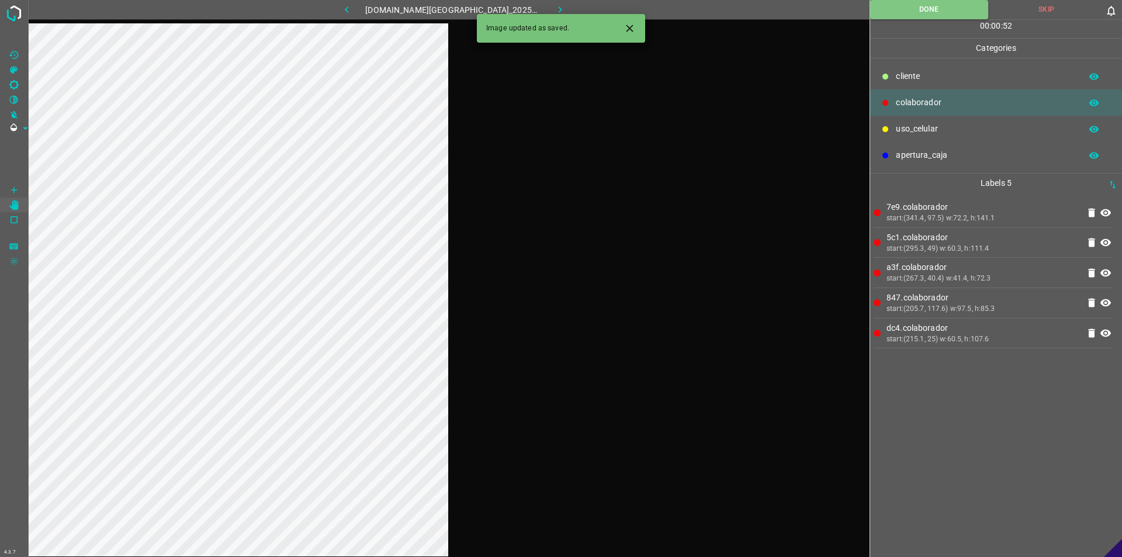
click at [559, 8] on button "button" at bounding box center [560, 9] width 37 height 19
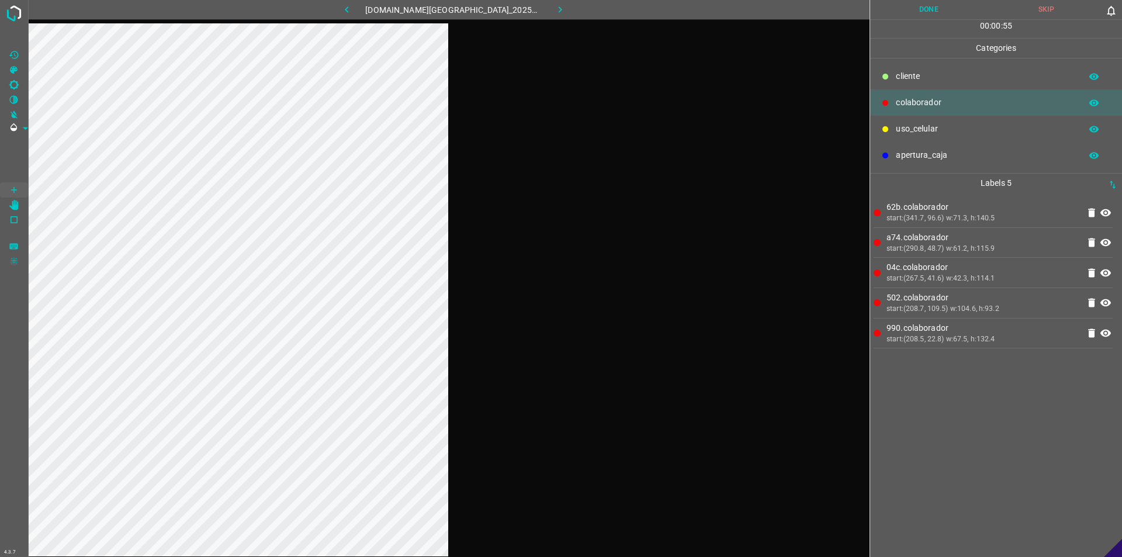
click at [559, 9] on button "Done" at bounding box center [928, 9] width 117 height 19
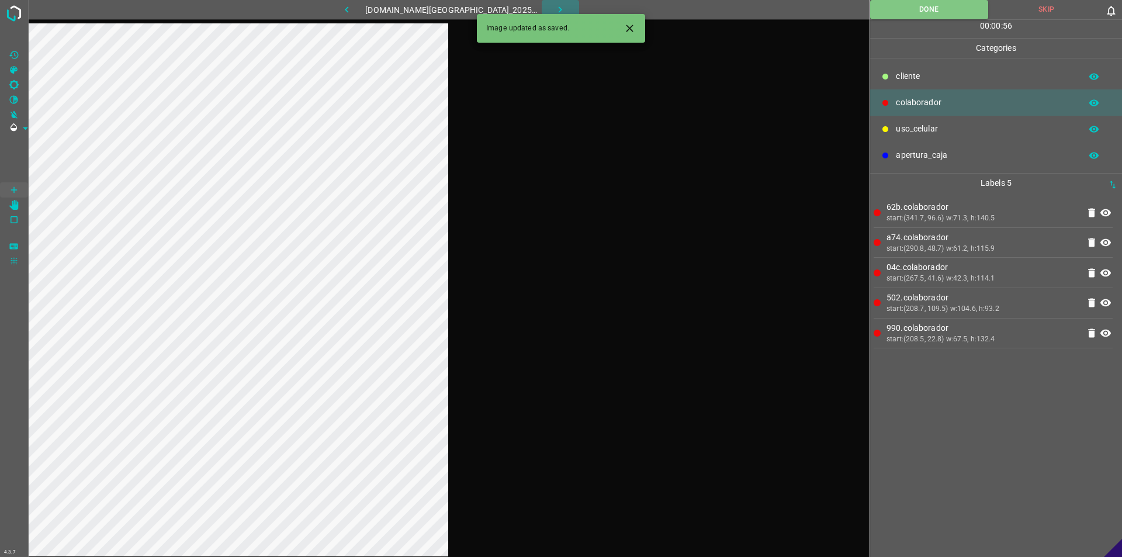
click at [554, 6] on icon "button" at bounding box center [560, 10] width 12 height 12
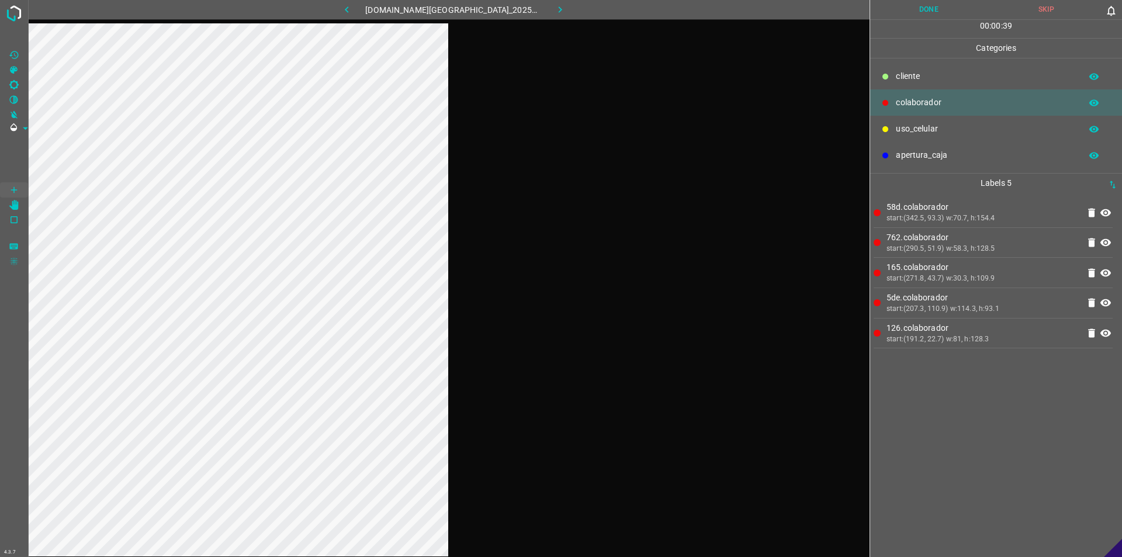
click at [559, 6] on button "Done" at bounding box center [928, 9] width 117 height 19
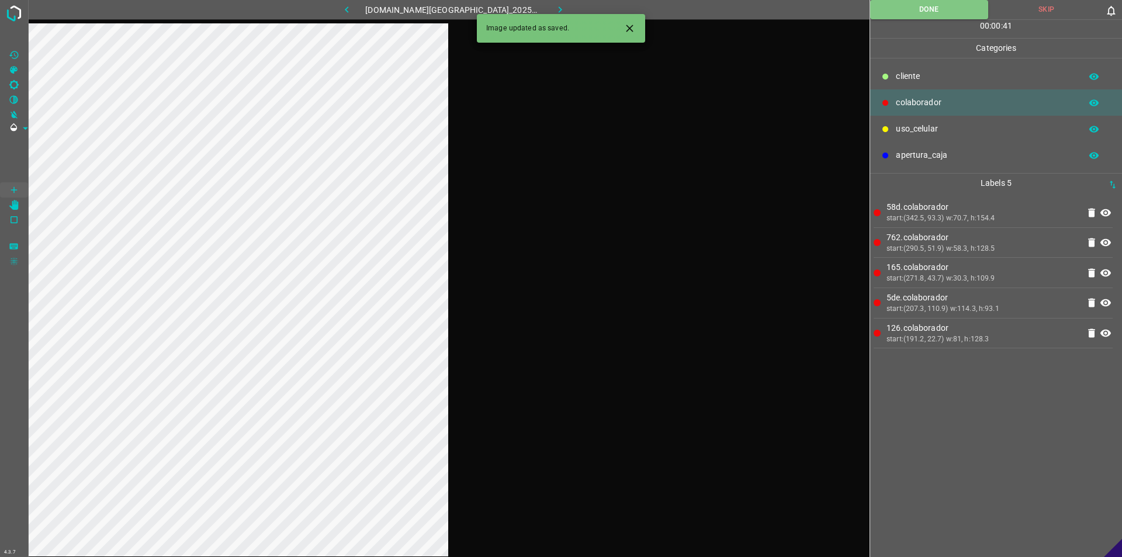
click at [558, 5] on button "button" at bounding box center [560, 9] width 37 height 19
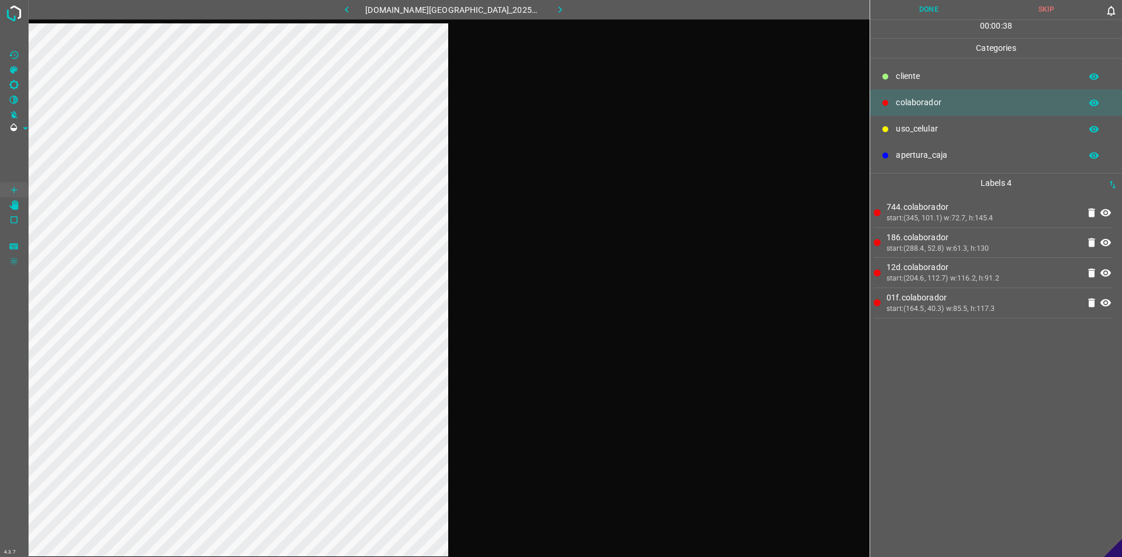
click at [559, 2] on button "Done" at bounding box center [928, 9] width 117 height 19
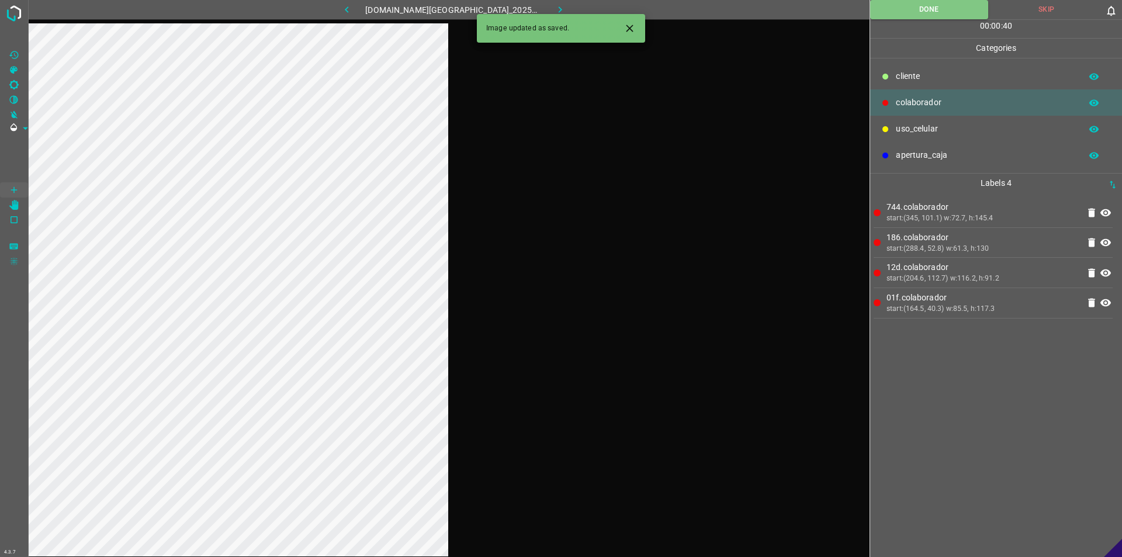
click at [559, 8] on button "button" at bounding box center [560, 9] width 37 height 19
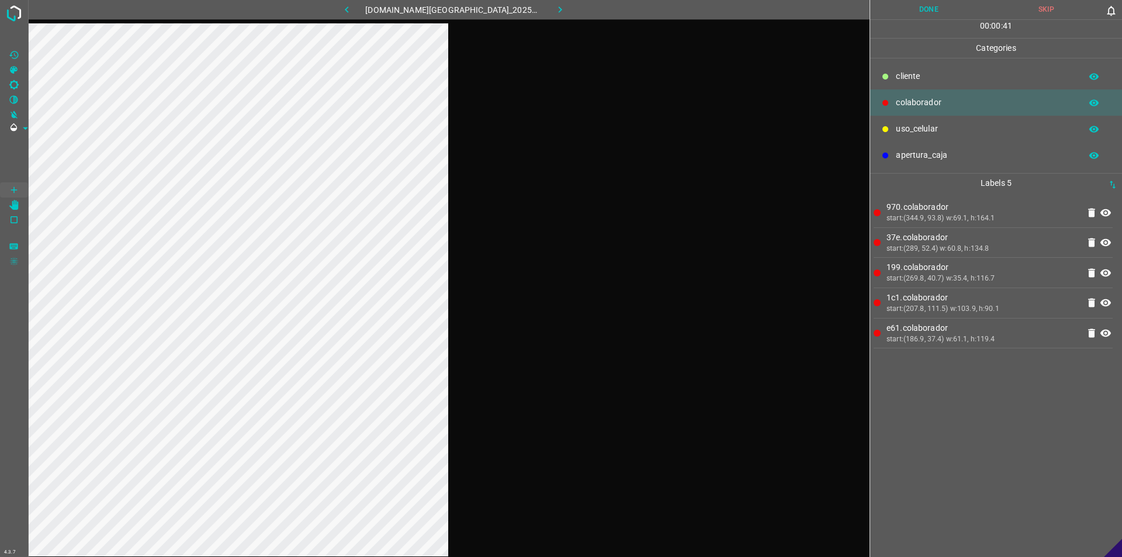
click at [559, 11] on button "Done" at bounding box center [928, 9] width 117 height 19
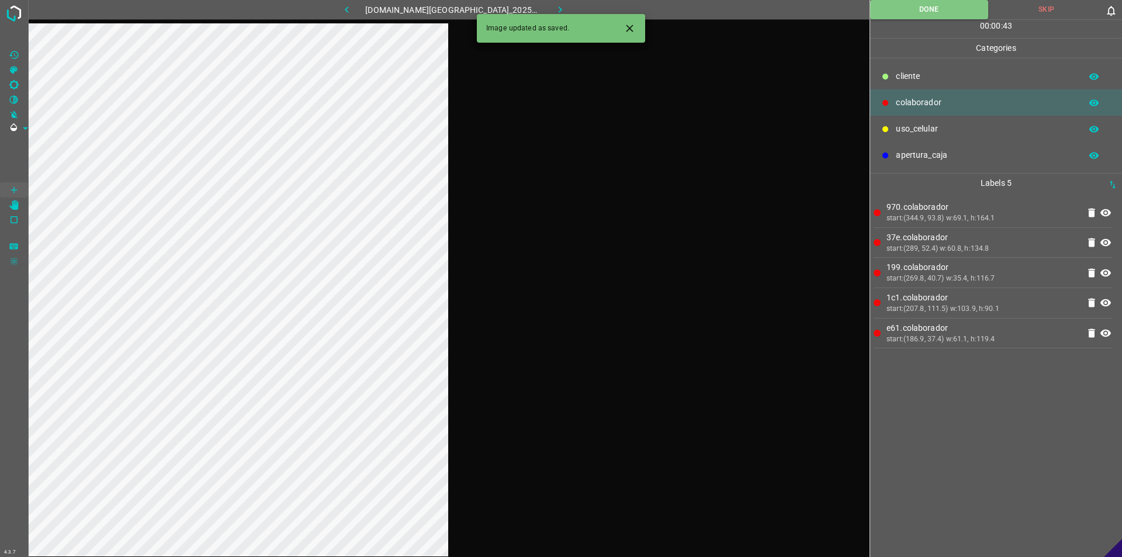
click at [554, 8] on icon "button" at bounding box center [560, 10] width 12 height 12
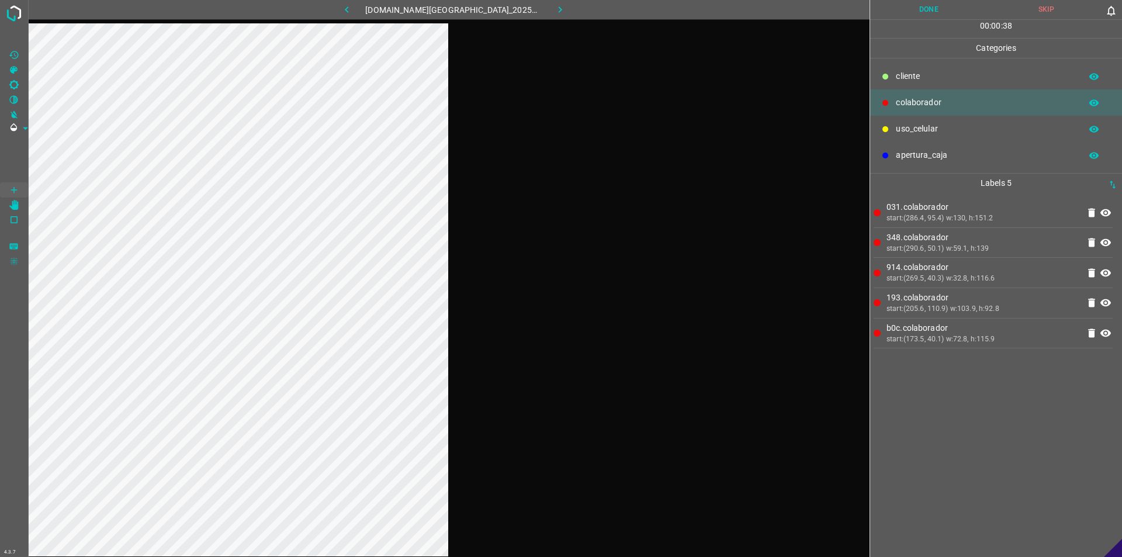
click at [559, 6] on button "Done" at bounding box center [928, 9] width 117 height 19
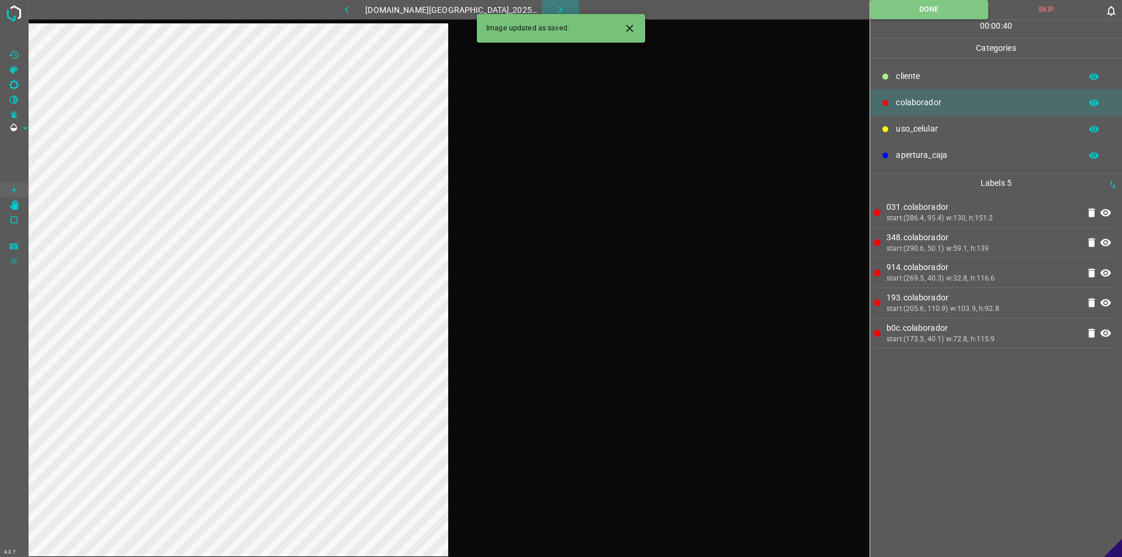
click at [559, 8] on button "button" at bounding box center [560, 9] width 37 height 19
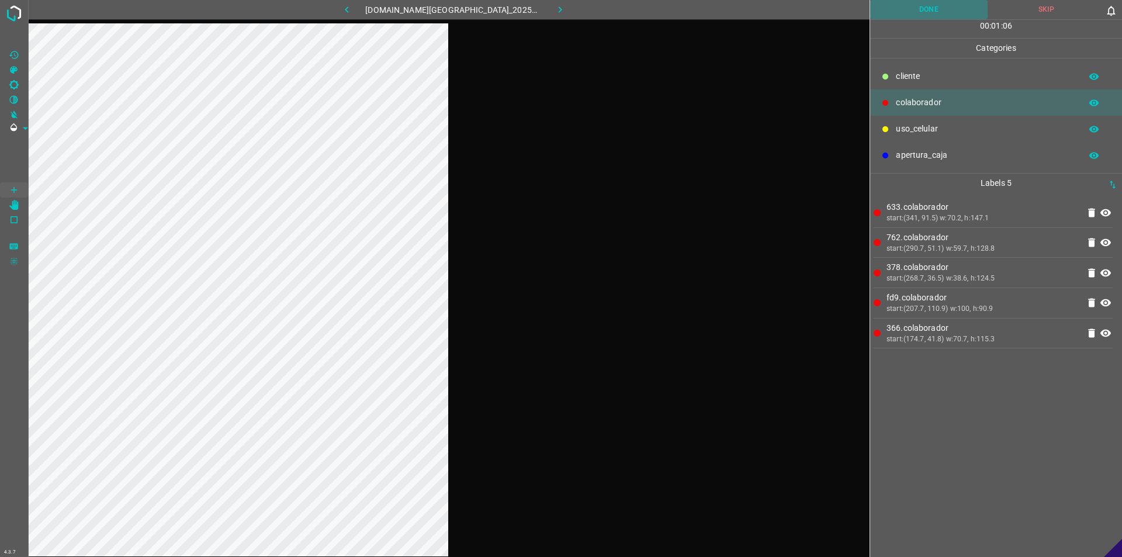
click at [559, 13] on button "Done" at bounding box center [928, 9] width 117 height 19
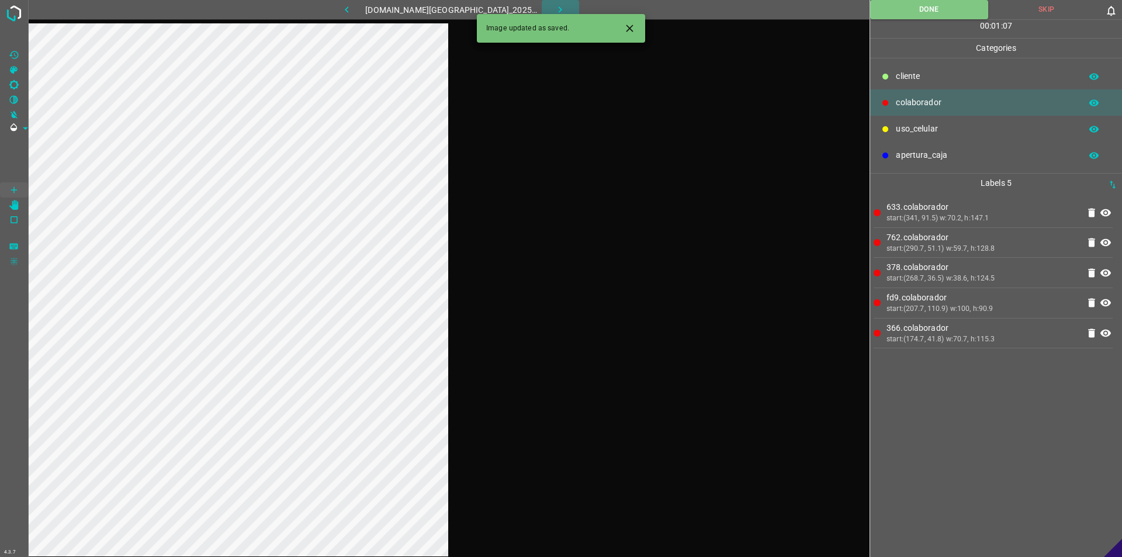
click at [554, 11] on icon "button" at bounding box center [560, 10] width 12 height 12
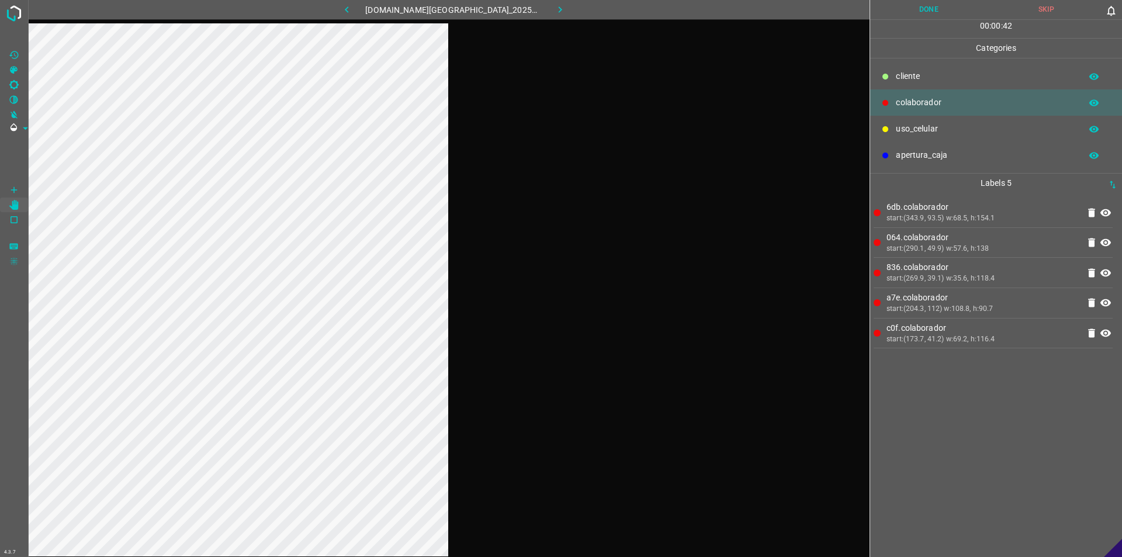
click at [559, 12] on button "Done" at bounding box center [928, 9] width 117 height 19
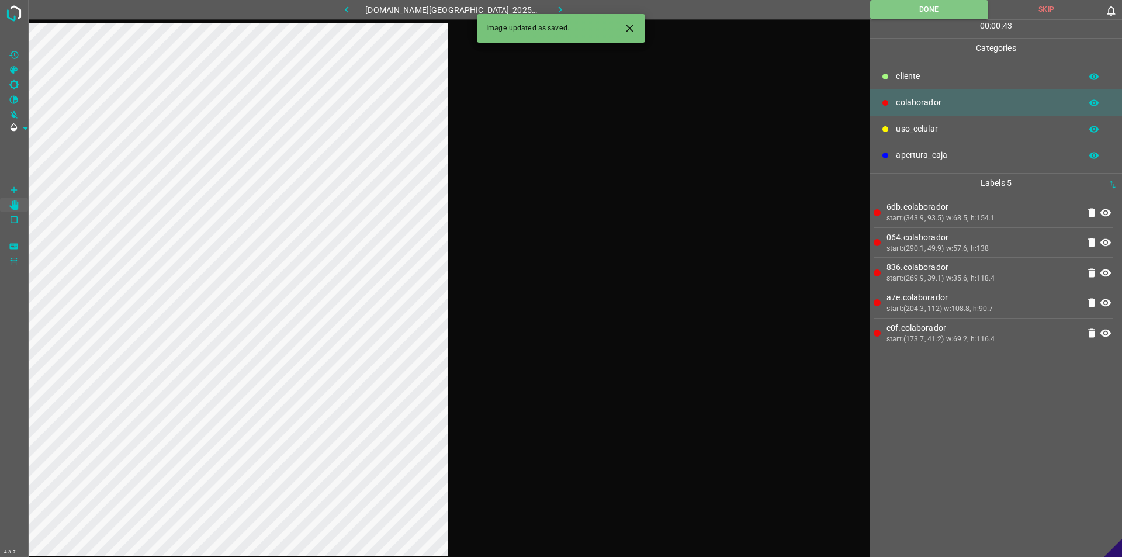
drag, startPoint x: 545, startPoint y: 2, endPoint x: 525, endPoint y: 1, distance: 20.5
click at [547, 1] on button "button" at bounding box center [560, 9] width 37 height 19
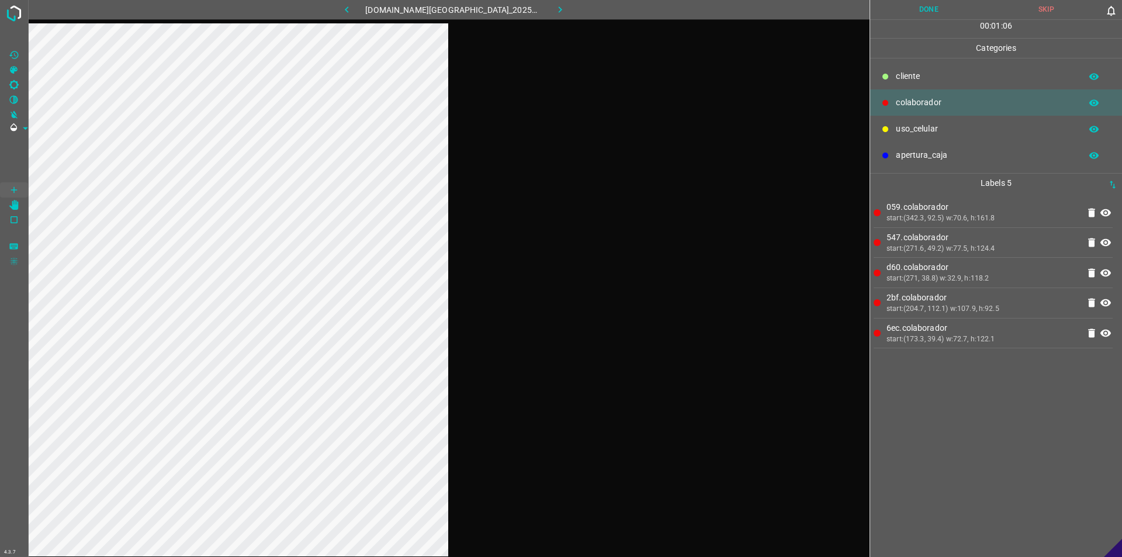
click at [559, 5] on button "Done" at bounding box center [928, 9] width 117 height 19
click at [554, 5] on icon "button" at bounding box center [560, 10] width 12 height 12
click at [559, 11] on button "Done" at bounding box center [928, 9] width 117 height 19
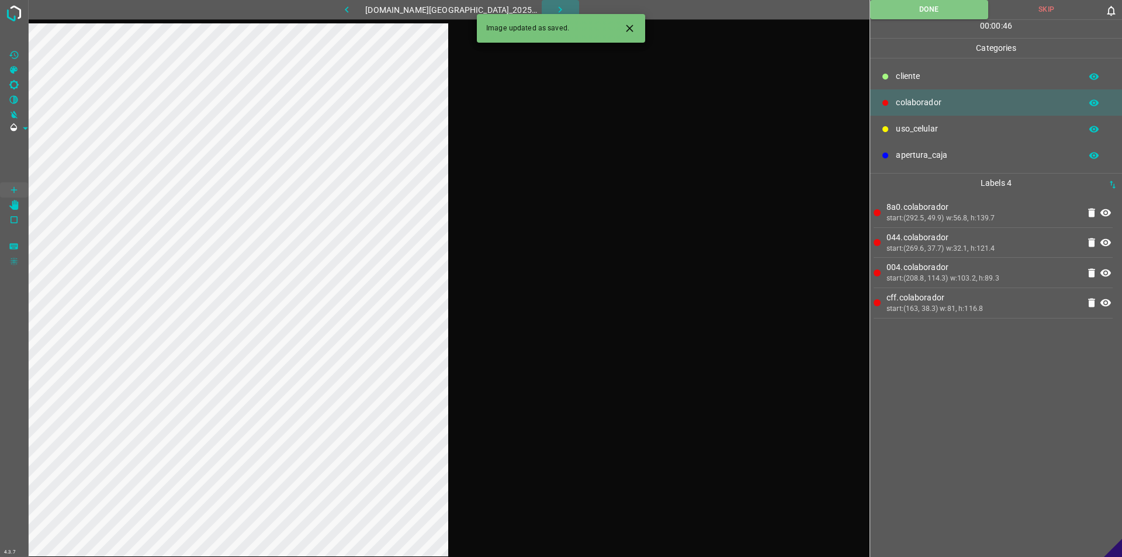
click at [554, 6] on icon "button" at bounding box center [560, 10] width 12 height 12
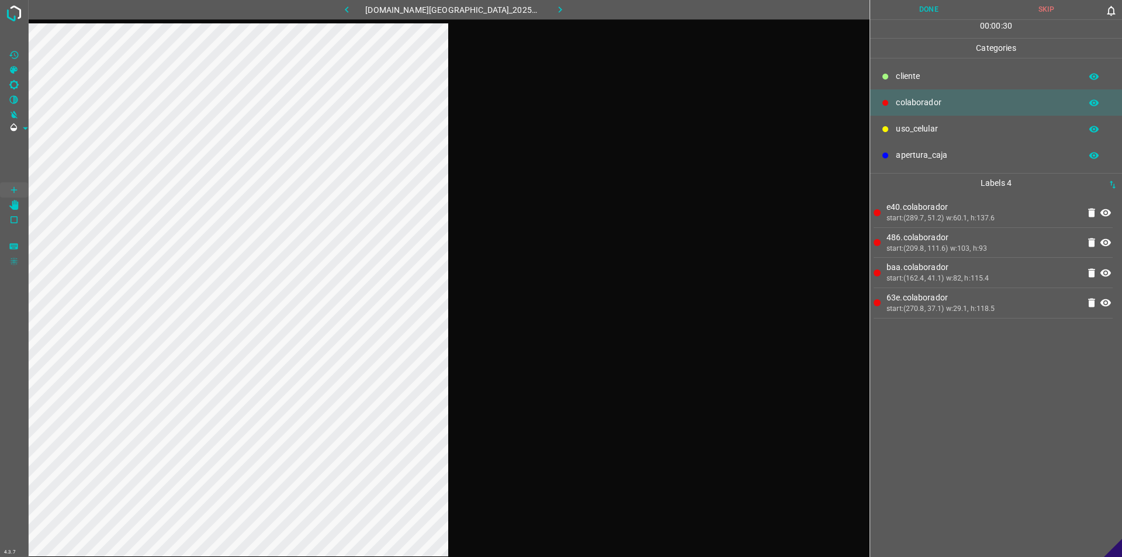
click at [559, 13] on button "Done" at bounding box center [928, 9] width 117 height 19
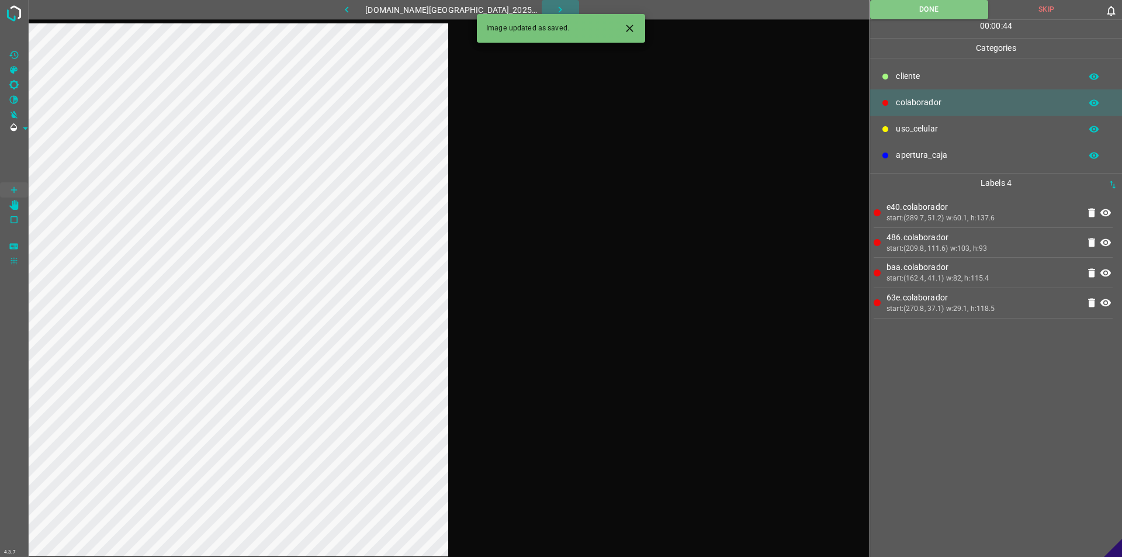
click at [542, 4] on button "button" at bounding box center [560, 9] width 37 height 19
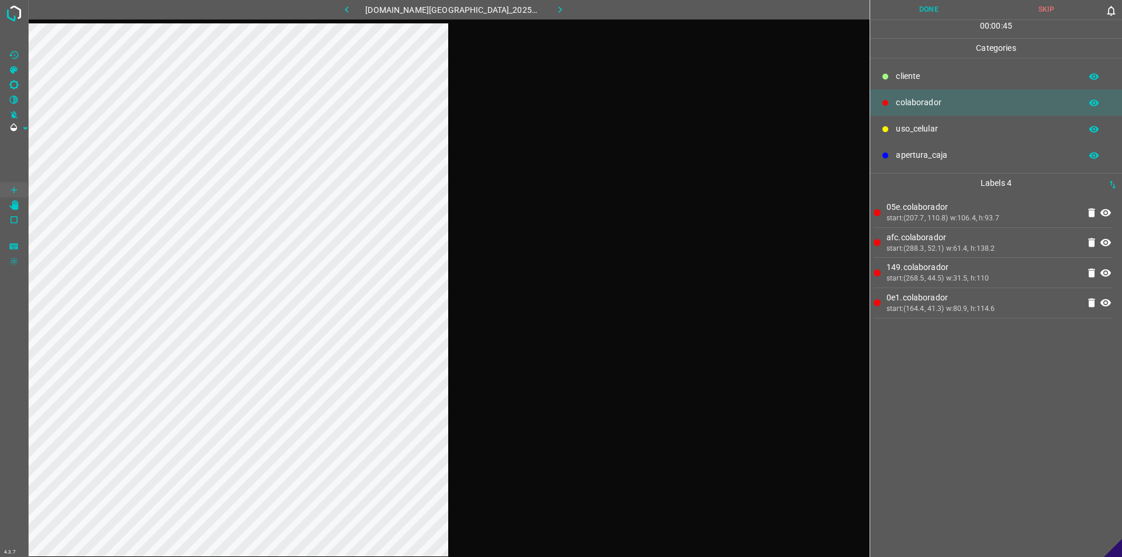
click at [559, 9] on button "Done" at bounding box center [928, 9] width 117 height 19
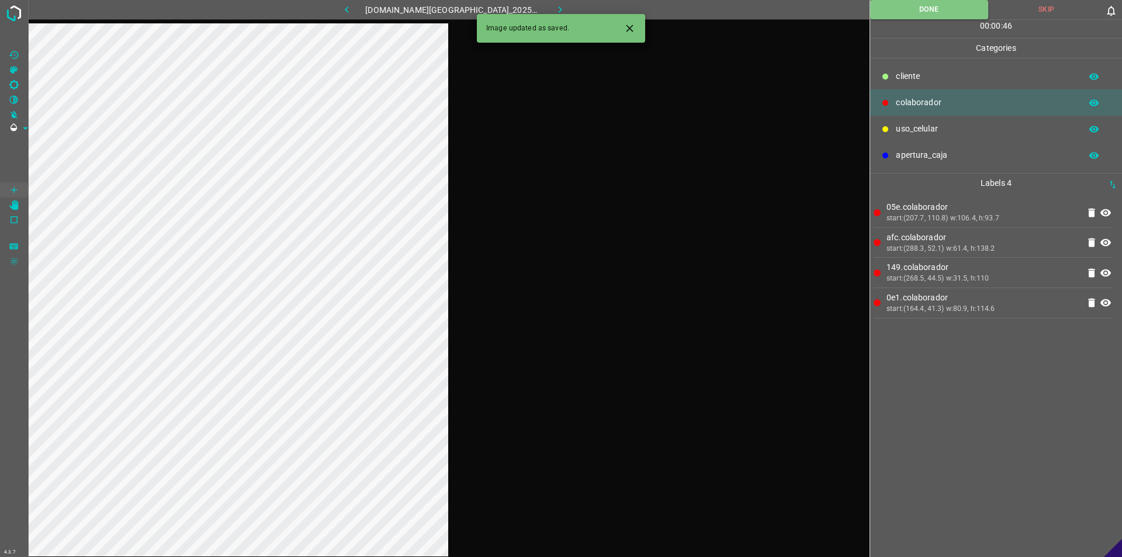
click at [559, 6] on button "button" at bounding box center [560, 9] width 37 height 19
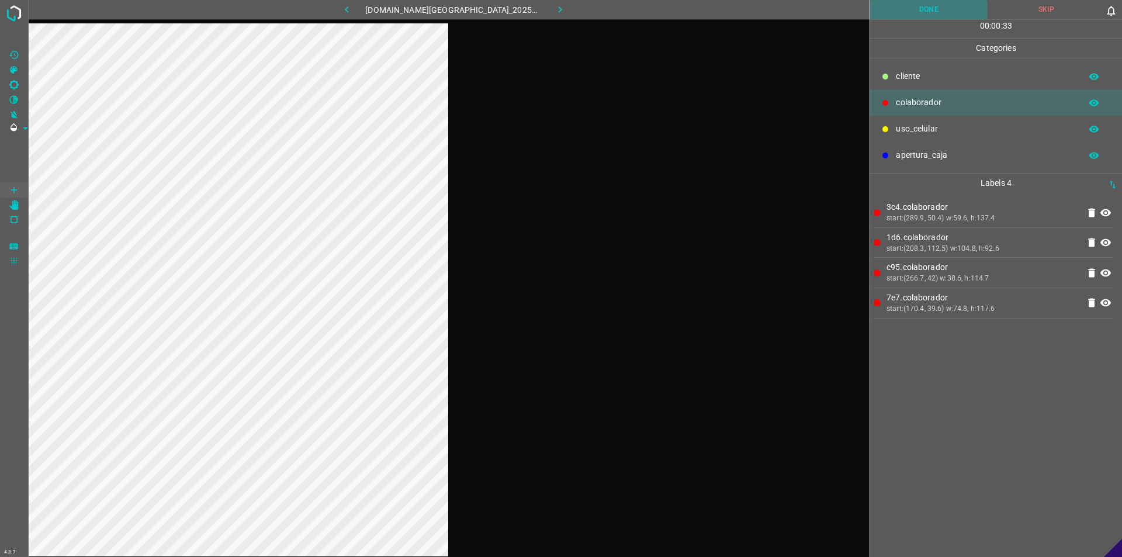
click at [559, 15] on button "Done" at bounding box center [928, 9] width 117 height 19
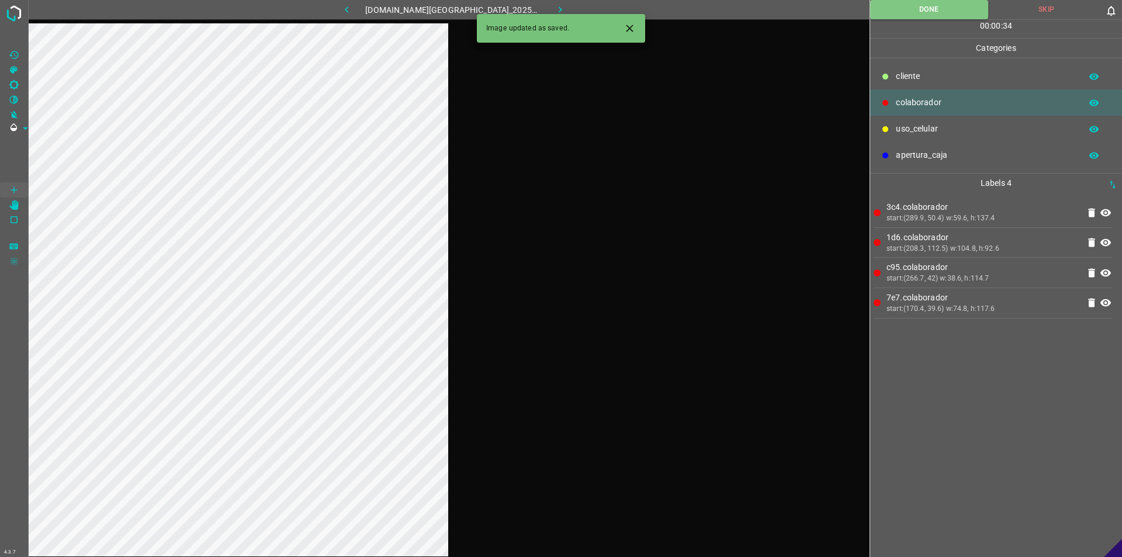
click at [554, 12] on icon "button" at bounding box center [560, 10] width 12 height 12
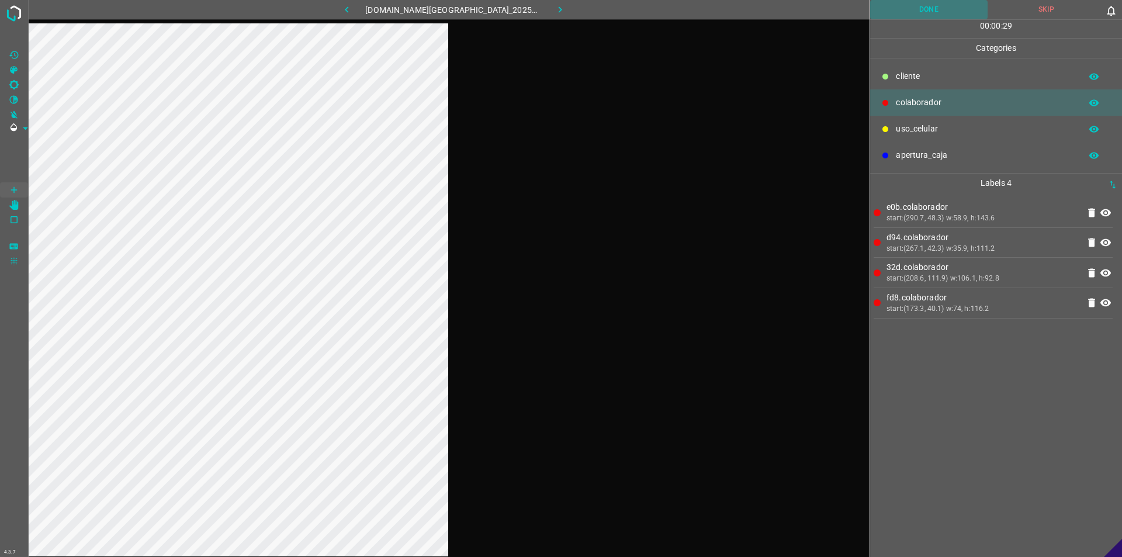
click at [559, 6] on button "Done" at bounding box center [928, 9] width 117 height 19
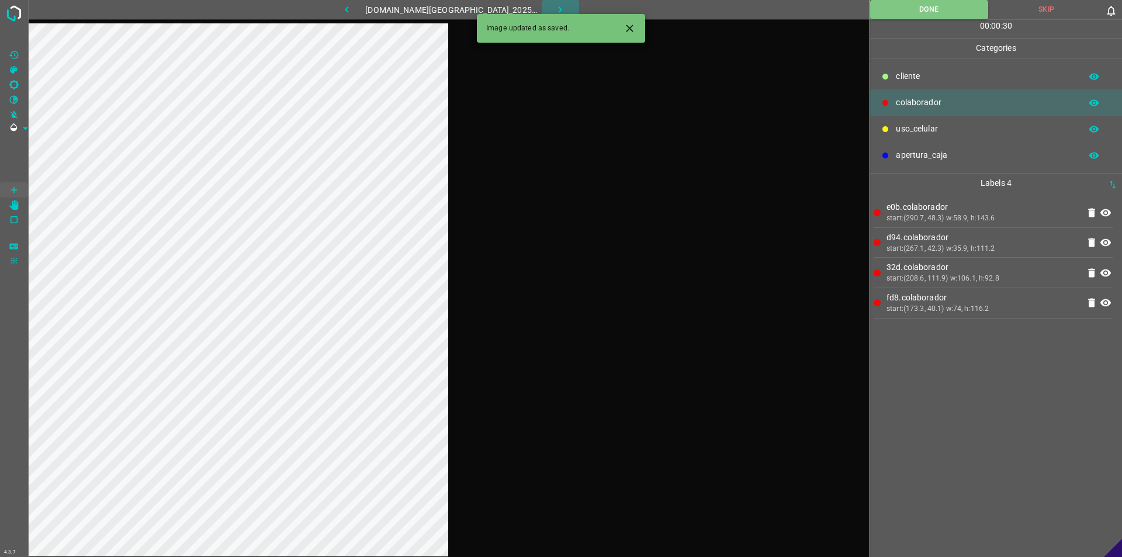
drag, startPoint x: 555, startPoint y: 8, endPoint x: 427, endPoint y: 2, distance: 128.7
click at [551, 8] on button "button" at bounding box center [560, 9] width 37 height 19
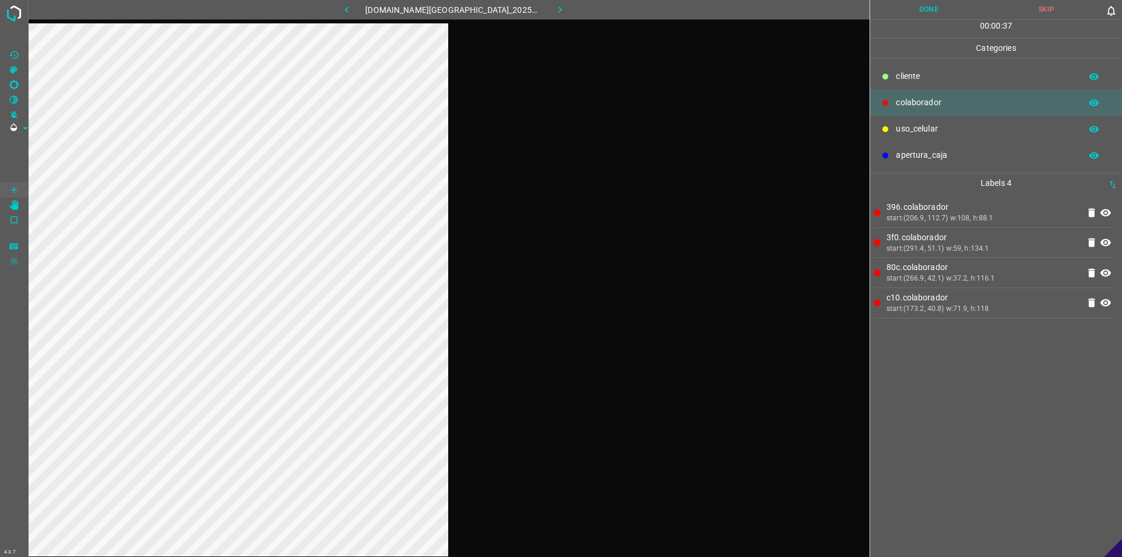
click at [559, 8] on button "Done" at bounding box center [928, 9] width 117 height 19
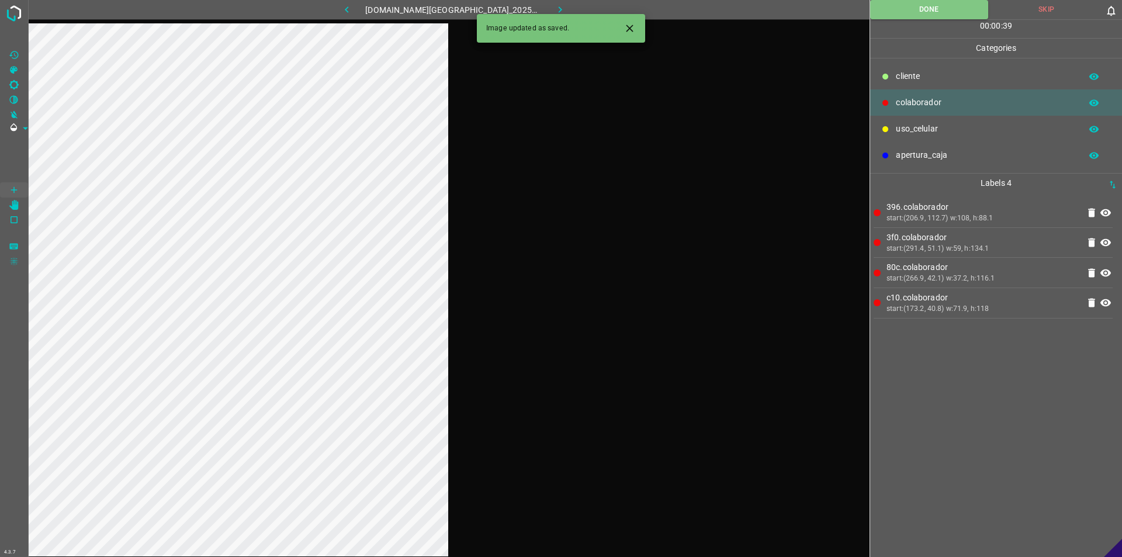
click at [555, 9] on button "button" at bounding box center [560, 9] width 37 height 19
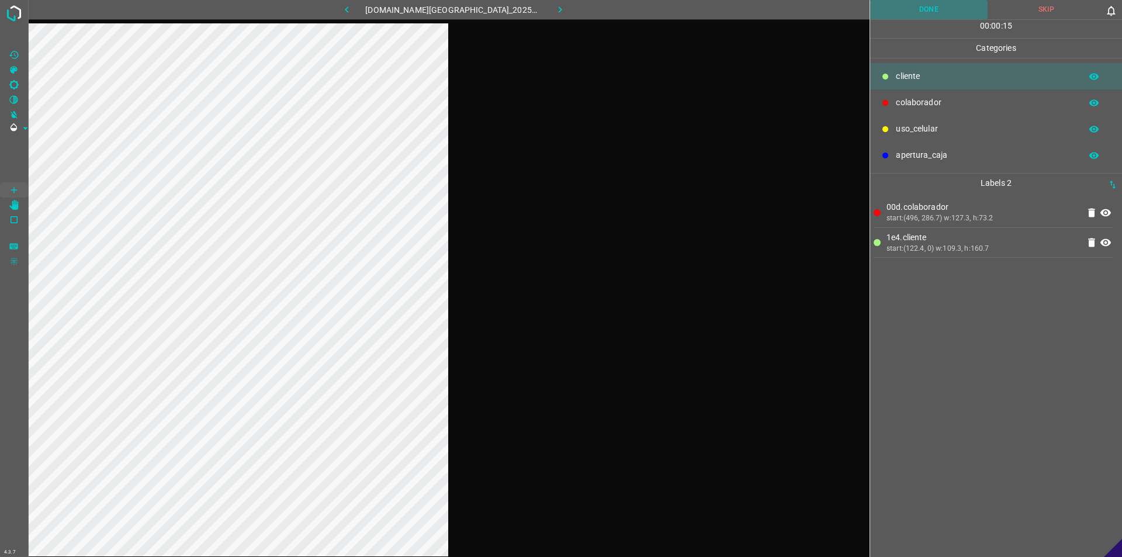
click at [559, 15] on button "Done" at bounding box center [928, 9] width 117 height 19
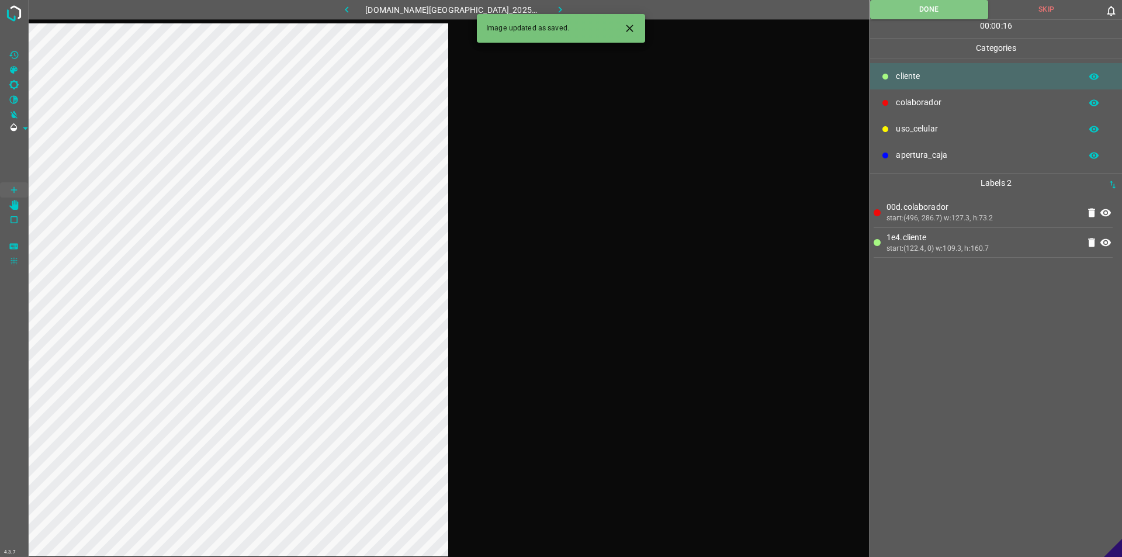
click at [558, 11] on button "button" at bounding box center [560, 9] width 37 height 19
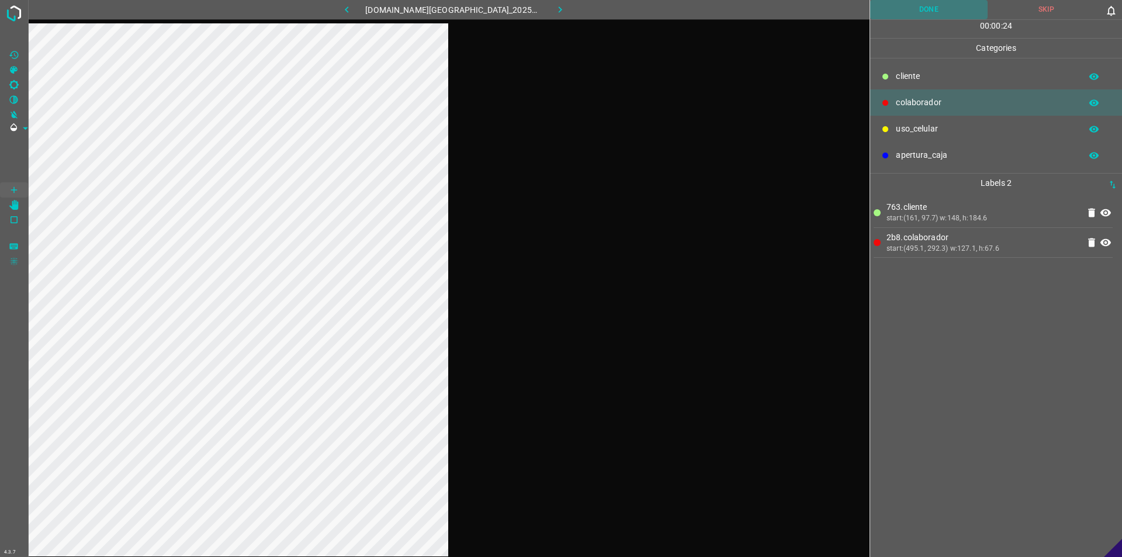
click at [559, 8] on button "Done" at bounding box center [928, 9] width 117 height 19
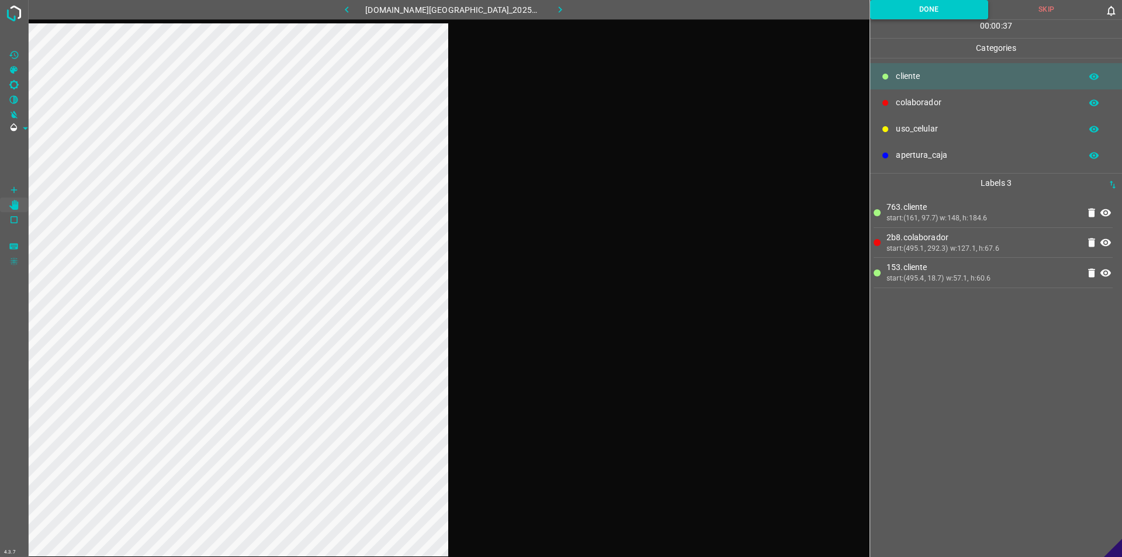
click at [559, 6] on button "Done" at bounding box center [929, 9] width 118 height 19
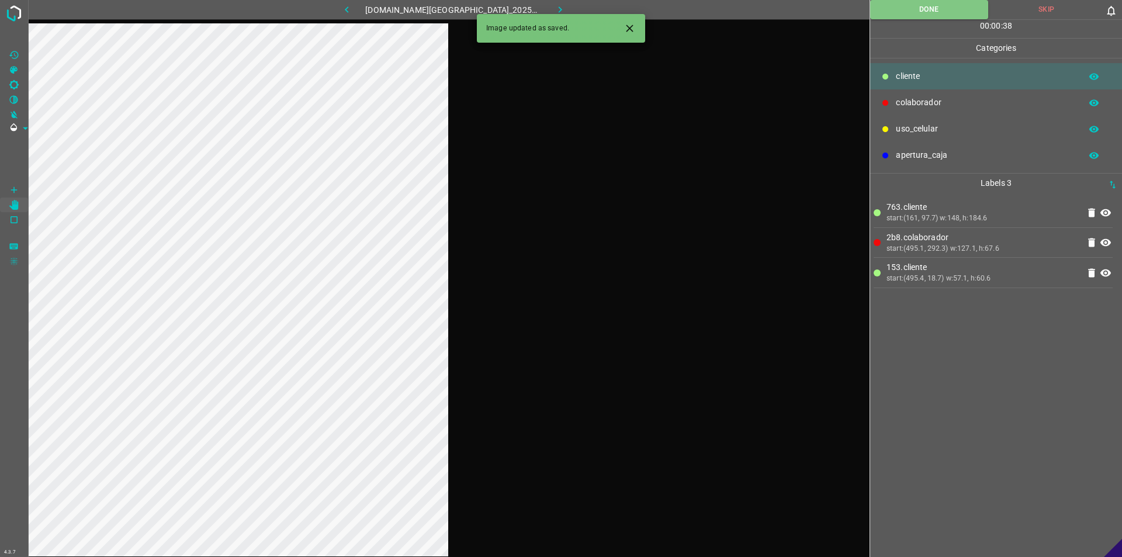
click at [557, 7] on button "button" at bounding box center [560, 9] width 37 height 19
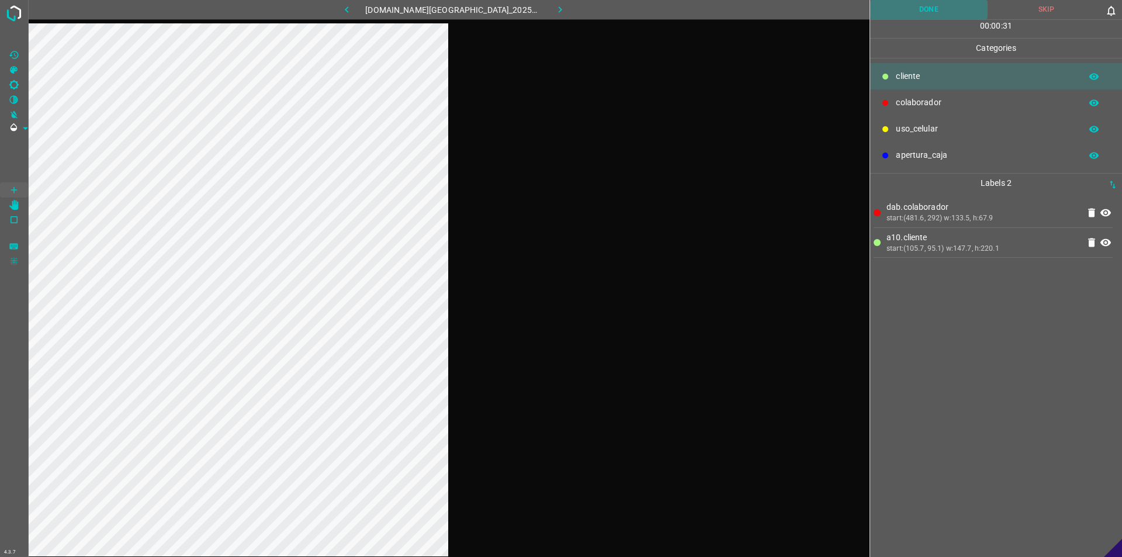
click at [559, 1] on button "Done" at bounding box center [928, 9] width 117 height 19
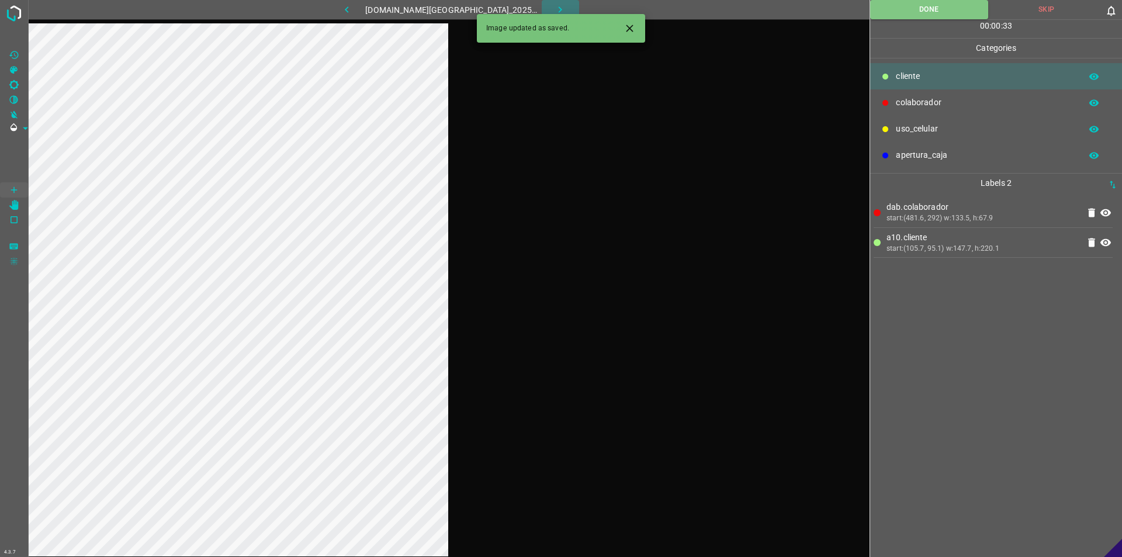
click at [549, 3] on button "button" at bounding box center [560, 9] width 37 height 19
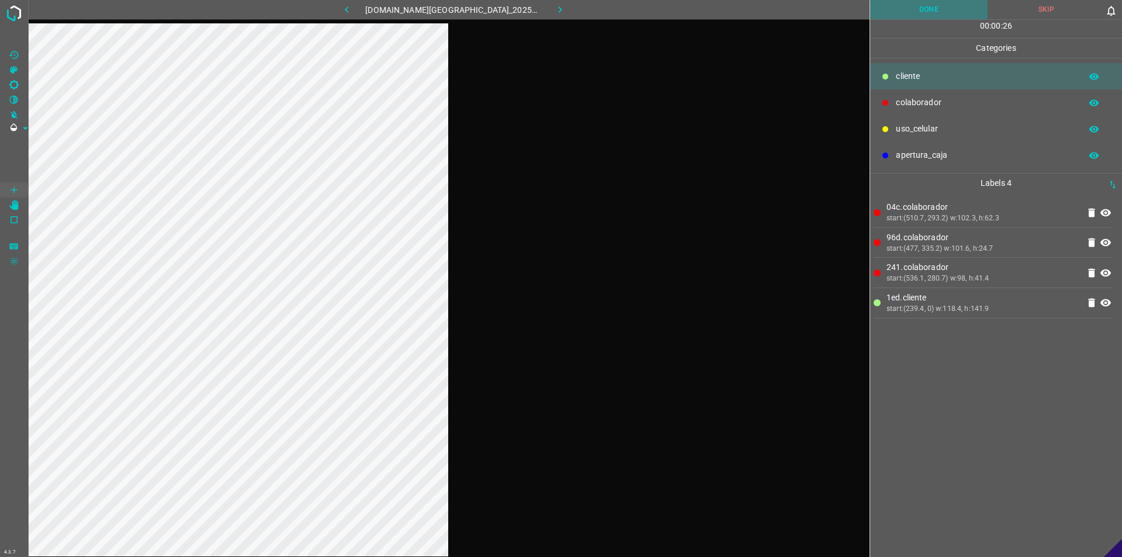
click at [559, 10] on button "Done" at bounding box center [928, 9] width 117 height 19
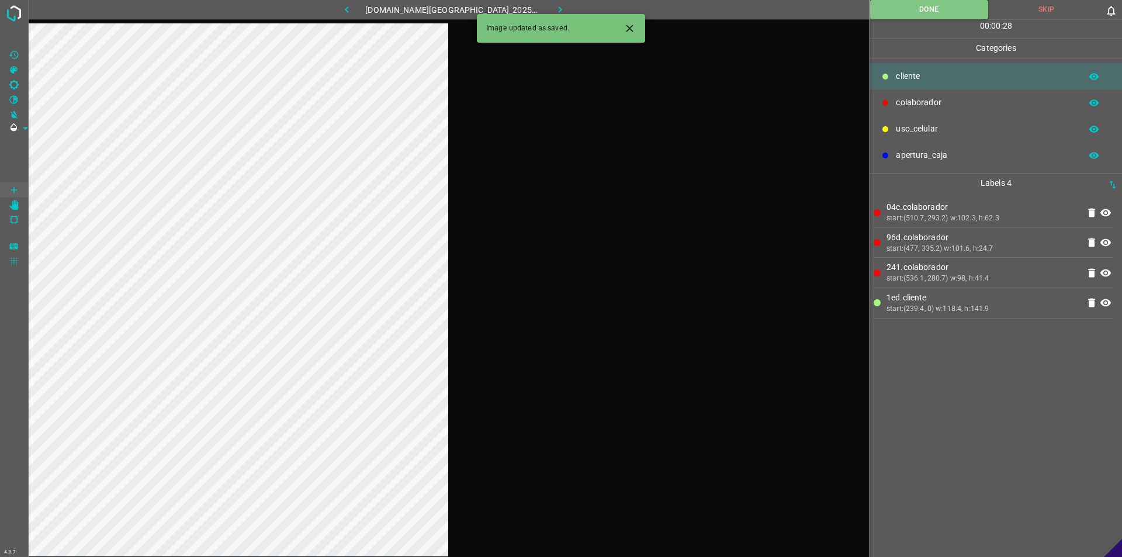
click at [556, 0] on button "button" at bounding box center [560, 9] width 37 height 19
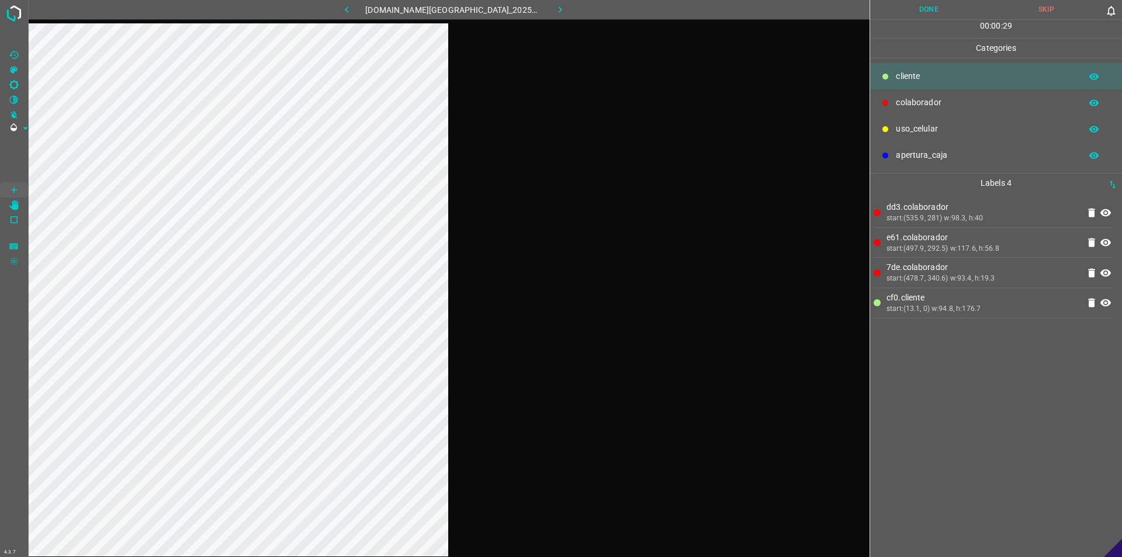
click at [559, 15] on button "Done" at bounding box center [928, 9] width 117 height 19
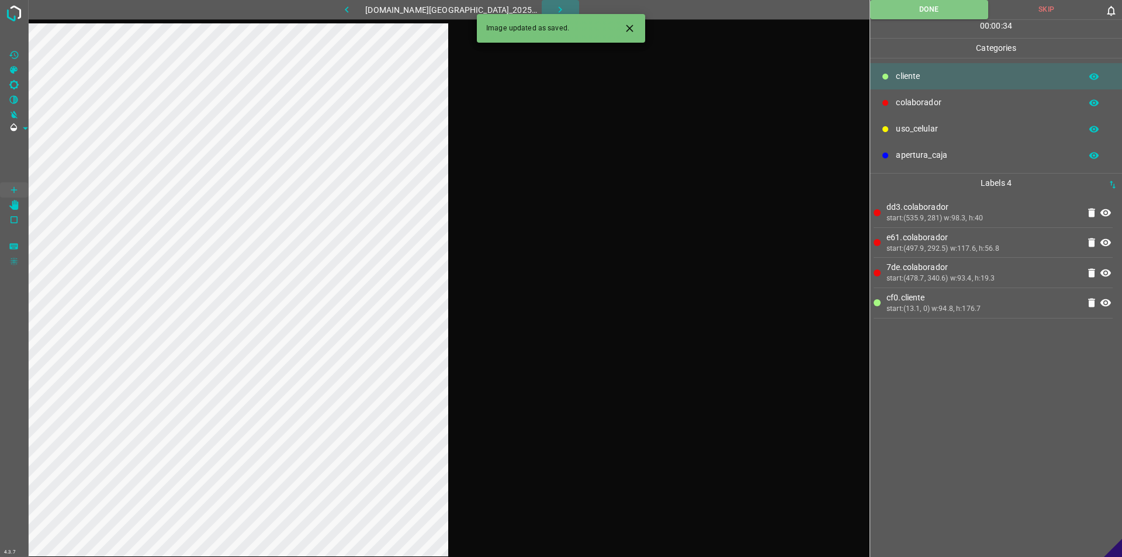
click at [554, 9] on icon "button" at bounding box center [560, 10] width 12 height 12
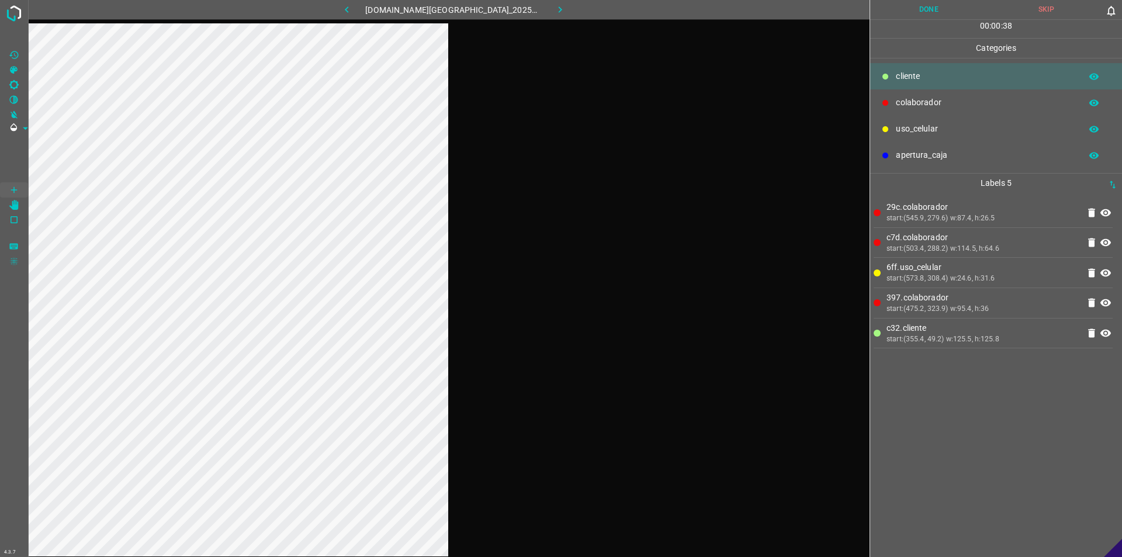
click at [559, 12] on button "Done" at bounding box center [928, 9] width 117 height 19
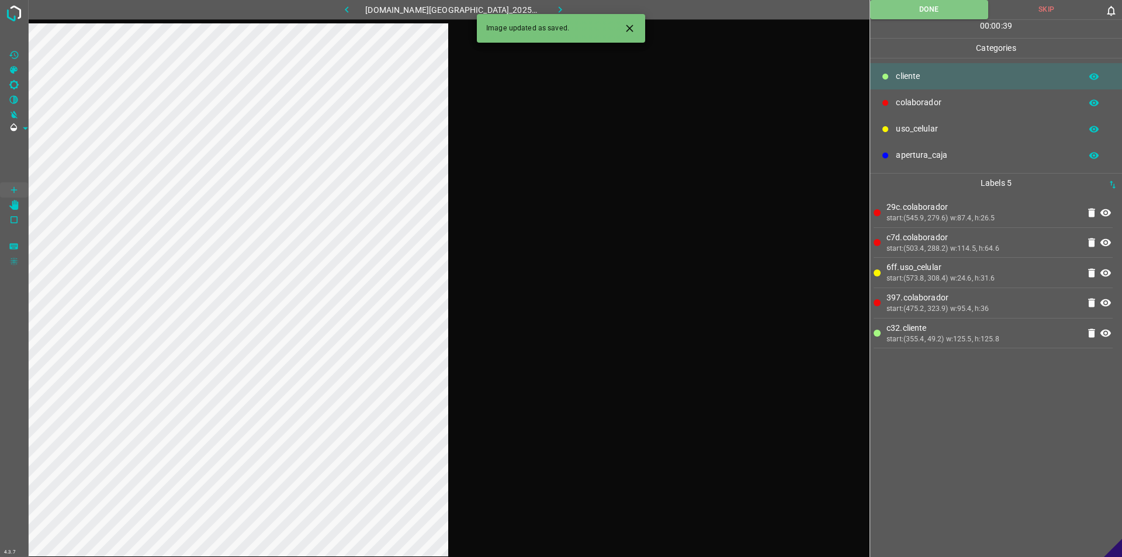
drag, startPoint x: 549, startPoint y: 12, endPoint x: 424, endPoint y: 4, distance: 125.9
click at [544, 15] on div "4.3.7 891-bch-samara.ddns.me_20250809_141203_000002580.jpg Done Skip 0 00 : 00 …" at bounding box center [561, 278] width 1122 height 557
click at [559, 9] on icon "button" at bounding box center [561, 9] width 4 height 6
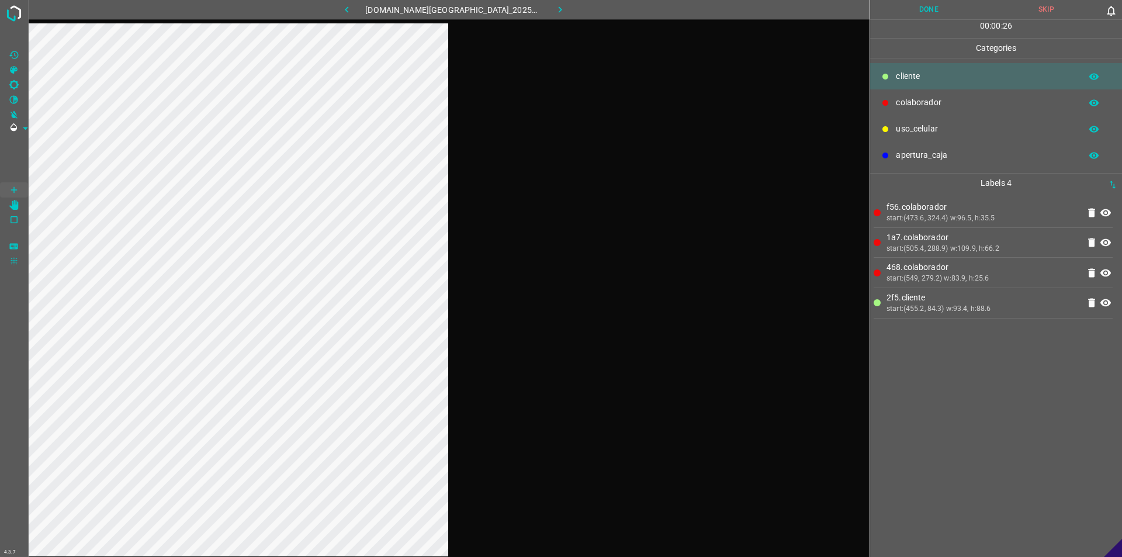
click at [559, 9] on button "Done" at bounding box center [928, 9] width 117 height 19
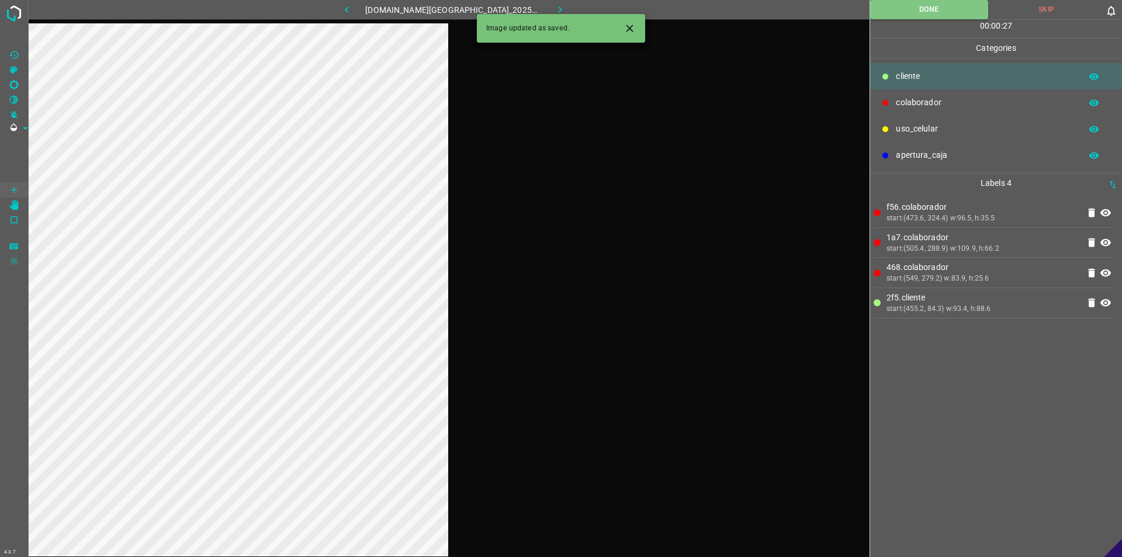
click at [559, 9] on button "button" at bounding box center [560, 9] width 37 height 19
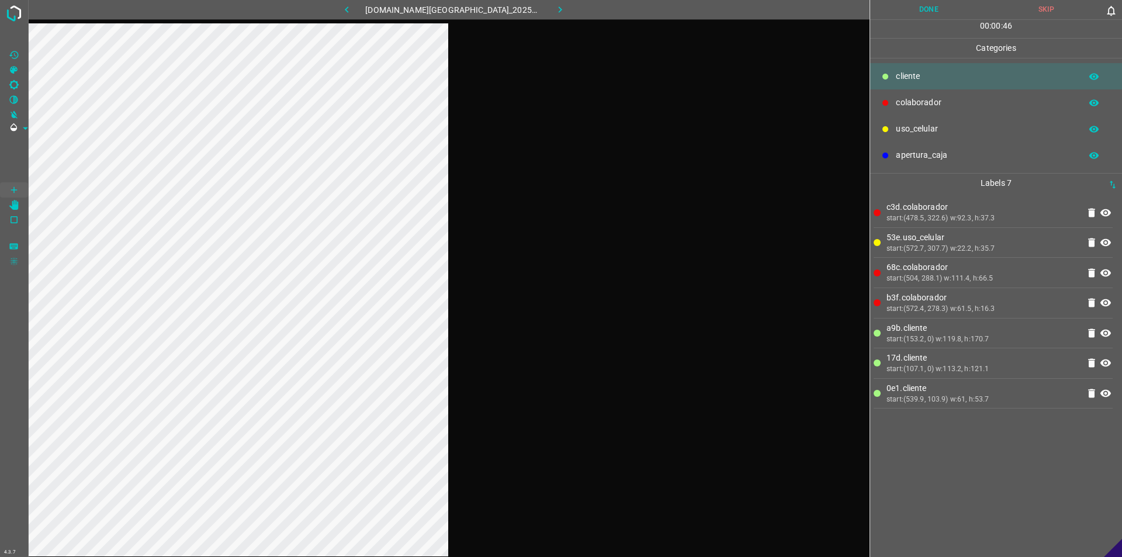
drag, startPoint x: 929, startPoint y: 8, endPoint x: 478, endPoint y: 35, distance: 452.1
click at [559, 9] on button "Done" at bounding box center [928, 9] width 117 height 19
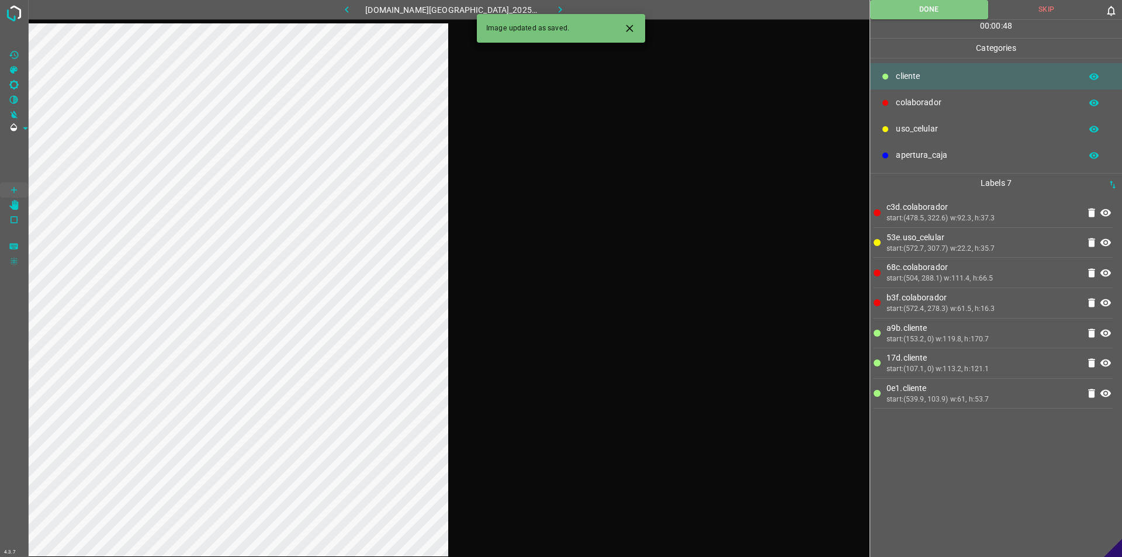
click at [353, 9] on icon "button" at bounding box center [347, 10] width 12 height 12
click at [542, 10] on button "button" at bounding box center [560, 9] width 37 height 19
click at [555, 13] on button "button" at bounding box center [560, 9] width 37 height 19
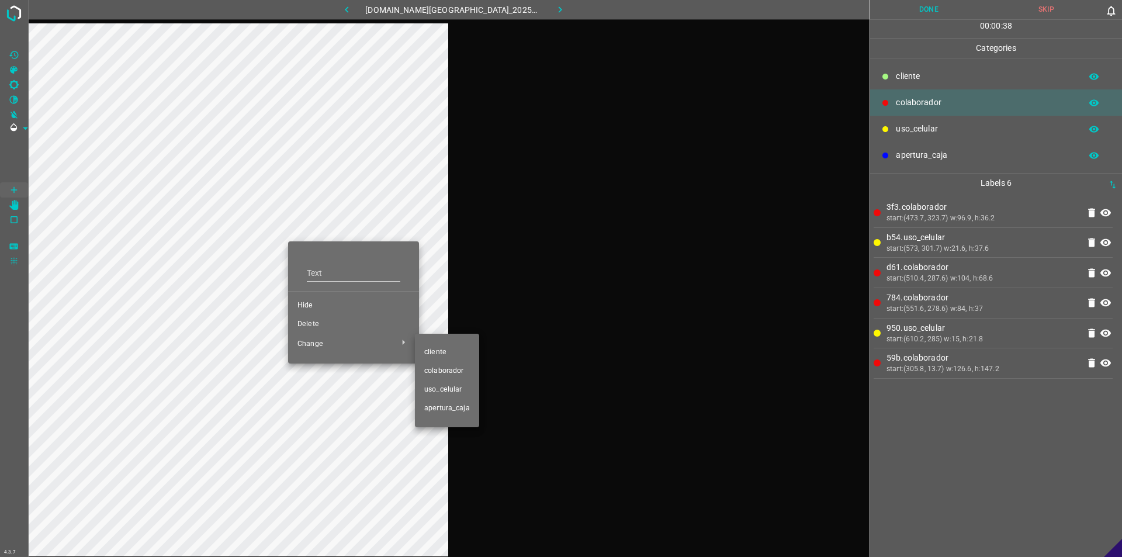
click at [441, 344] on li "​​cliente" at bounding box center [447, 352] width 64 height 19
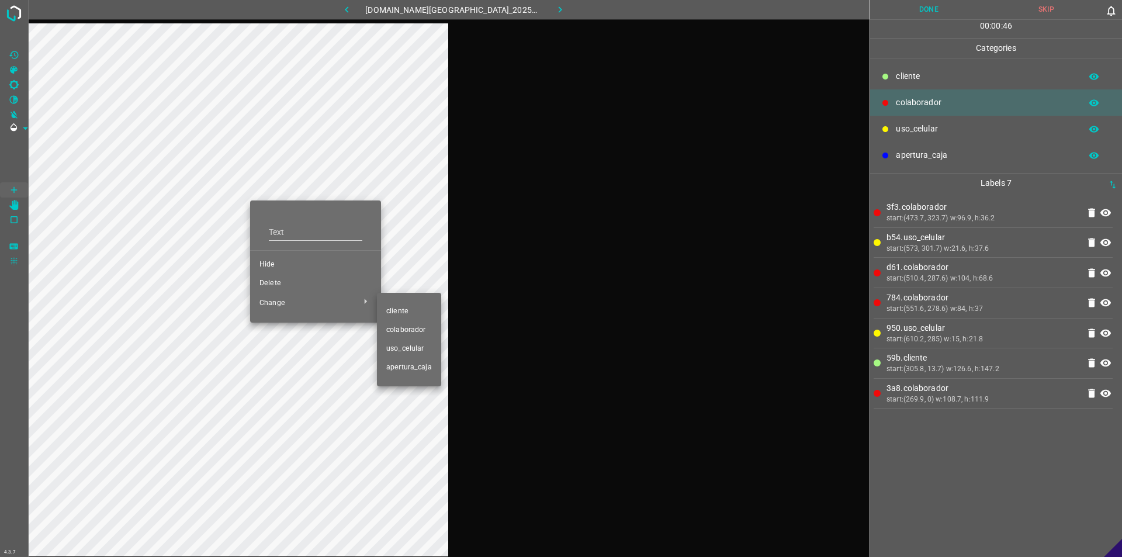
click at [431, 312] on li "​​cliente" at bounding box center [409, 311] width 64 height 19
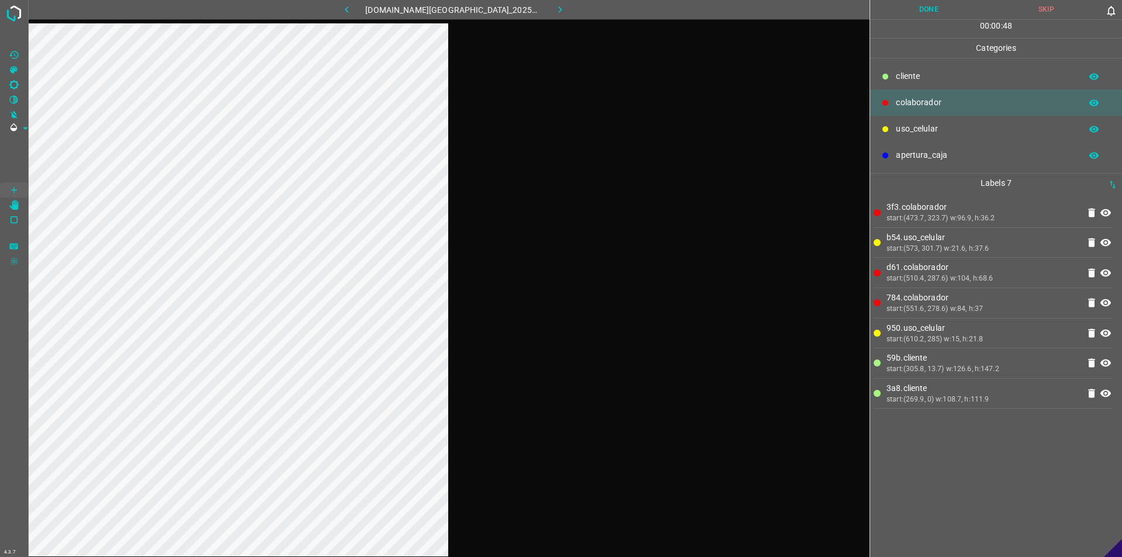
click at [559, 11] on button "Done" at bounding box center [928, 9] width 117 height 19
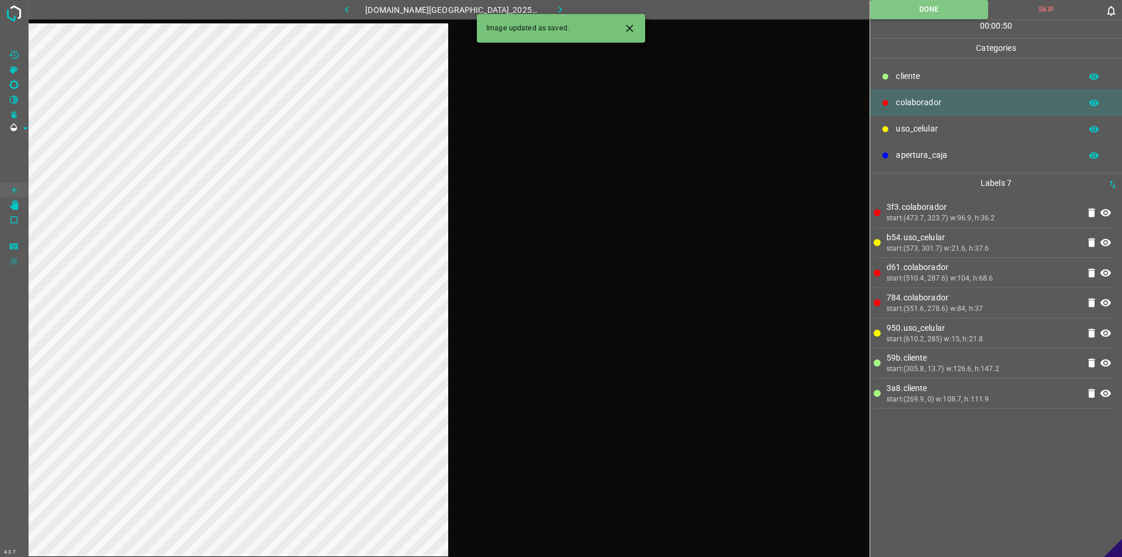
click at [556, 12] on button "button" at bounding box center [560, 9] width 37 height 19
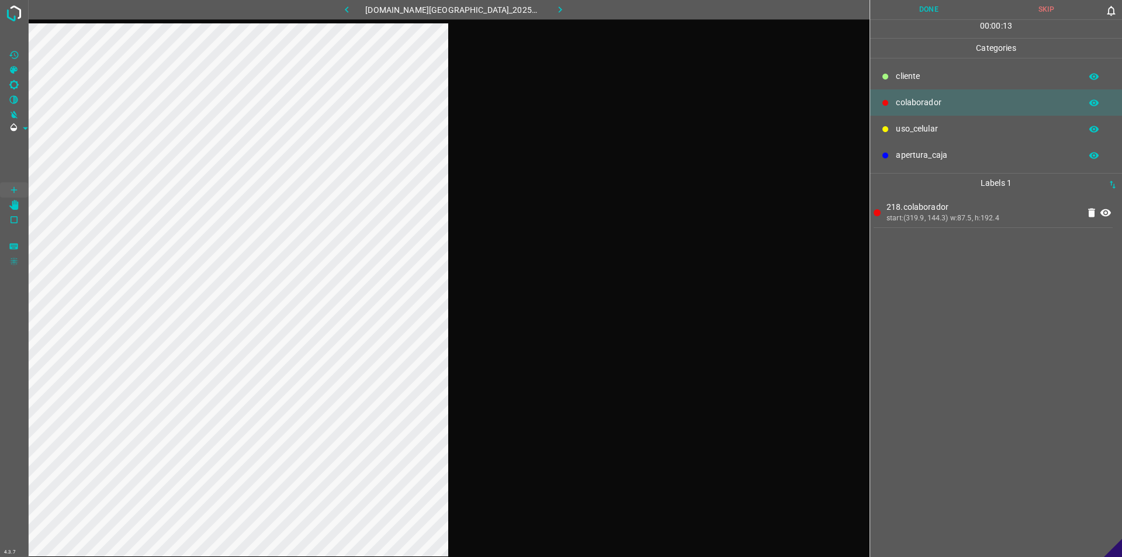
click at [559, 9] on button "Done" at bounding box center [928, 9] width 117 height 19
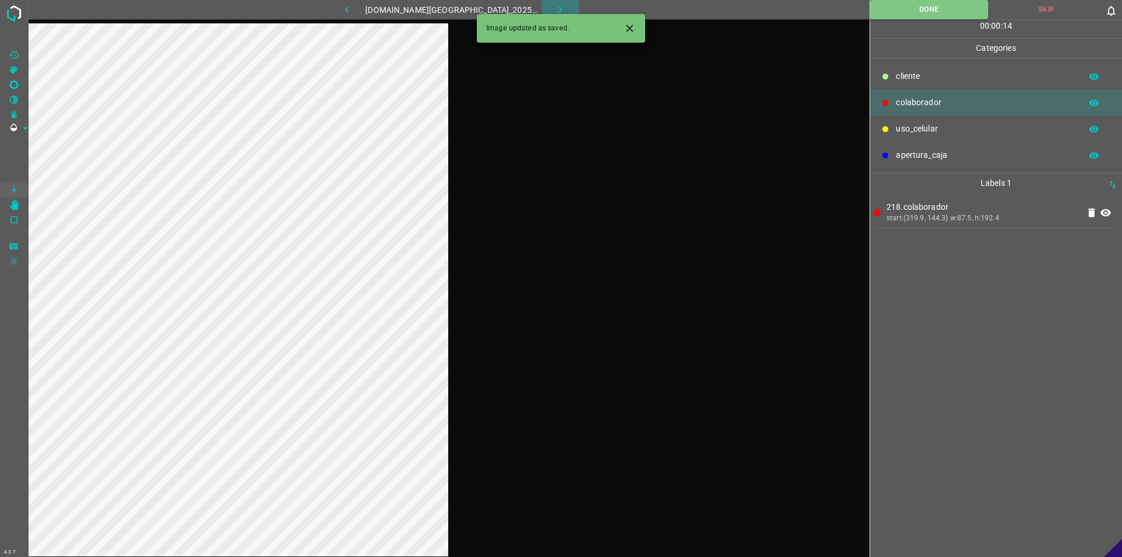
click at [555, 11] on button "button" at bounding box center [560, 9] width 37 height 19
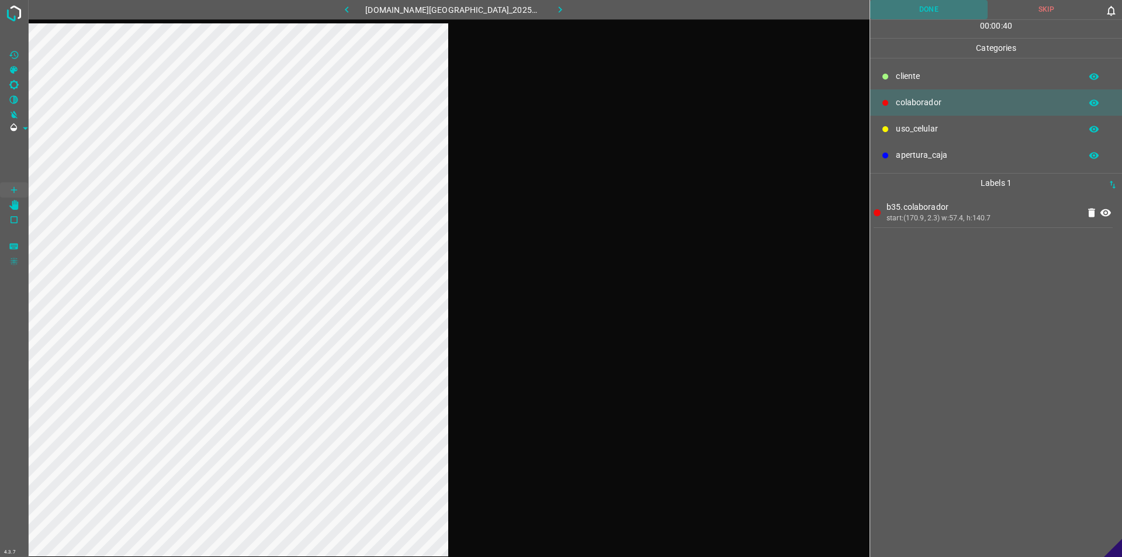
click at [559, 4] on button "Done" at bounding box center [928, 9] width 117 height 19
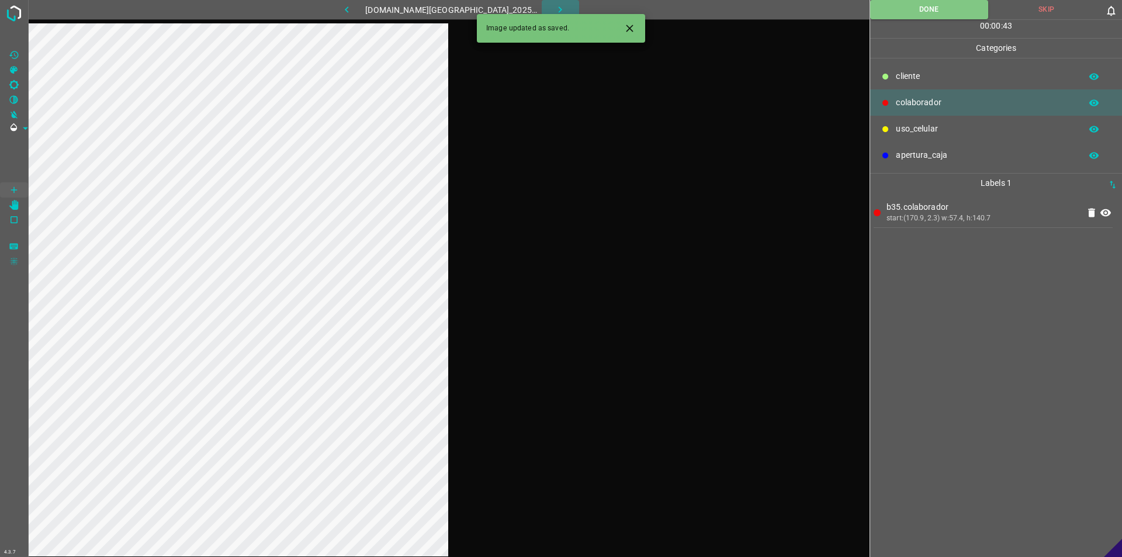
click at [555, 9] on button "button" at bounding box center [560, 9] width 37 height 19
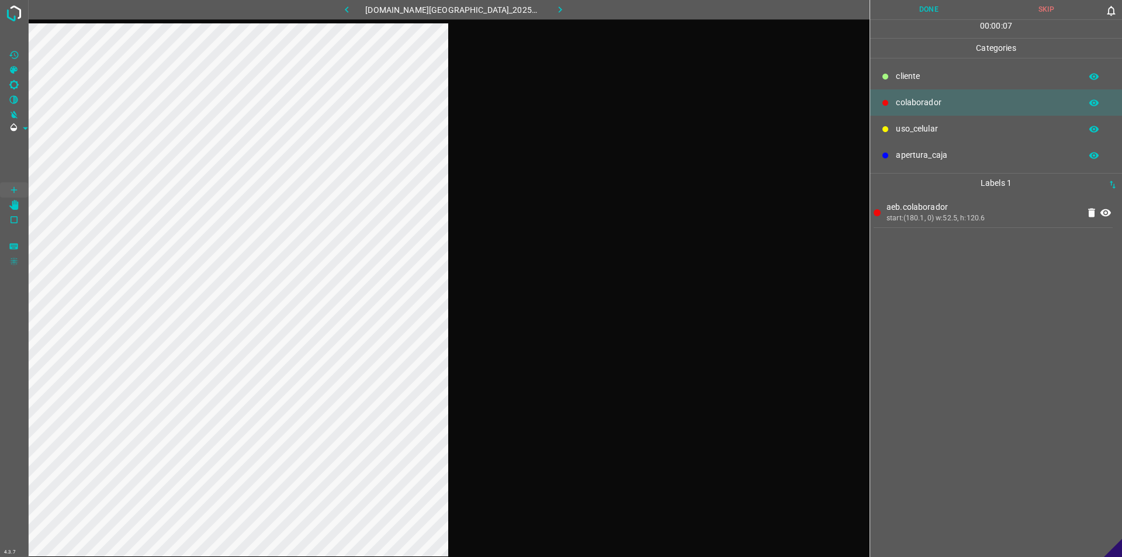
click at [559, 3] on button "Done" at bounding box center [928, 9] width 117 height 19
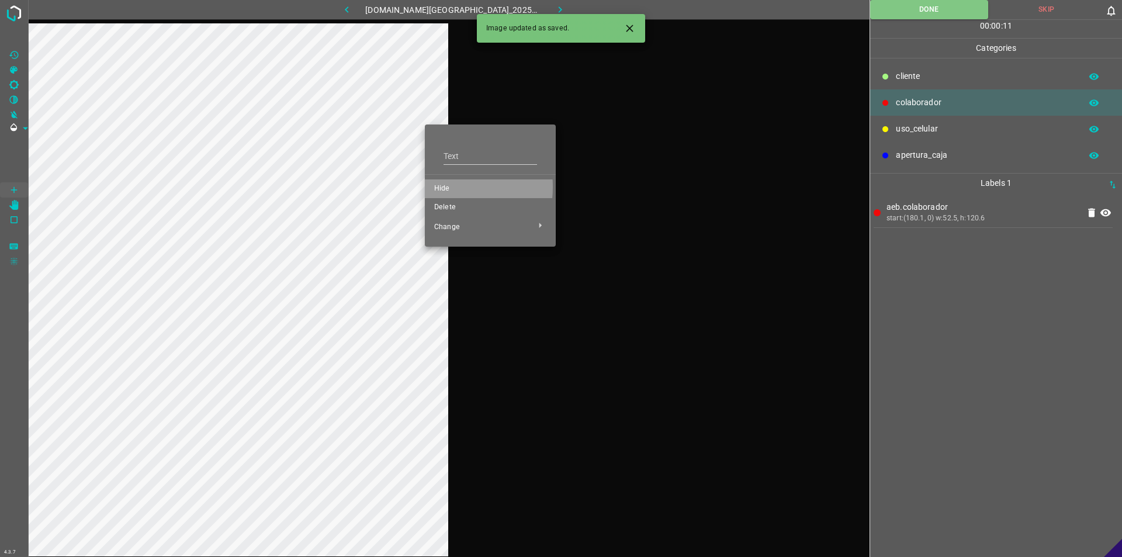
click at [434, 187] on li "Hide" at bounding box center [490, 188] width 131 height 19
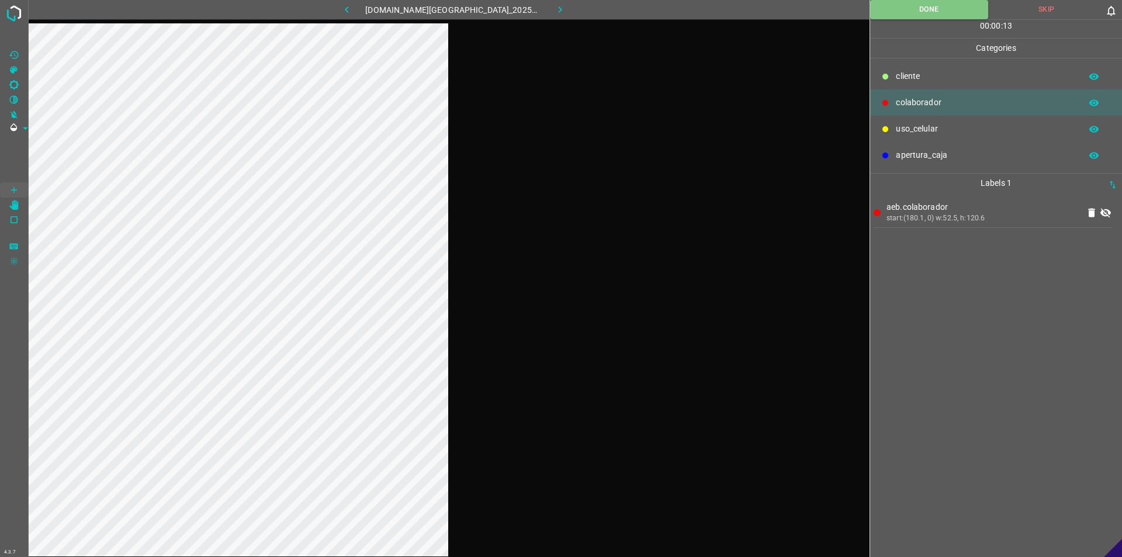
drag, startPoint x: 1106, startPoint y: 212, endPoint x: 1088, endPoint y: 188, distance: 30.2
click at [559, 211] on icon at bounding box center [1106, 213] width 14 height 14
drag, startPoint x: 920, startPoint y: 8, endPoint x: 627, endPoint y: 16, distance: 293.6
click at [559, 9] on button "Done" at bounding box center [929, 9] width 118 height 19
click at [556, 8] on button "button" at bounding box center [560, 9] width 37 height 19
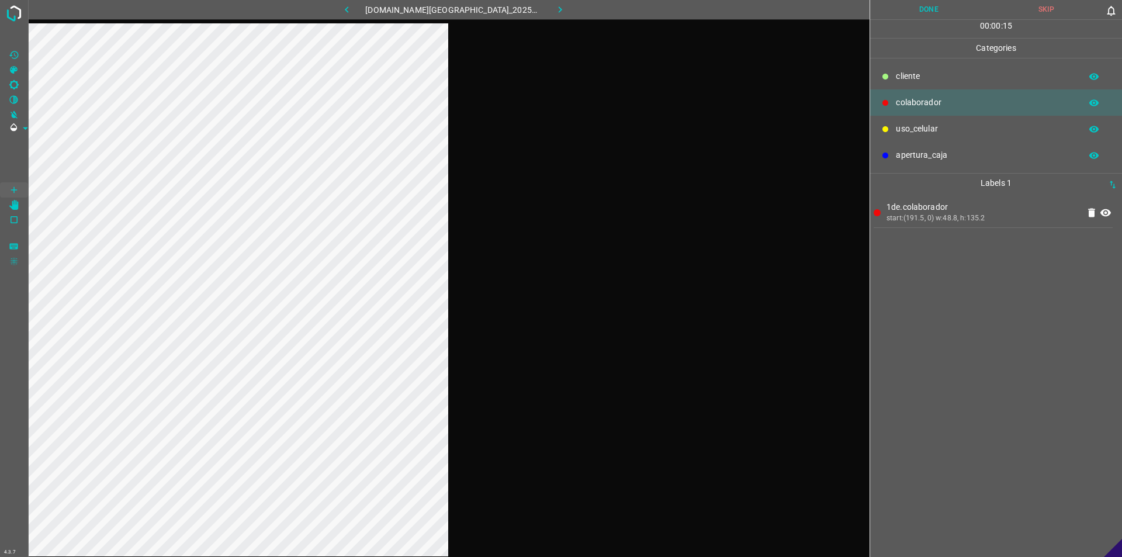
click at [559, 9] on button "Done" at bounding box center [928, 9] width 117 height 19
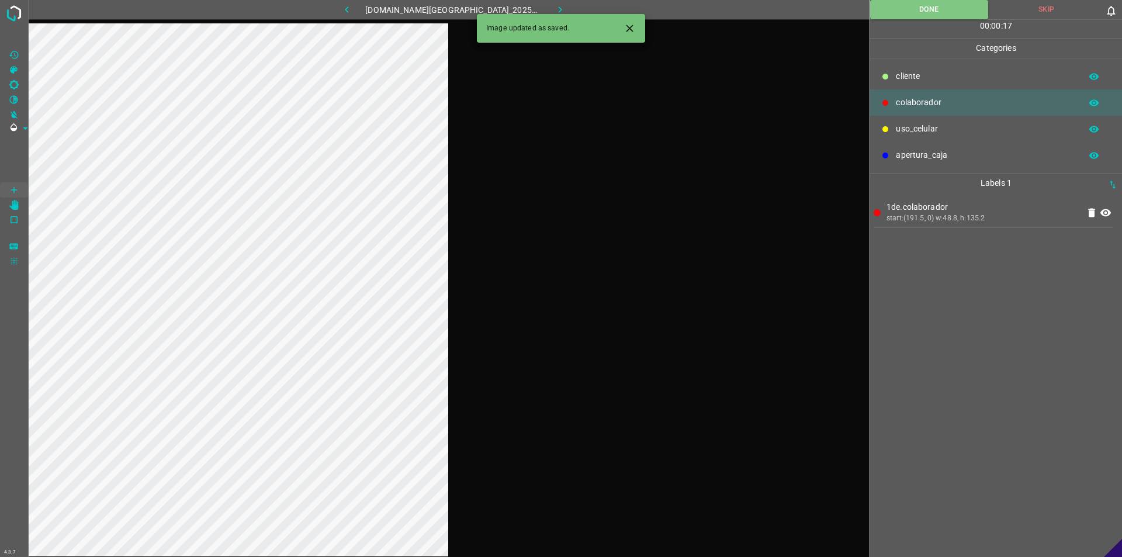
click at [554, 7] on icon "button" at bounding box center [560, 10] width 12 height 12
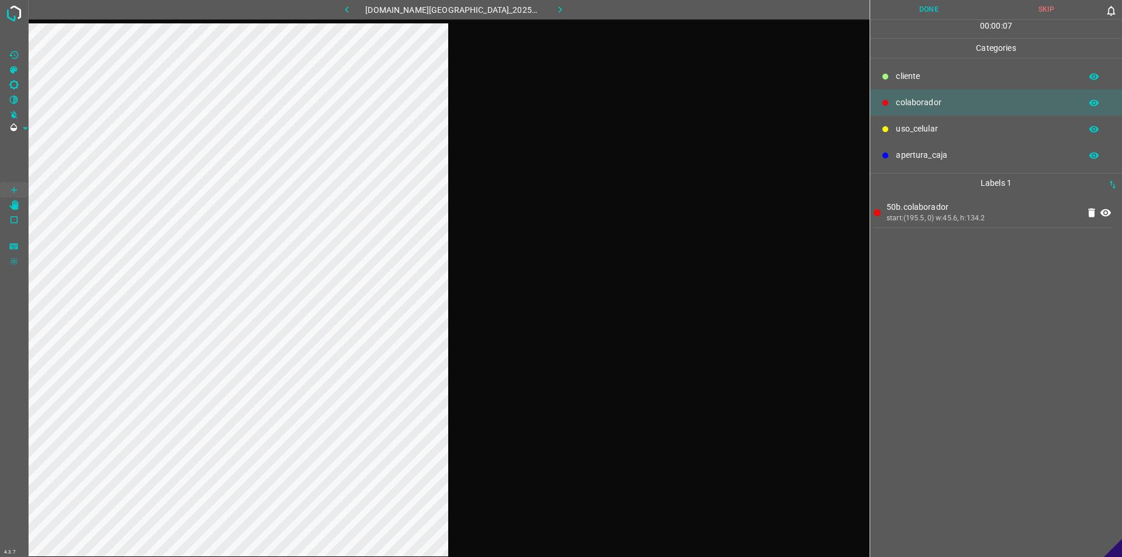
click at [559, 15] on button "Done" at bounding box center [928, 9] width 117 height 19
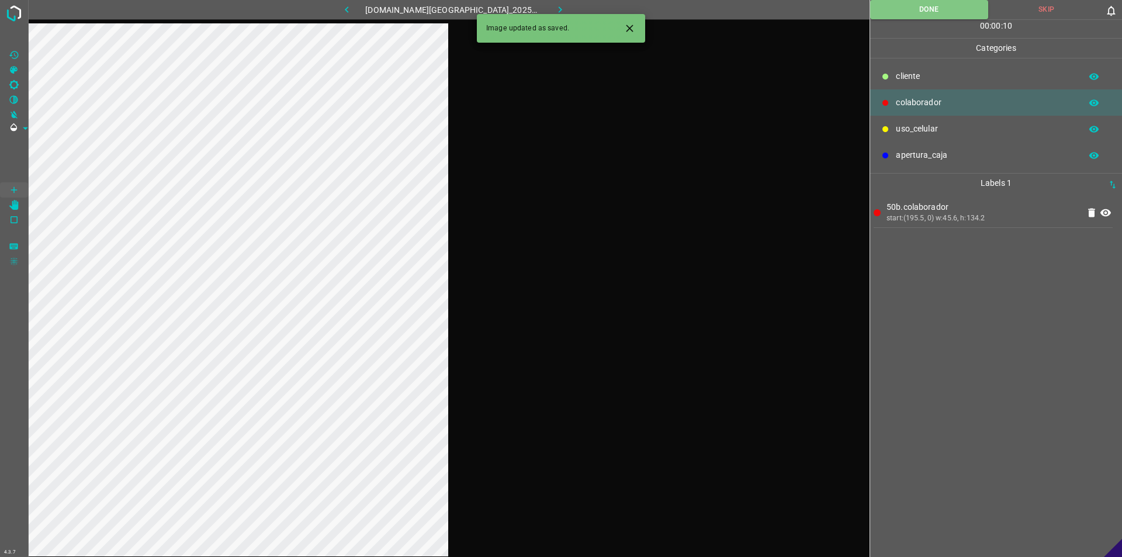
click at [556, 7] on button "button" at bounding box center [560, 9] width 37 height 19
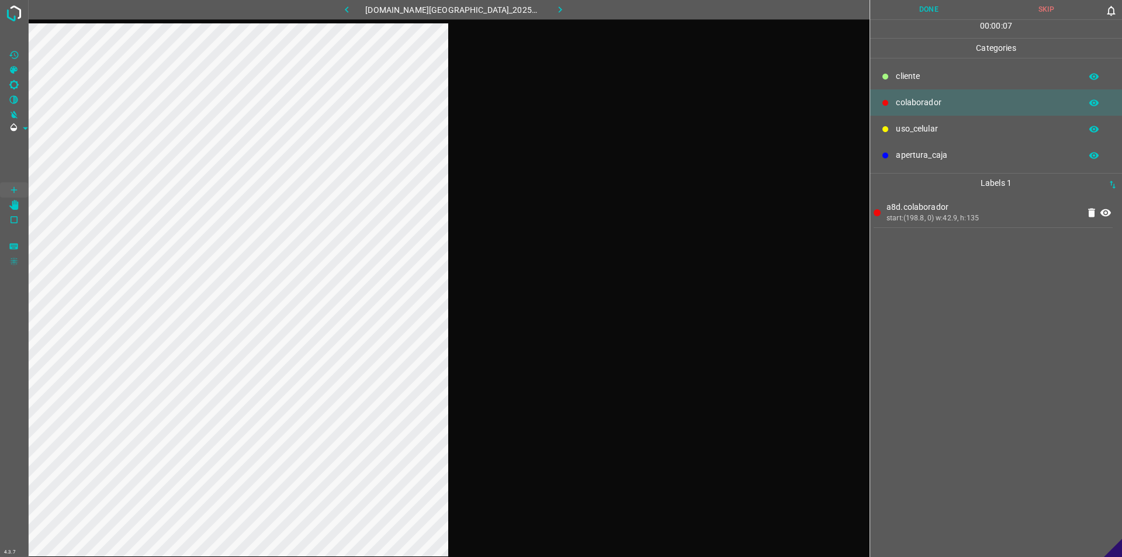
click at [559, 8] on button "Done" at bounding box center [928, 9] width 117 height 19
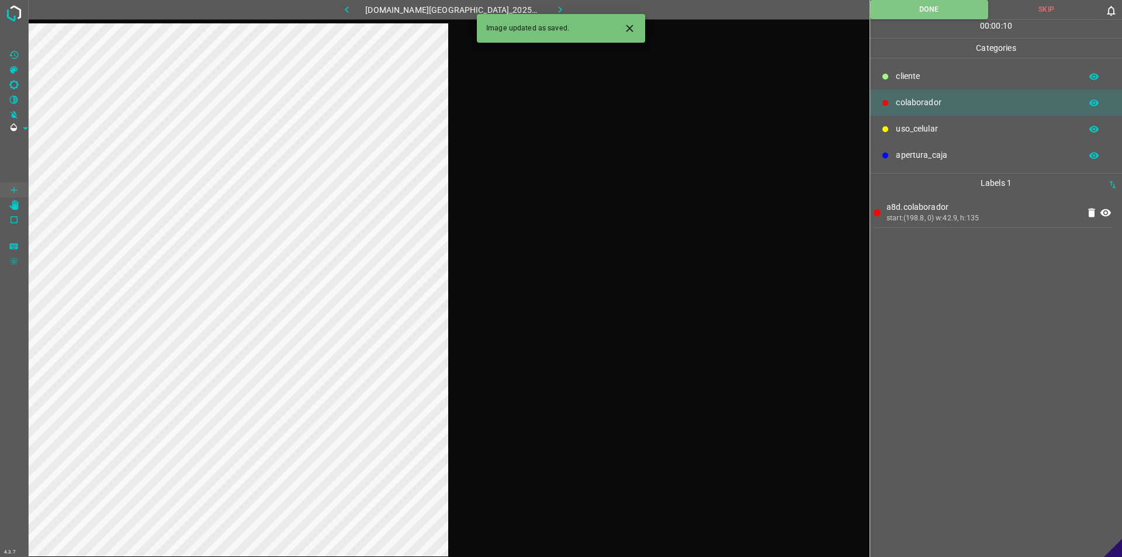
click at [554, 11] on icon "button" at bounding box center [560, 10] width 12 height 12
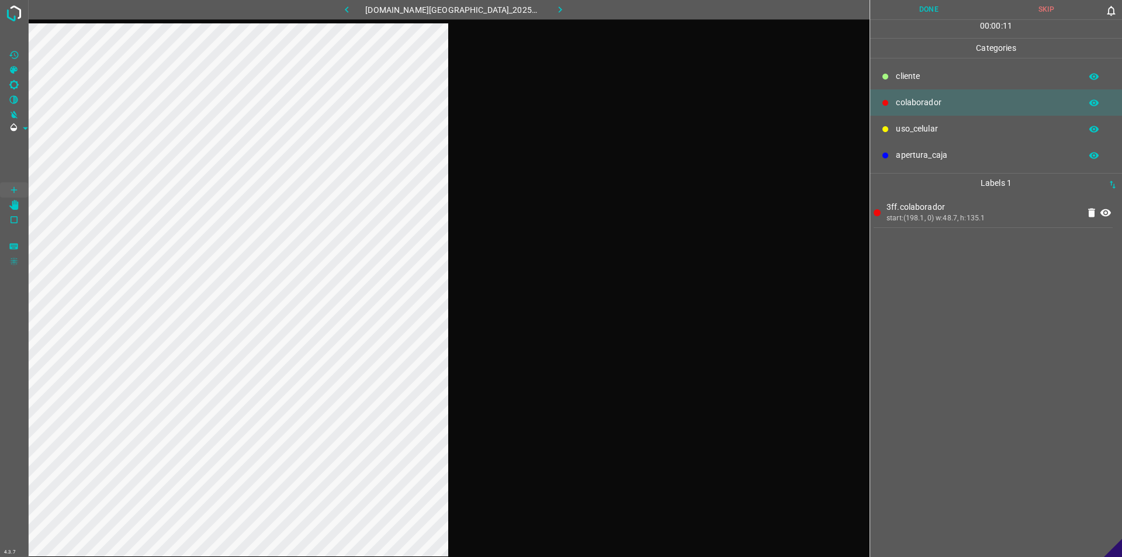
click at [559, 13] on button "Done" at bounding box center [928, 9] width 117 height 19
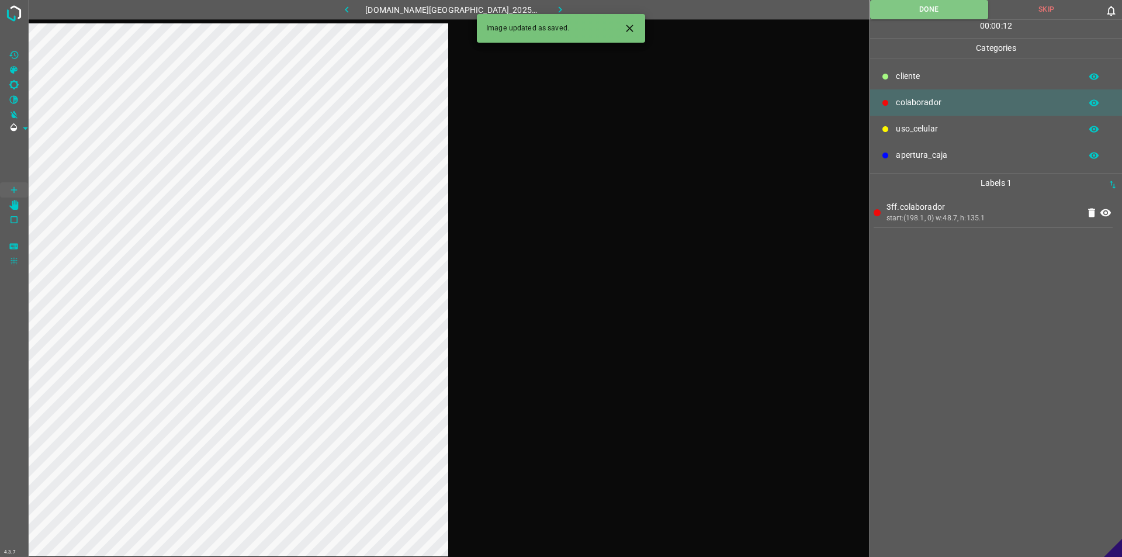
click at [554, 8] on icon "button" at bounding box center [560, 10] width 12 height 12
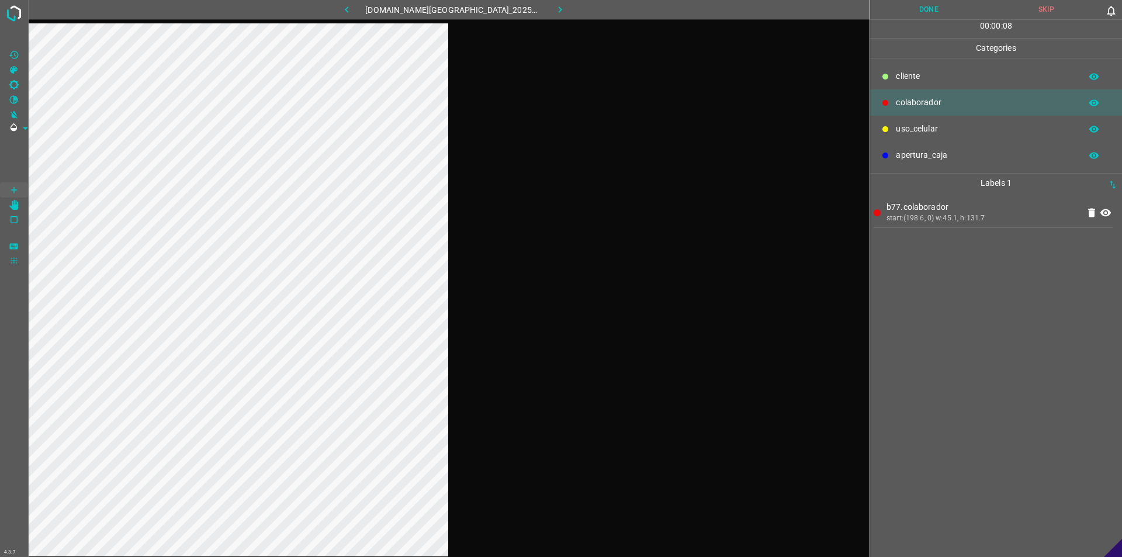
click at [559, 1] on button "Done" at bounding box center [928, 9] width 117 height 19
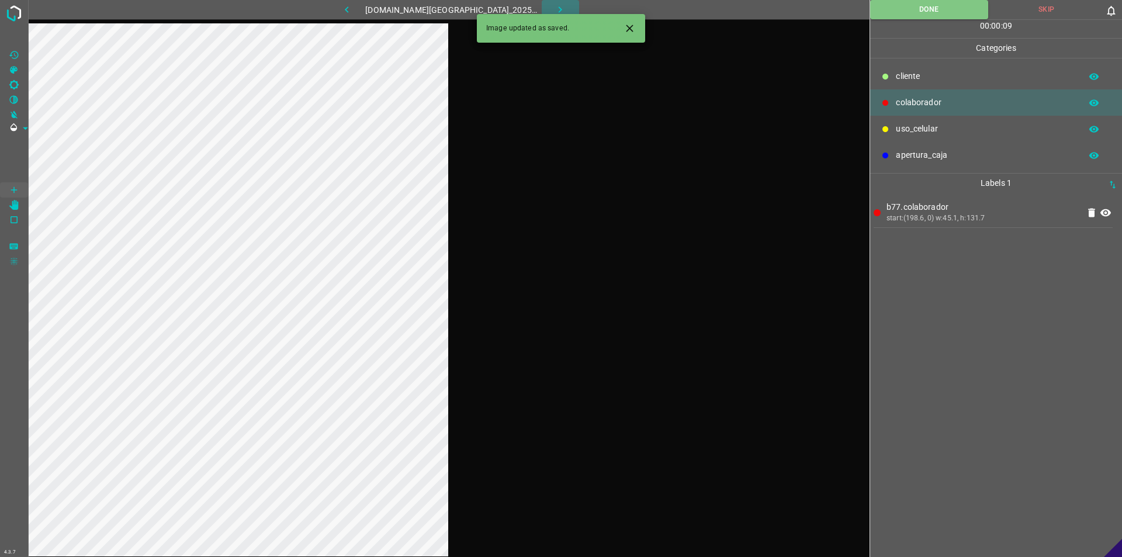
click at [555, 8] on button "button" at bounding box center [560, 9] width 37 height 19
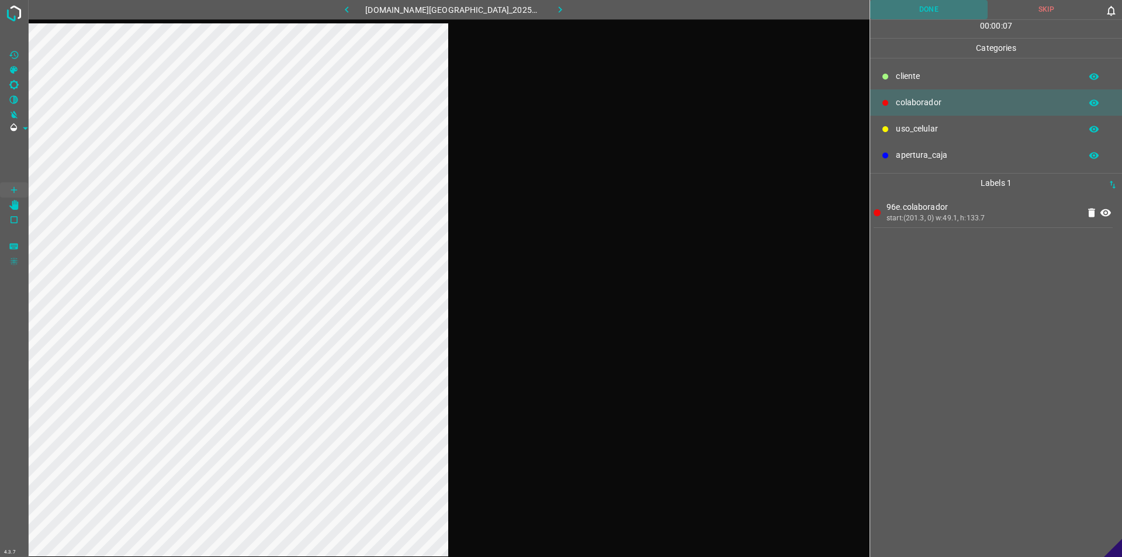
click at [559, 5] on button "Done" at bounding box center [928, 9] width 117 height 19
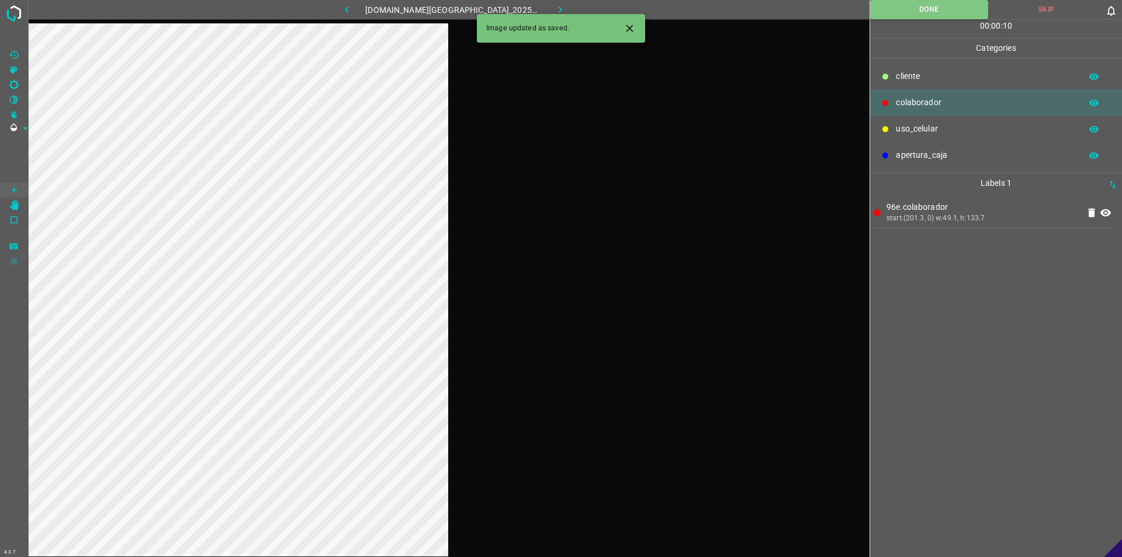
click at [554, 8] on icon "button" at bounding box center [560, 10] width 12 height 12
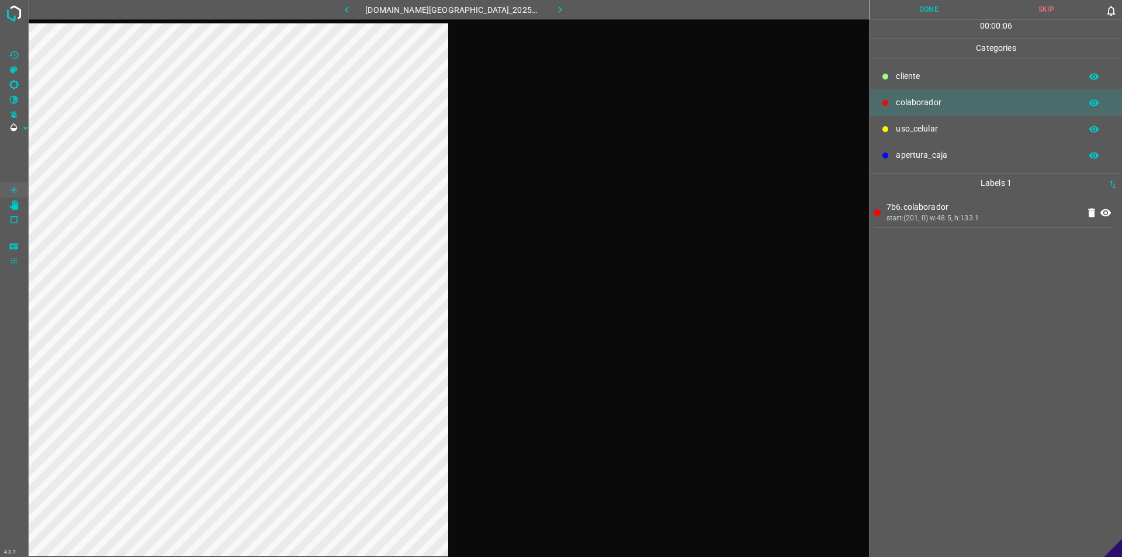
click at [559, 13] on button "Done" at bounding box center [928, 9] width 117 height 19
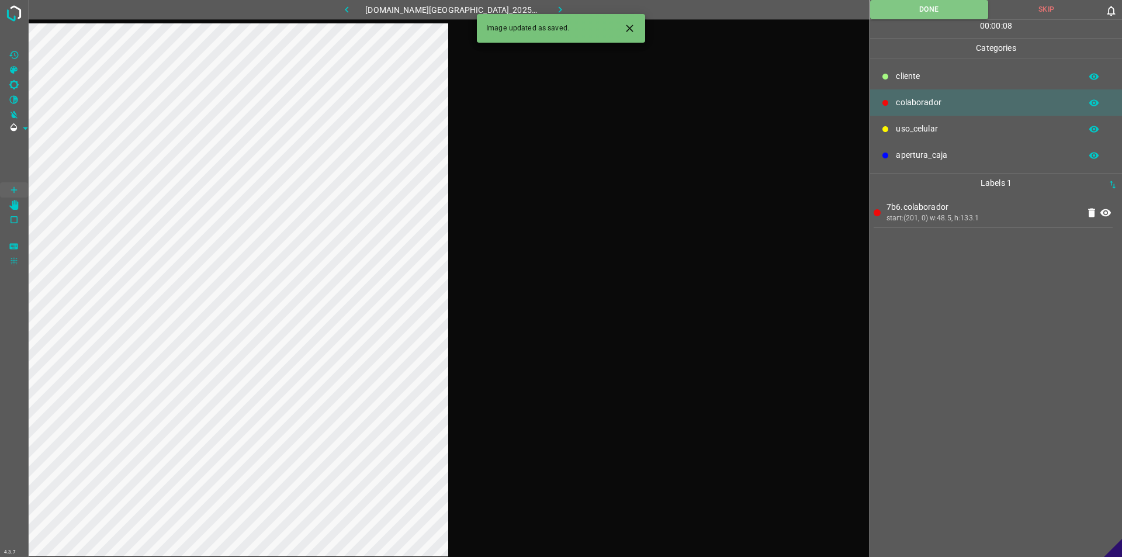
click at [554, 15] on div "Image updated as saved." at bounding box center [561, 28] width 168 height 29
click at [554, 8] on icon "button" at bounding box center [560, 10] width 12 height 12
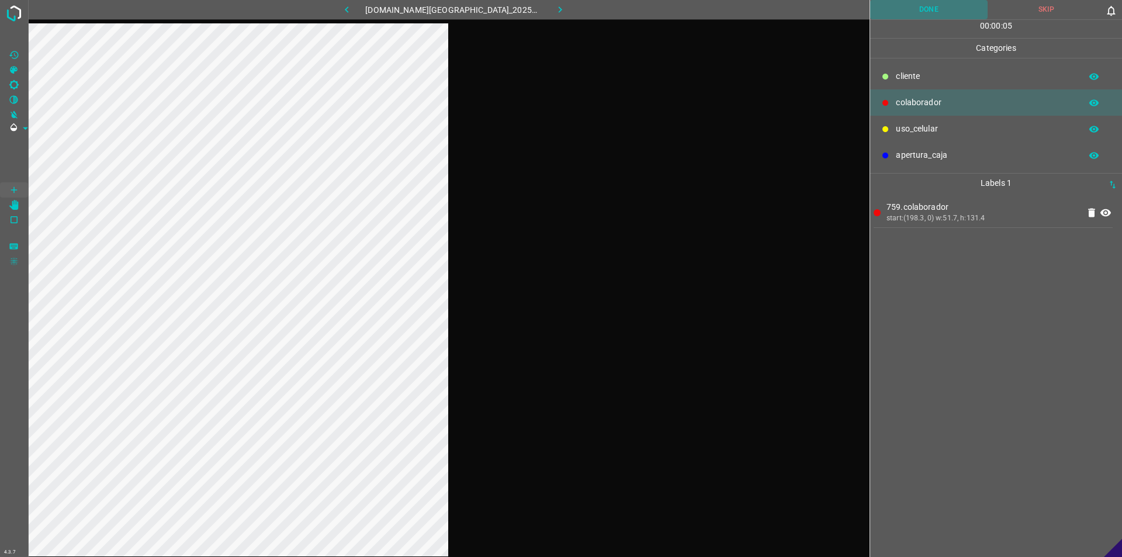
click at [559, 2] on button "Done" at bounding box center [928, 9] width 117 height 19
click at [559, 12] on button "button" at bounding box center [560, 9] width 37 height 19
click at [559, 9] on button "Done" at bounding box center [928, 9] width 117 height 19
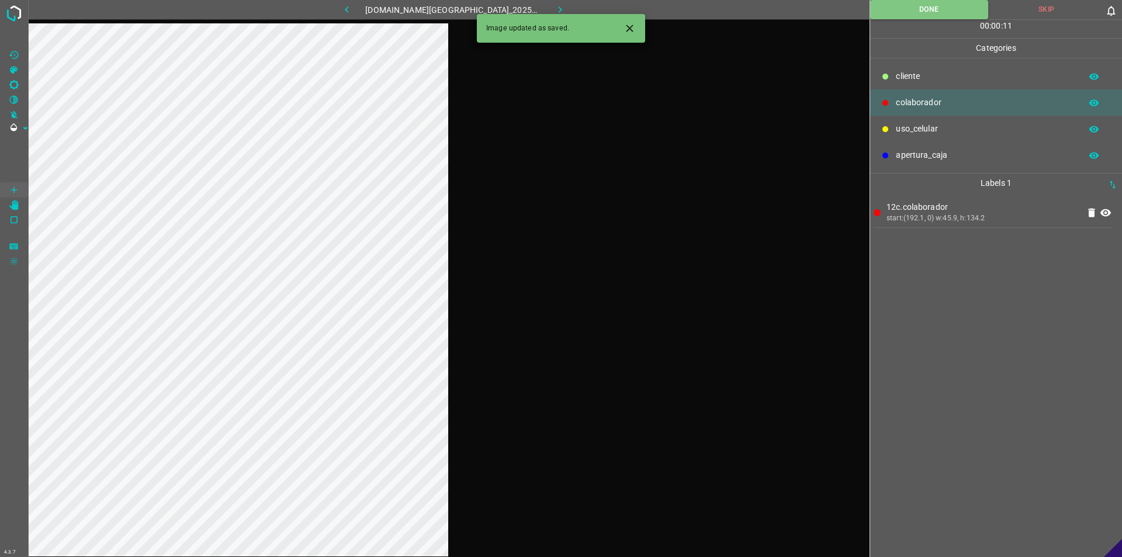
click at [554, 6] on icon "button" at bounding box center [560, 10] width 12 height 12
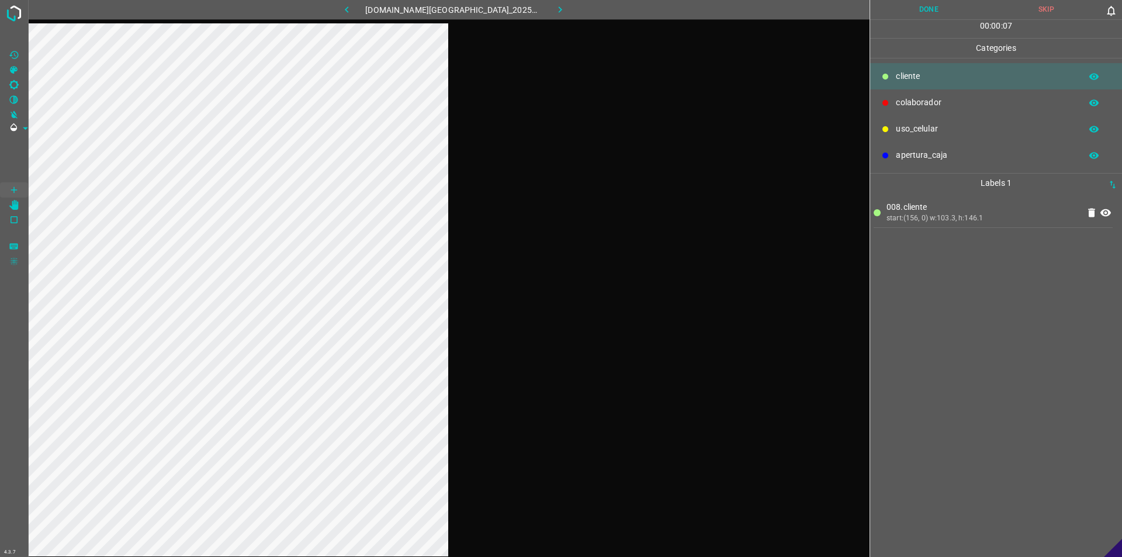
click at [559, 15] on button "Done" at bounding box center [928, 9] width 117 height 19
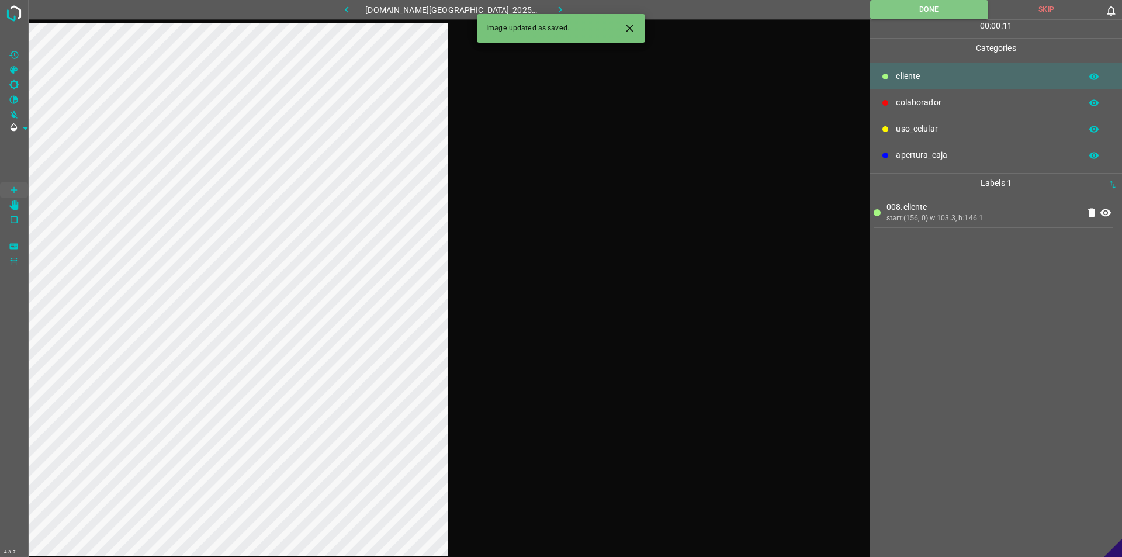
click at [549, 1] on button "button" at bounding box center [560, 9] width 37 height 19
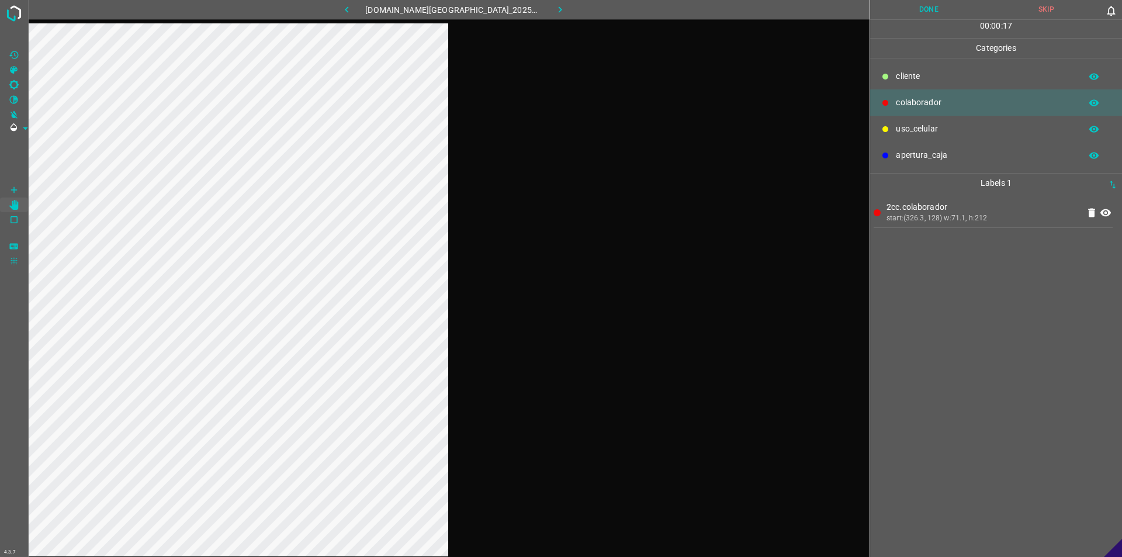
click at [559, 13] on button "Done" at bounding box center [928, 9] width 117 height 19
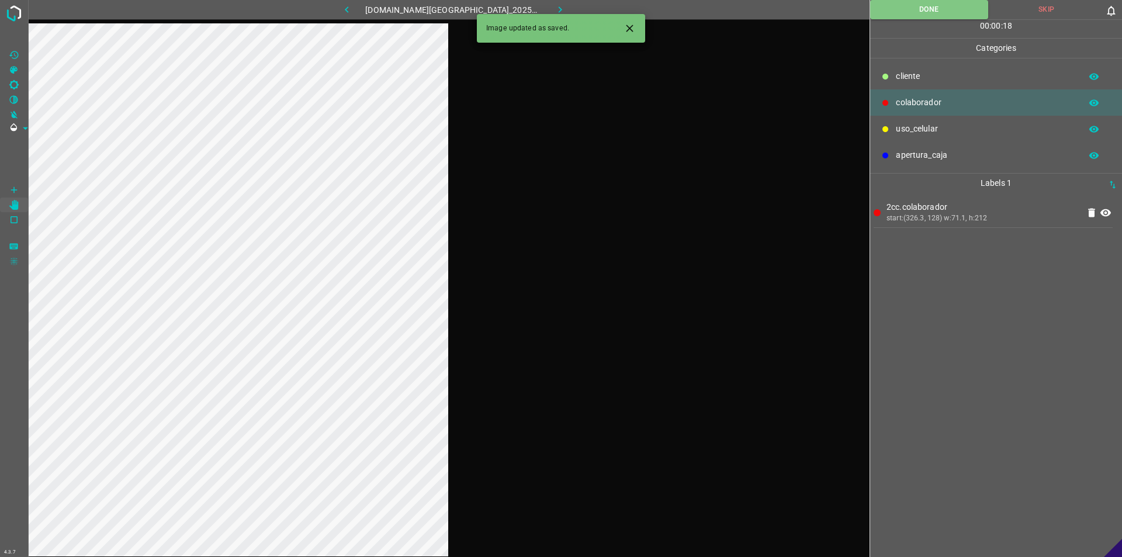
click at [558, 8] on button "button" at bounding box center [560, 9] width 37 height 19
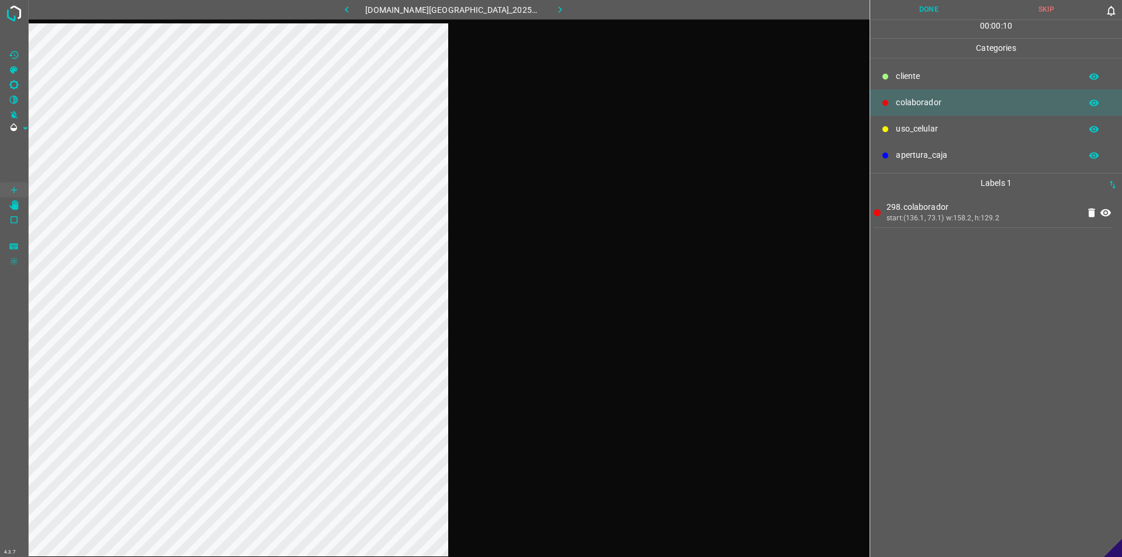
click at [559, 19] on button "Done" at bounding box center [928, 9] width 117 height 19
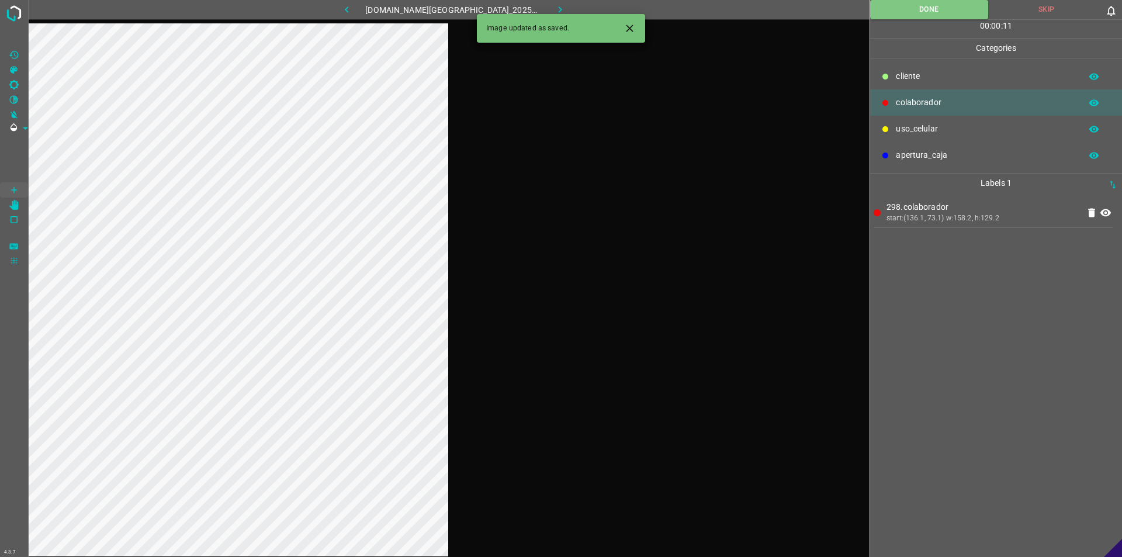
click at [554, 12] on icon "button" at bounding box center [560, 10] width 12 height 12
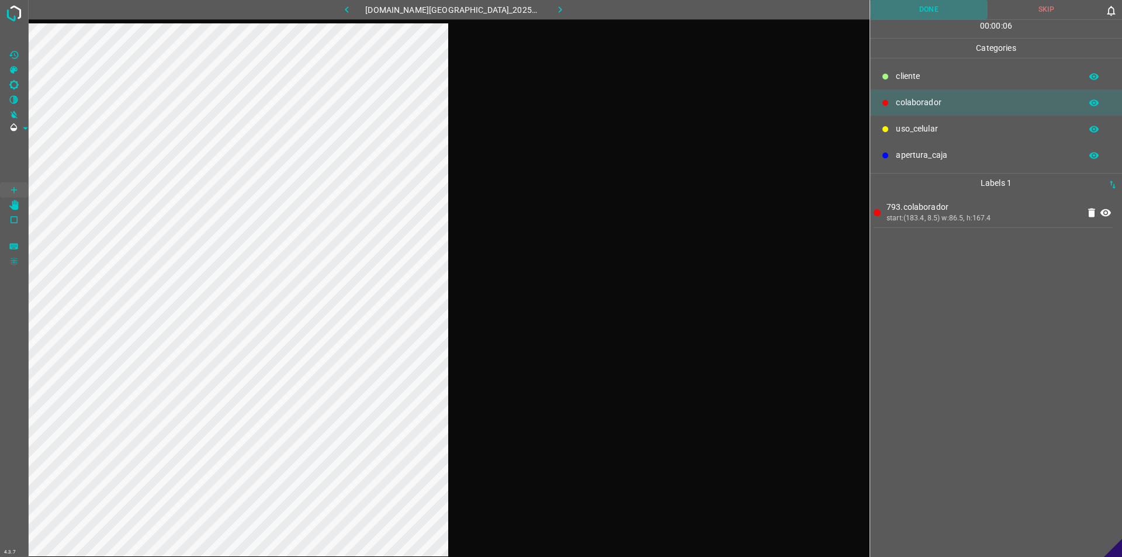
drag, startPoint x: 963, startPoint y: 8, endPoint x: 714, endPoint y: 19, distance: 248.7
click at [559, 9] on button "Done" at bounding box center [928, 9] width 117 height 19
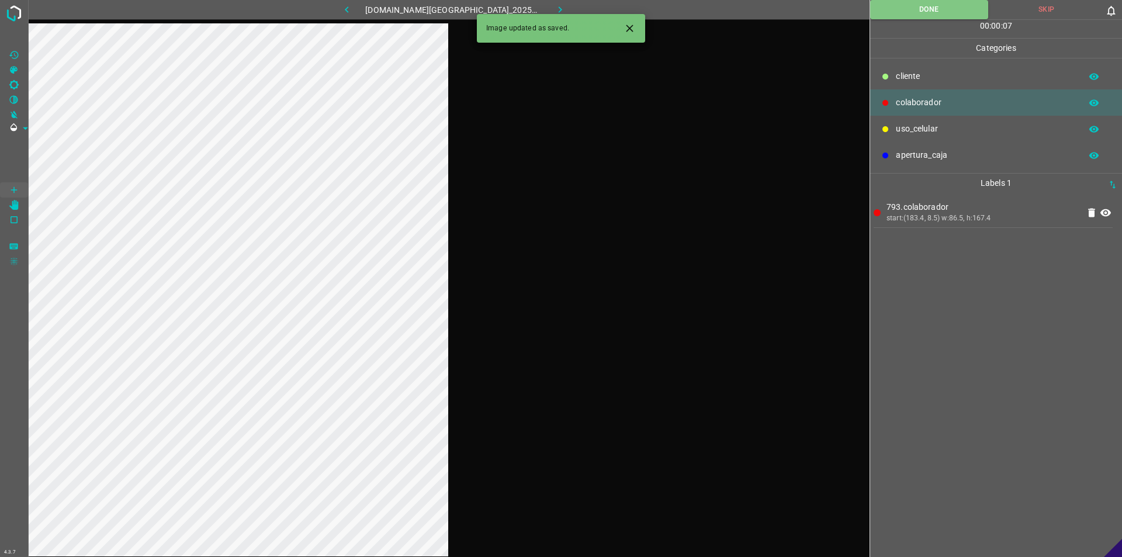
click at [554, 4] on icon "button" at bounding box center [560, 10] width 12 height 12
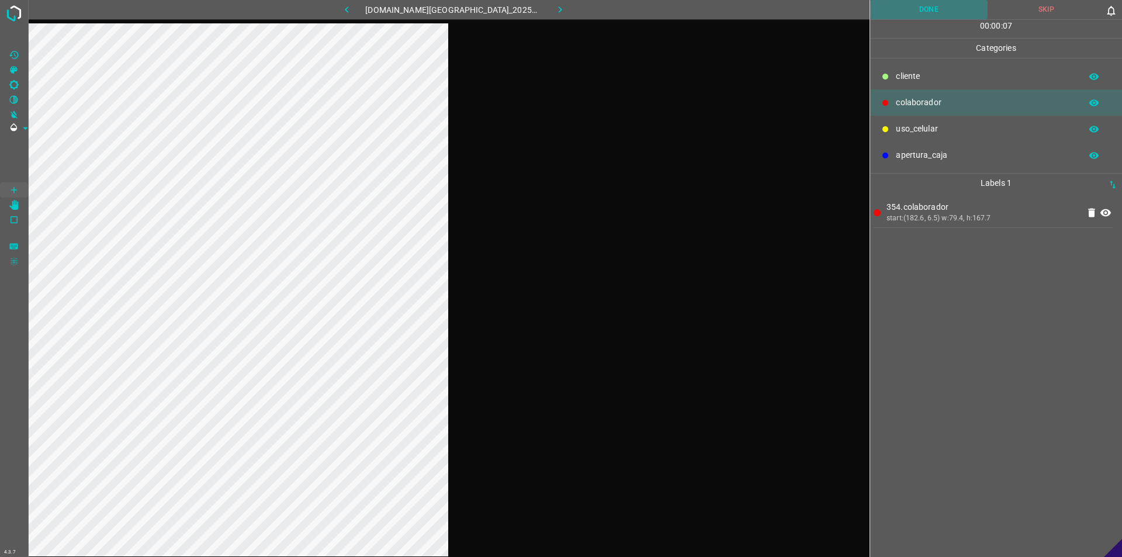
click at [559, 3] on button "Done" at bounding box center [928, 9] width 117 height 19
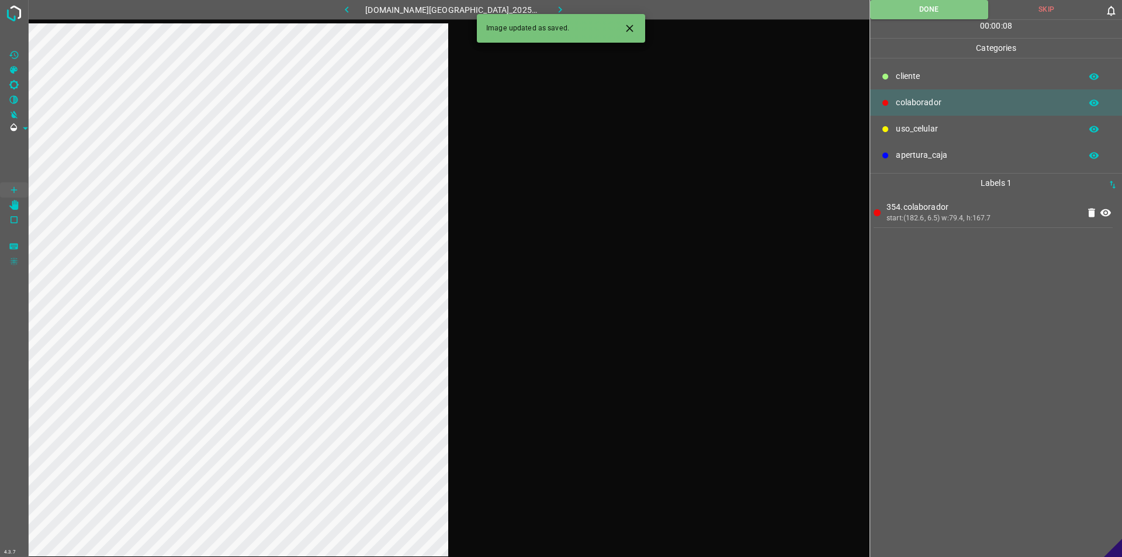
click at [551, 15] on div "Image updated as saved." at bounding box center [561, 28] width 168 height 29
click at [554, 2] on button "button" at bounding box center [560, 9] width 37 height 19
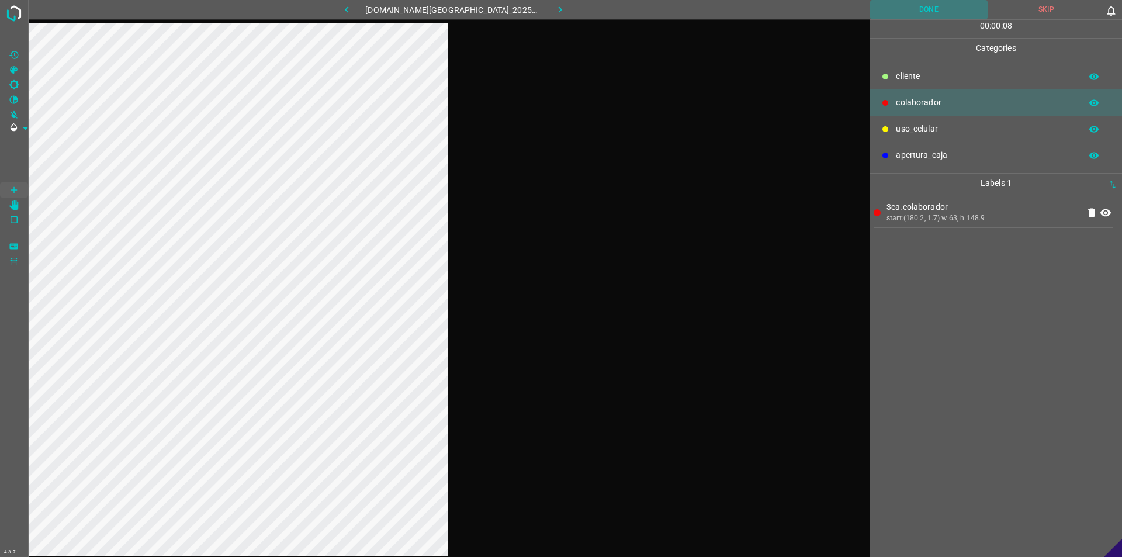
click at [559, 2] on button "Done" at bounding box center [928, 9] width 117 height 19
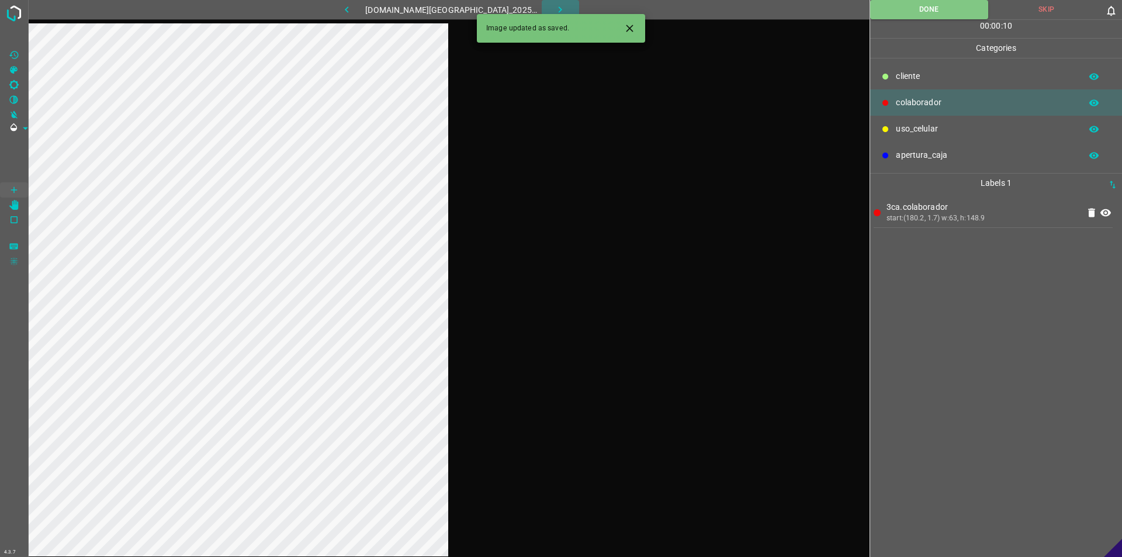
click at [554, 3] on button "button" at bounding box center [560, 9] width 37 height 19
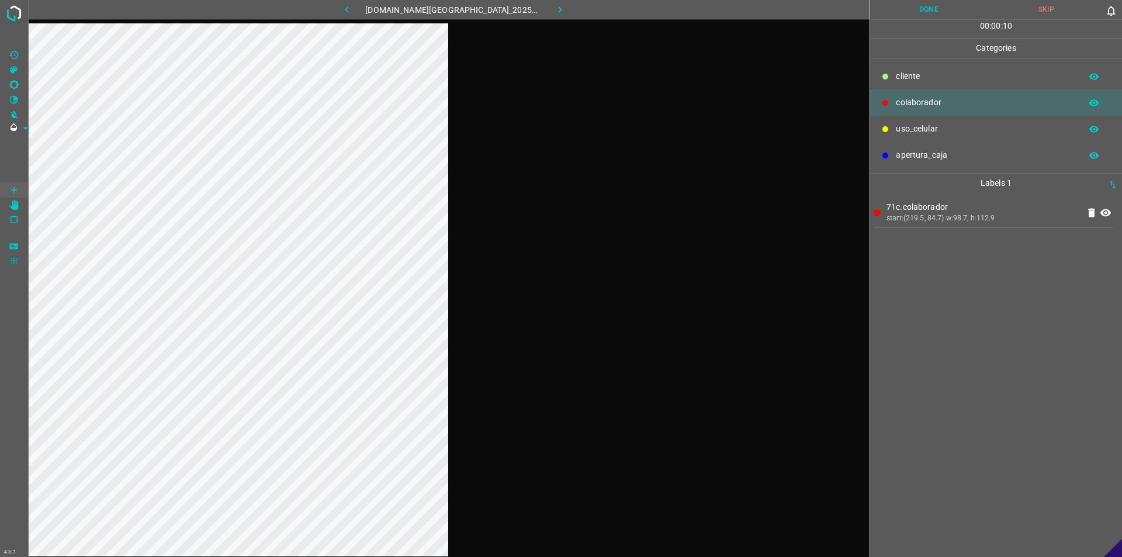
click at [559, 2] on button "Done" at bounding box center [928, 9] width 117 height 19
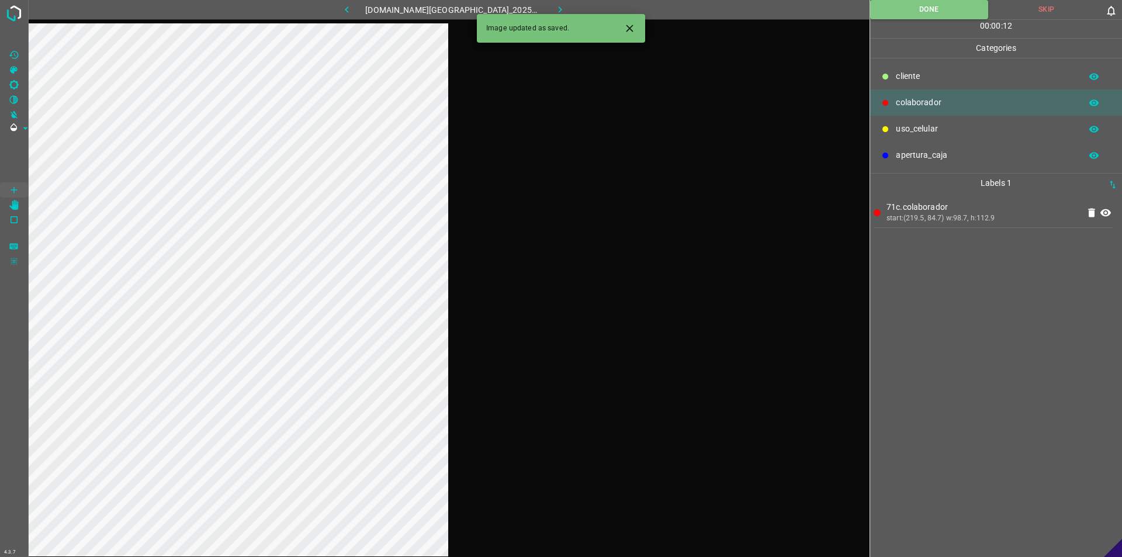
click at [554, 9] on icon "button" at bounding box center [560, 10] width 12 height 12
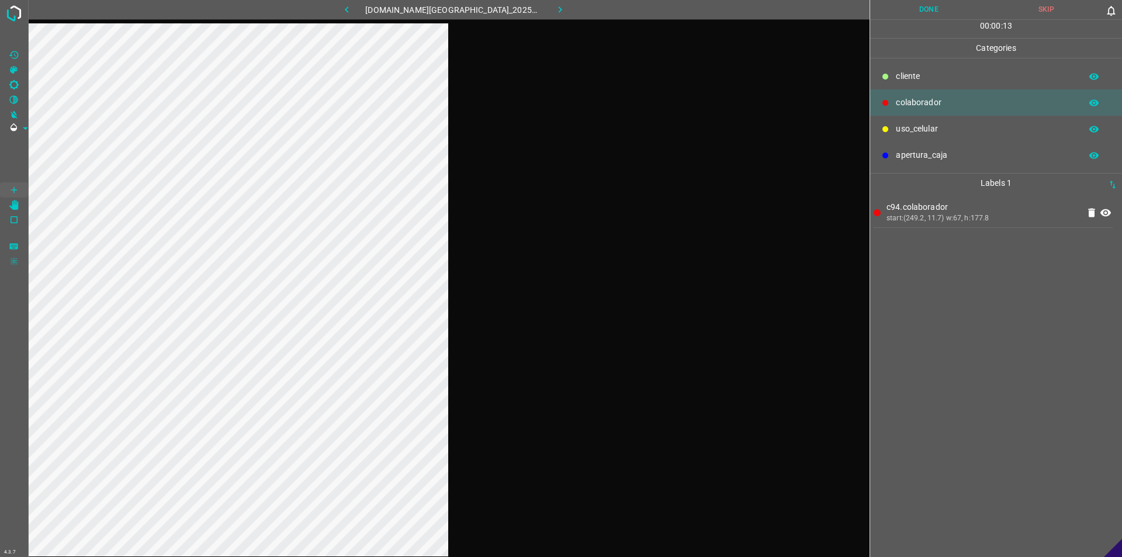
click at [559, 0] on button "Done" at bounding box center [928, 9] width 117 height 19
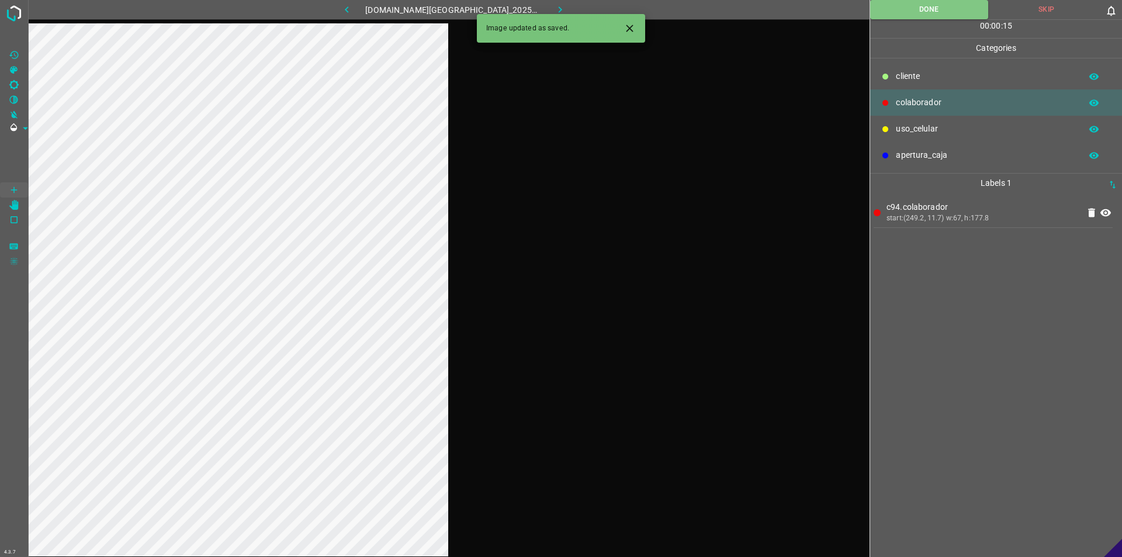
click at [554, 9] on icon "button" at bounding box center [560, 10] width 12 height 12
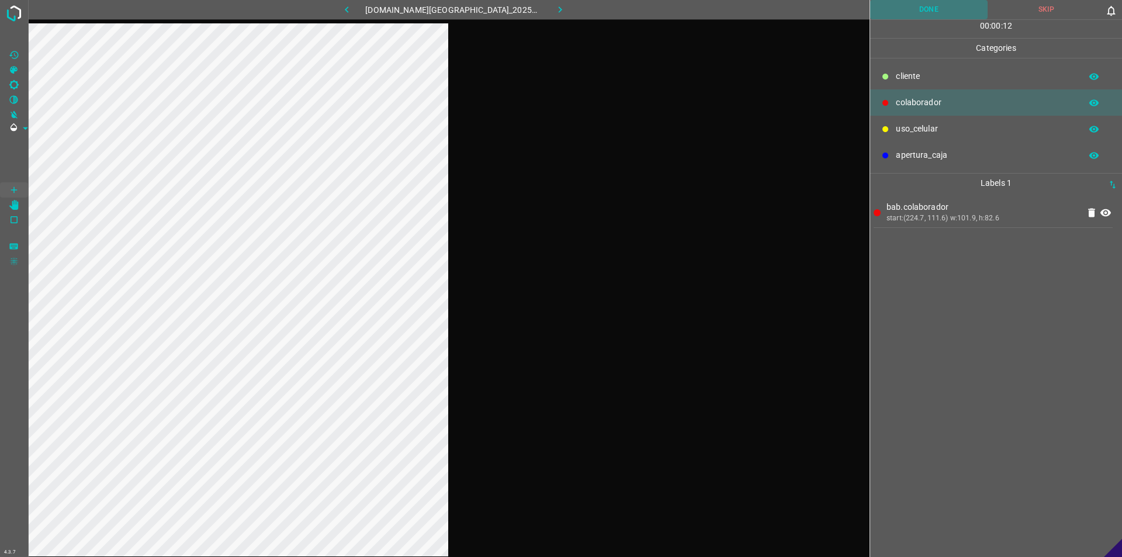
click at [559, 13] on button "Done" at bounding box center [928, 9] width 117 height 19
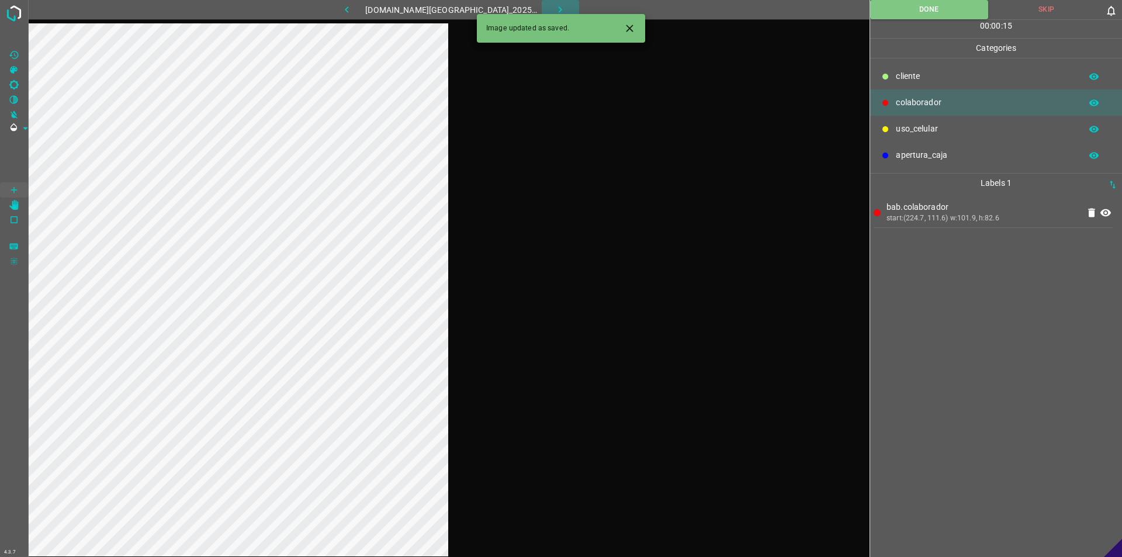
click at [554, 12] on icon "button" at bounding box center [560, 10] width 12 height 12
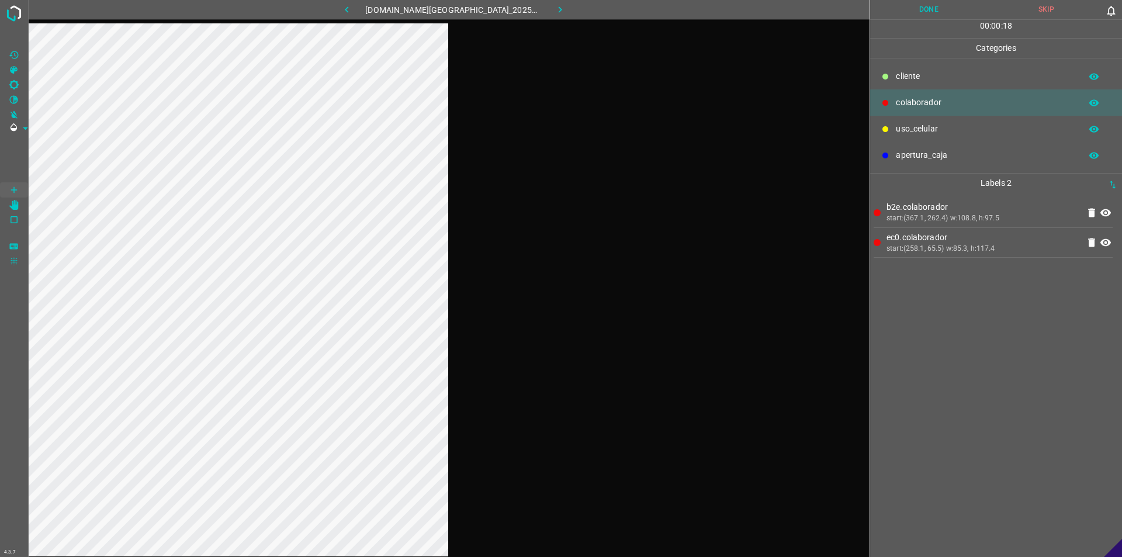
click at [559, 18] on button "Done" at bounding box center [928, 9] width 117 height 19
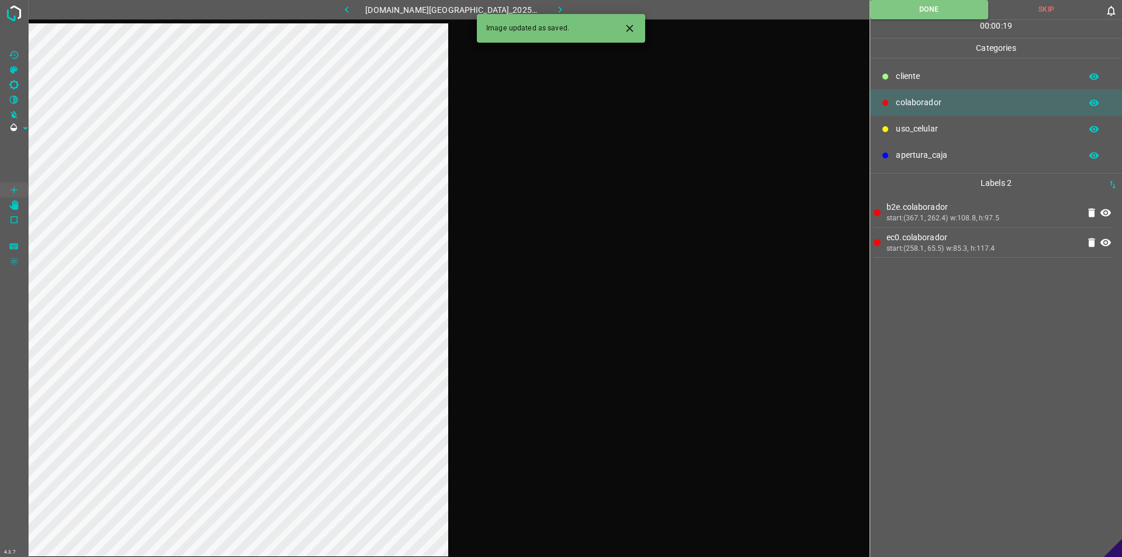
click at [559, 3] on button "button" at bounding box center [560, 9] width 37 height 19
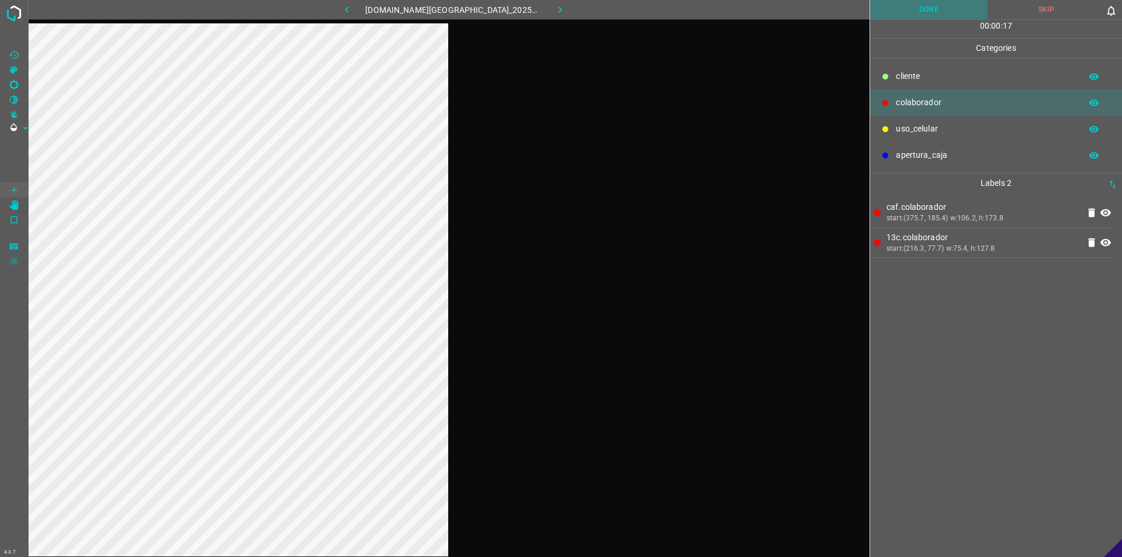
click at [559, 1] on button "Done" at bounding box center [928, 9] width 117 height 19
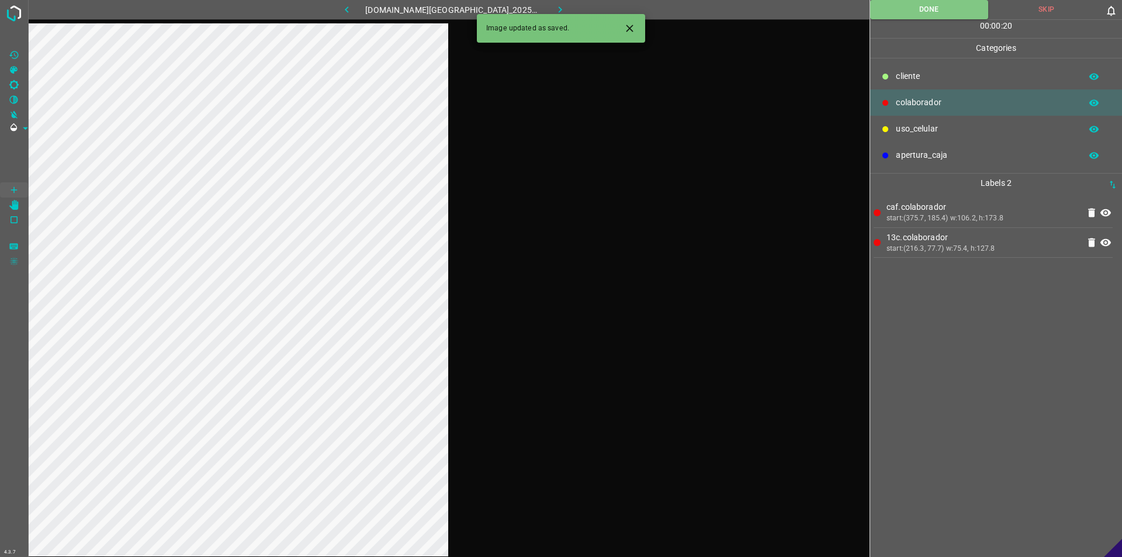
click at [559, 2] on button "button" at bounding box center [560, 9] width 37 height 19
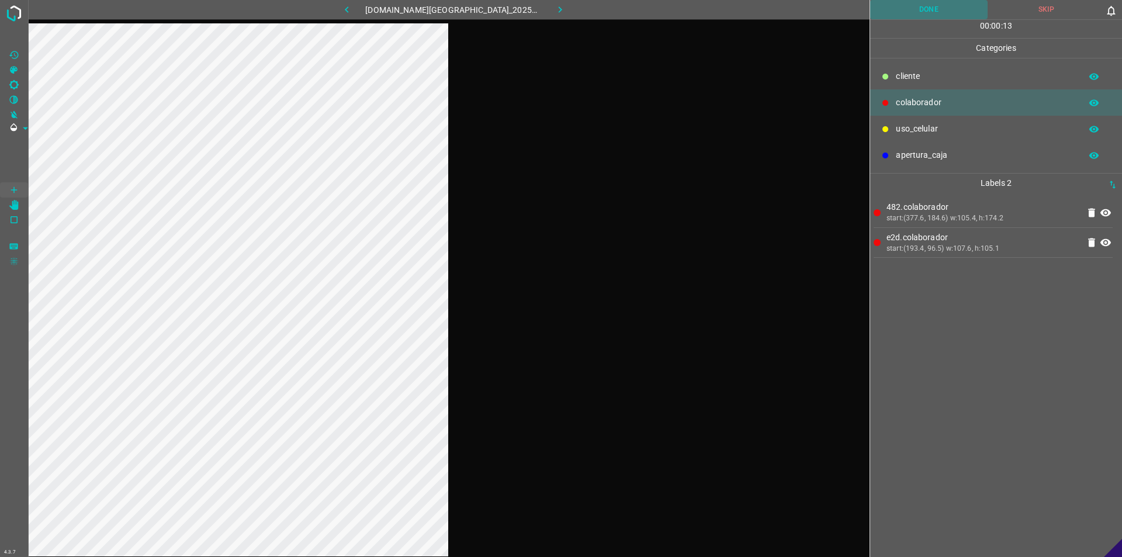
click at [559, 4] on button "Done" at bounding box center [928, 9] width 117 height 19
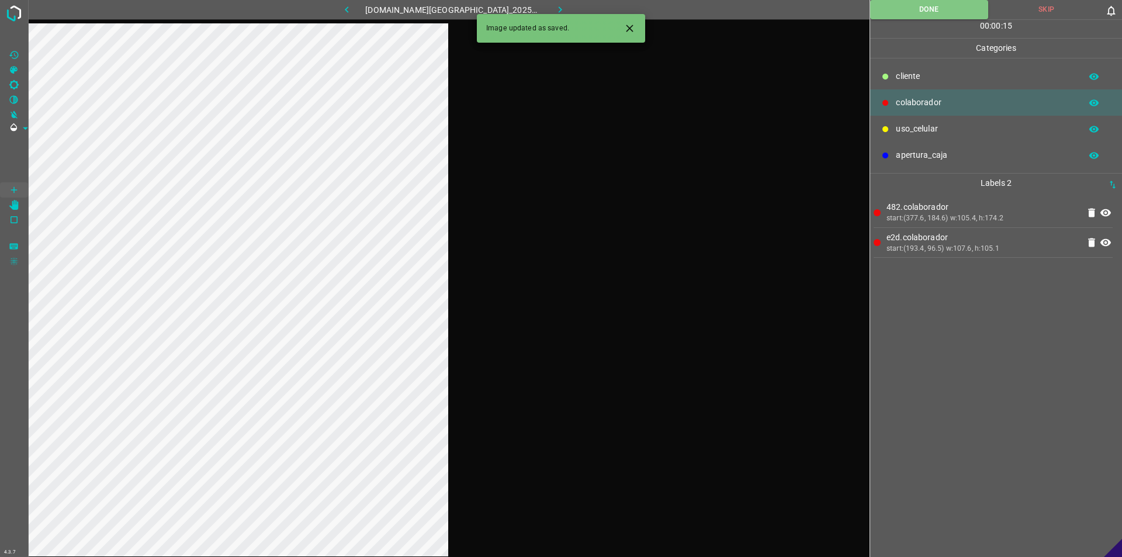
drag, startPoint x: 552, startPoint y: 6, endPoint x: 399, endPoint y: 1, distance: 153.3
click at [554, 8] on icon "button" at bounding box center [560, 10] width 12 height 12
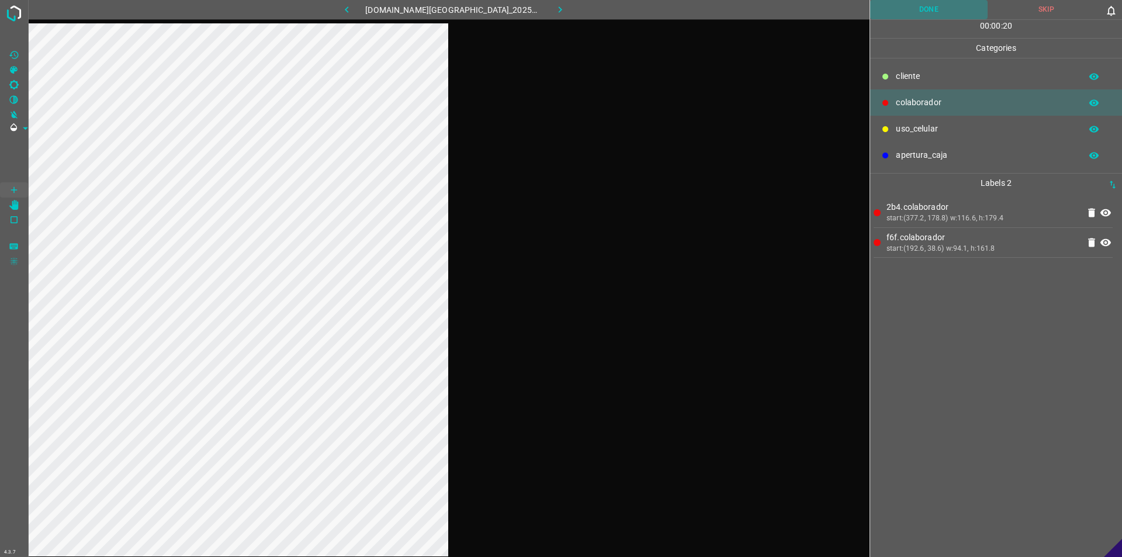
click at [559, 15] on button "Done" at bounding box center [928, 9] width 117 height 19
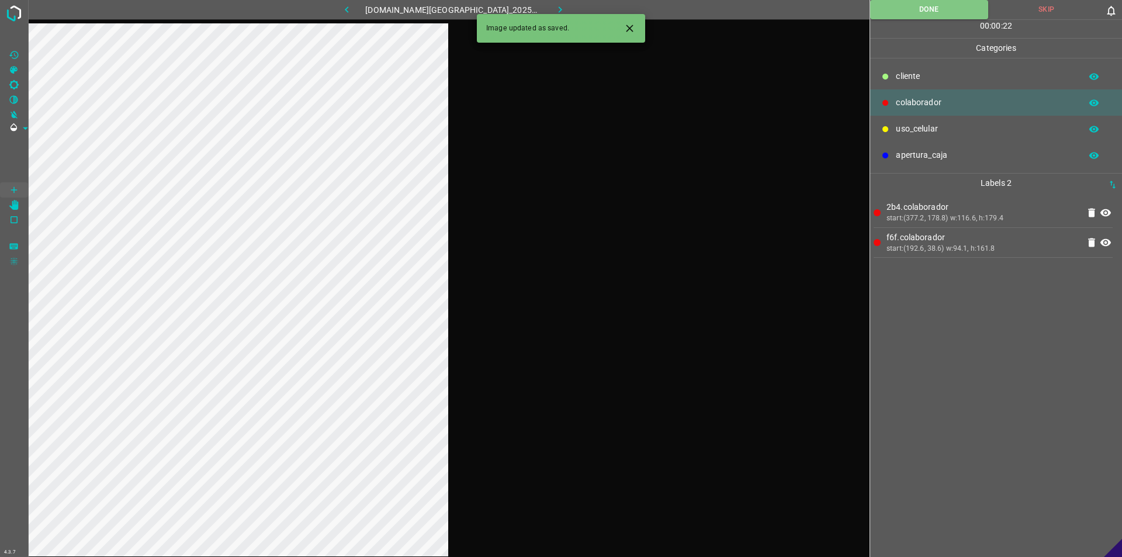
click at [554, 9] on icon "button" at bounding box center [560, 10] width 12 height 12
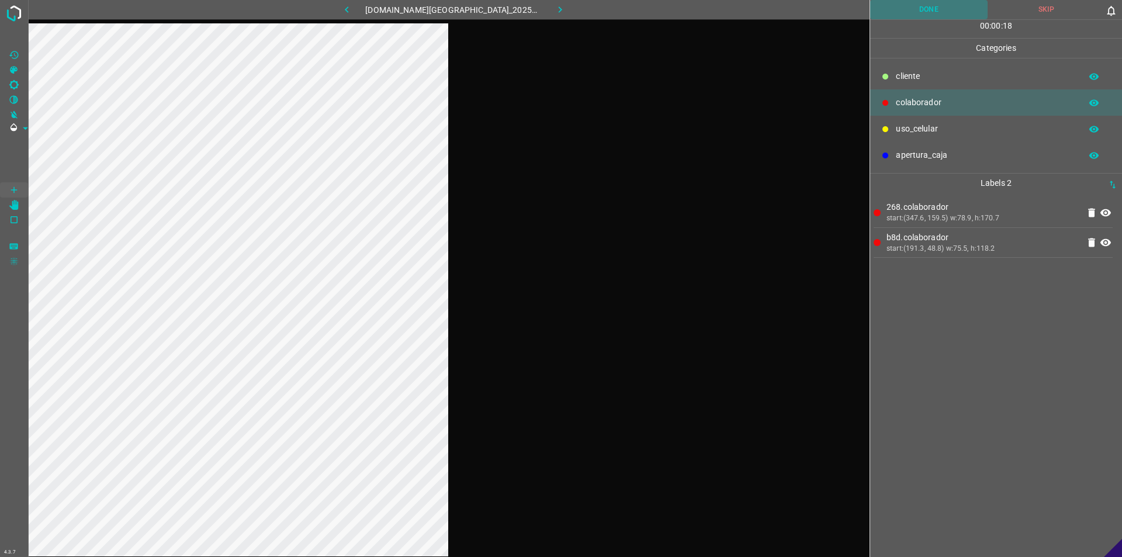
drag, startPoint x: 932, startPoint y: 13, endPoint x: 602, endPoint y: 35, distance: 331.0
click at [559, 13] on button "Done" at bounding box center [928, 9] width 117 height 19
click at [559, 9] on icon "button" at bounding box center [561, 9] width 4 height 6
click at [559, 9] on button "Done" at bounding box center [928, 9] width 117 height 19
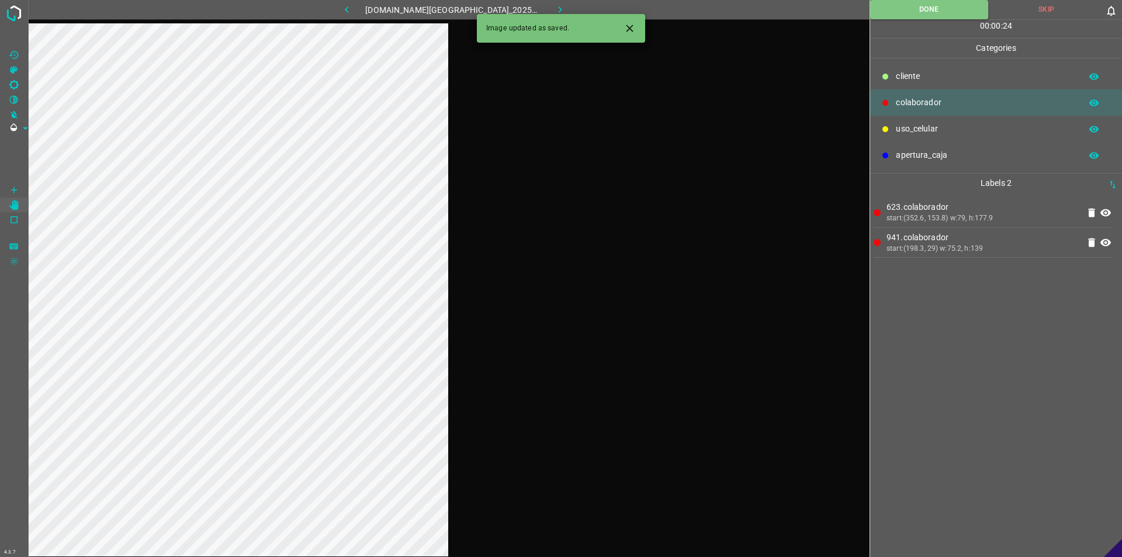
click at [549, 2] on button "button" at bounding box center [560, 9] width 37 height 19
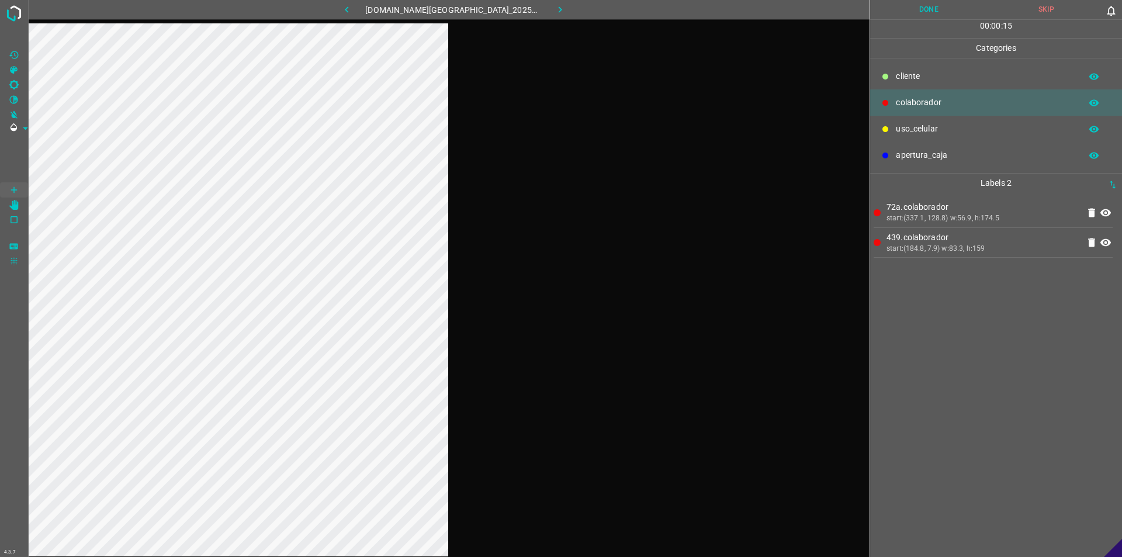
click at [559, 5] on button "Done" at bounding box center [928, 9] width 117 height 19
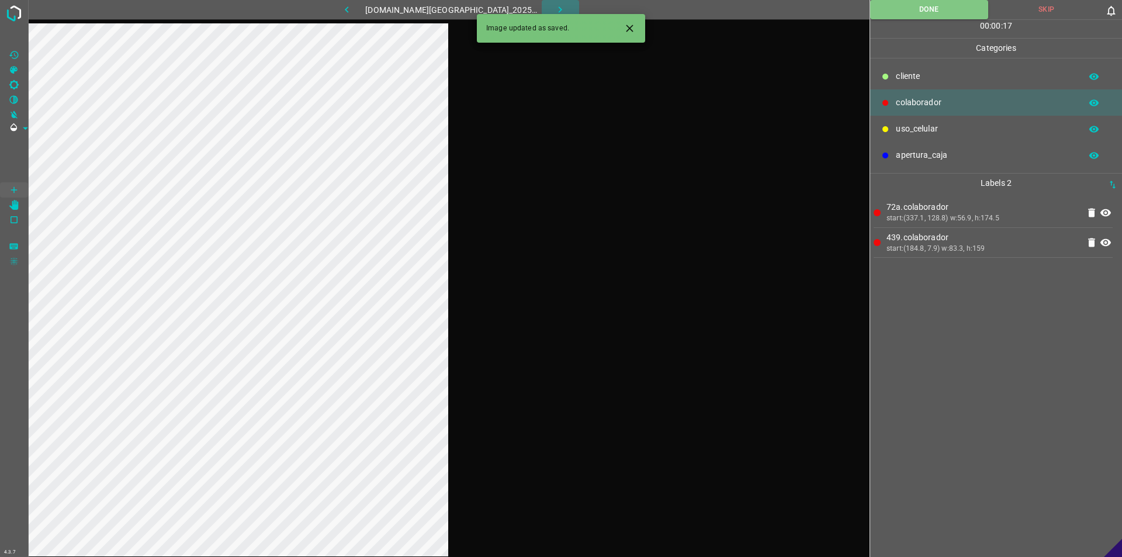
click at [554, 13] on icon "button" at bounding box center [560, 10] width 12 height 12
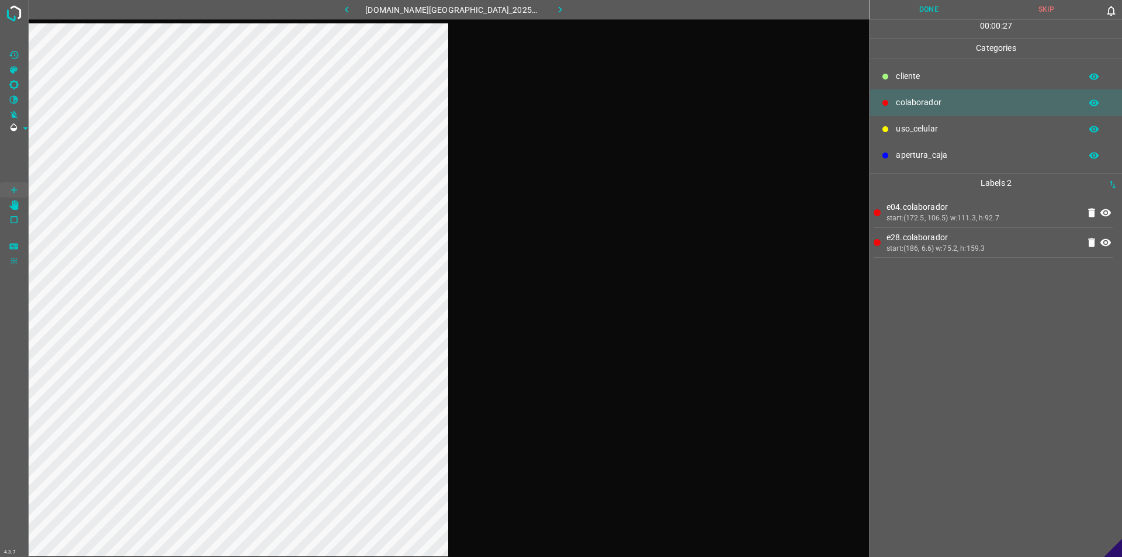
click at [559, 15] on button "Done" at bounding box center [928, 9] width 117 height 19
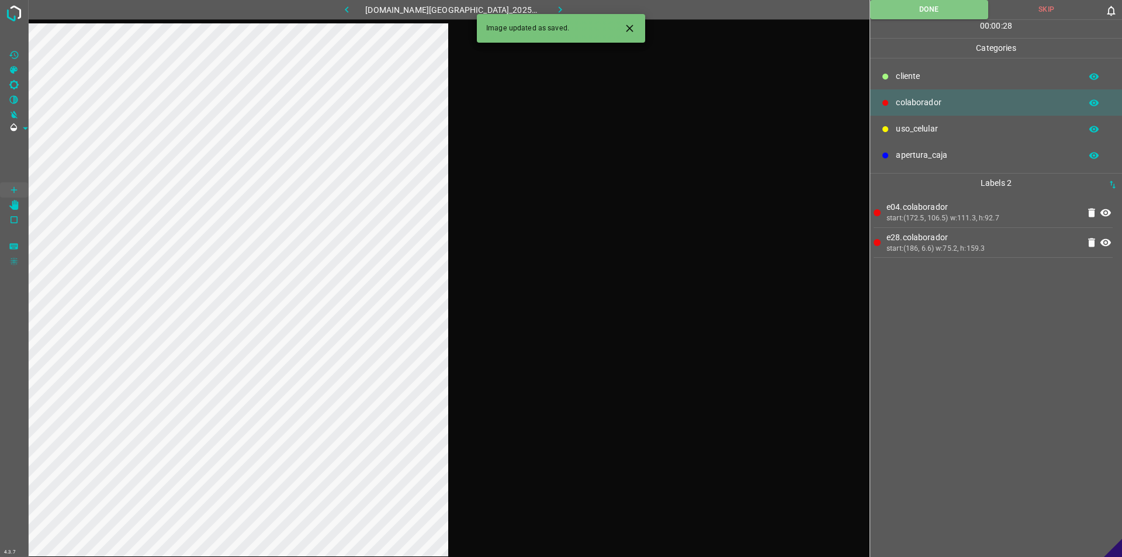
click at [554, 13] on icon "button" at bounding box center [560, 10] width 12 height 12
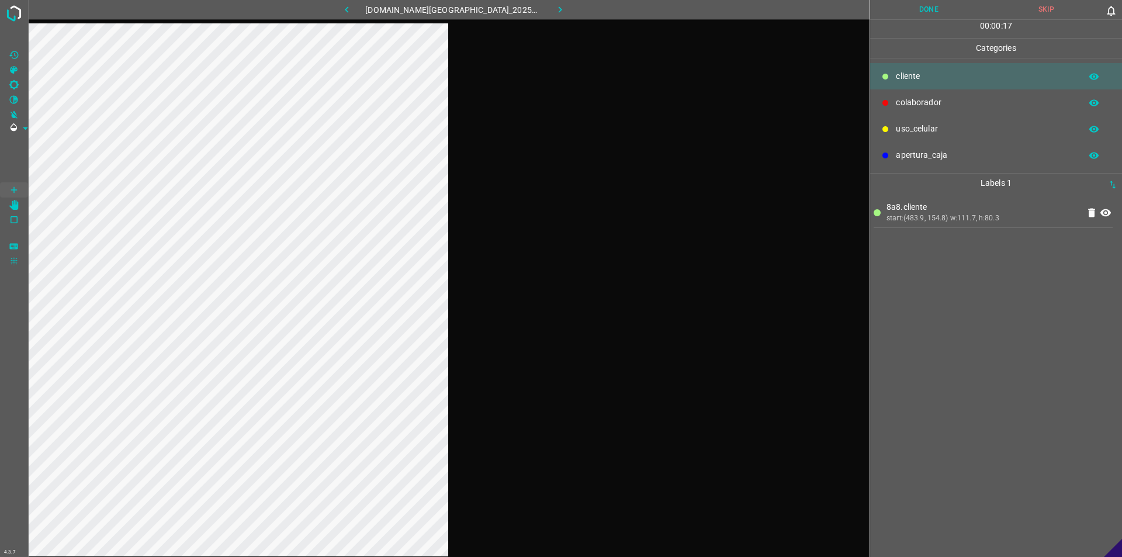
click at [559, 2] on button "Done" at bounding box center [928, 9] width 117 height 19
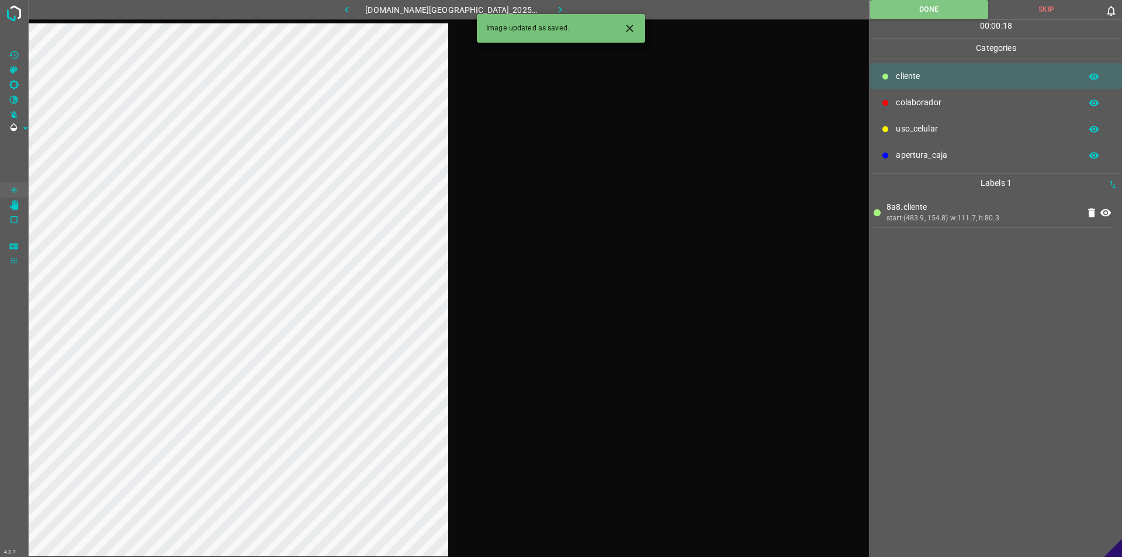
click at [545, 18] on div "Image updated as saved." at bounding box center [561, 28] width 168 height 29
click at [554, 12] on icon "button" at bounding box center [560, 10] width 12 height 12
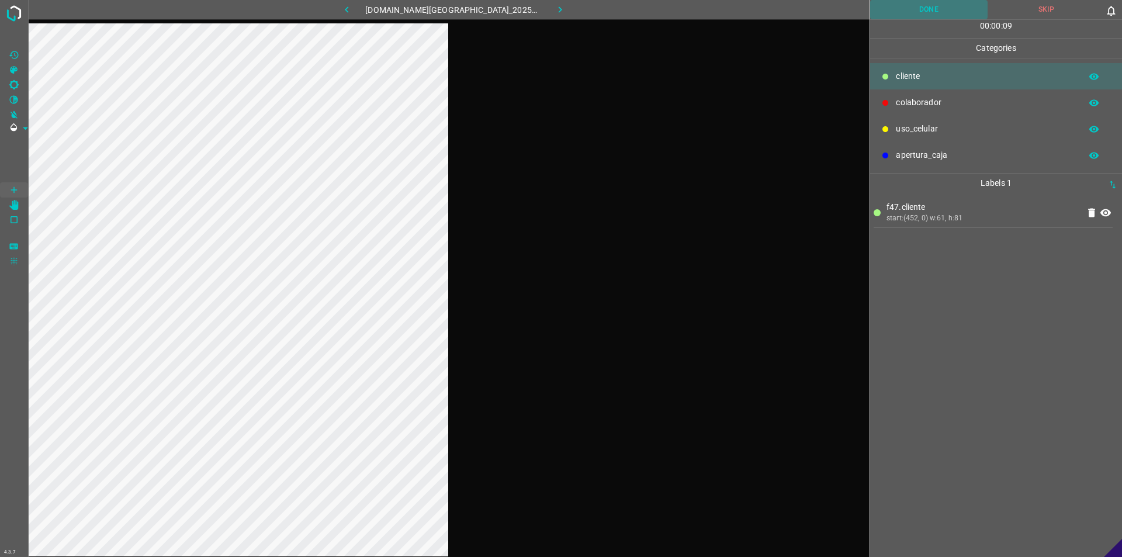
click at [559, 10] on button "Done" at bounding box center [928, 9] width 117 height 19
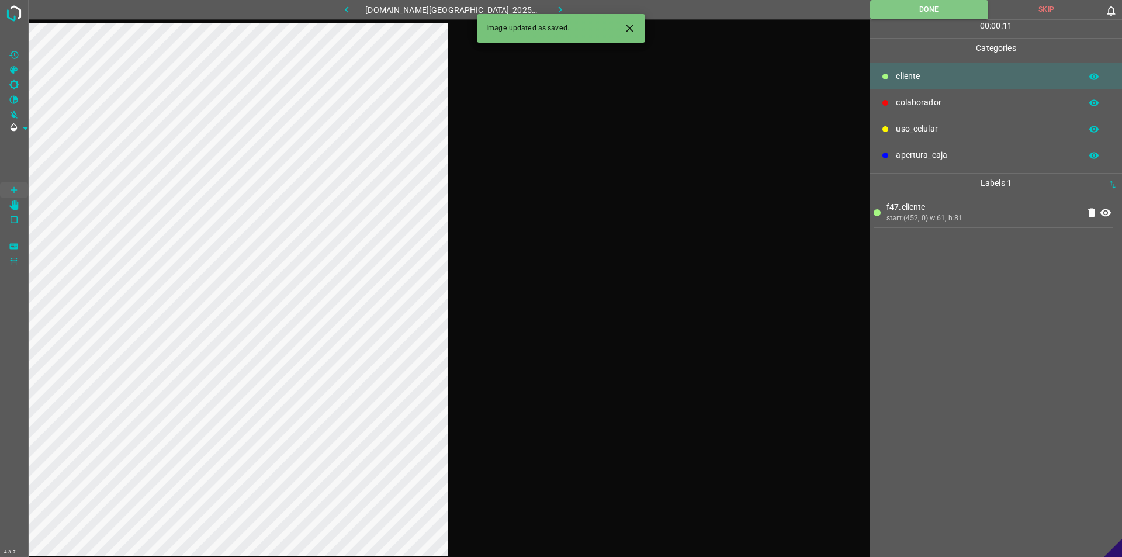
click at [554, 6] on icon "button" at bounding box center [560, 10] width 12 height 12
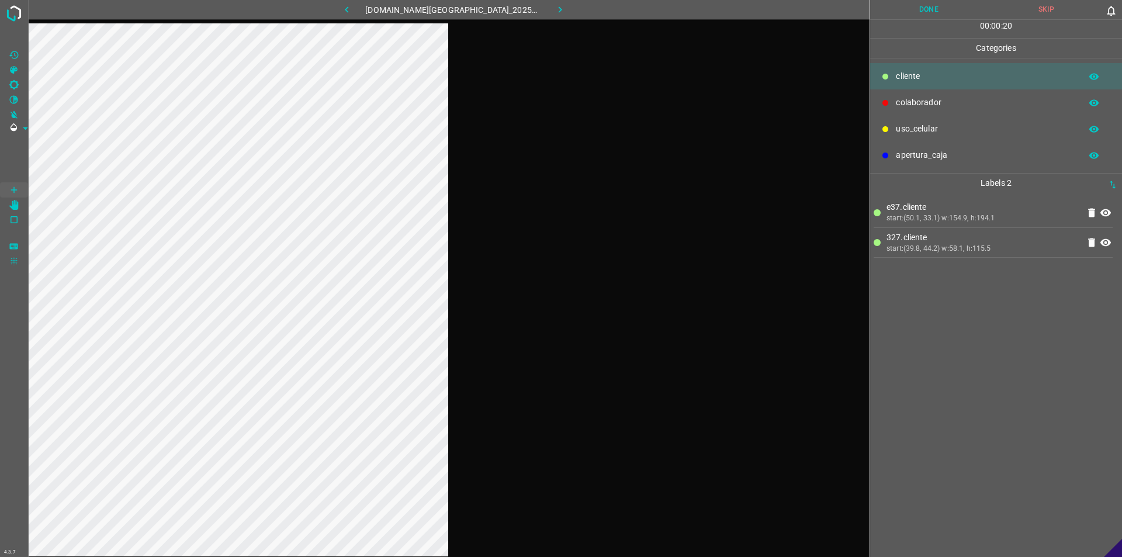
click at [559, 9] on button "Done" at bounding box center [928, 9] width 117 height 19
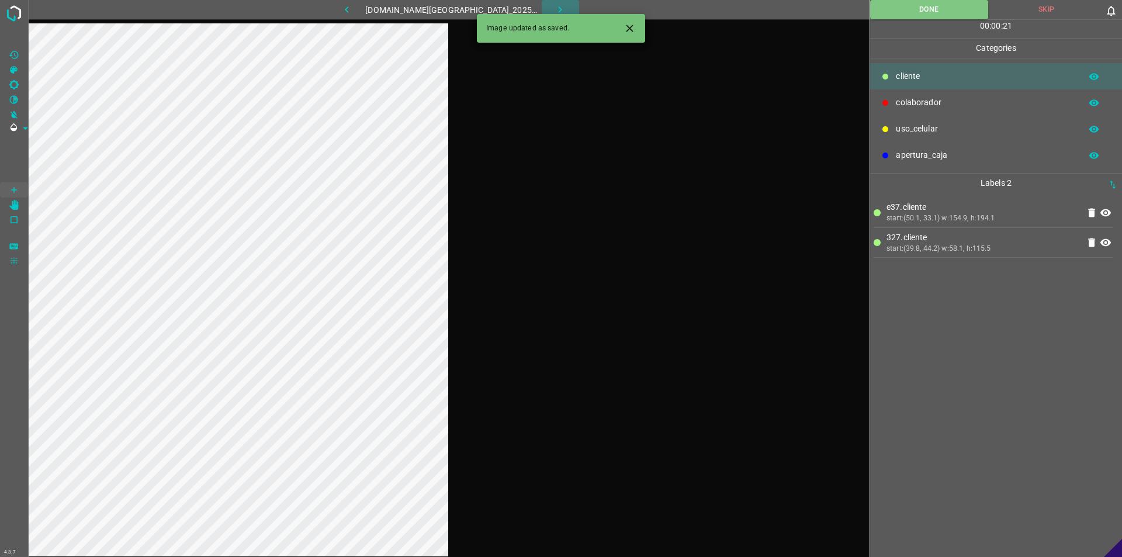
click at [554, 9] on icon "button" at bounding box center [560, 10] width 12 height 12
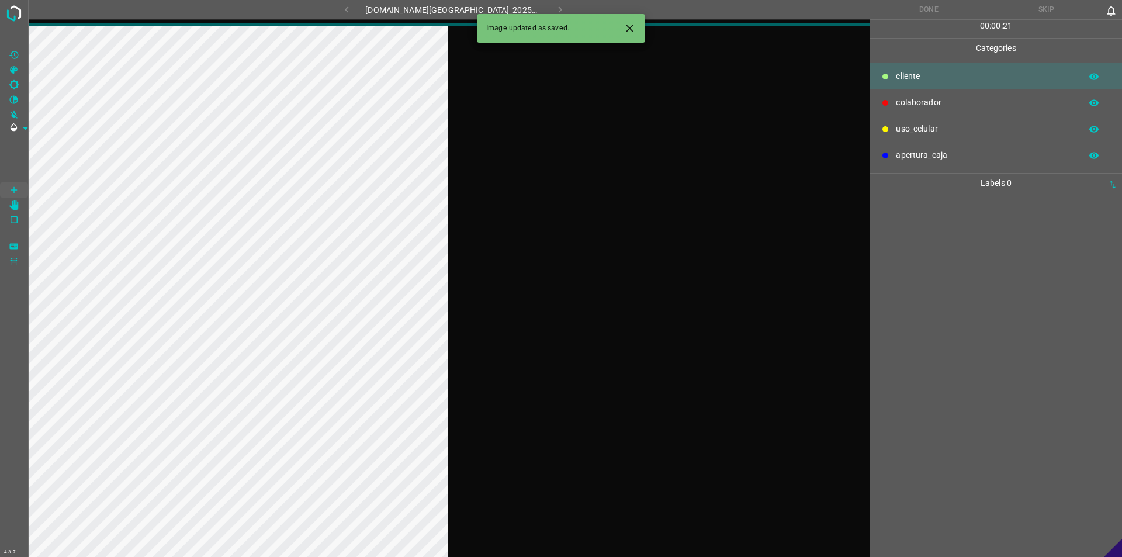
click at [359, 9] on div "891-bch-samara.ddns.me_20250809_151204_000003450.jpg" at bounding box center [454, 9] width 352 height 19
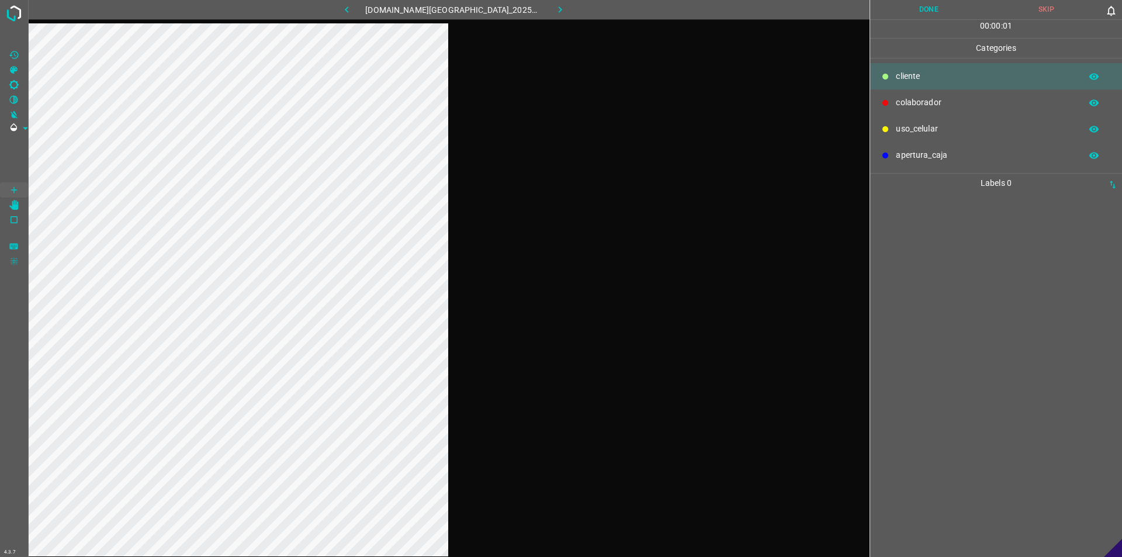
click at [348, 9] on icon "button" at bounding box center [347, 9] width 4 height 6
click at [554, 9] on icon "button" at bounding box center [560, 10] width 12 height 12
click at [559, 9] on button "Done" at bounding box center [928, 9] width 117 height 19
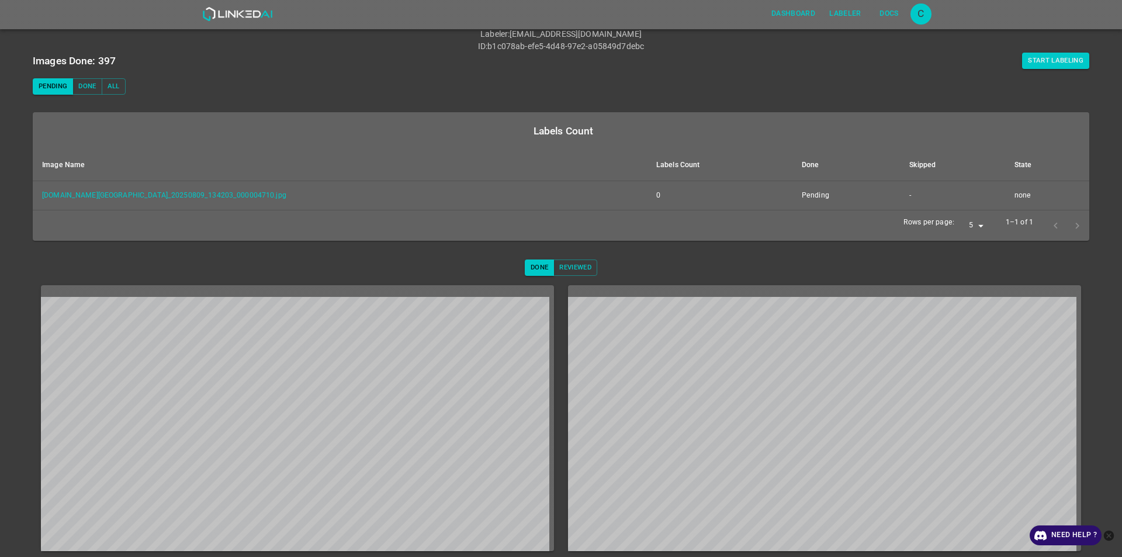
scroll to position [101, 0]
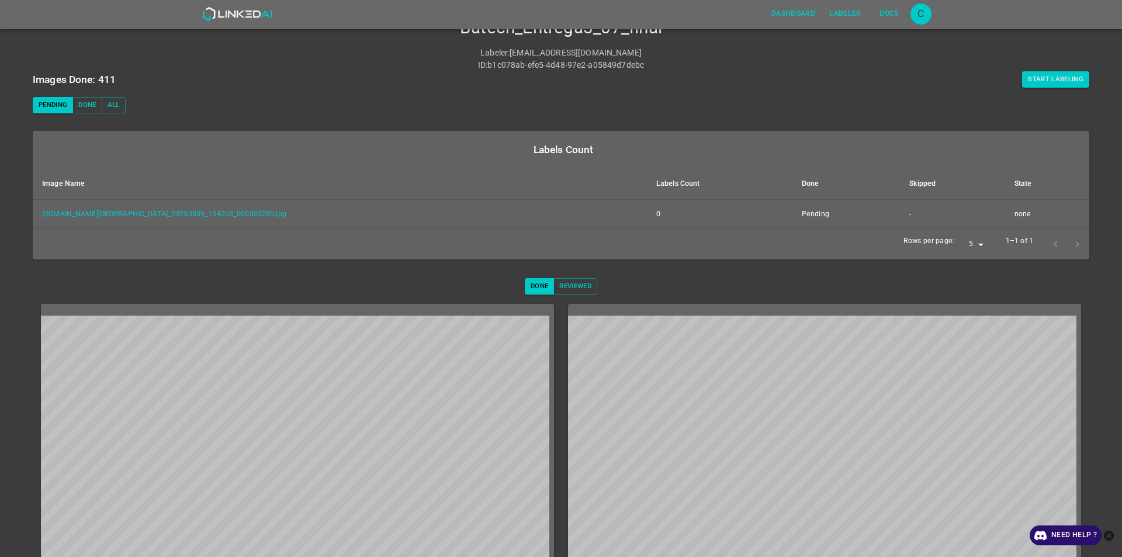
scroll to position [101, 0]
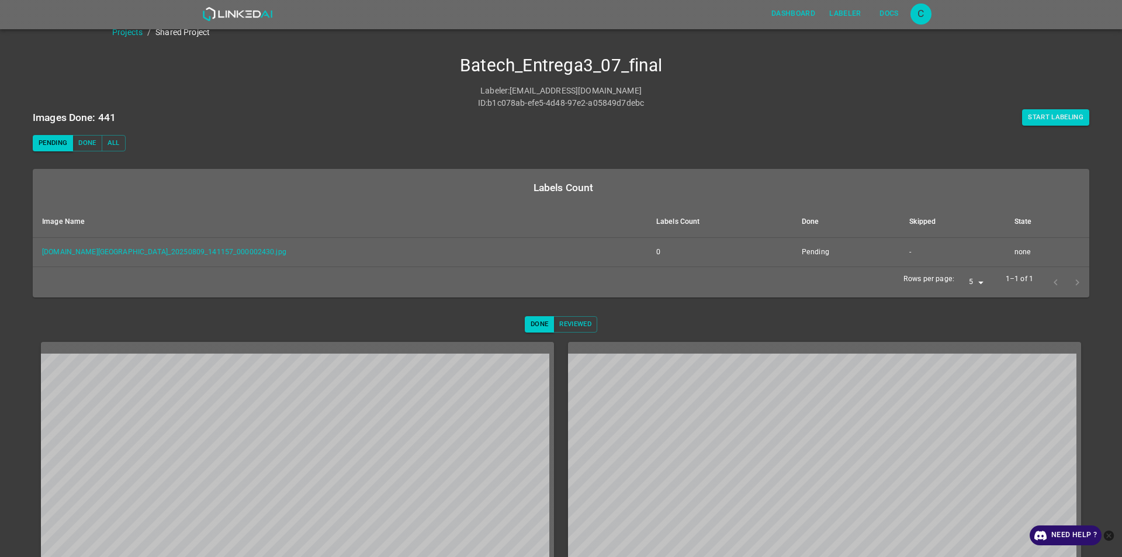
scroll to position [58, 0]
